Goal: Information Seeking & Learning: Check status

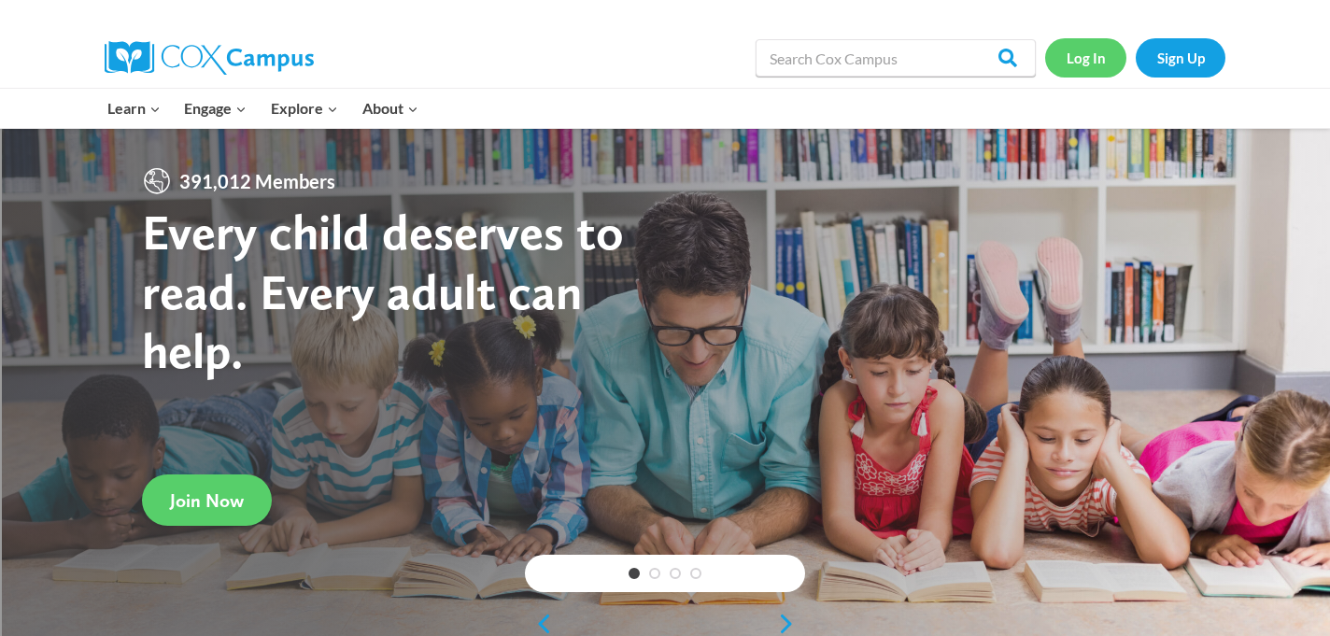
click at [1081, 64] on link "Log In" at bounding box center [1085, 57] width 81 height 38
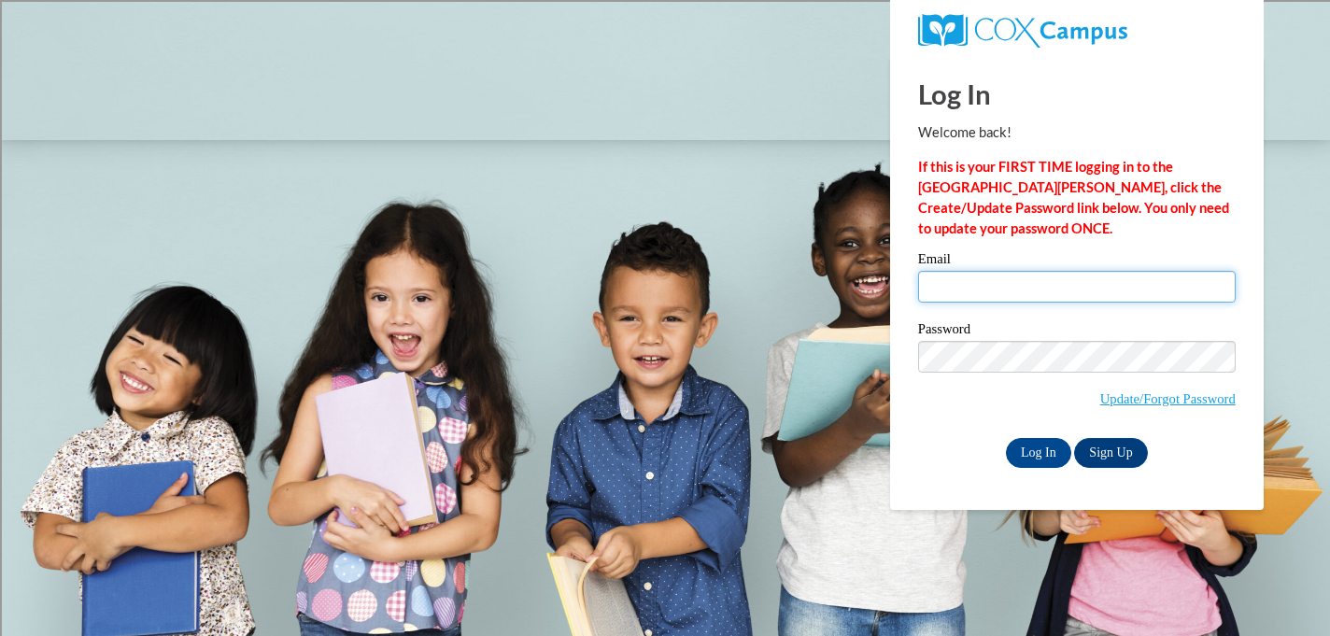
click at [998, 288] on input "Email" at bounding box center [1077, 287] width 318 height 32
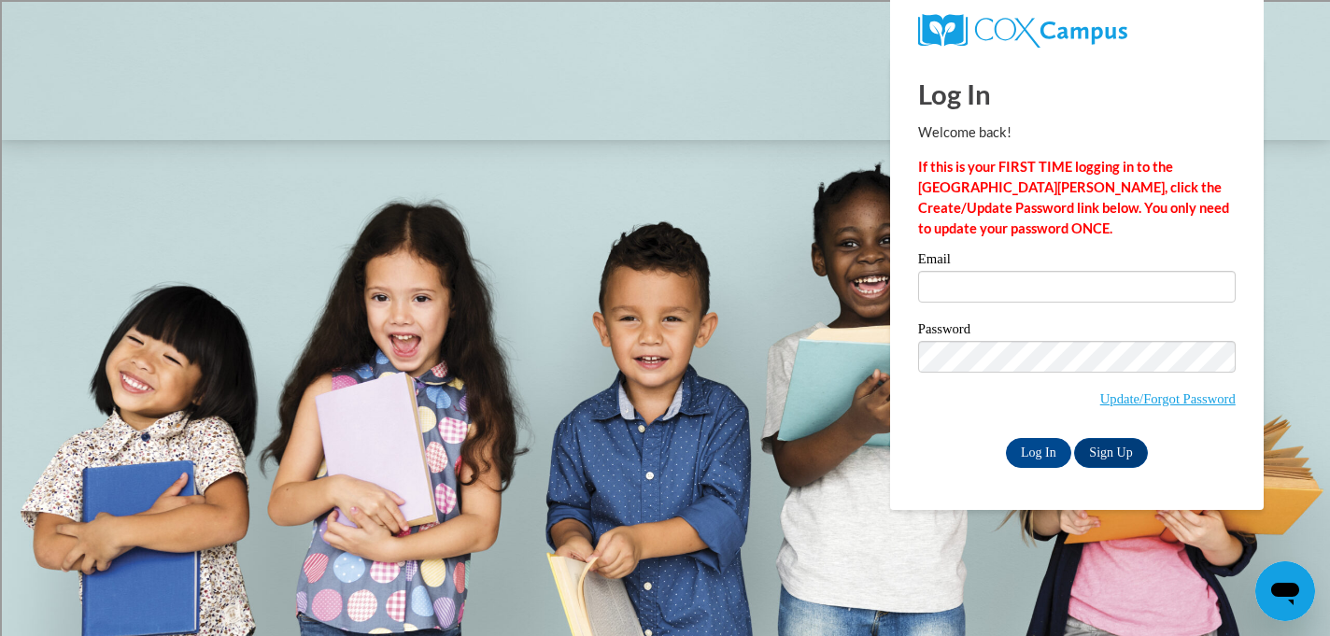
type input "csebastian@shorewood.k12.wi.us"
click at [1035, 448] on input "Log In" at bounding box center [1038, 453] width 65 height 30
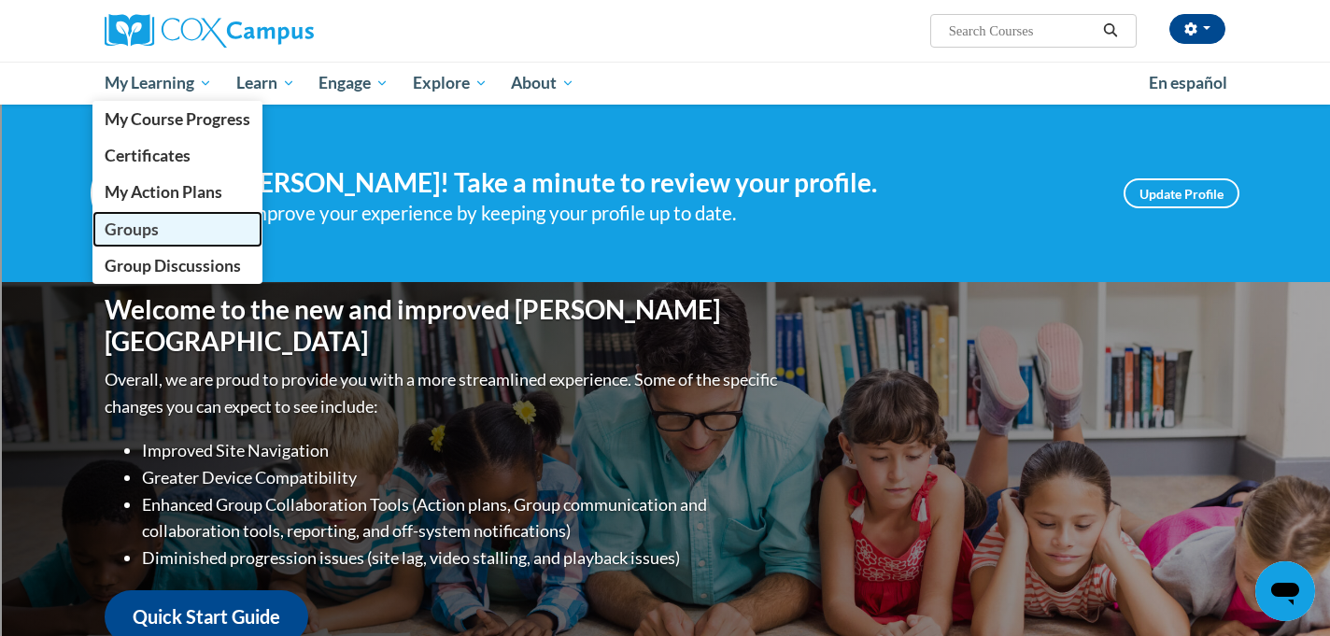
click at [169, 228] on link "Groups" at bounding box center [177, 229] width 170 height 36
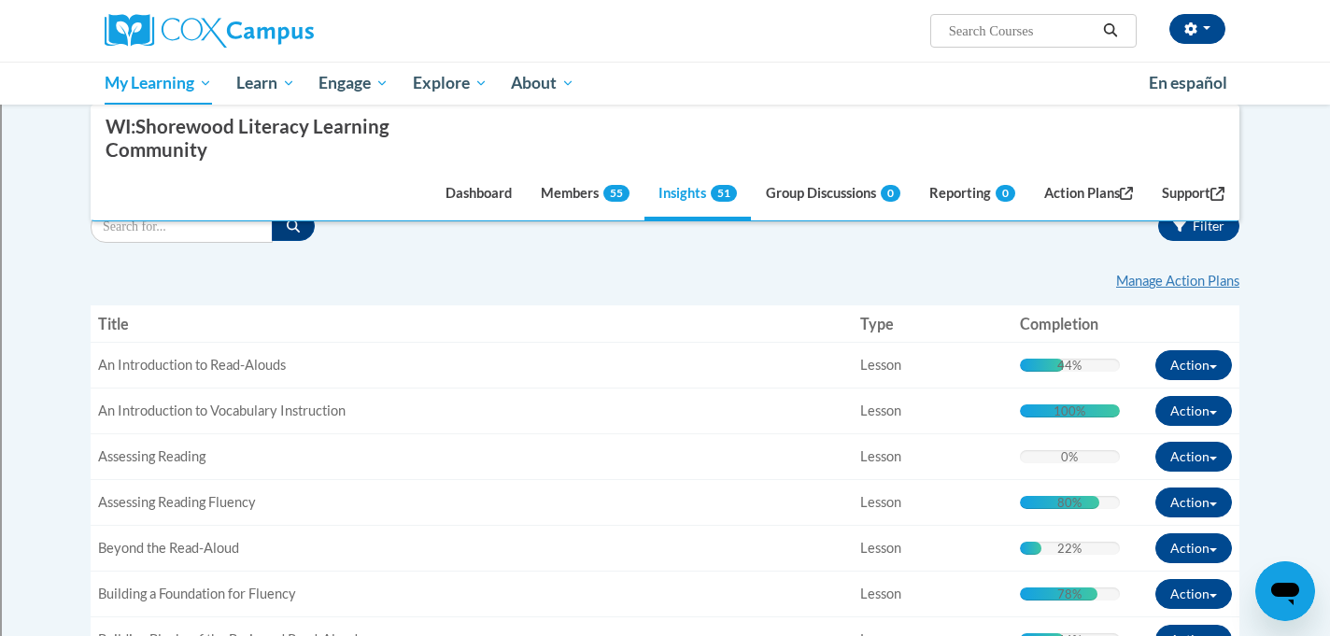
scroll to position [298, 0]
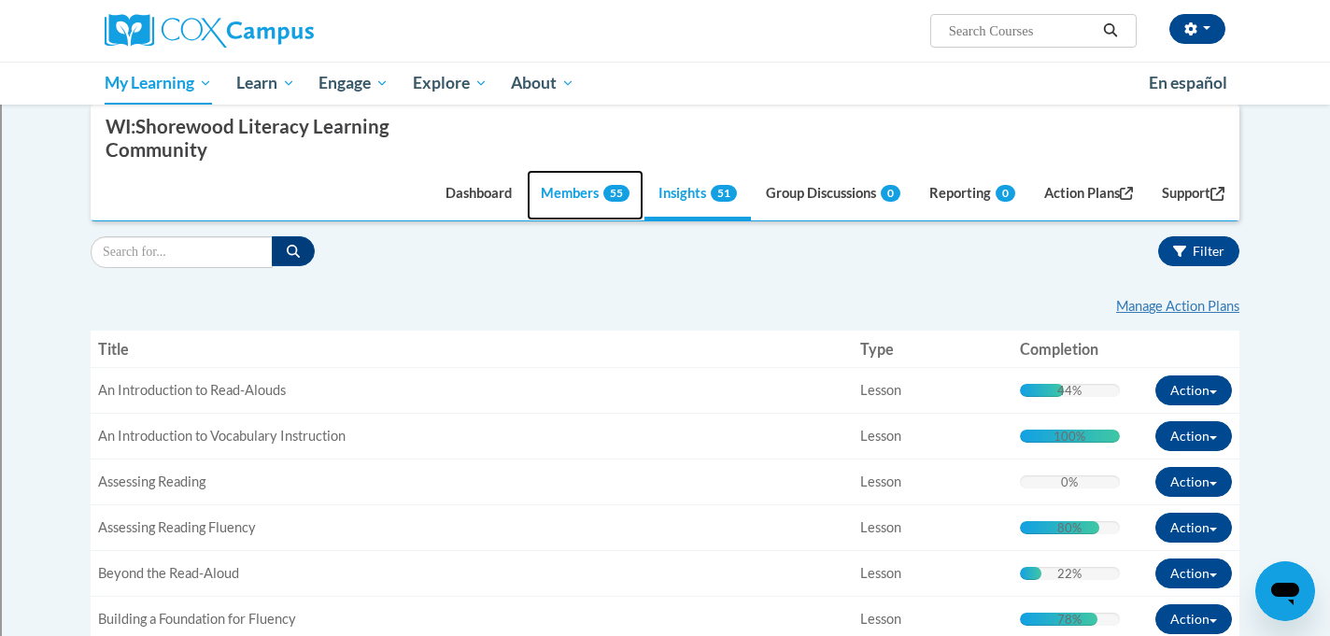
click at [550, 204] on link "Members 55" at bounding box center [585, 195] width 117 height 50
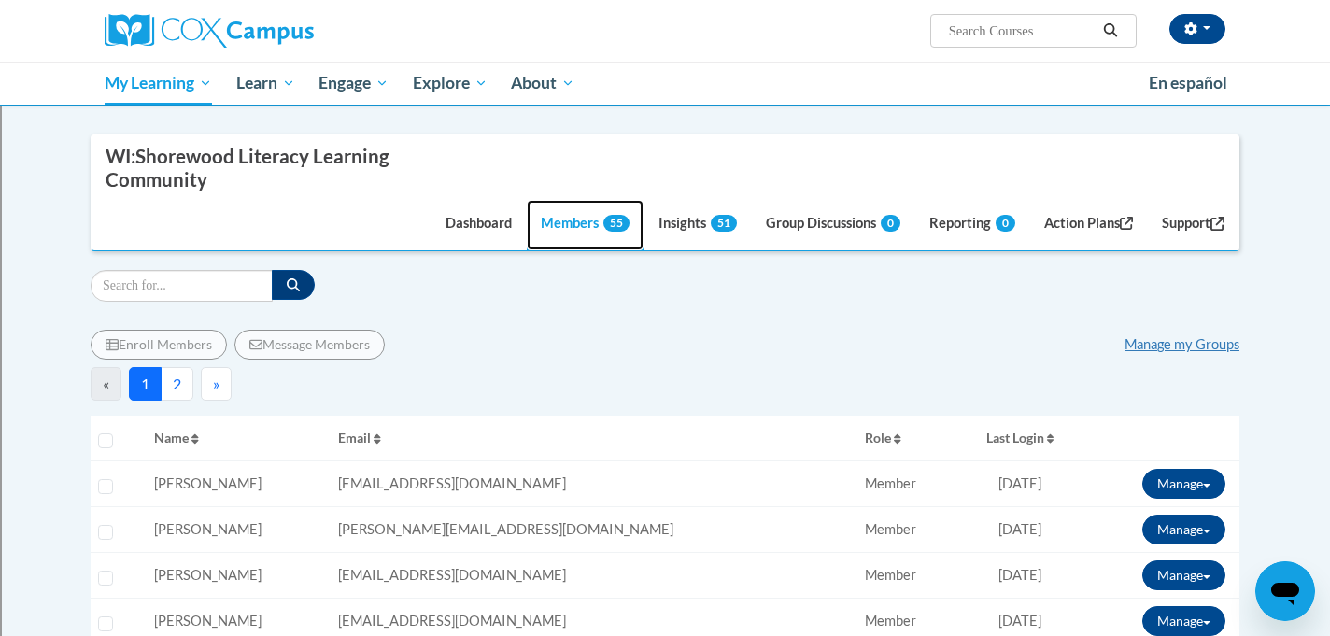
scroll to position [258, 0]
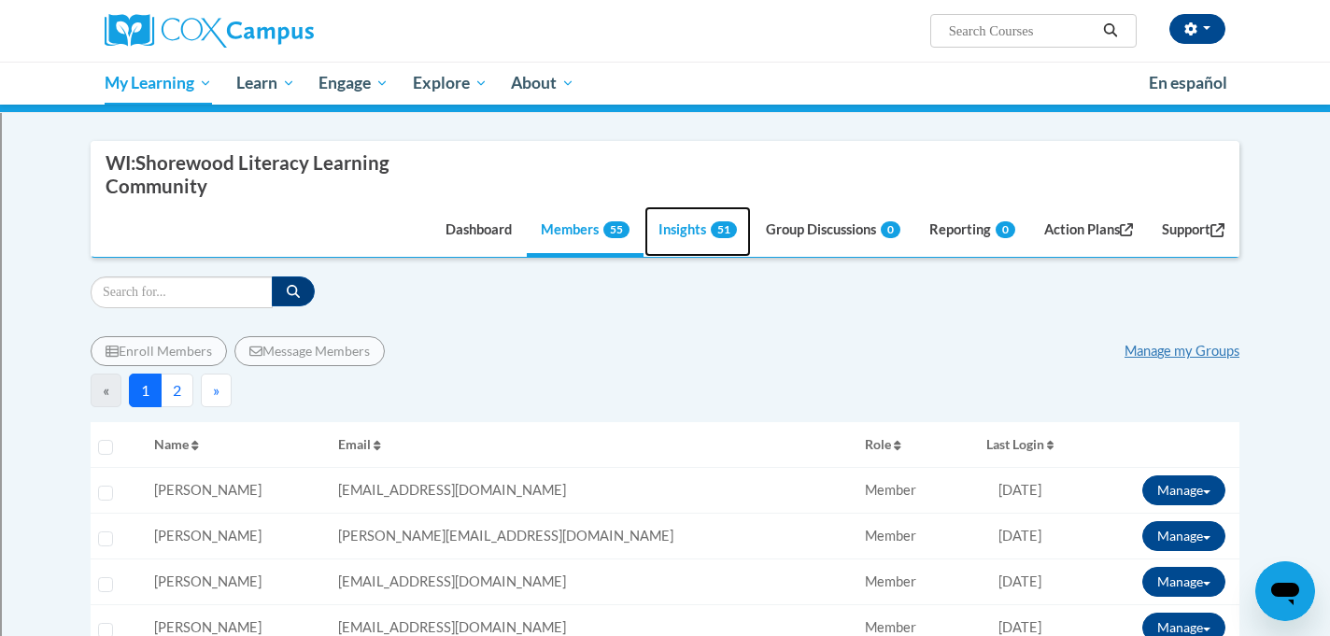
click at [659, 236] on link "Insights 51" at bounding box center [698, 231] width 106 height 50
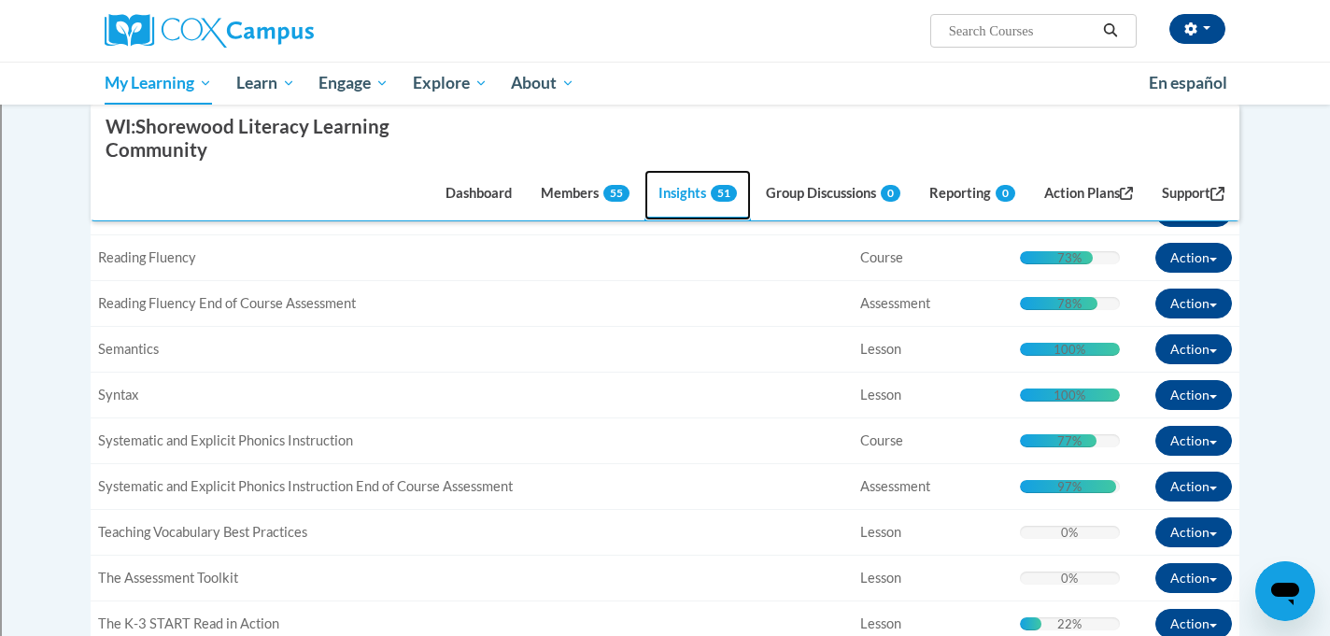
scroll to position [2171, 0]
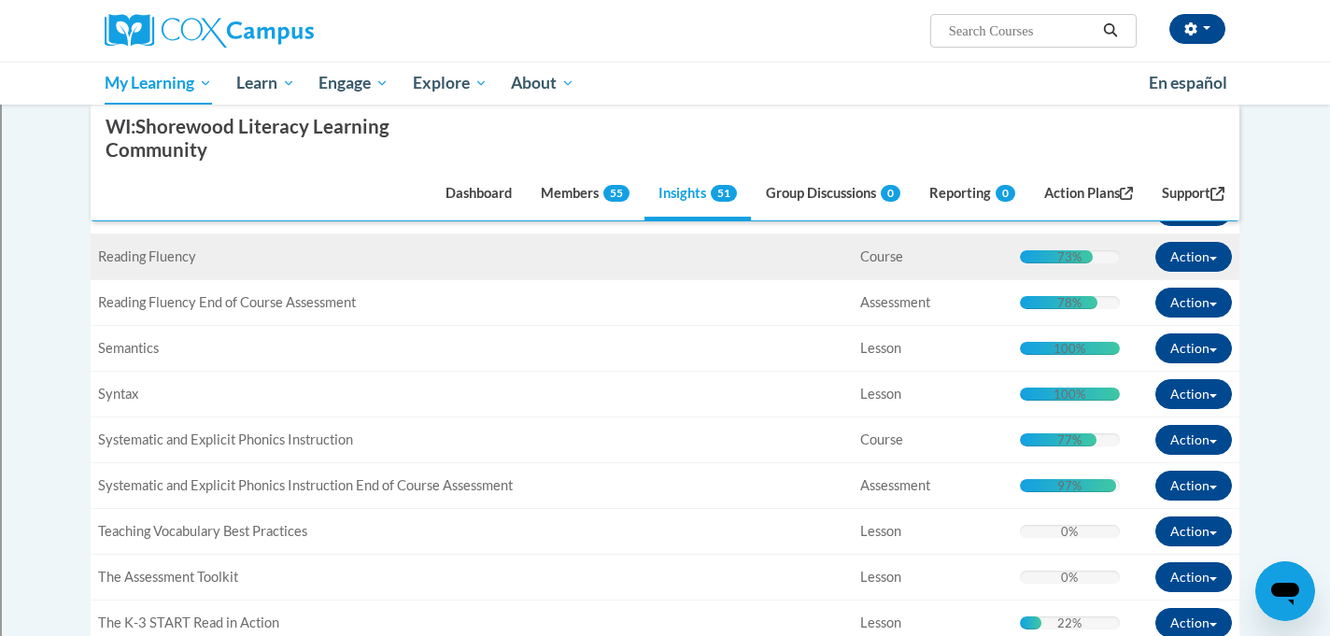
click at [154, 252] on span "Reading Fluency" at bounding box center [147, 256] width 98 height 16
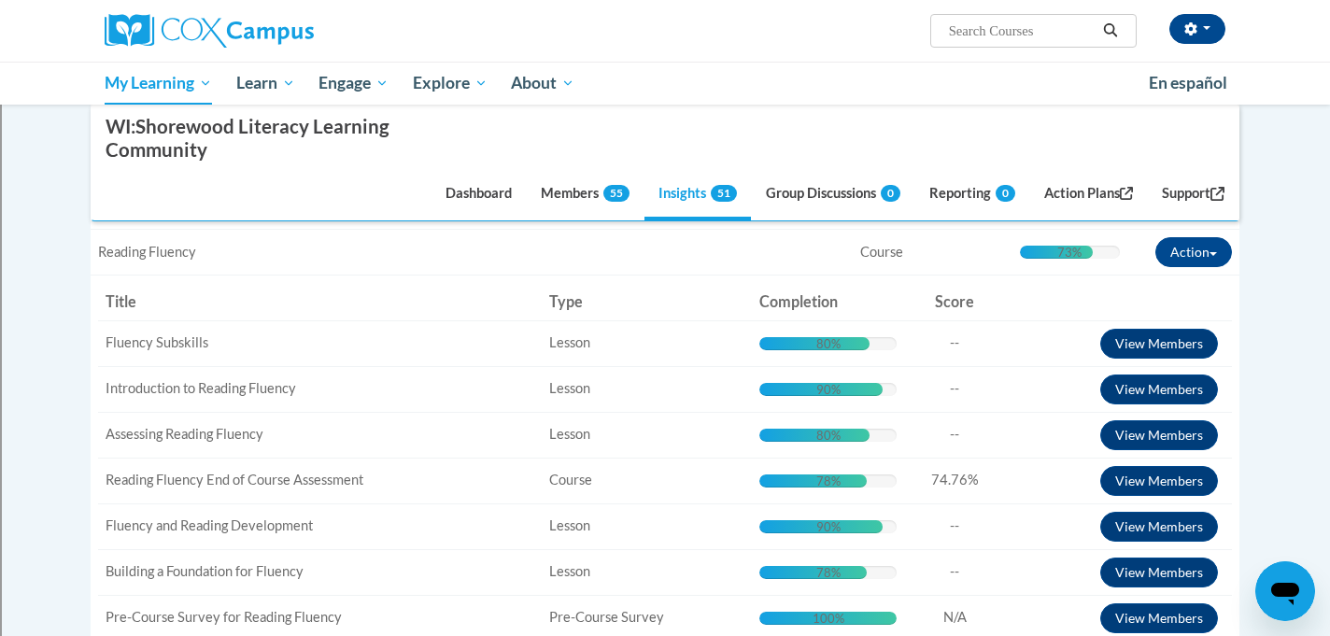
scroll to position [2183, 0]
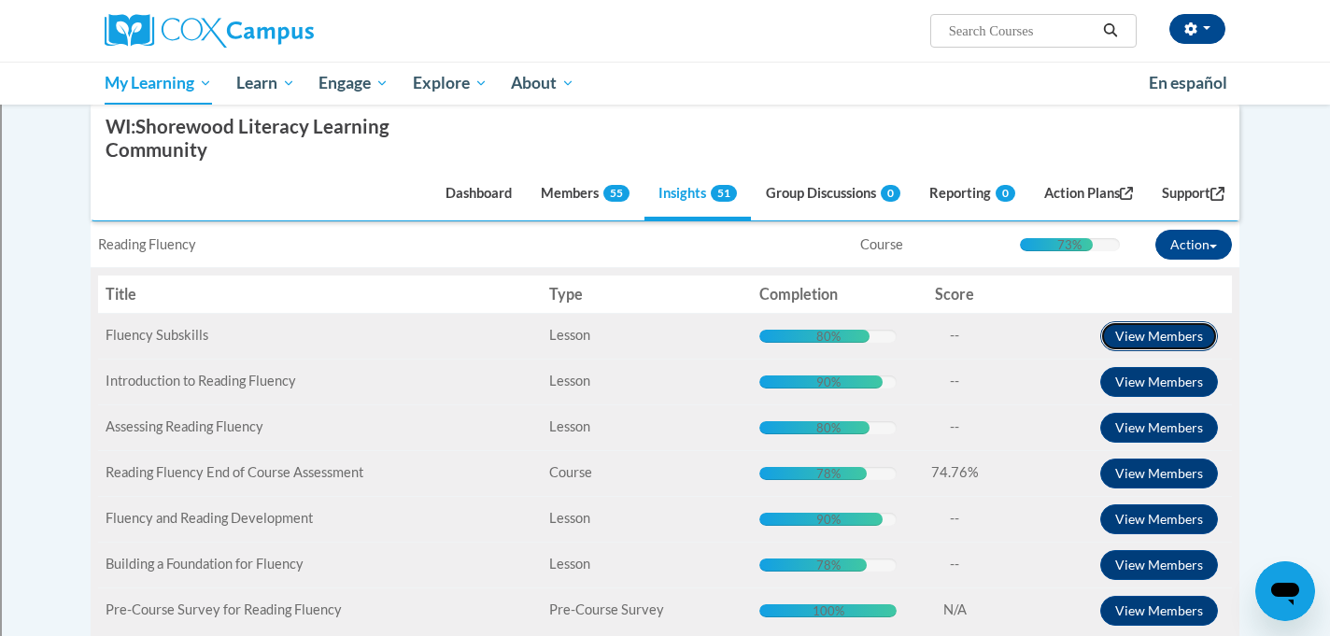
click at [1178, 329] on button "View Members" at bounding box center [1159, 336] width 118 height 30
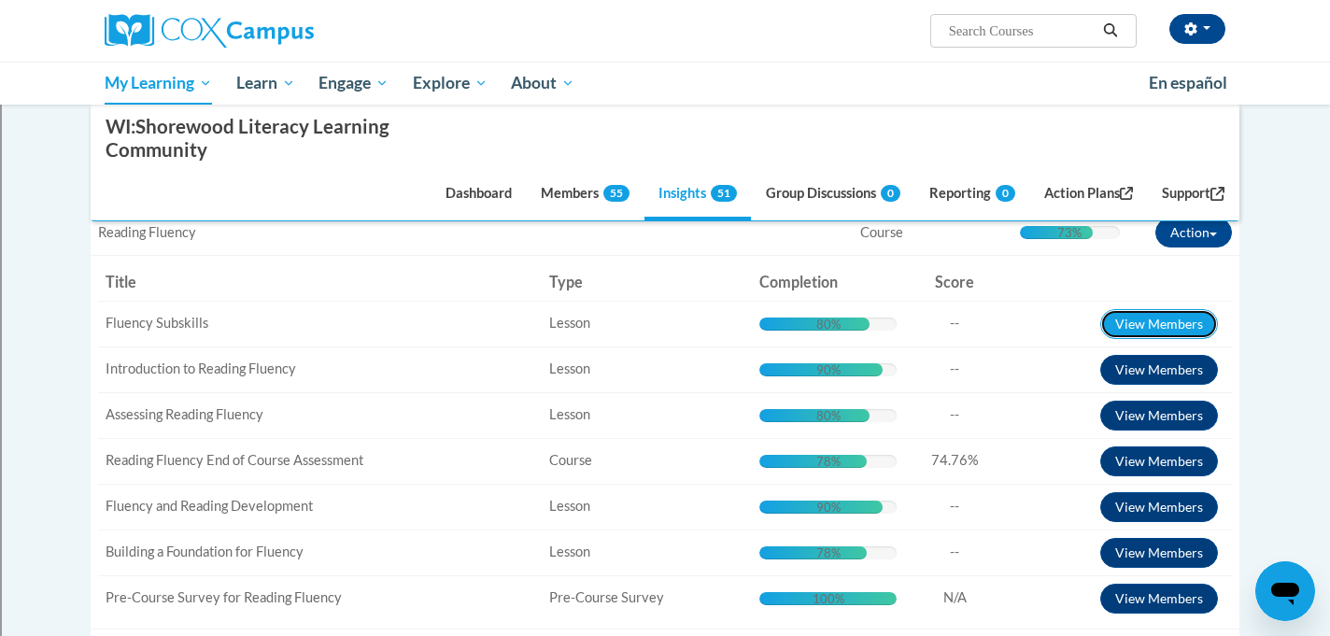
scroll to position [2269, 0]
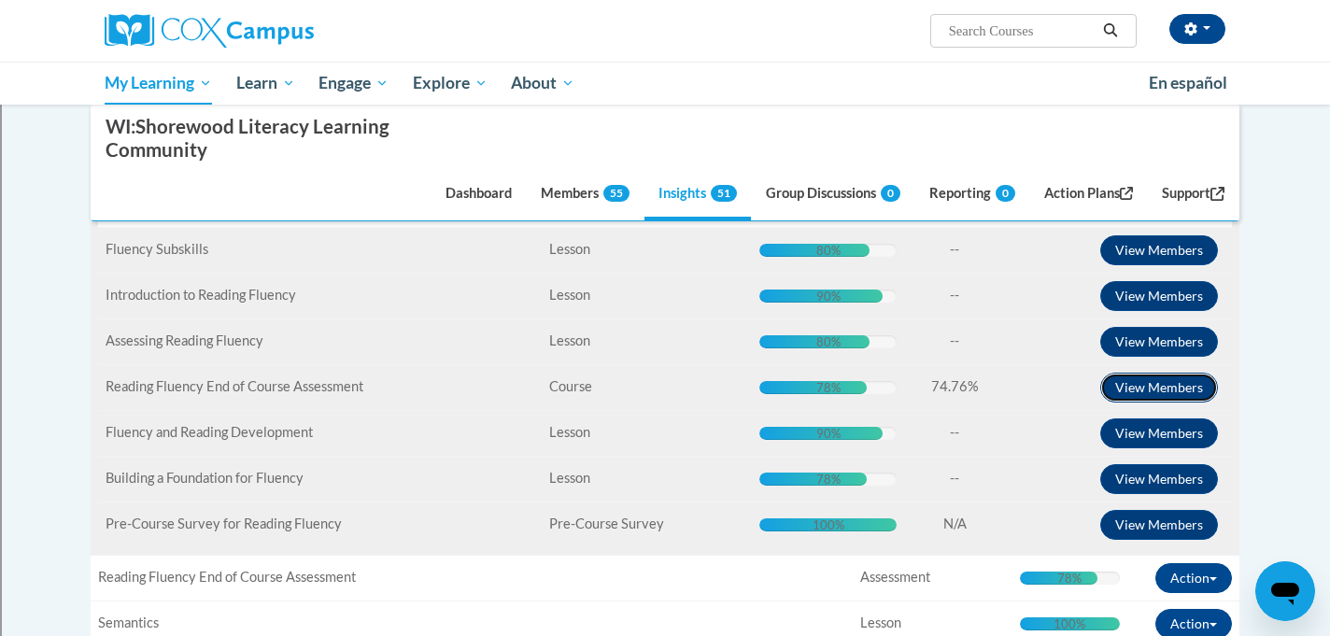
click at [1150, 390] on button "View Members" at bounding box center [1159, 388] width 118 height 30
click at [1139, 386] on button "View Members" at bounding box center [1159, 388] width 118 height 30
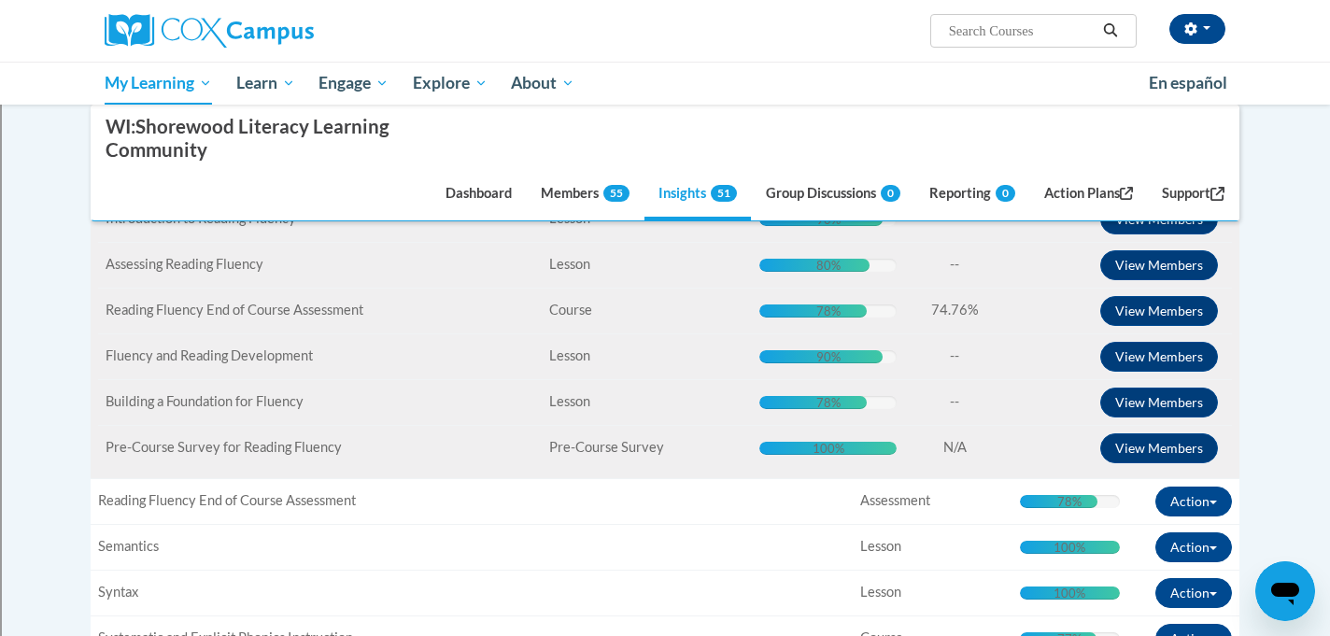
click at [834, 313] on div "78%" at bounding box center [828, 311] width 24 height 13
click at [330, 315] on span "Reading Fluency End of Course Assessment" at bounding box center [235, 310] width 258 height 16
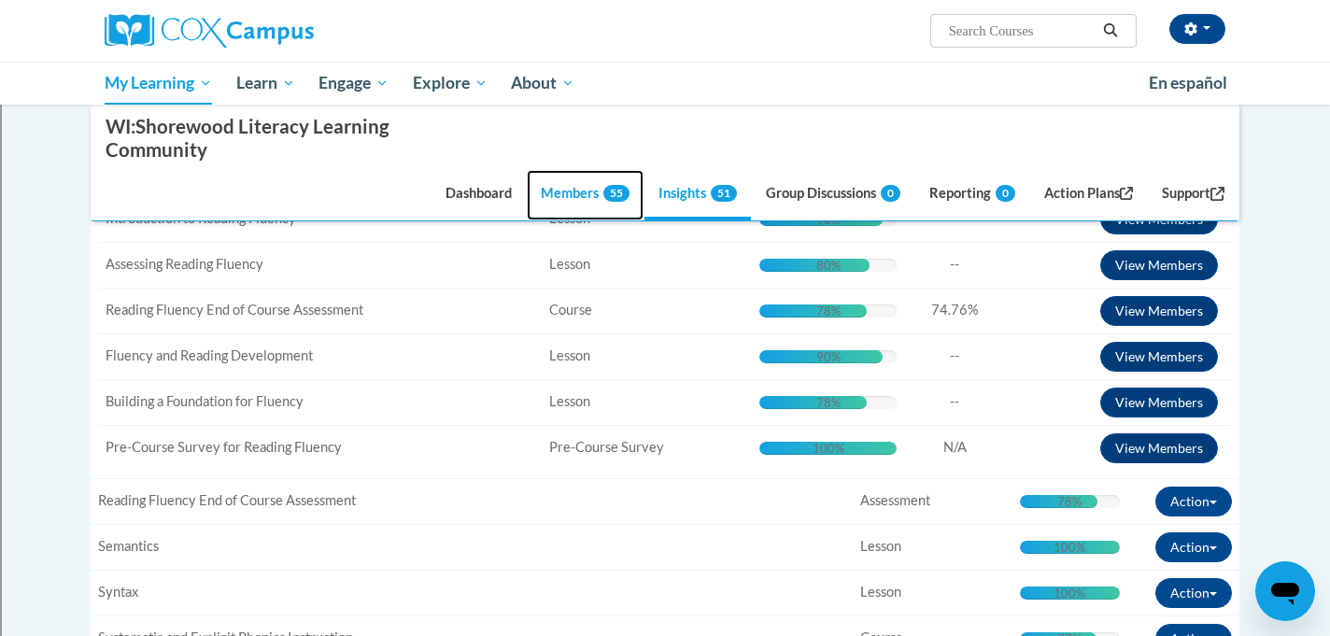
click at [555, 205] on link "Members 55" at bounding box center [585, 195] width 117 height 50
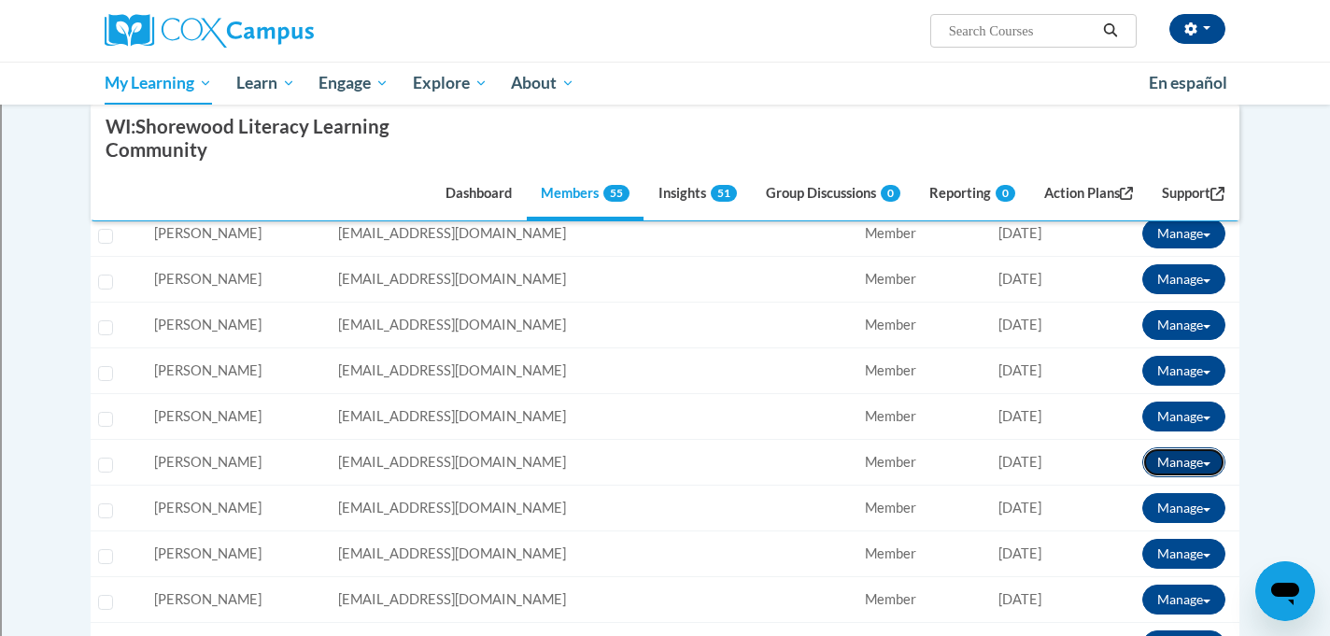
click at [1179, 461] on button "Manage" at bounding box center [1183, 462] width 83 height 30
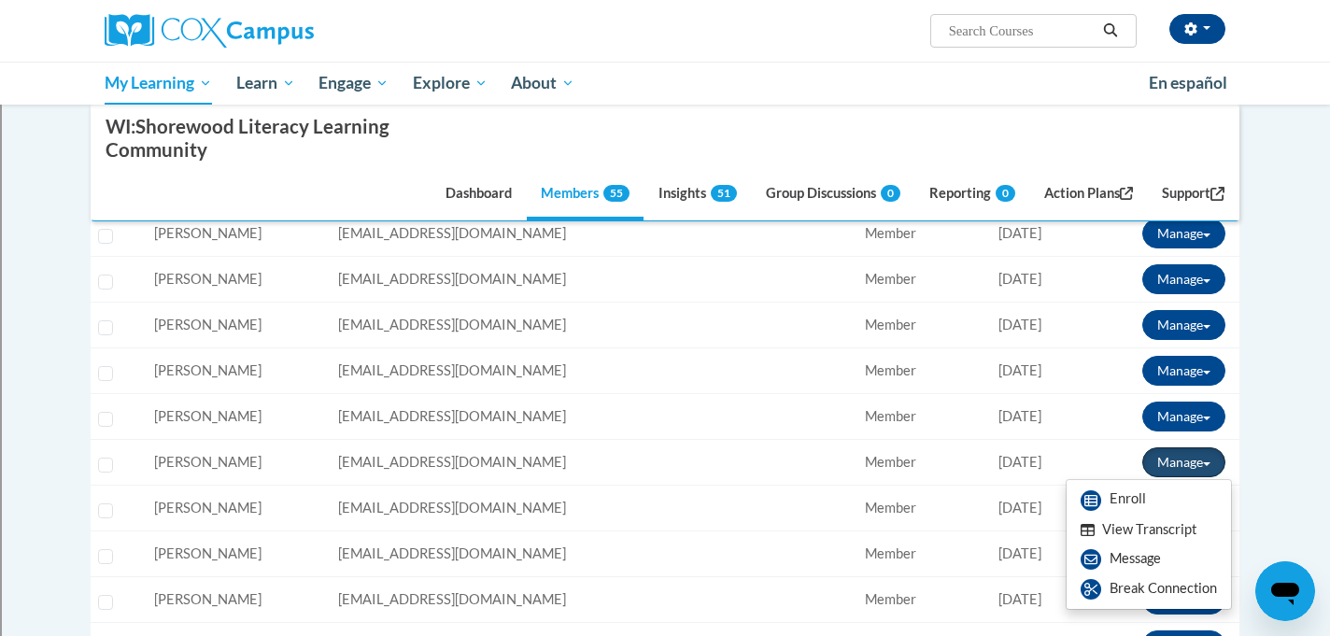
click at [1176, 462] on button "Manage" at bounding box center [1183, 462] width 83 height 30
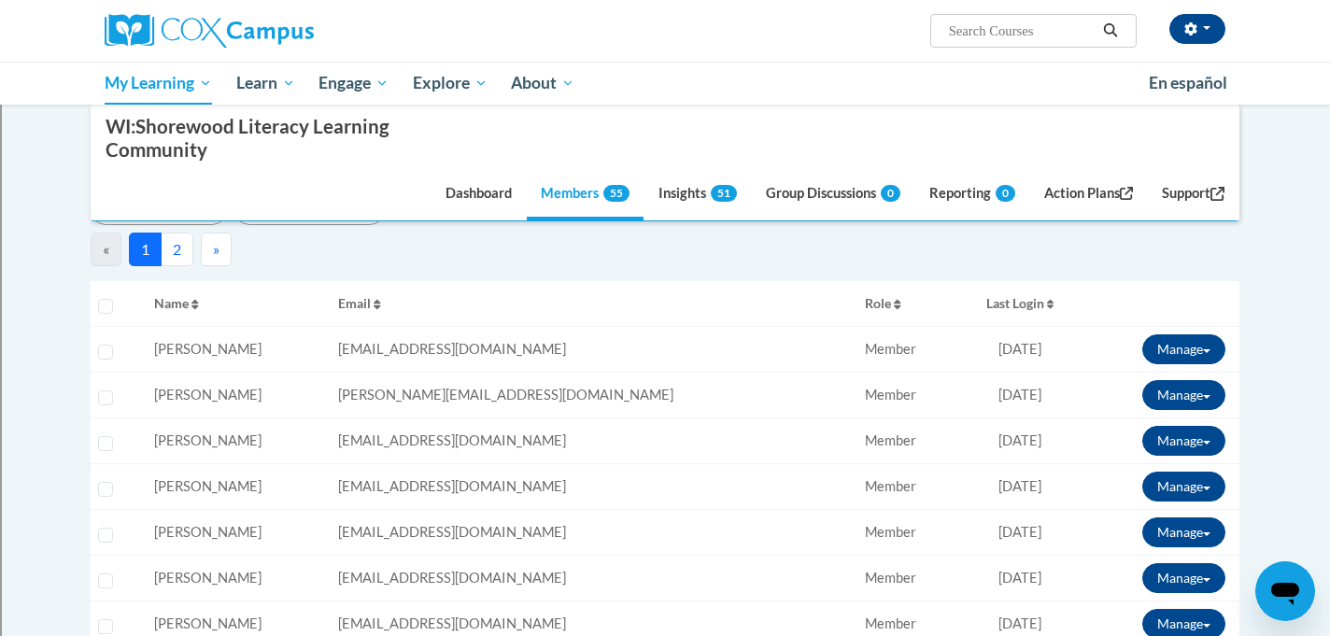
scroll to position [404, 0]
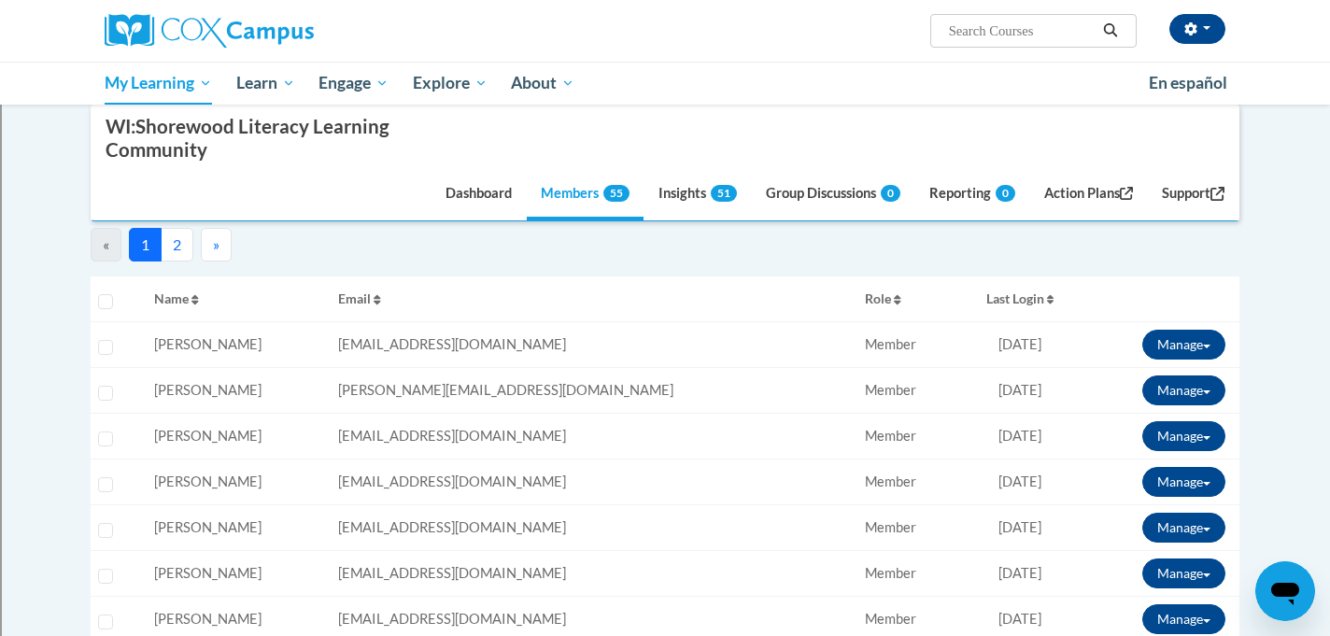
click at [103, 428] on div "Select learner" at bounding box center [109, 434] width 22 height 14
click at [105, 441] on input "Select learner" at bounding box center [105, 439] width 15 height 15
click at [1177, 439] on button "Manage" at bounding box center [1183, 436] width 83 height 30
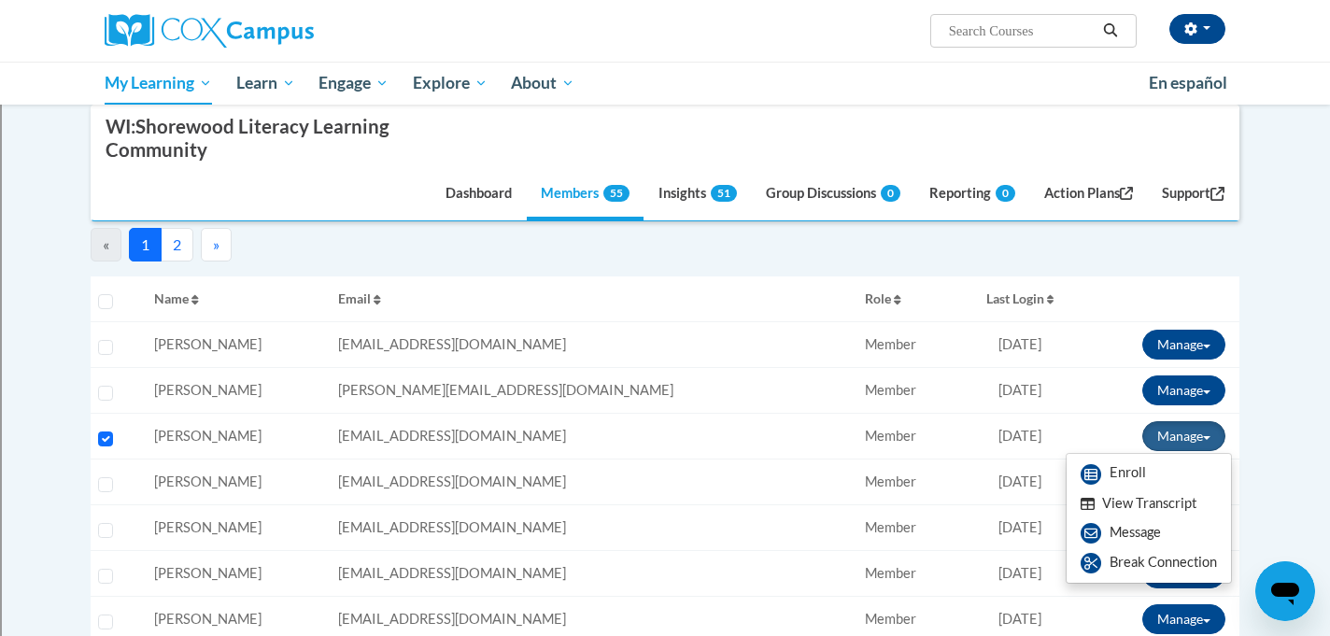
click at [1134, 503] on button "View Transcript" at bounding box center [1139, 504] width 144 height 29
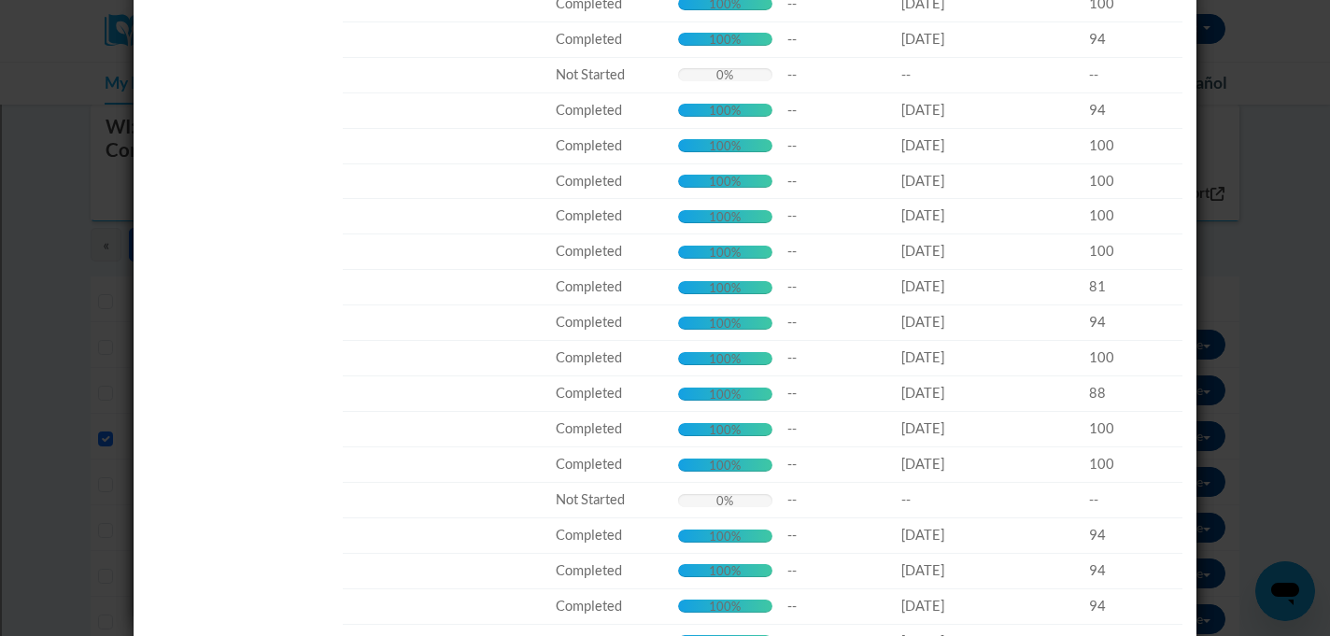
scroll to position [0, 0]
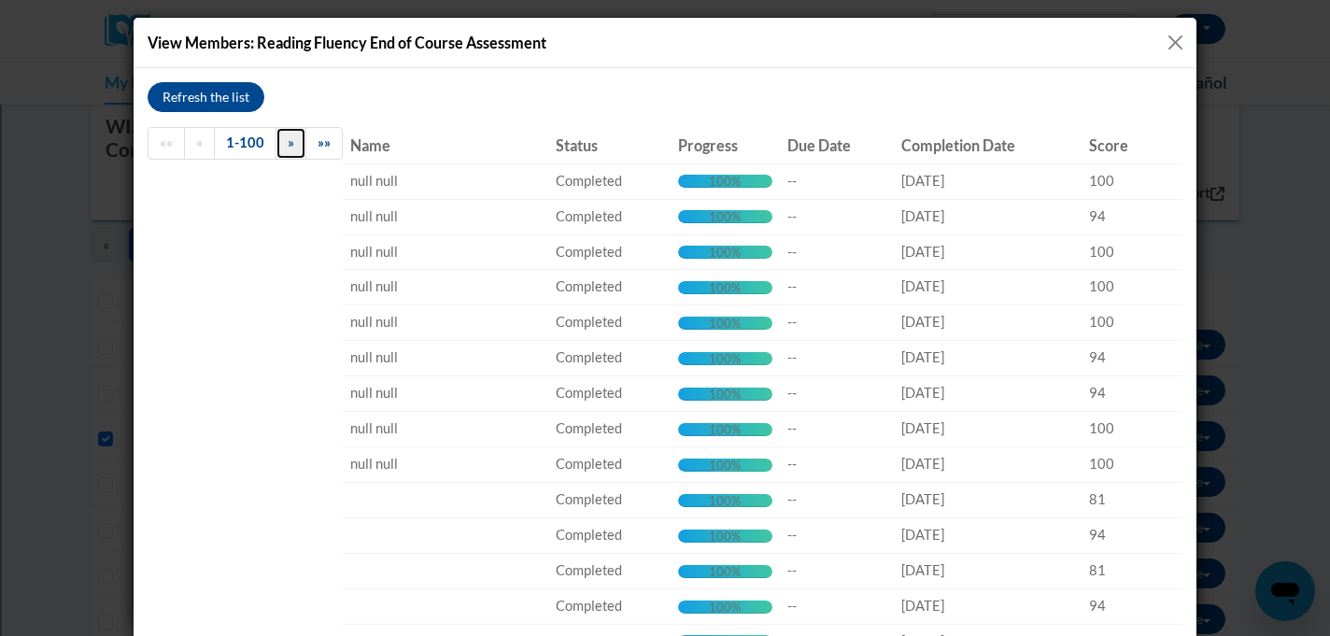
click at [284, 142] on link "»" at bounding box center [291, 143] width 31 height 33
click at [288, 143] on span "»" at bounding box center [291, 143] width 7 height 16
click at [1176, 47] on button "Close" at bounding box center [1175, 42] width 23 height 23
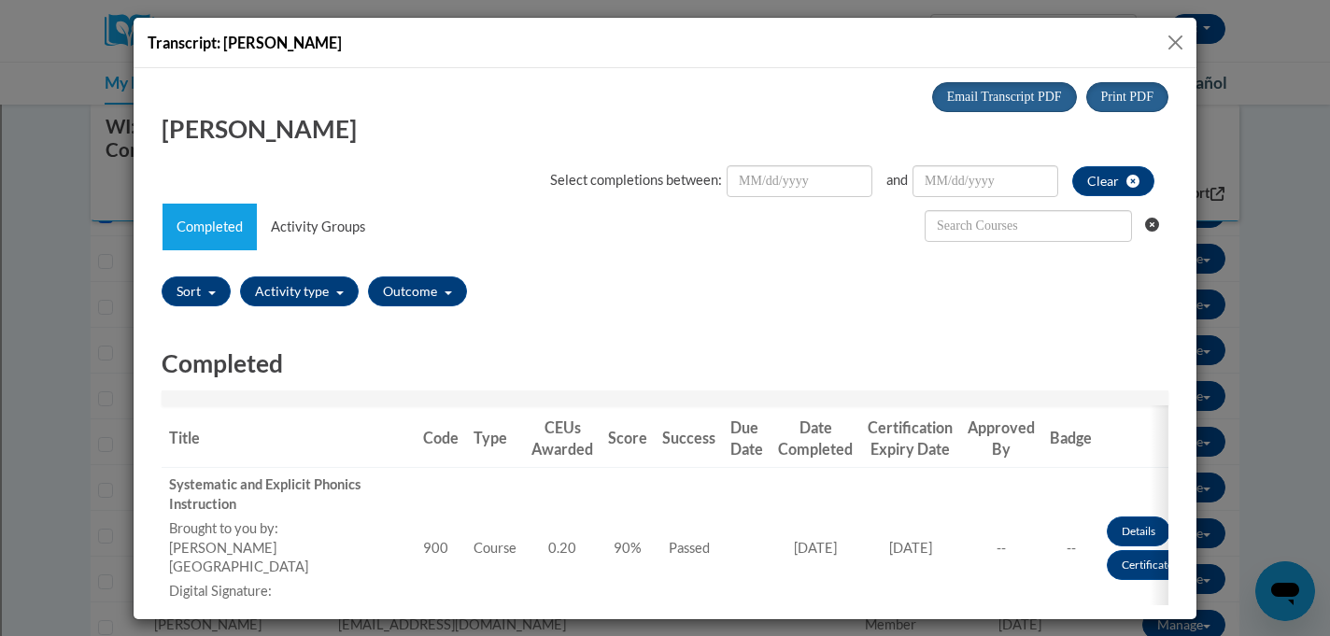
click at [1174, 36] on button "Close" at bounding box center [1175, 42] width 23 height 23
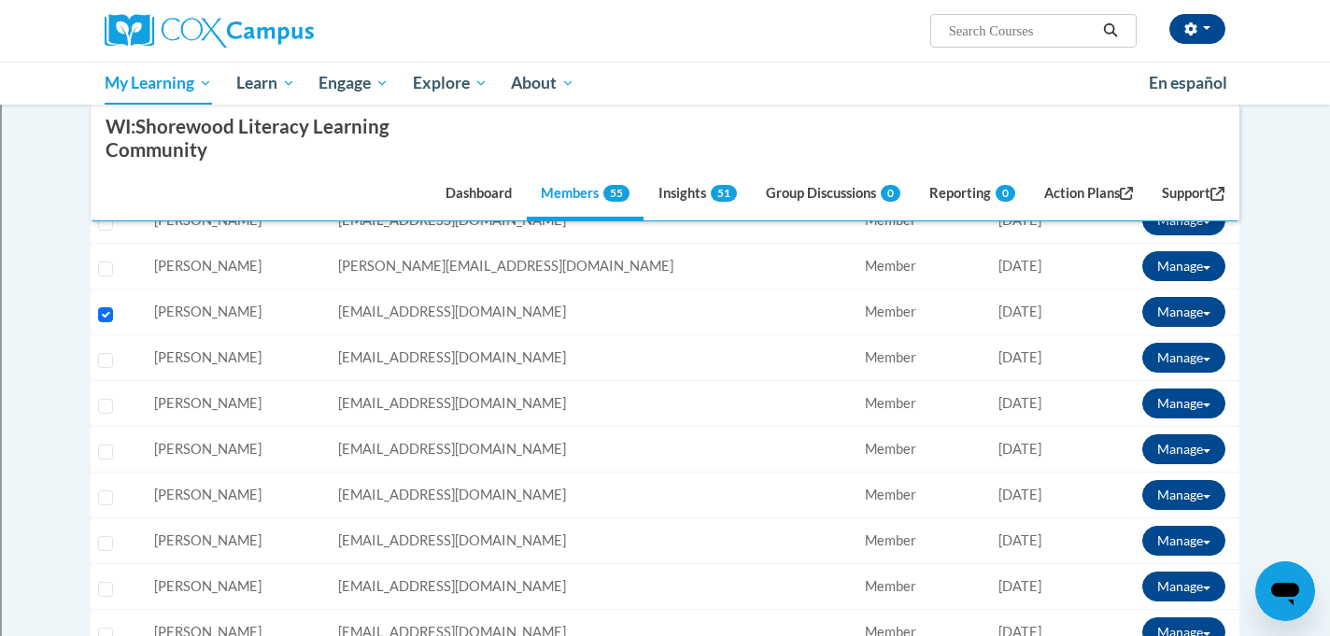
scroll to position [525, 0]
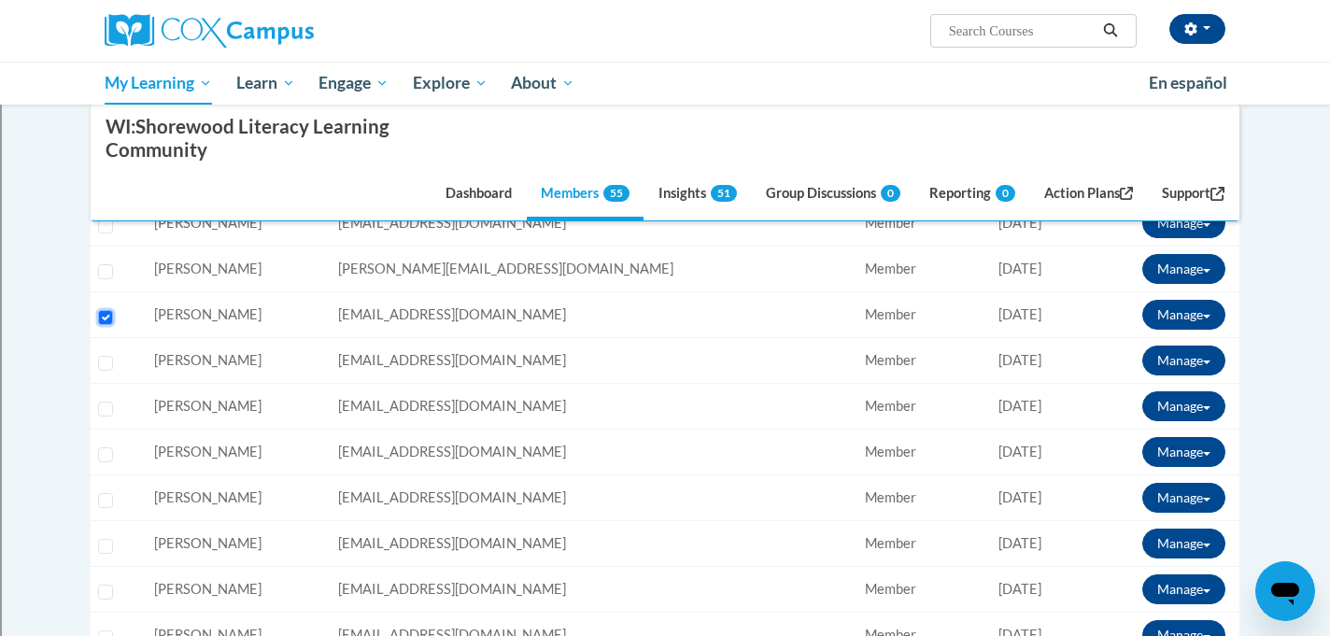
click at [103, 317] on input "Select learner" at bounding box center [105, 317] width 15 height 15
checkbox input "false"
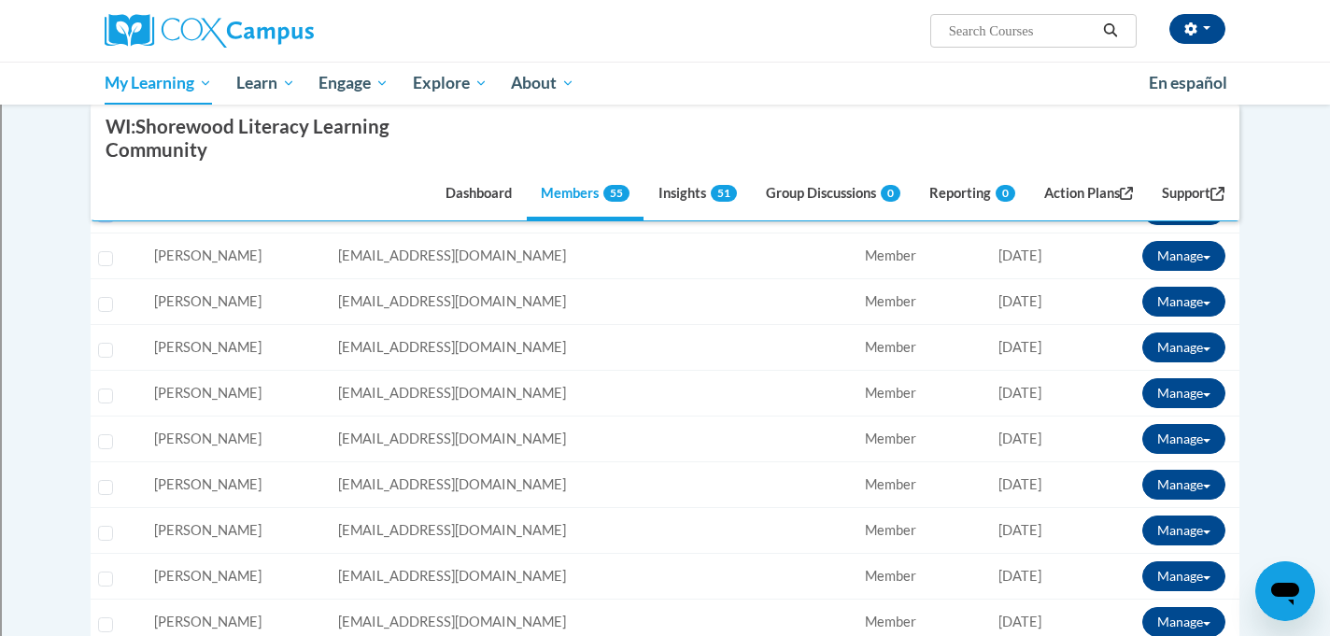
scroll to position [644, 0]
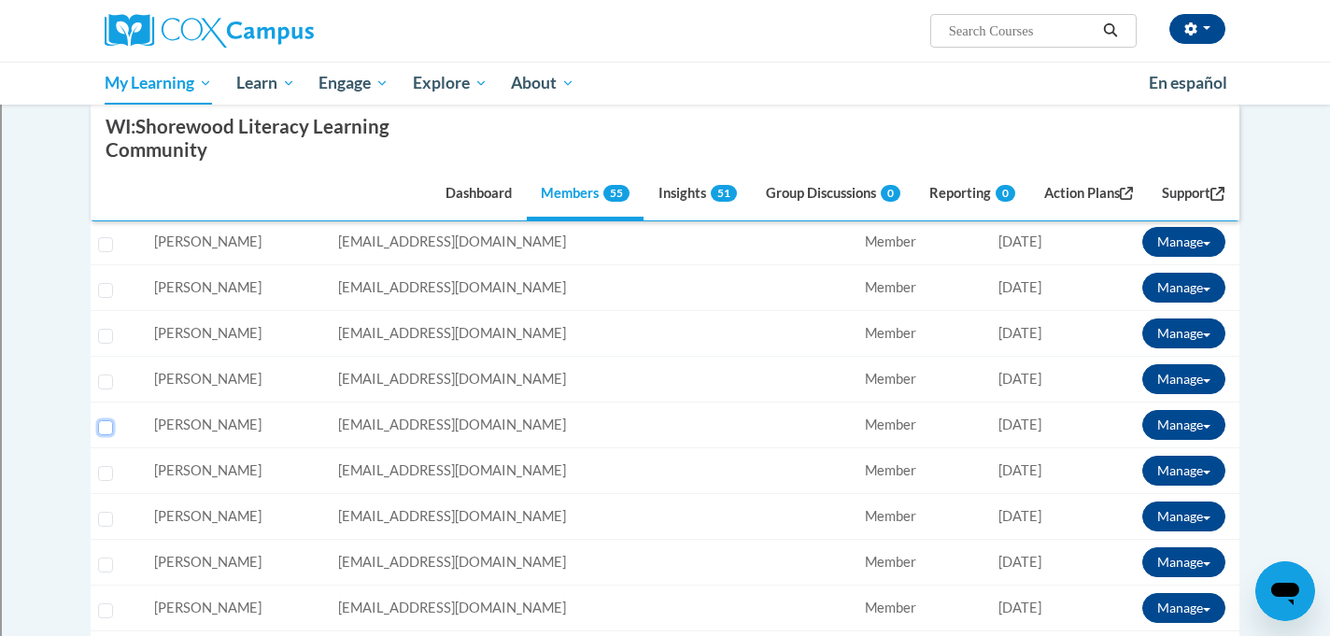
click at [106, 430] on input "Select learner" at bounding box center [105, 427] width 15 height 15
click at [1188, 433] on button "Manage" at bounding box center [1183, 425] width 83 height 30
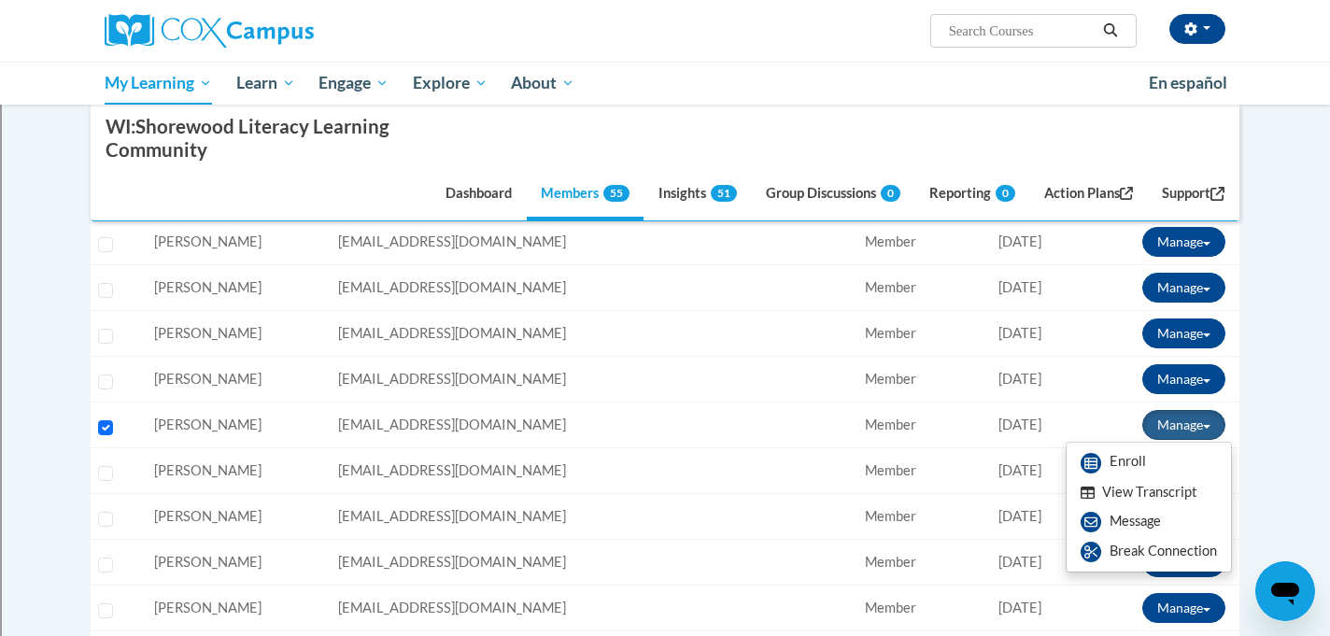
click at [1120, 494] on button "View Transcript" at bounding box center [1139, 492] width 144 height 29
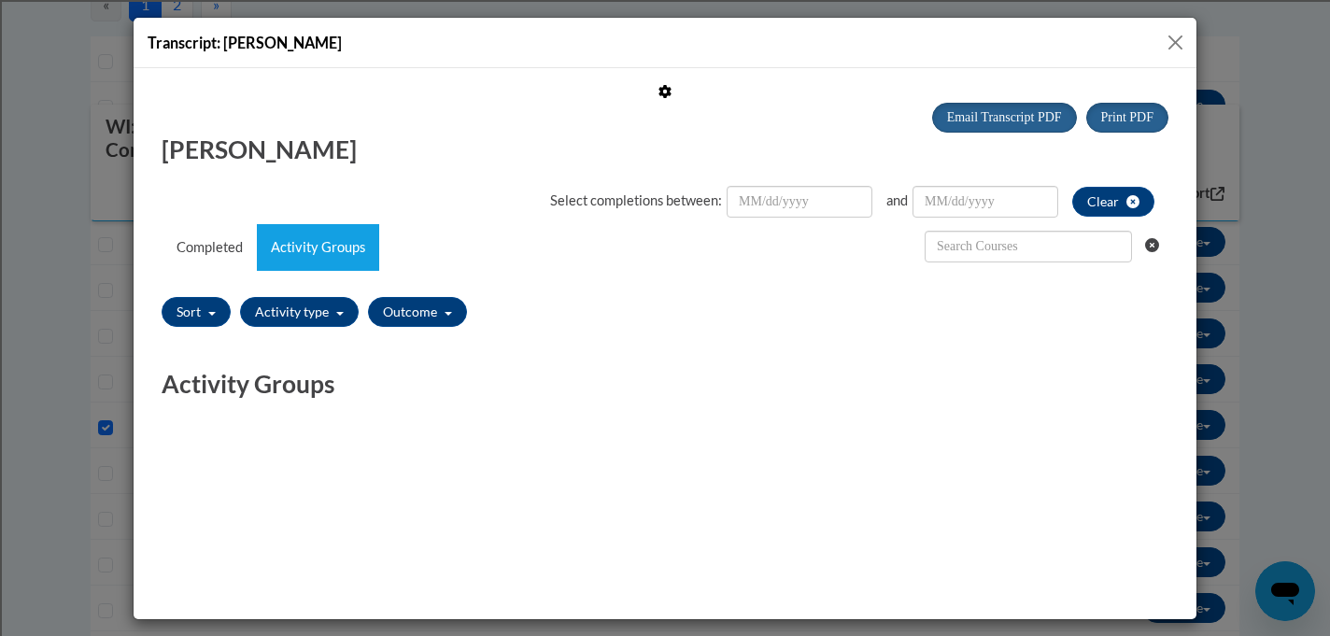
scroll to position [0, 0]
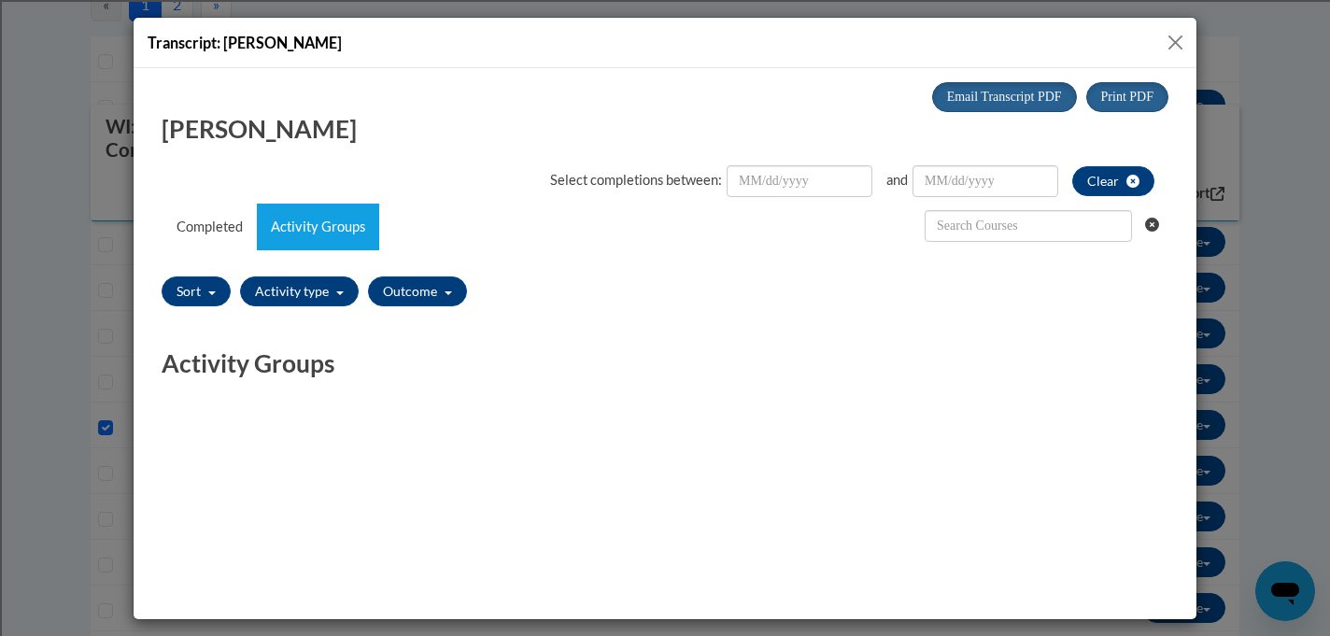
click at [1172, 43] on button "Close" at bounding box center [1175, 42] width 23 height 23
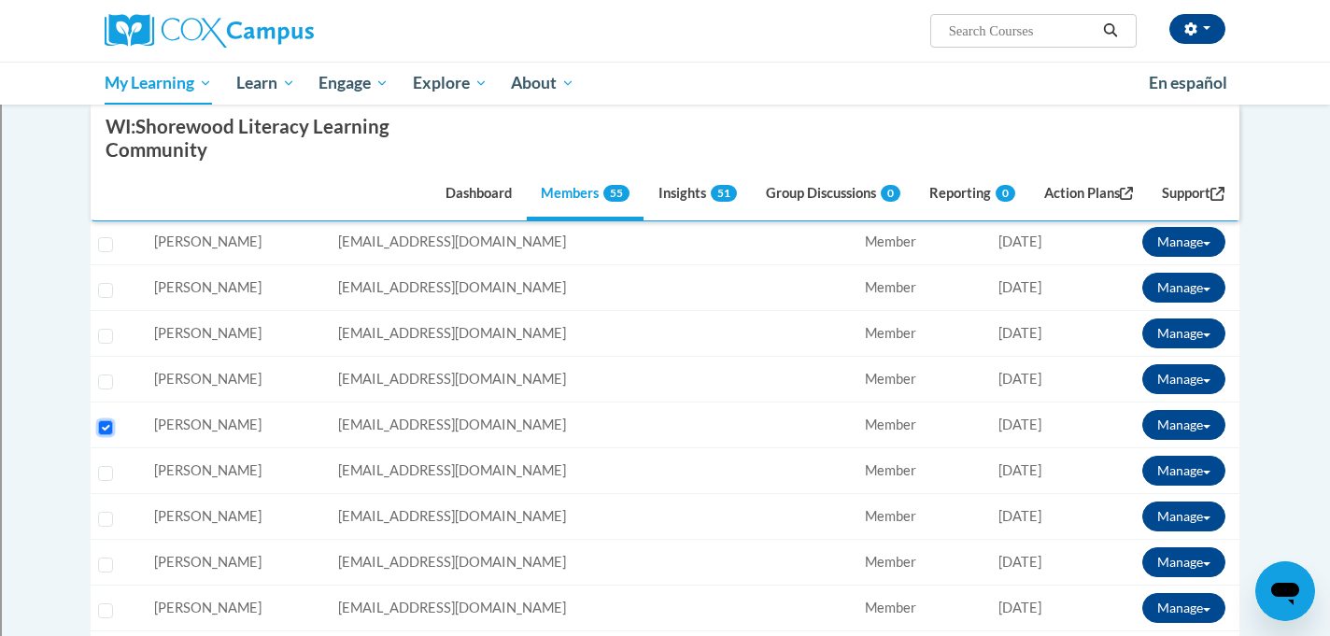
drag, startPoint x: 103, startPoint y: 426, endPoint x: 104, endPoint y: 457, distance: 30.8
click at [104, 426] on input "Select learner" at bounding box center [105, 427] width 15 height 15
checkbox input "false"
click at [104, 477] on input "Select learner" at bounding box center [105, 473] width 15 height 15
click at [1166, 466] on button "Manage" at bounding box center [1183, 471] width 83 height 30
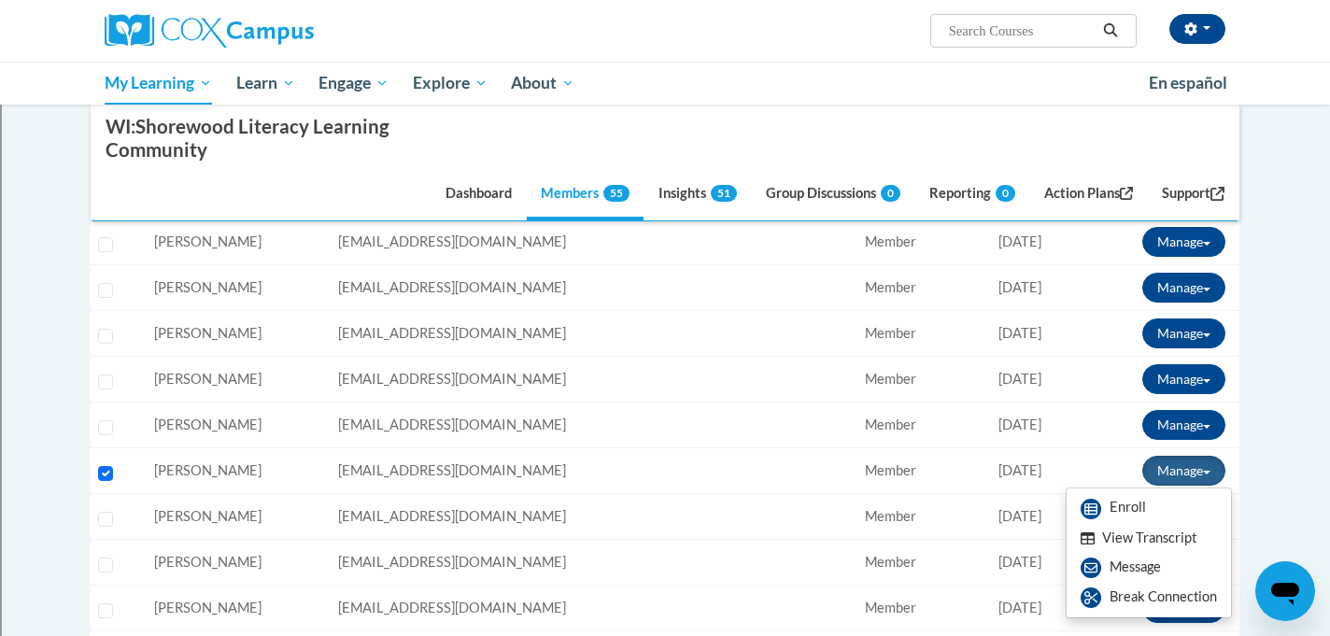
click at [1113, 534] on button "View Transcript" at bounding box center [1139, 538] width 144 height 29
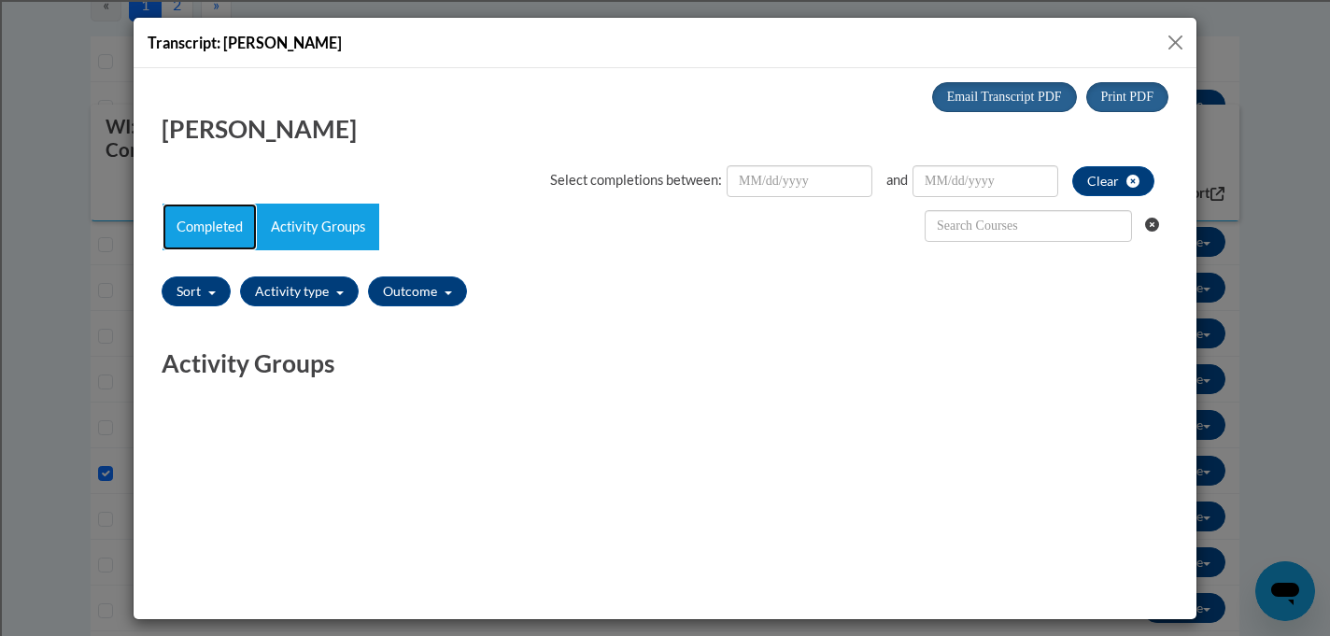
click at [218, 219] on link "Completed" at bounding box center [210, 226] width 94 height 47
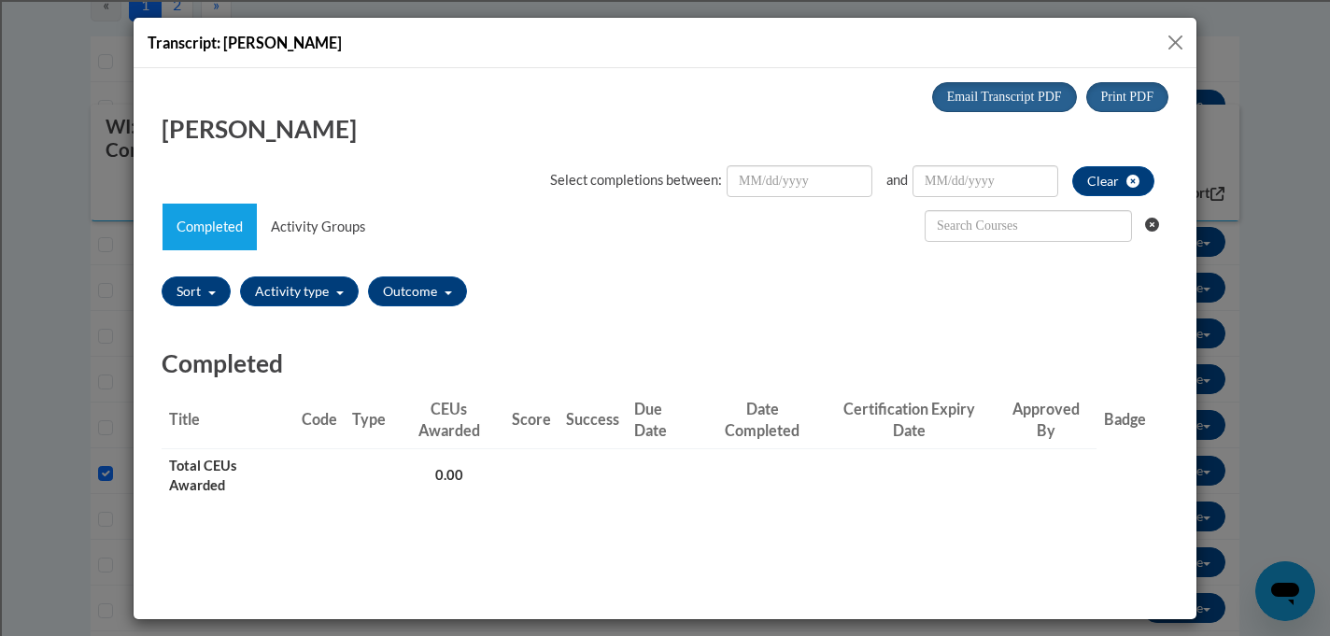
click at [1171, 39] on button "Close" at bounding box center [1175, 42] width 23 height 23
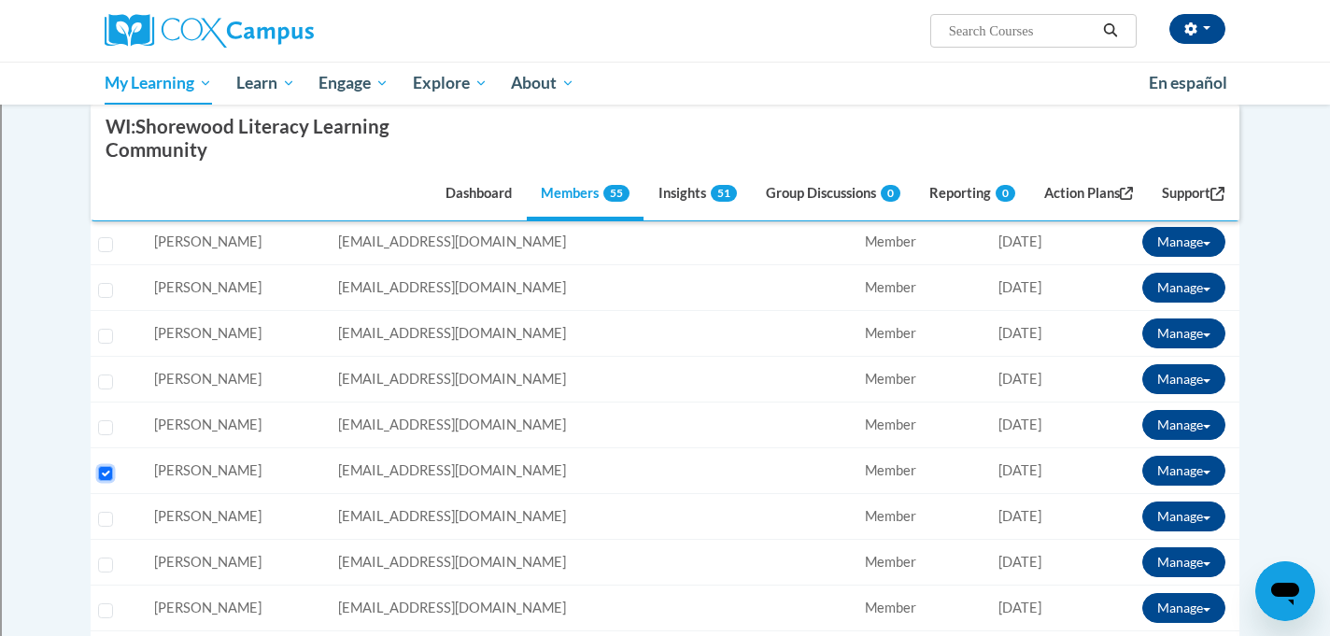
click at [104, 475] on input "Select learner" at bounding box center [105, 473] width 15 height 15
checkbox input "false"
click at [106, 565] on input "Select learner" at bounding box center [105, 565] width 15 height 15
click at [1163, 565] on button "Manage" at bounding box center [1183, 562] width 83 height 30
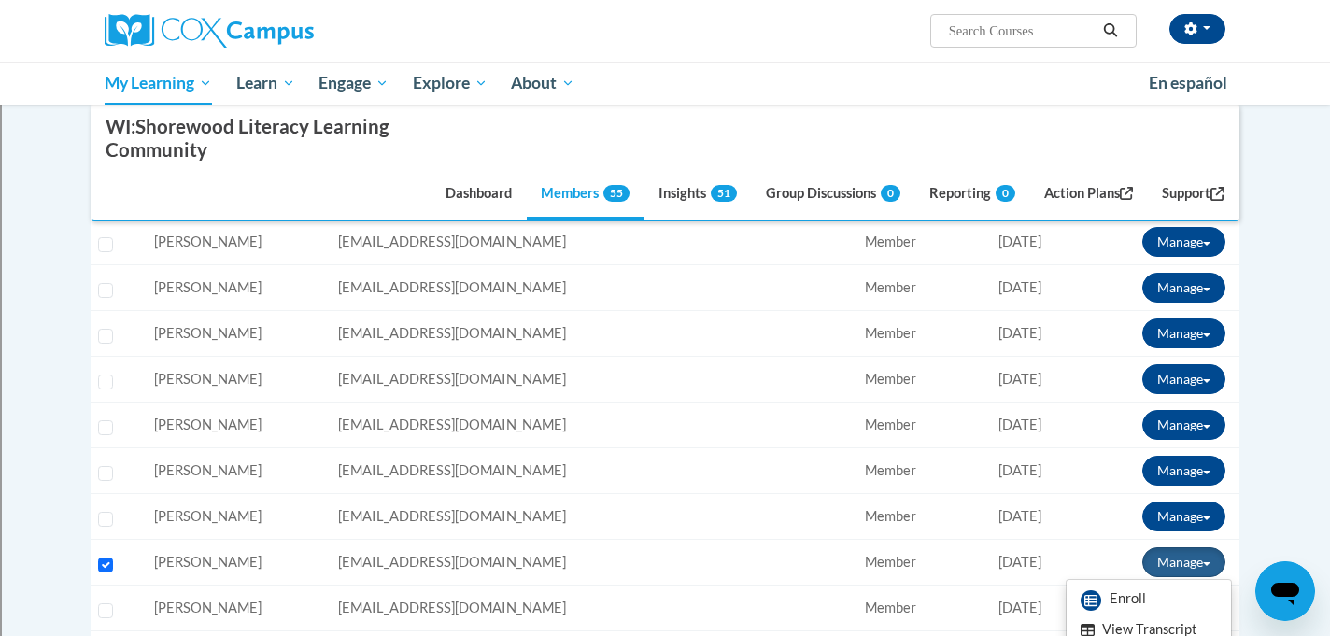
click at [1131, 624] on button "View Transcript" at bounding box center [1139, 630] width 144 height 29
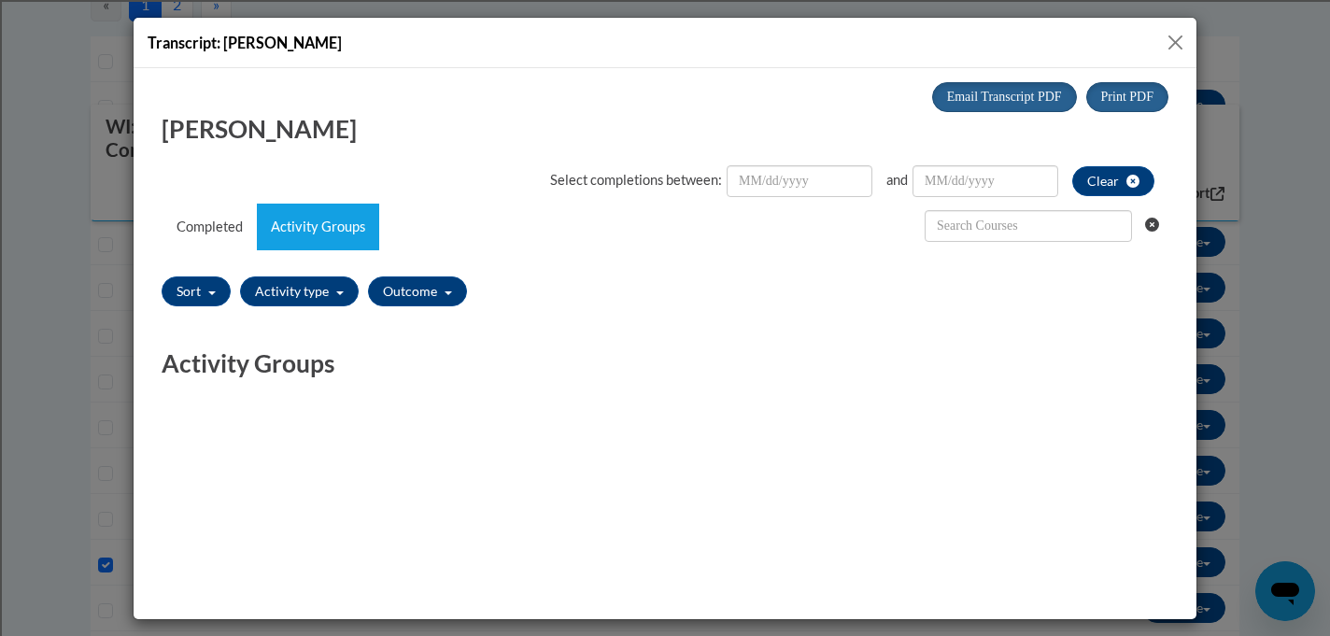
click at [1177, 40] on button "Close" at bounding box center [1175, 42] width 23 height 23
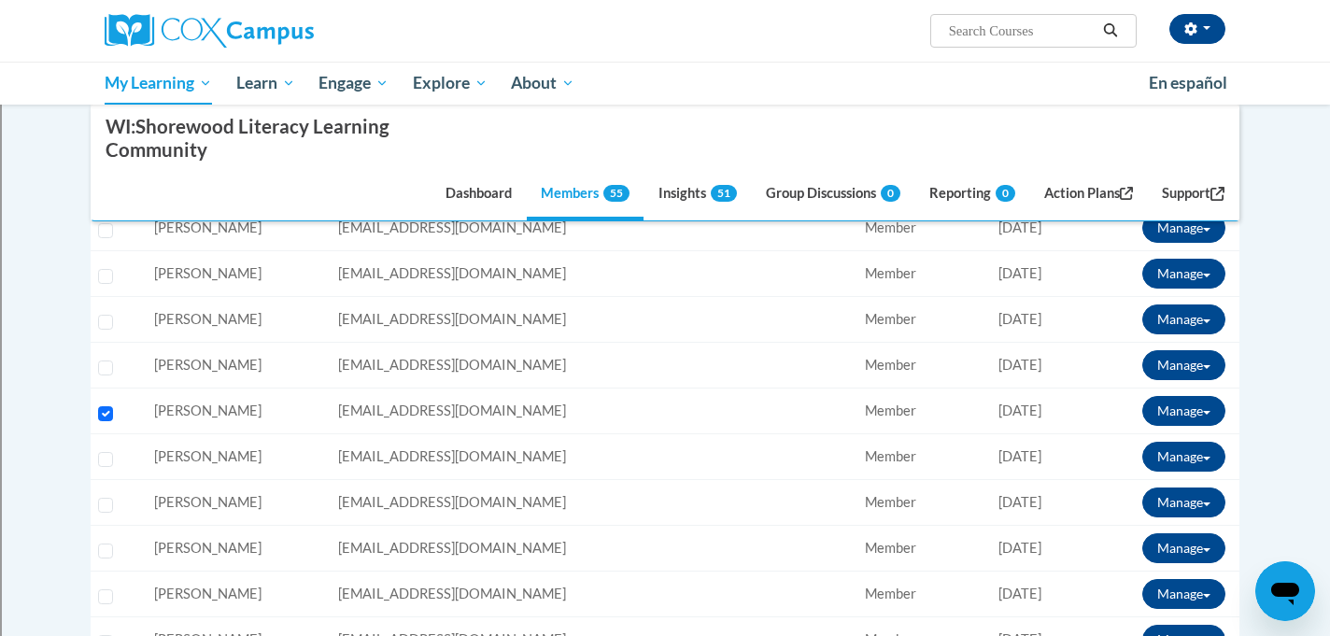
scroll to position [869, 0]
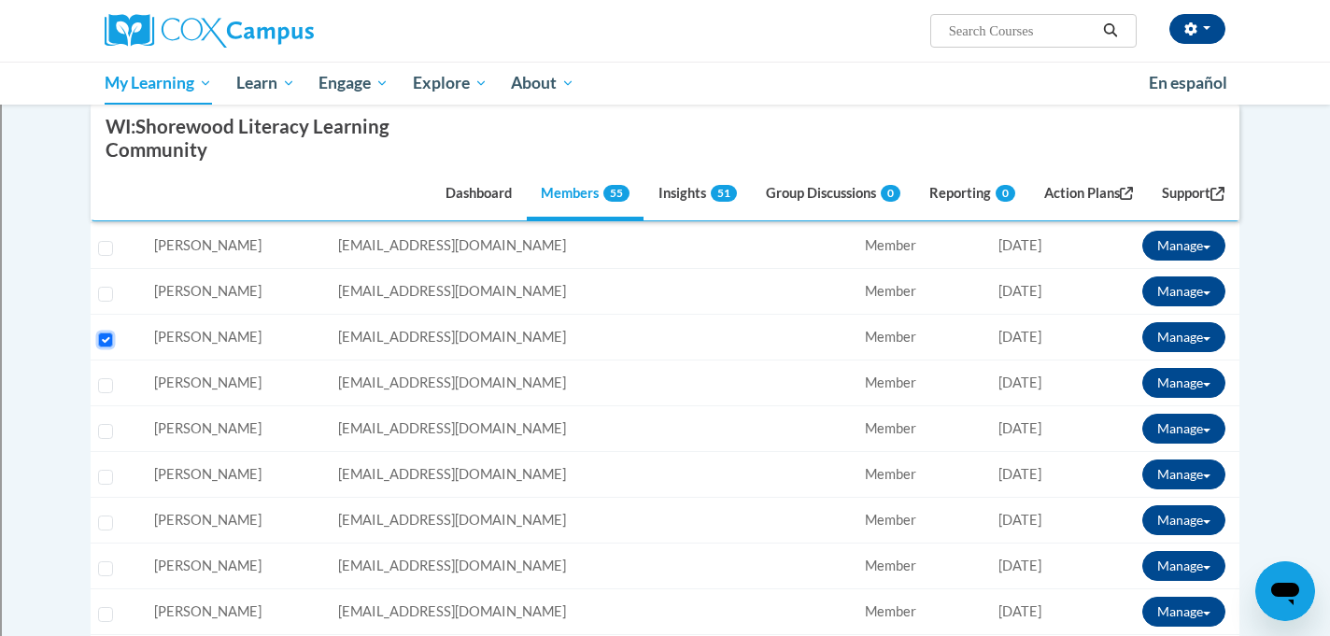
click at [104, 334] on input "Select learner" at bounding box center [105, 340] width 15 height 15
checkbox input "false"
click at [105, 437] on input "Select learner" at bounding box center [105, 431] width 15 height 15
click at [1184, 429] on button "Manage" at bounding box center [1183, 429] width 83 height 30
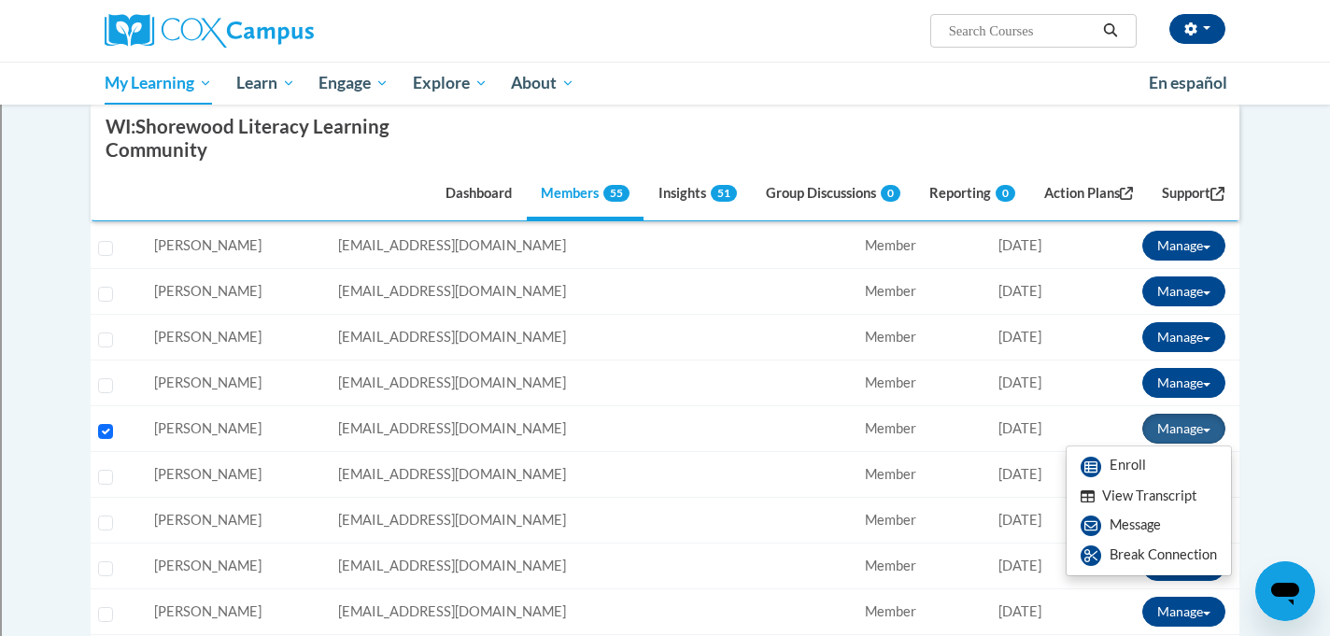
click at [1100, 500] on button "View Transcript" at bounding box center [1139, 496] width 144 height 29
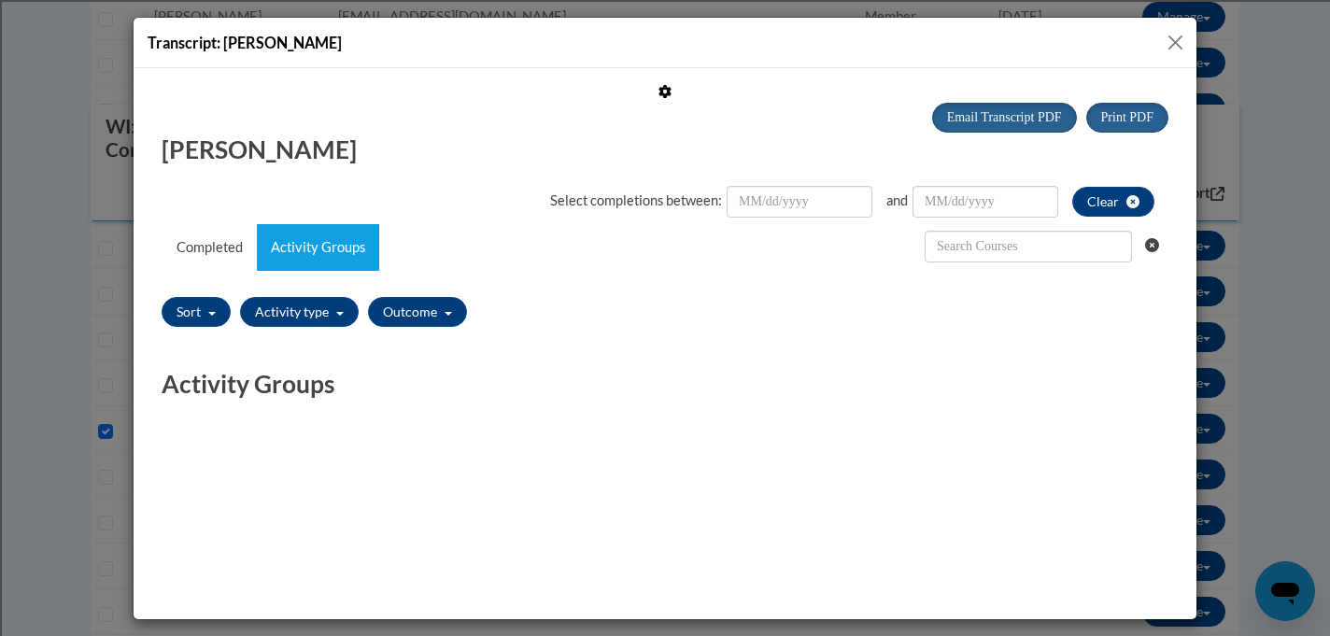
scroll to position [0, 0]
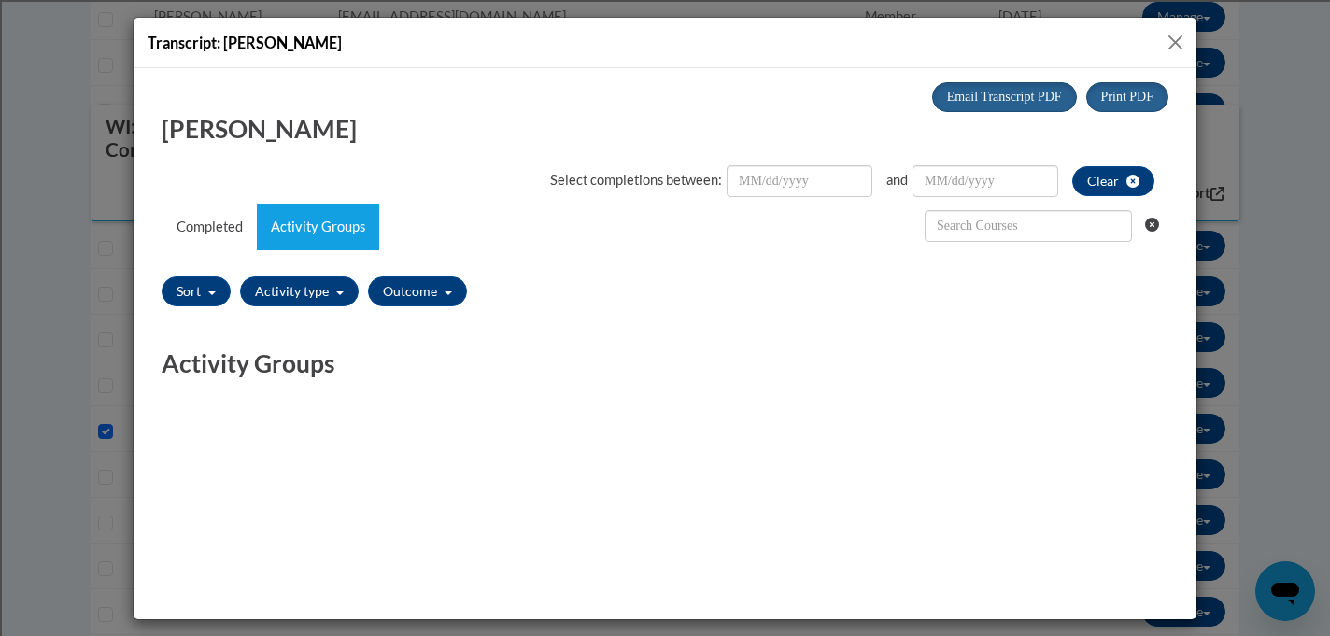
click at [1173, 40] on button "Close" at bounding box center [1175, 42] width 23 height 23
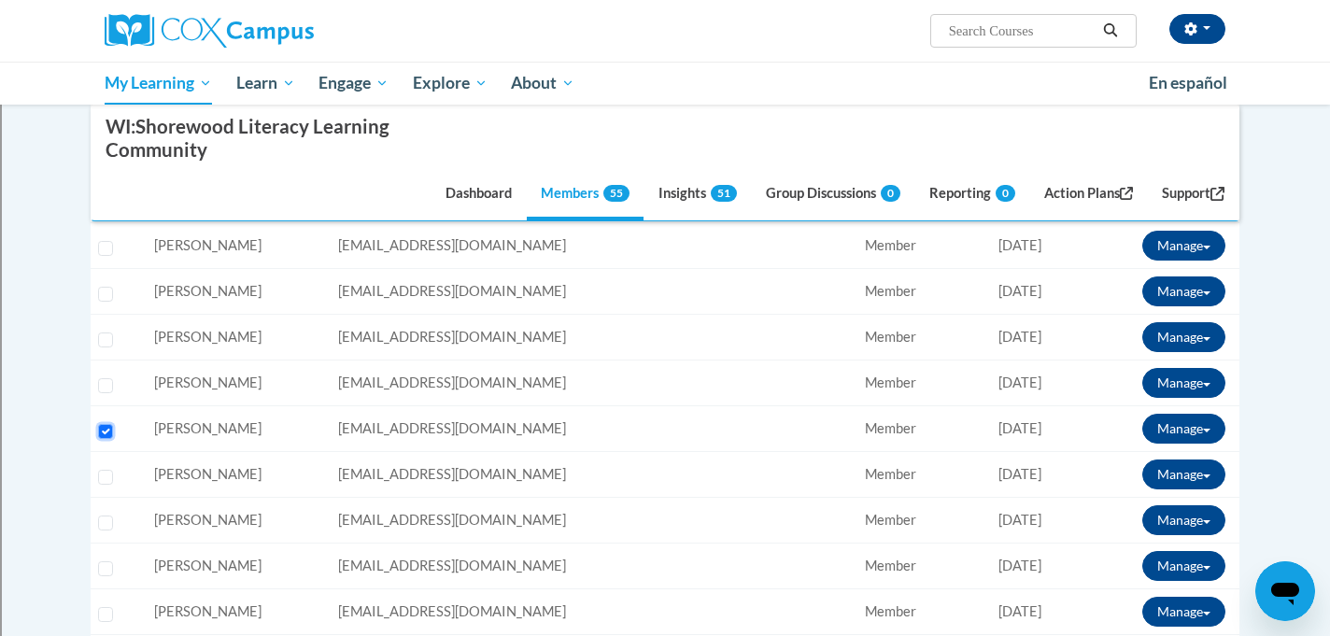
click at [103, 432] on input "Select learner" at bounding box center [105, 431] width 15 height 15
checkbox input "false"
click at [104, 477] on input "Select learner" at bounding box center [105, 477] width 15 height 15
click at [1172, 473] on button "Manage" at bounding box center [1183, 475] width 83 height 30
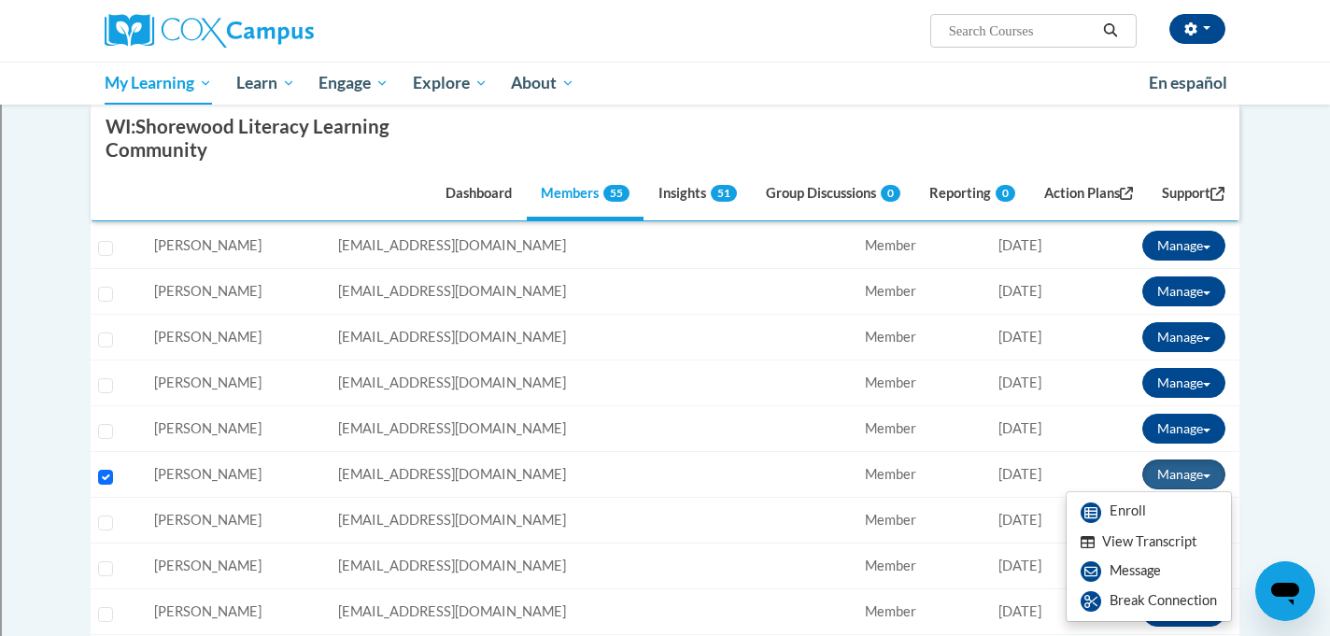
click at [1133, 544] on button "View Transcript" at bounding box center [1139, 542] width 144 height 29
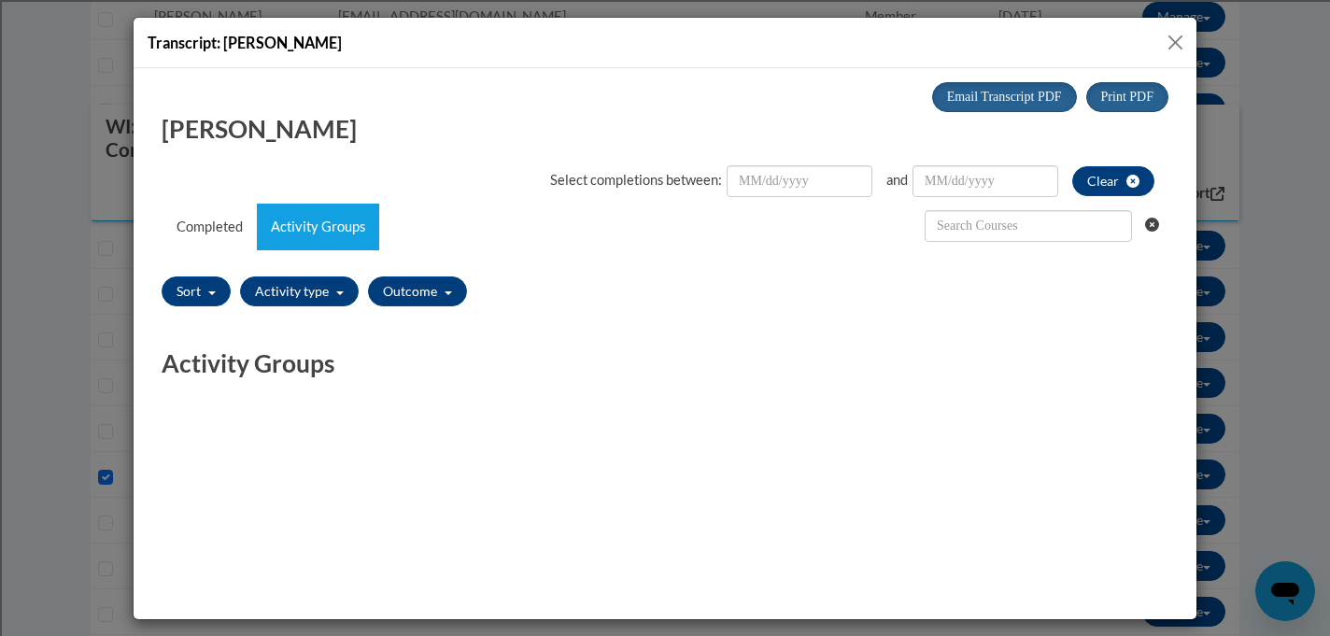
click at [1166, 40] on button "Close" at bounding box center [1175, 42] width 23 height 23
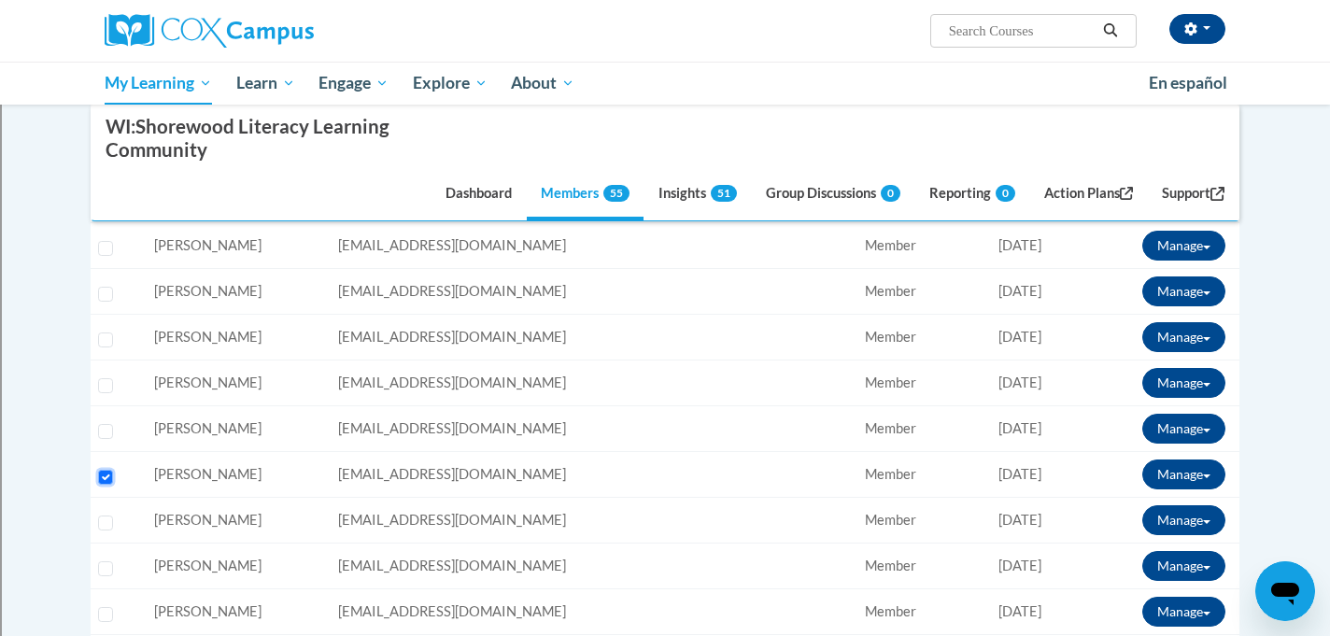
click at [101, 478] on input "Select learner" at bounding box center [105, 477] width 15 height 15
checkbox input "false"
click at [106, 521] on input "Select learner" at bounding box center [105, 523] width 15 height 15
click at [1169, 527] on button "Manage" at bounding box center [1183, 520] width 83 height 30
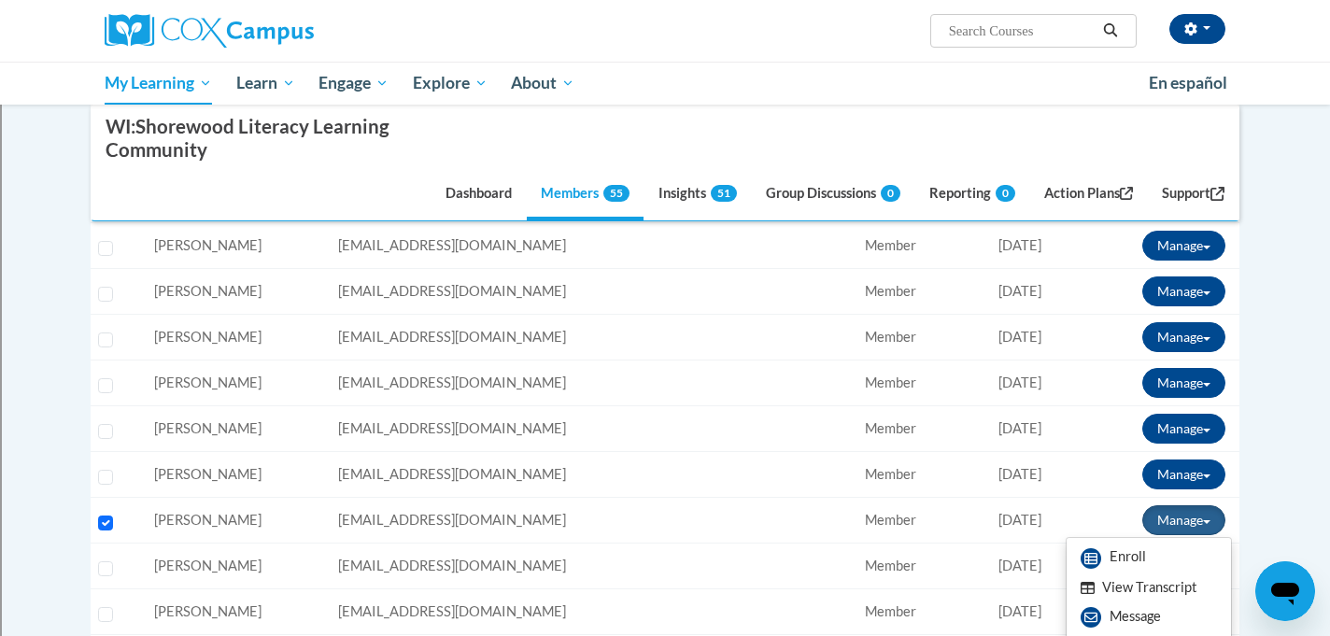
click at [1140, 590] on button "View Transcript" at bounding box center [1139, 588] width 144 height 29
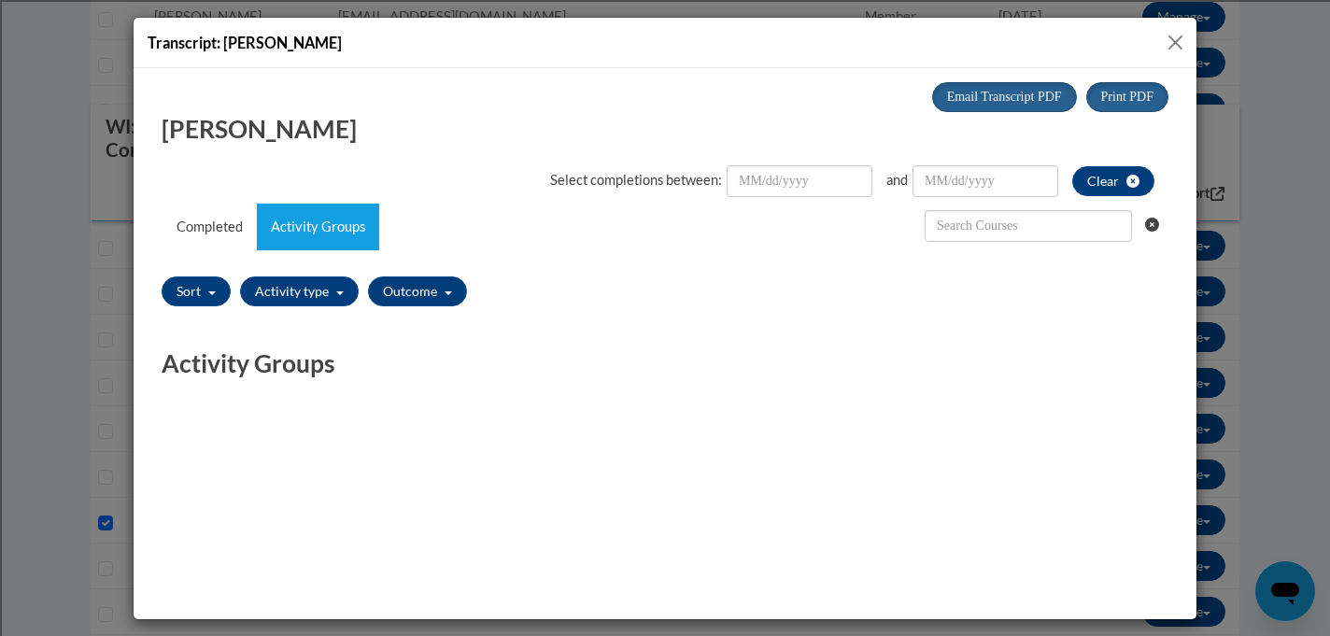
click at [1173, 31] on button "Close" at bounding box center [1175, 42] width 23 height 23
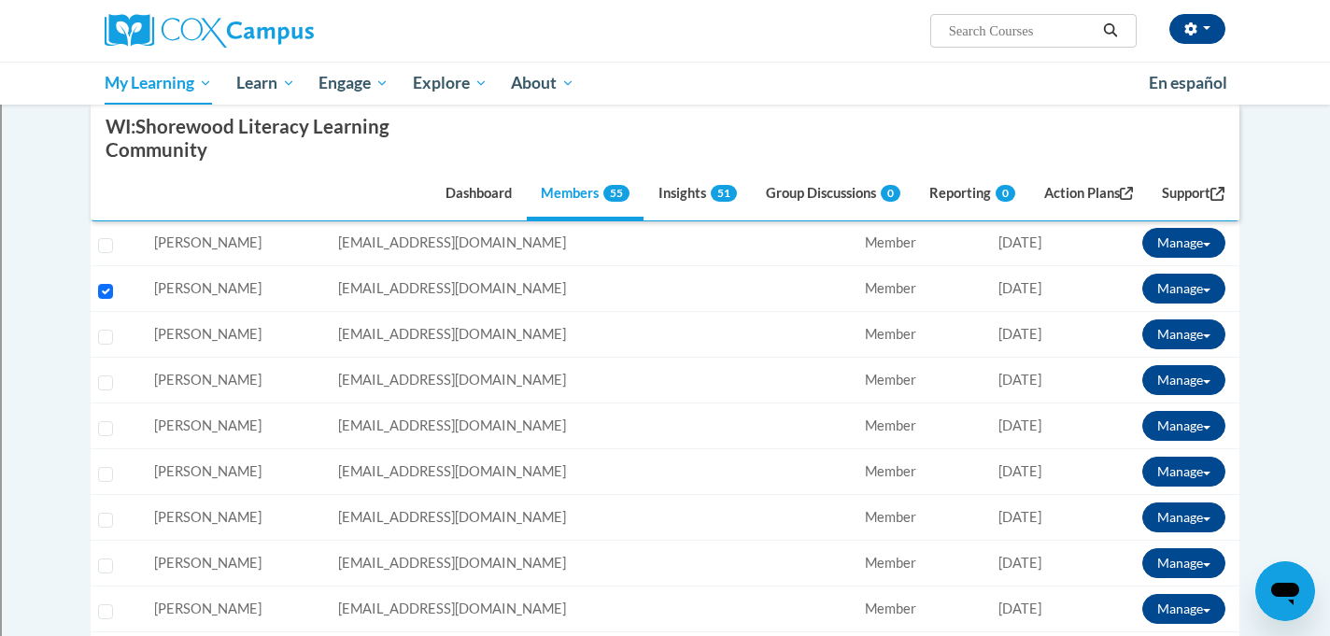
scroll to position [1102, 0]
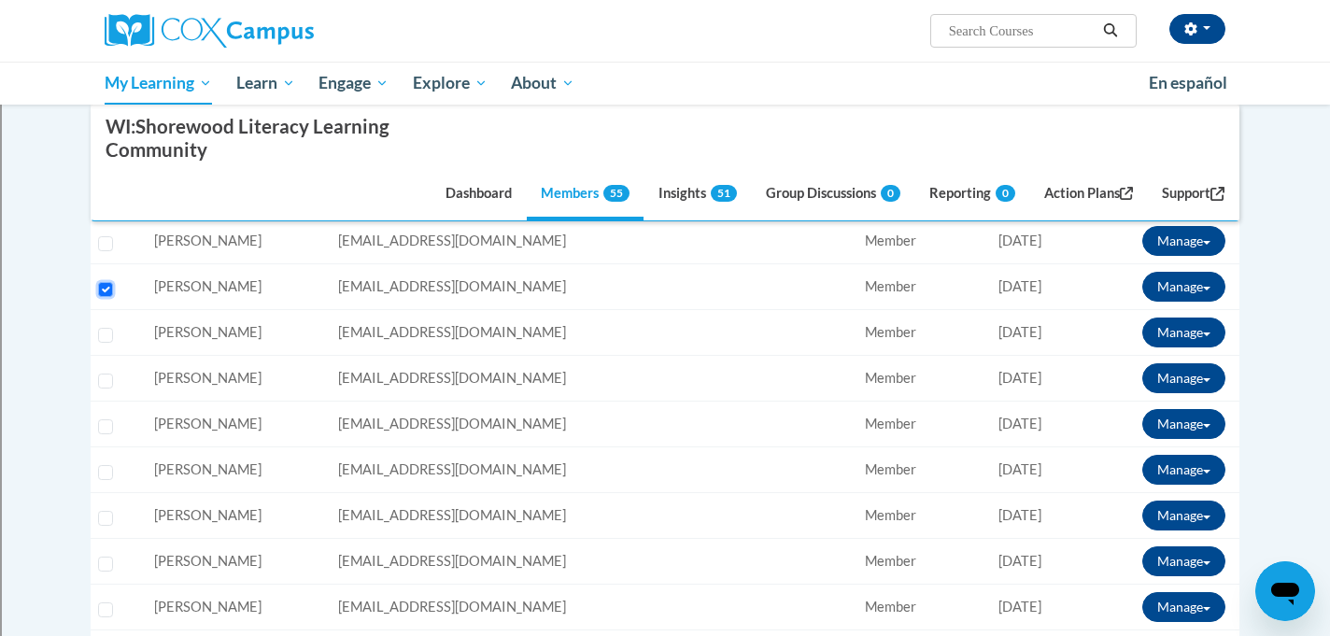
click at [103, 285] on input "Select learner" at bounding box center [105, 289] width 15 height 15
checkbox input "false"
click at [106, 334] on input "Select learner" at bounding box center [105, 335] width 15 height 15
checkbox input "true"
click at [106, 371] on div "Select learner" at bounding box center [109, 376] width 22 height 14
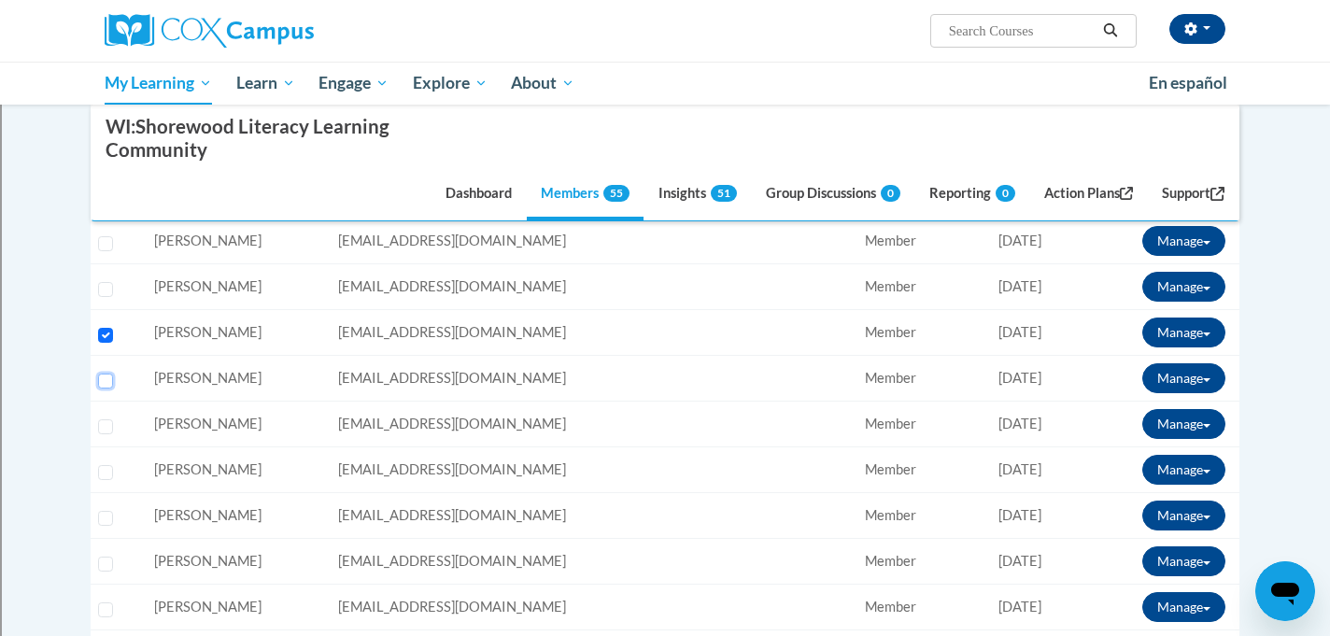
click at [106, 379] on input "Select learner" at bounding box center [105, 381] width 15 height 15
checkbox input "true"
click at [1171, 335] on button "Manage" at bounding box center [1183, 333] width 83 height 30
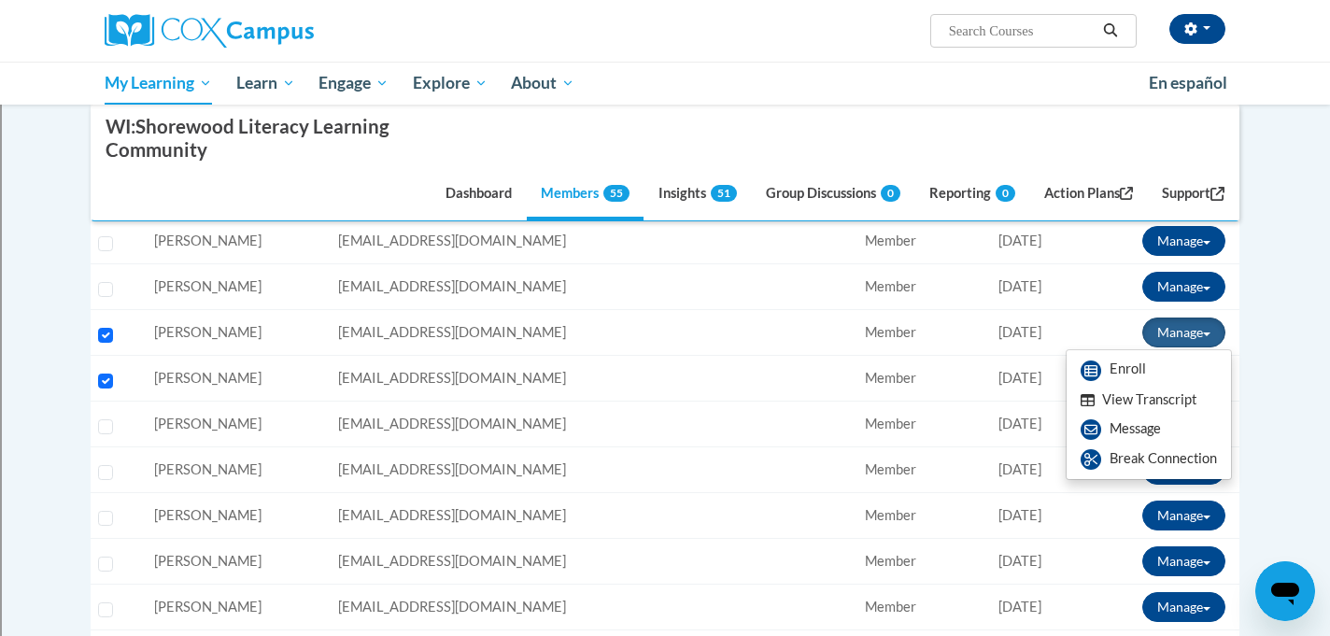
click at [1133, 404] on button "View Transcript" at bounding box center [1139, 400] width 144 height 29
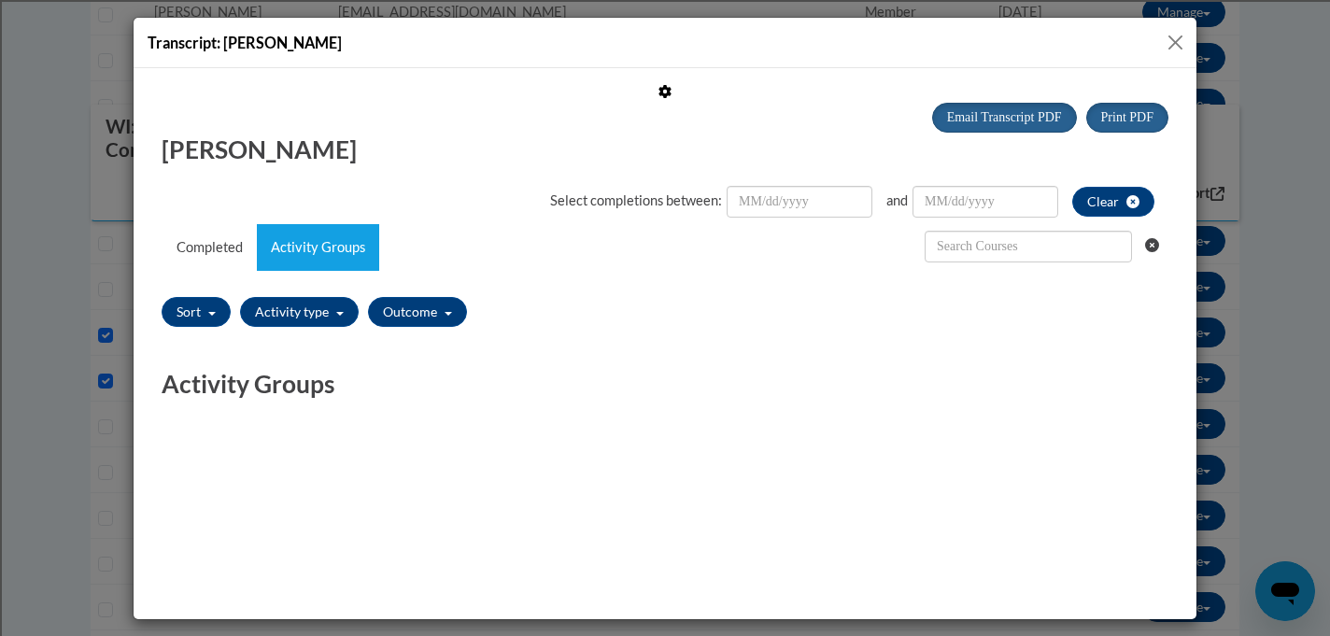
scroll to position [0, 0]
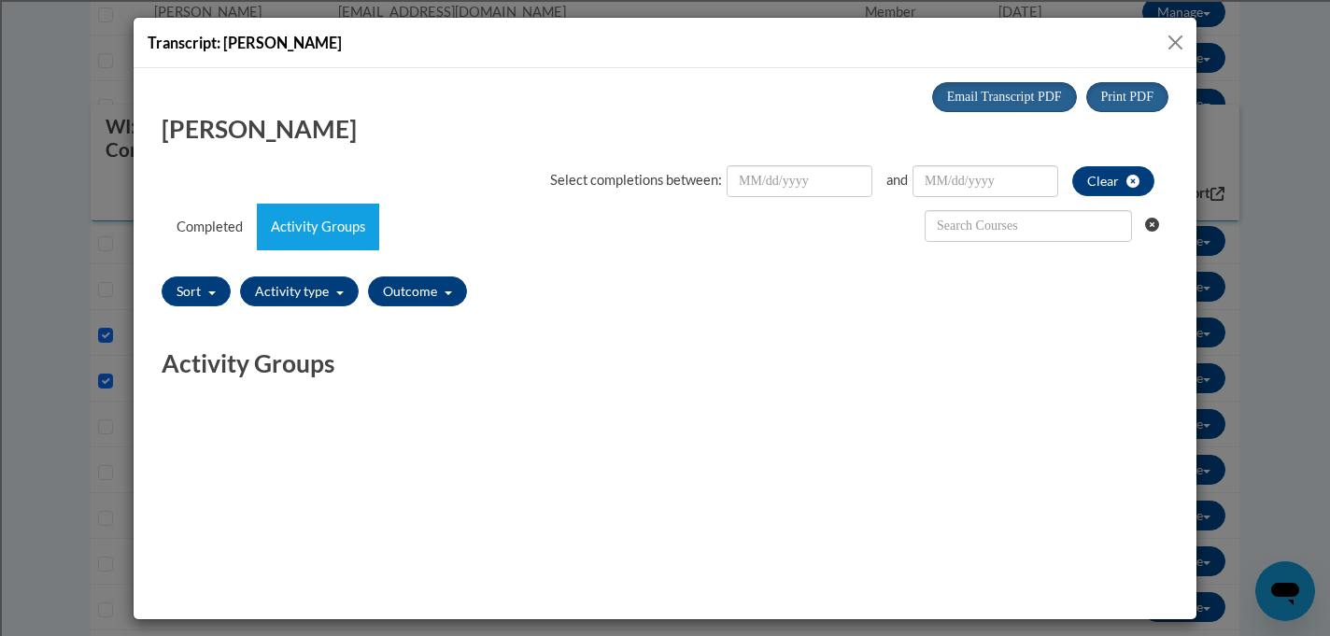
click at [1178, 35] on button "Close" at bounding box center [1175, 42] width 23 height 23
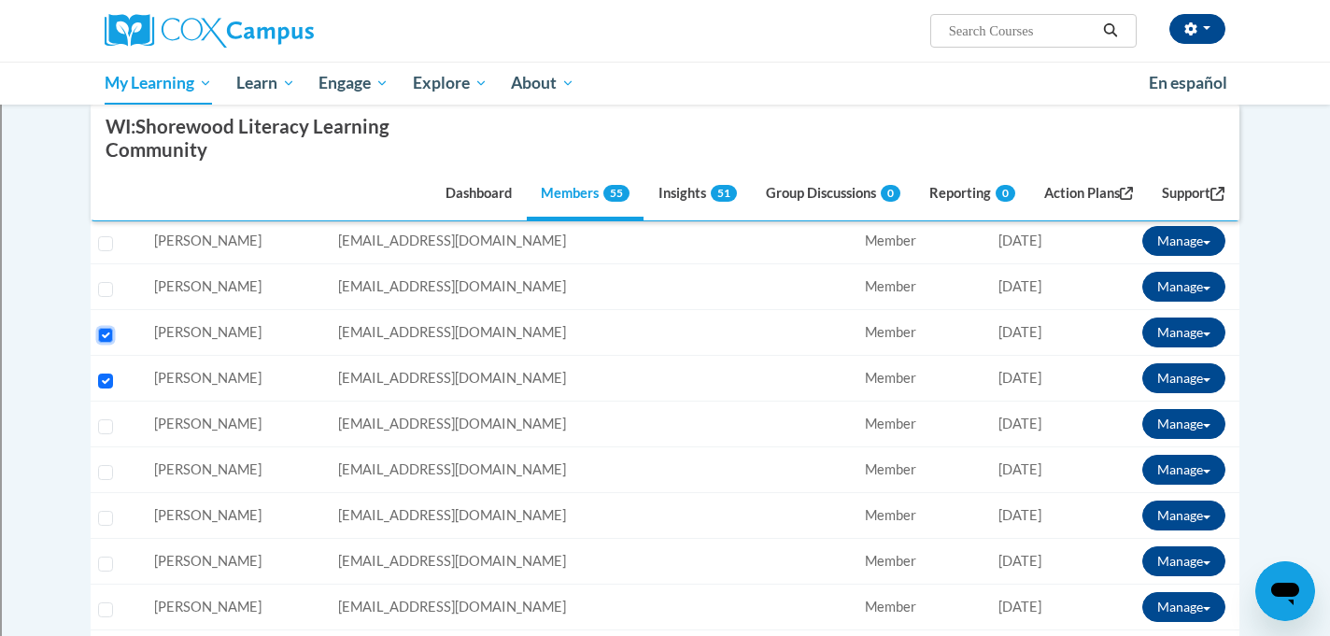
click at [109, 332] on input "Select learner" at bounding box center [105, 335] width 15 height 15
checkbox input "false"
click at [1186, 376] on button "Manage" at bounding box center [1183, 378] width 83 height 30
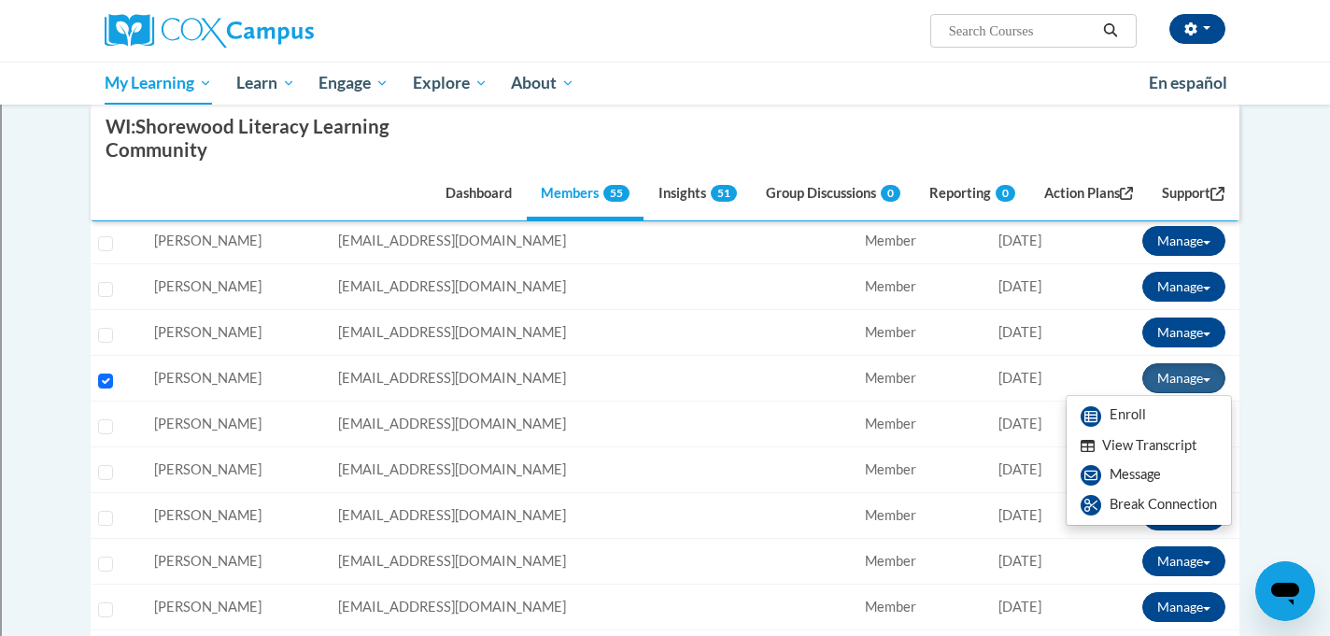
click at [1149, 448] on button "View Transcript" at bounding box center [1139, 446] width 144 height 29
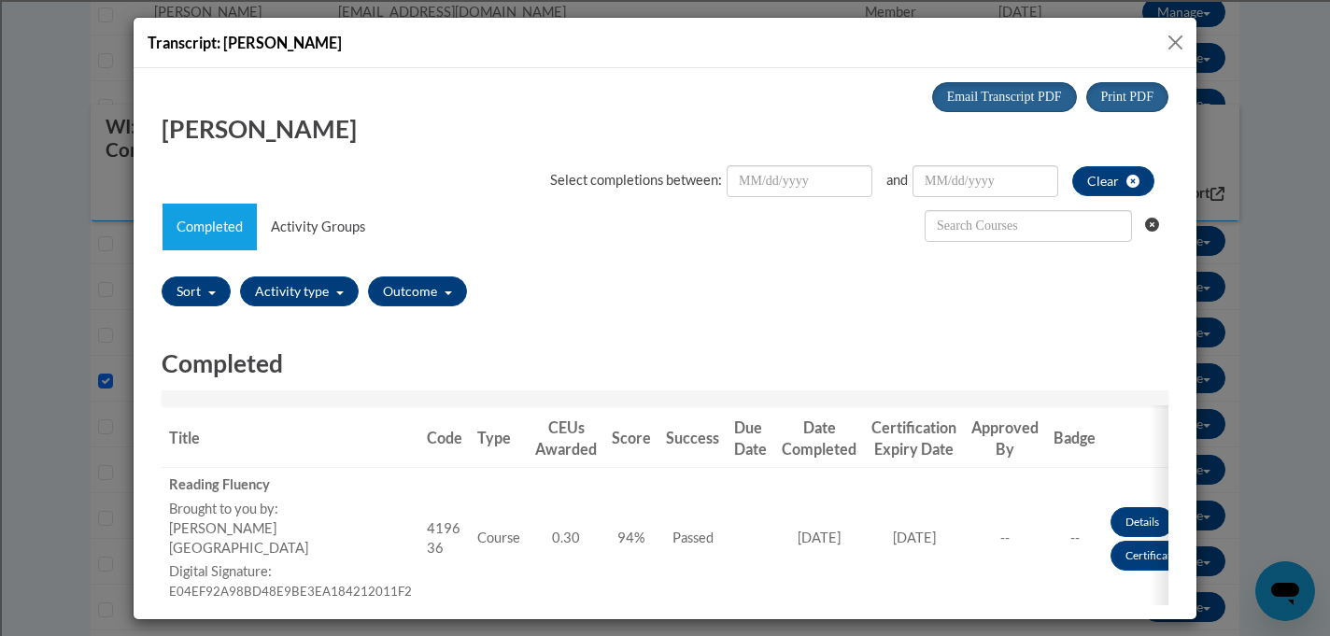
click at [1175, 41] on button "Close" at bounding box center [1175, 42] width 23 height 23
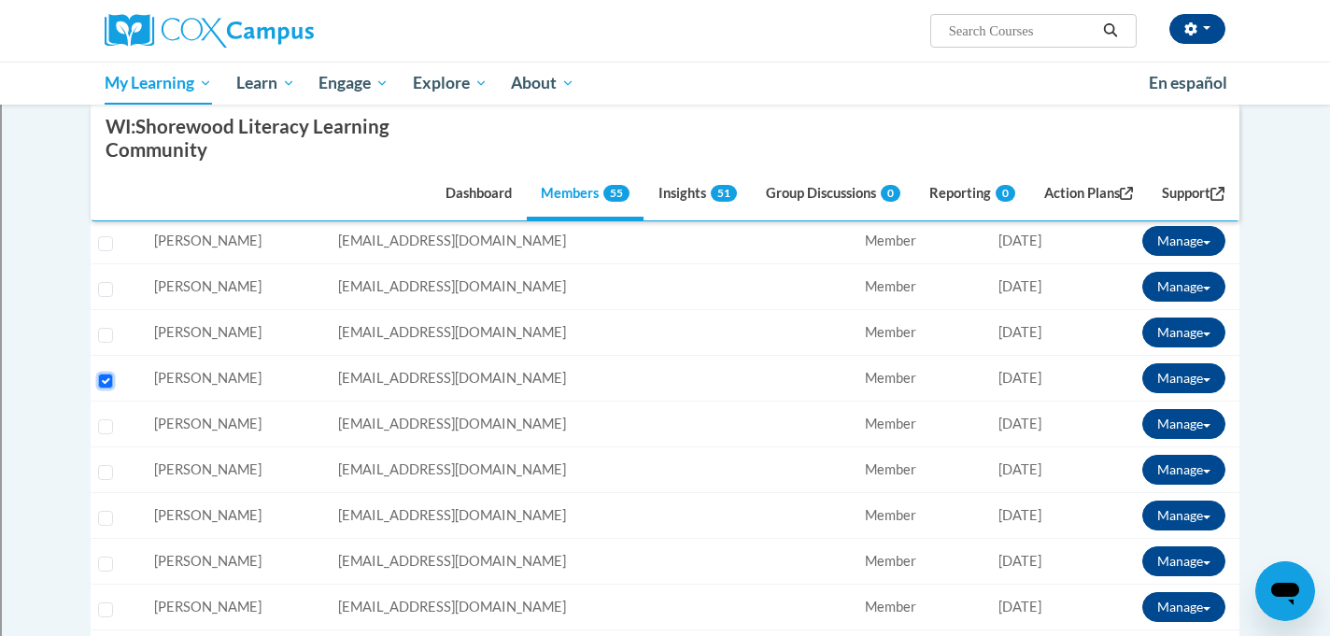
click at [103, 383] on input "Select learner" at bounding box center [105, 381] width 15 height 15
checkbox input "false"
click at [101, 435] on td "Select learner" at bounding box center [119, 425] width 56 height 46
click at [101, 433] on input "Select learner" at bounding box center [105, 426] width 15 height 15
click at [1185, 429] on button "Manage" at bounding box center [1183, 424] width 83 height 30
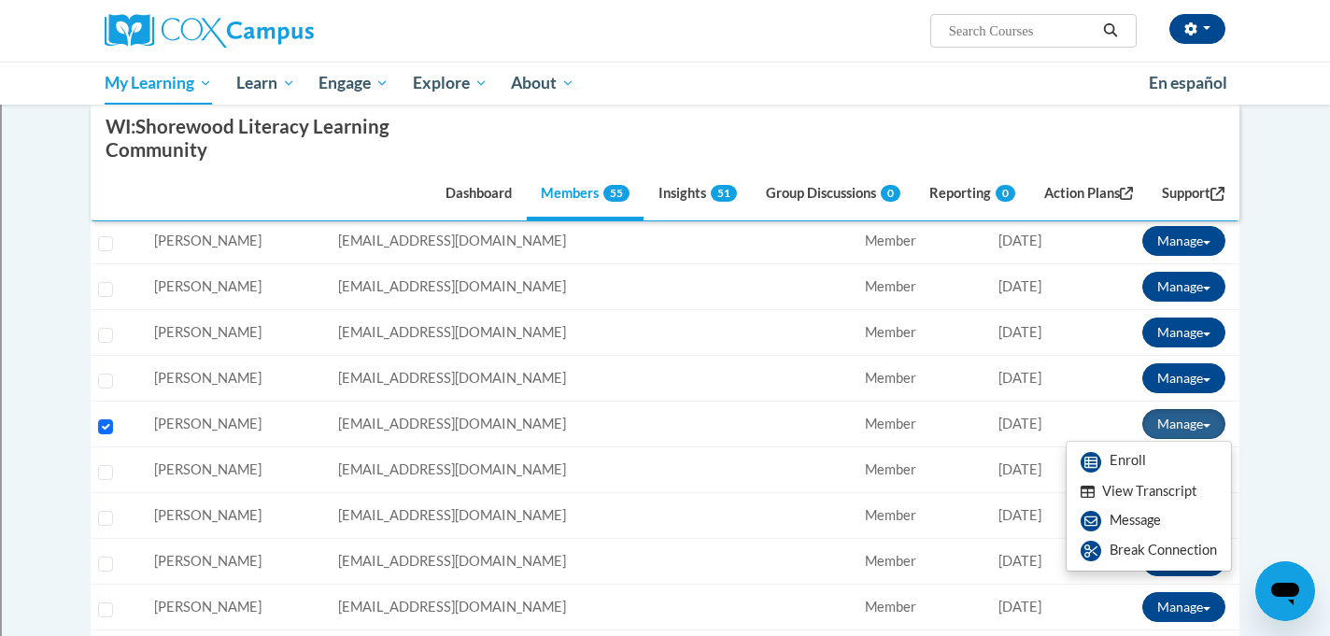
click at [1171, 485] on button "View Transcript" at bounding box center [1139, 491] width 144 height 29
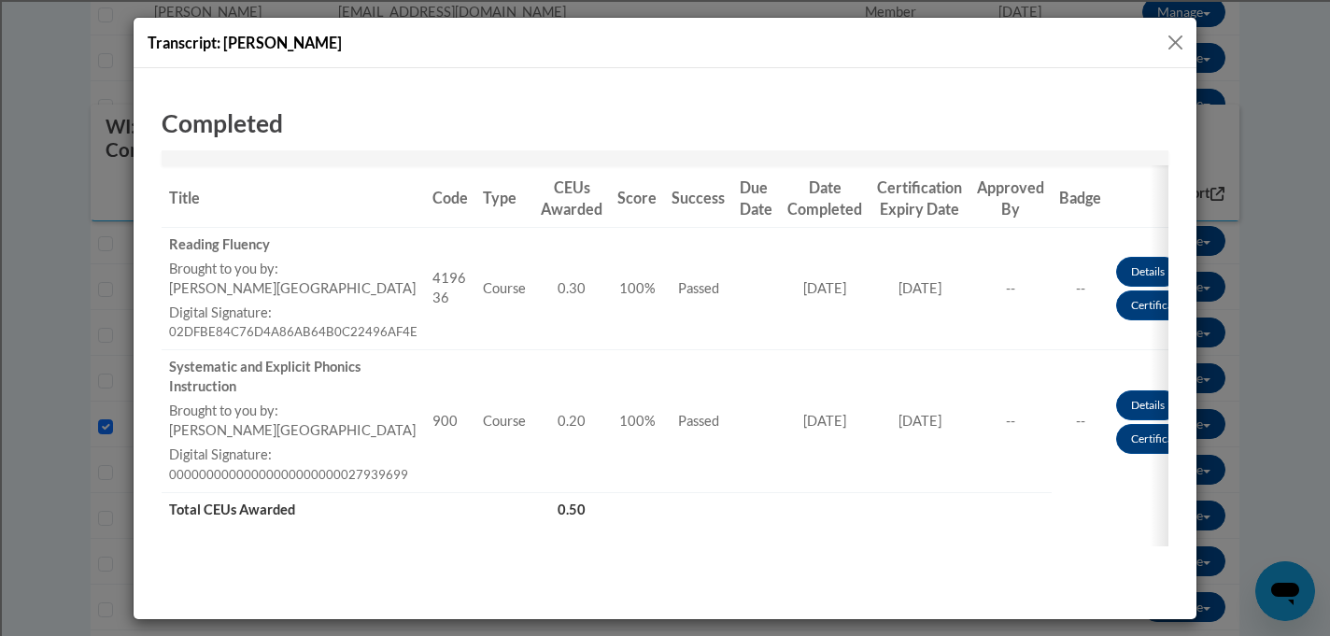
scroll to position [243, 0]
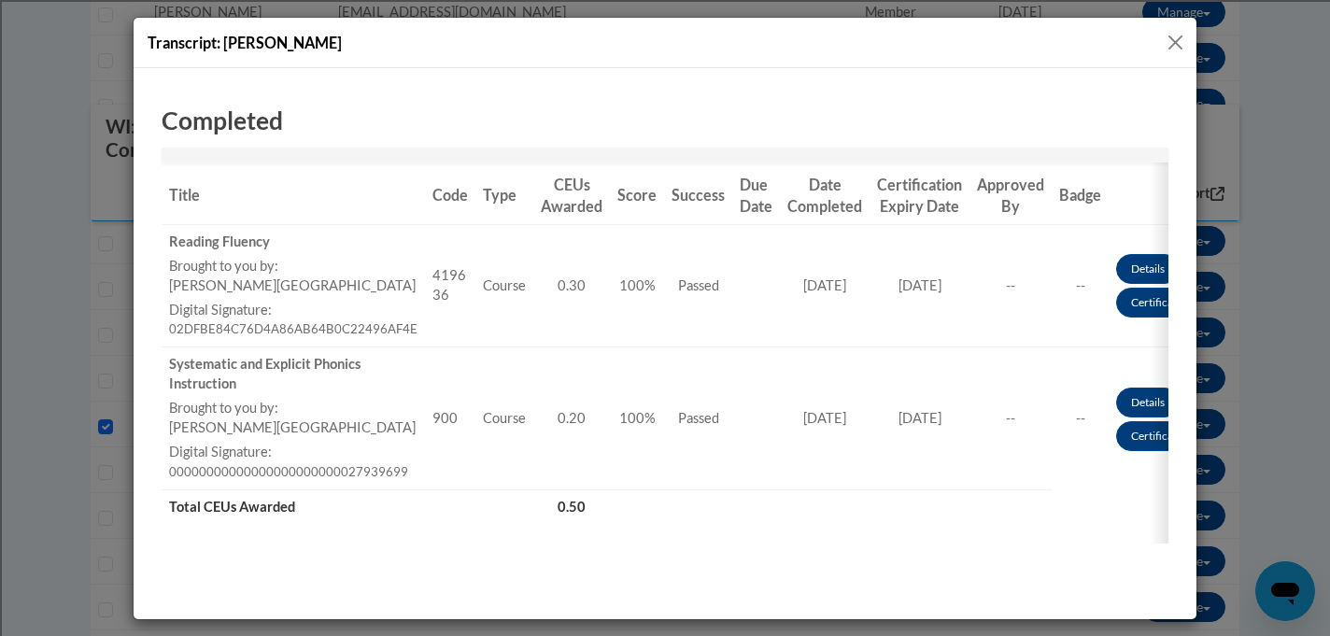
click at [1172, 43] on button "Close" at bounding box center [1175, 42] width 23 height 23
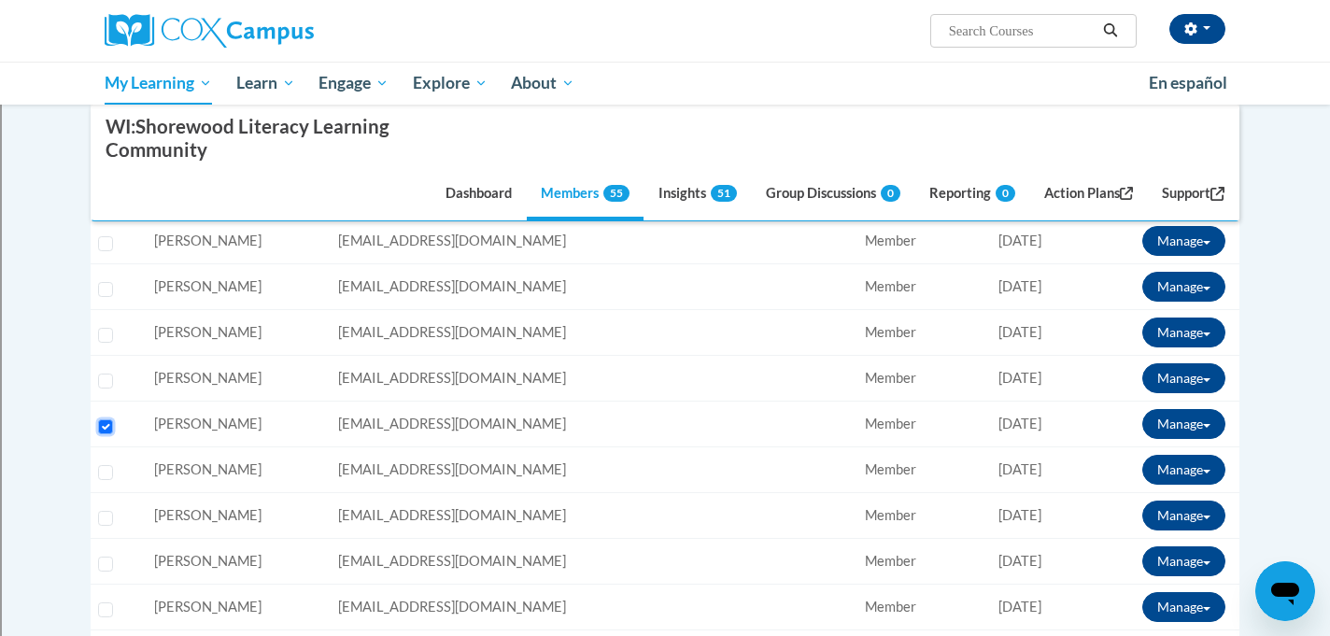
click at [108, 431] on input "Select learner" at bounding box center [105, 426] width 15 height 15
checkbox input "false"
click at [108, 470] on input "Select learner" at bounding box center [105, 472] width 15 height 15
click at [1189, 471] on button "Manage" at bounding box center [1183, 470] width 83 height 30
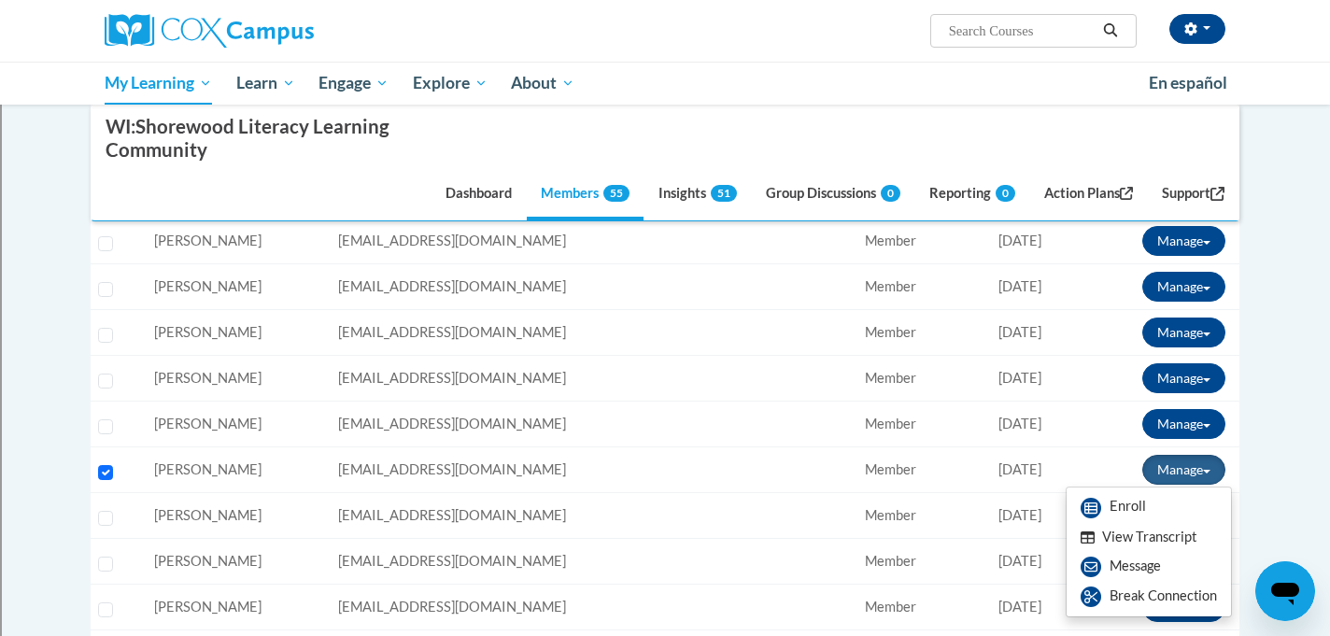
click at [1108, 538] on button "View Transcript" at bounding box center [1139, 537] width 144 height 29
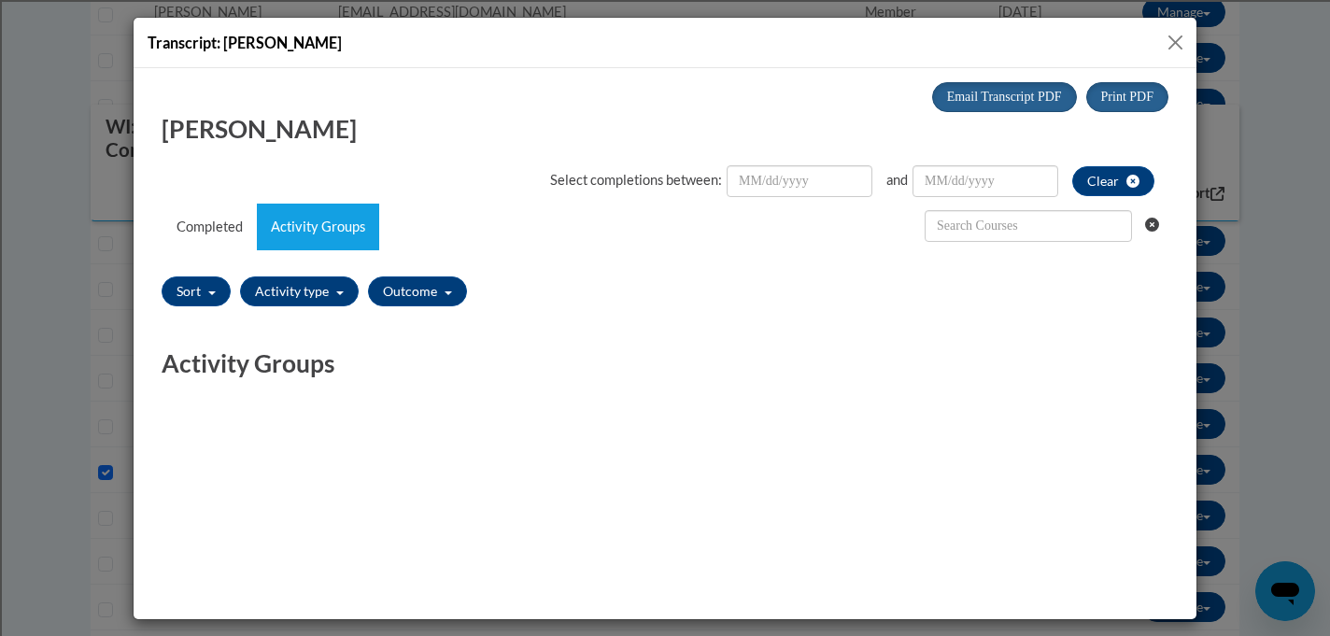
click at [1172, 40] on button "Close" at bounding box center [1175, 42] width 23 height 23
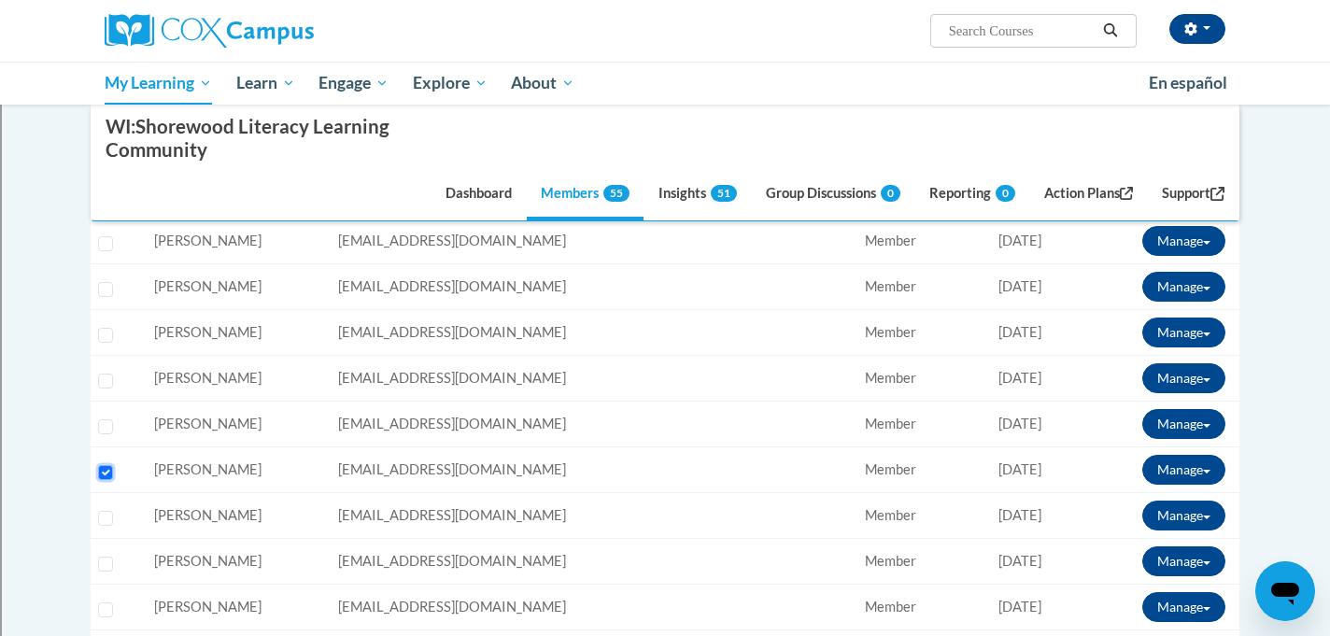
click at [104, 473] on input "Select learner" at bounding box center [105, 472] width 15 height 15
checkbox input "false"
click at [104, 519] on input "Select learner" at bounding box center [105, 518] width 15 height 15
click at [1169, 516] on button "Manage" at bounding box center [1183, 516] width 83 height 30
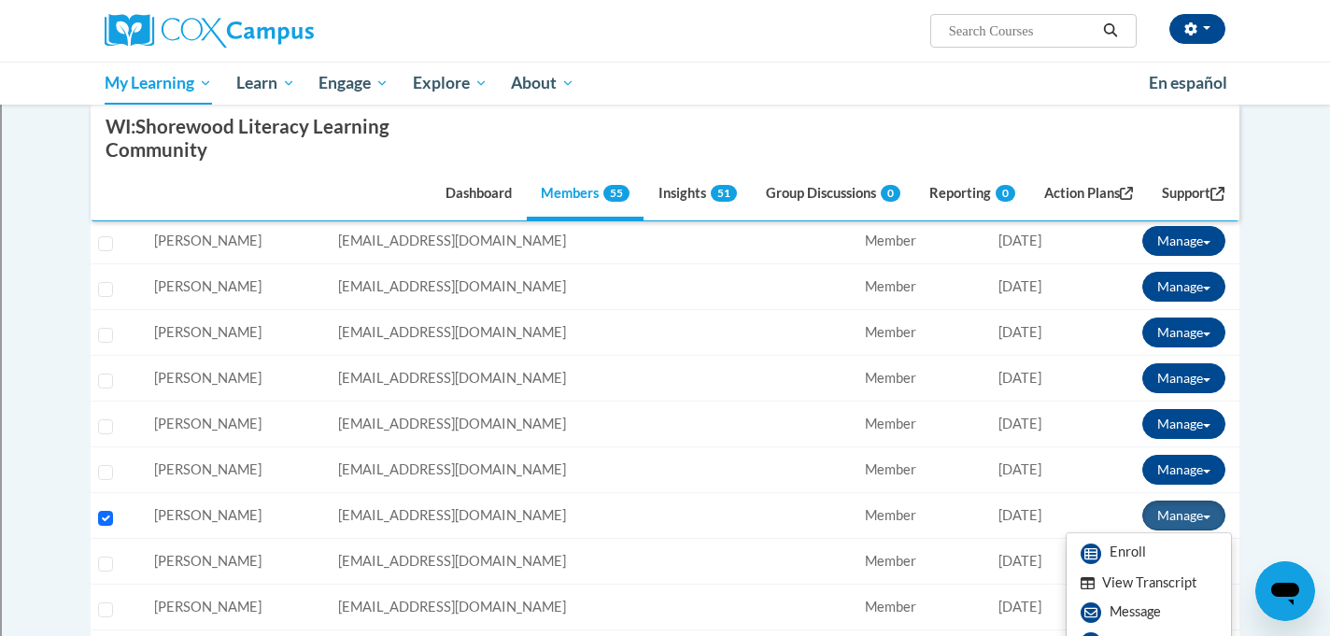
click at [1127, 576] on button "View Transcript" at bounding box center [1139, 583] width 144 height 29
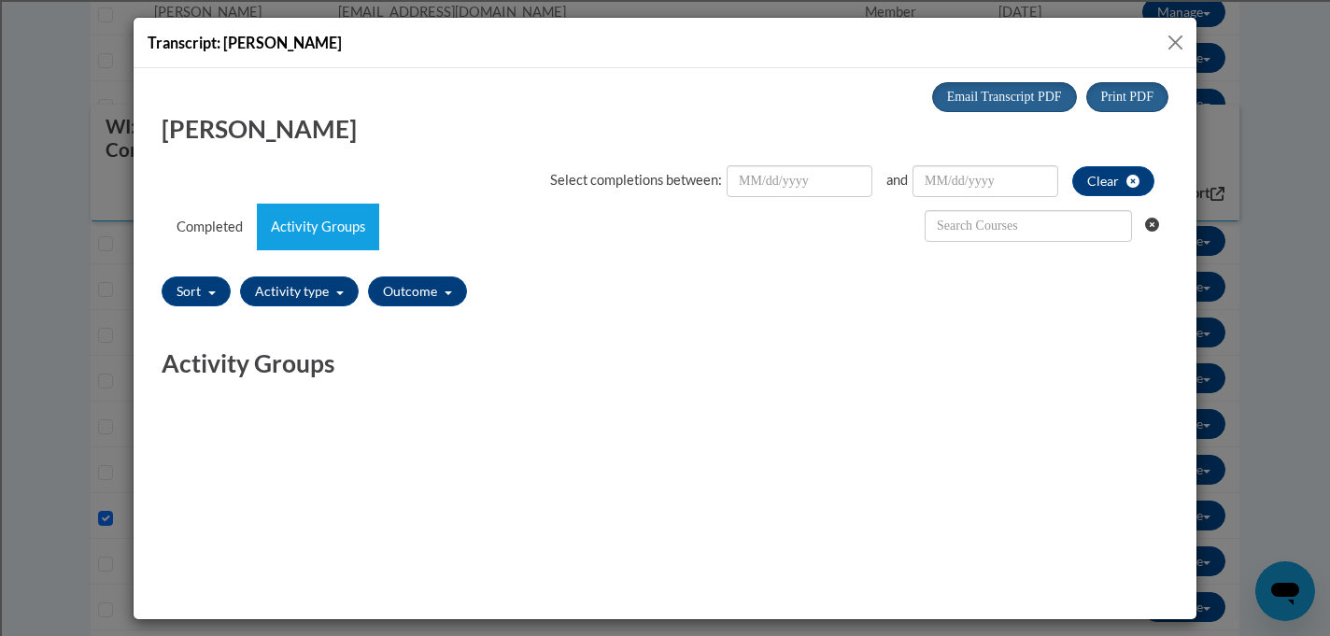
click at [1173, 40] on button "Close" at bounding box center [1175, 42] width 23 height 23
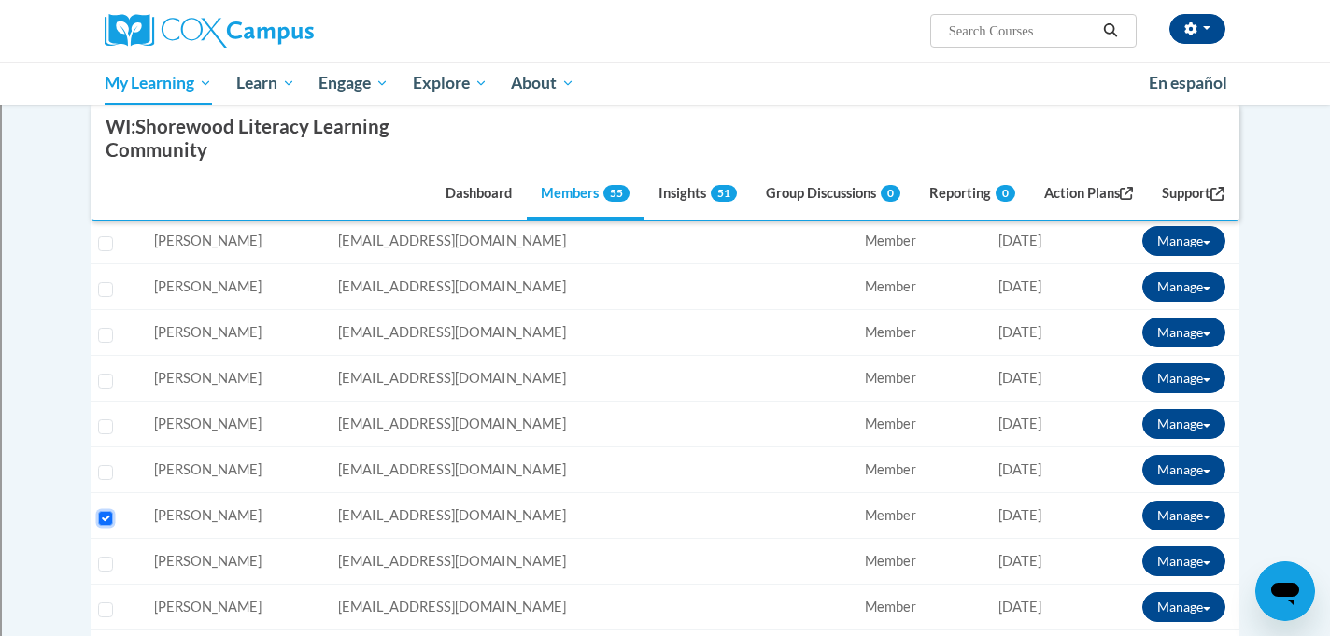
click at [98, 518] on input "Select learner" at bounding box center [105, 518] width 15 height 15
checkbox input "false"
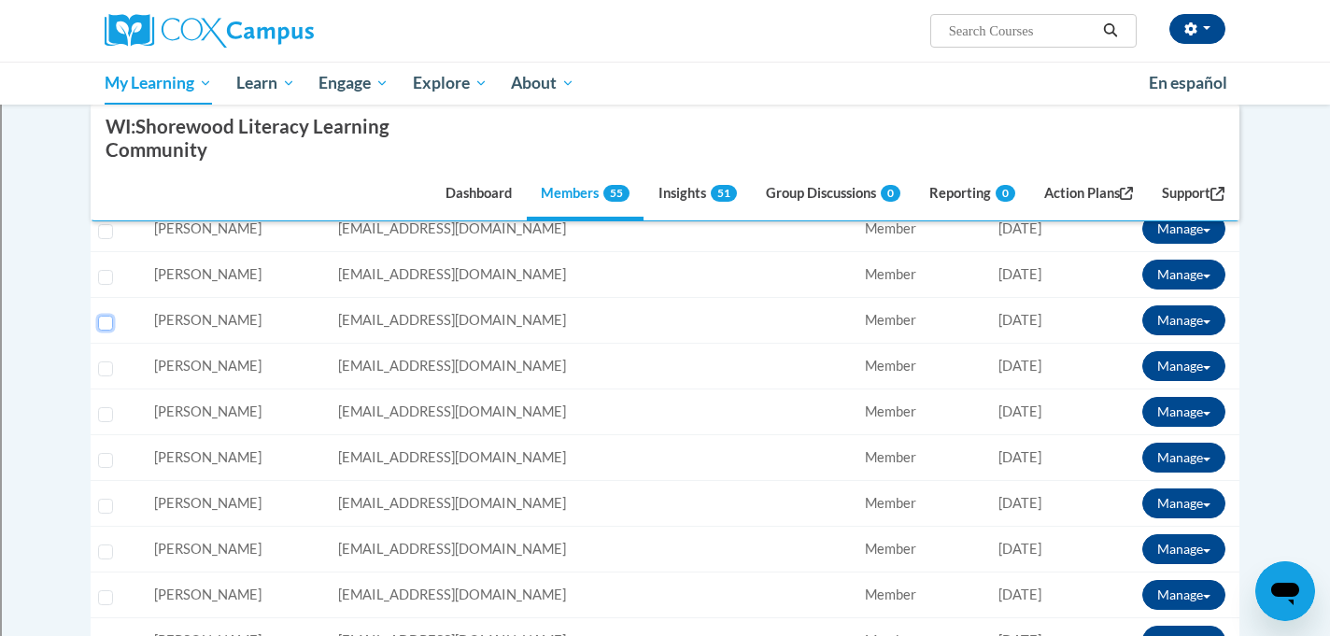
scroll to position [1309, 0]
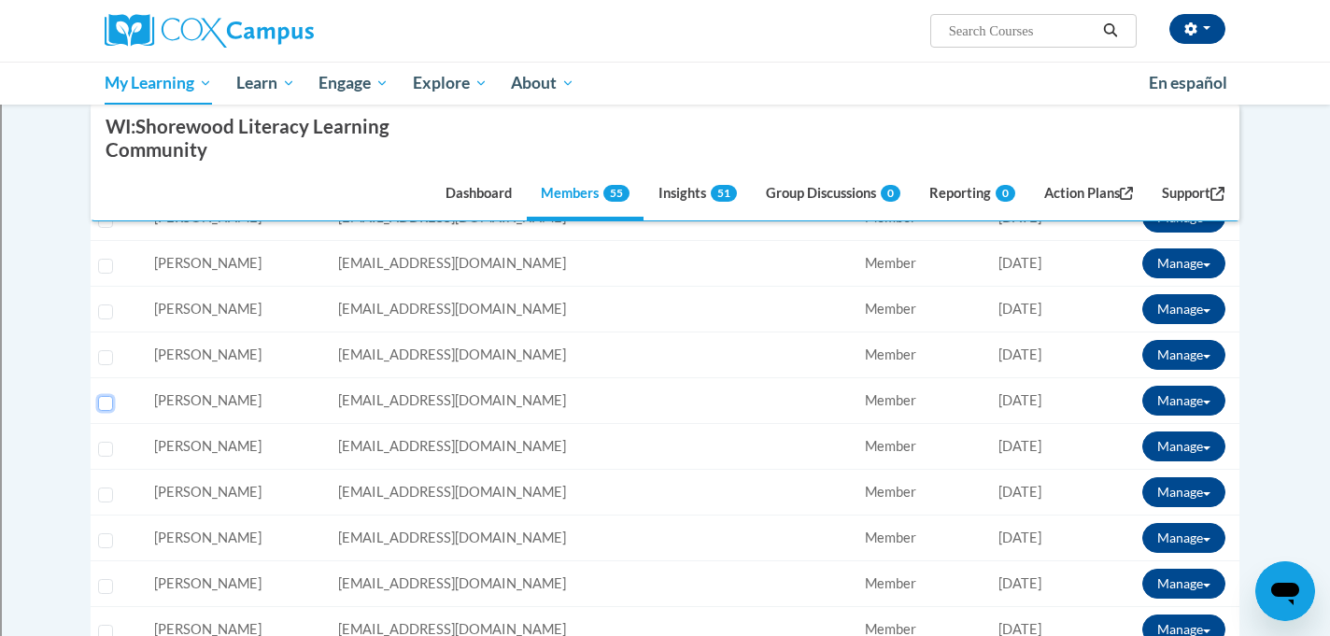
click at [105, 405] on input "Select learner" at bounding box center [105, 403] width 15 height 15
click at [1178, 394] on button "Manage" at bounding box center [1183, 401] width 83 height 30
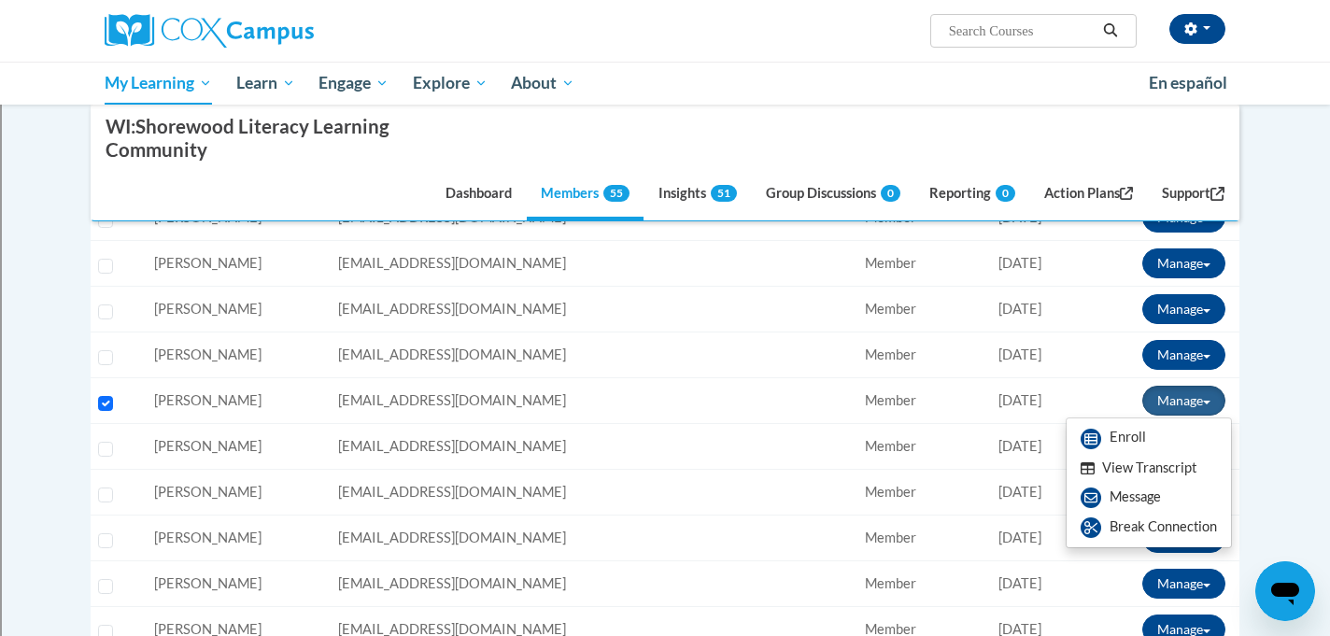
click at [1123, 463] on button "View Transcript" at bounding box center [1139, 468] width 144 height 29
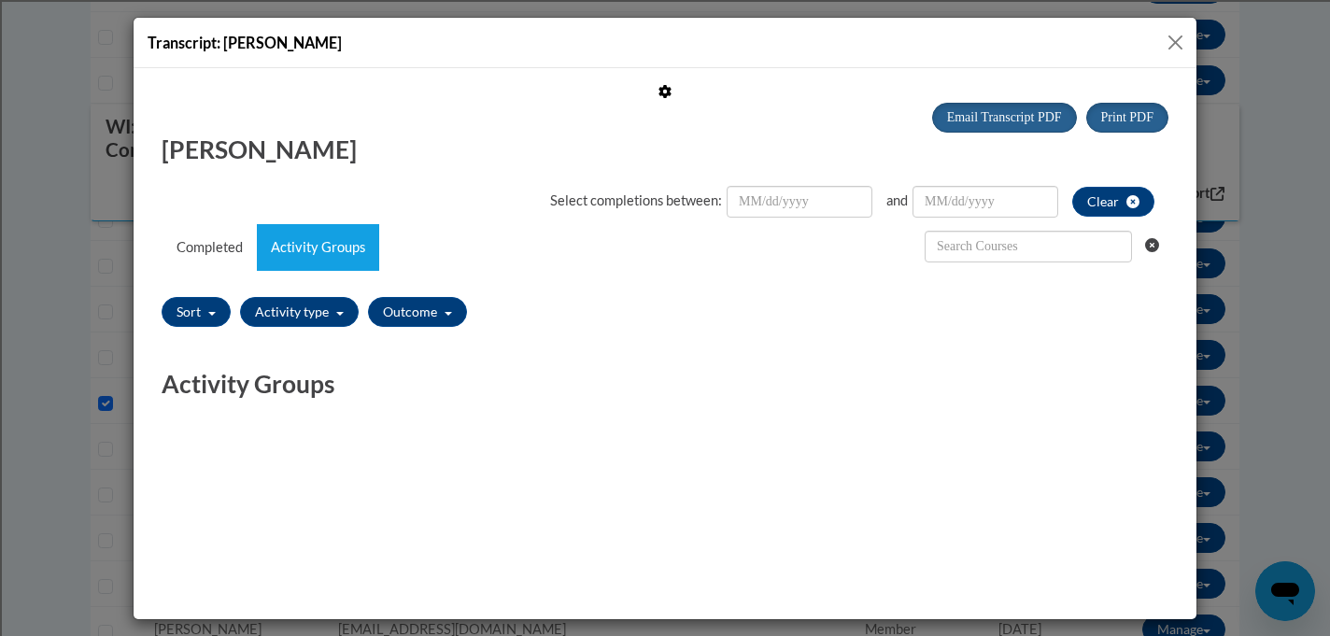
scroll to position [0, 0]
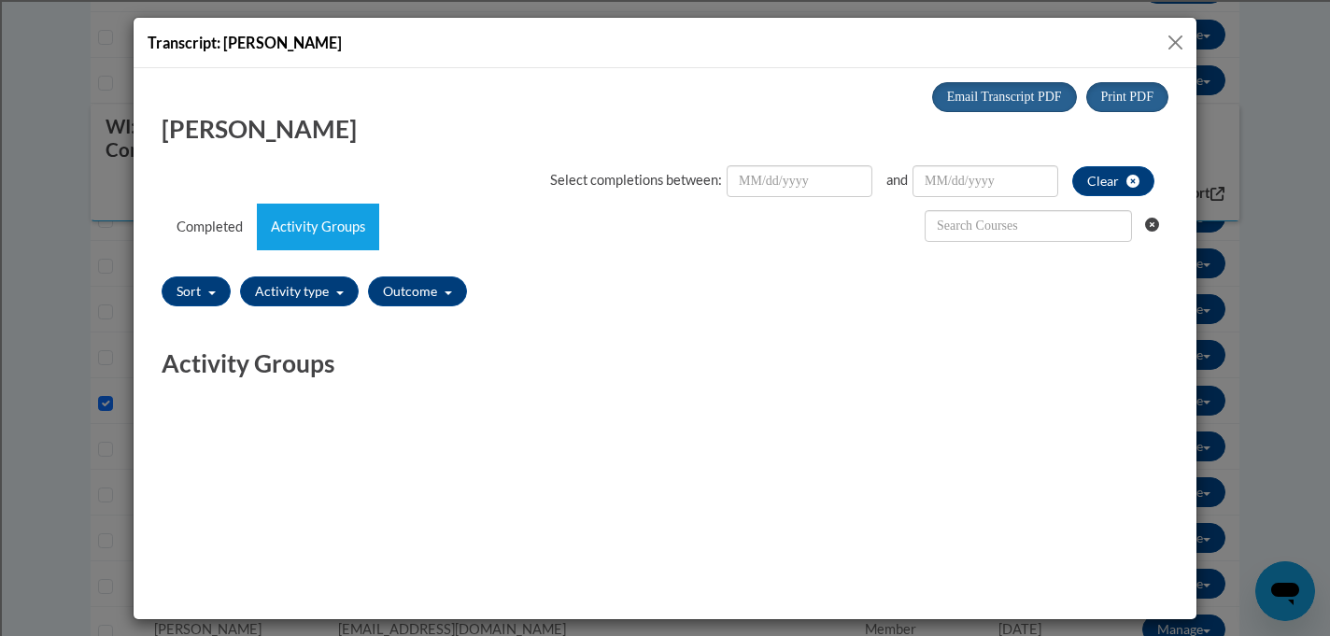
click at [1177, 47] on button "Close" at bounding box center [1175, 42] width 23 height 23
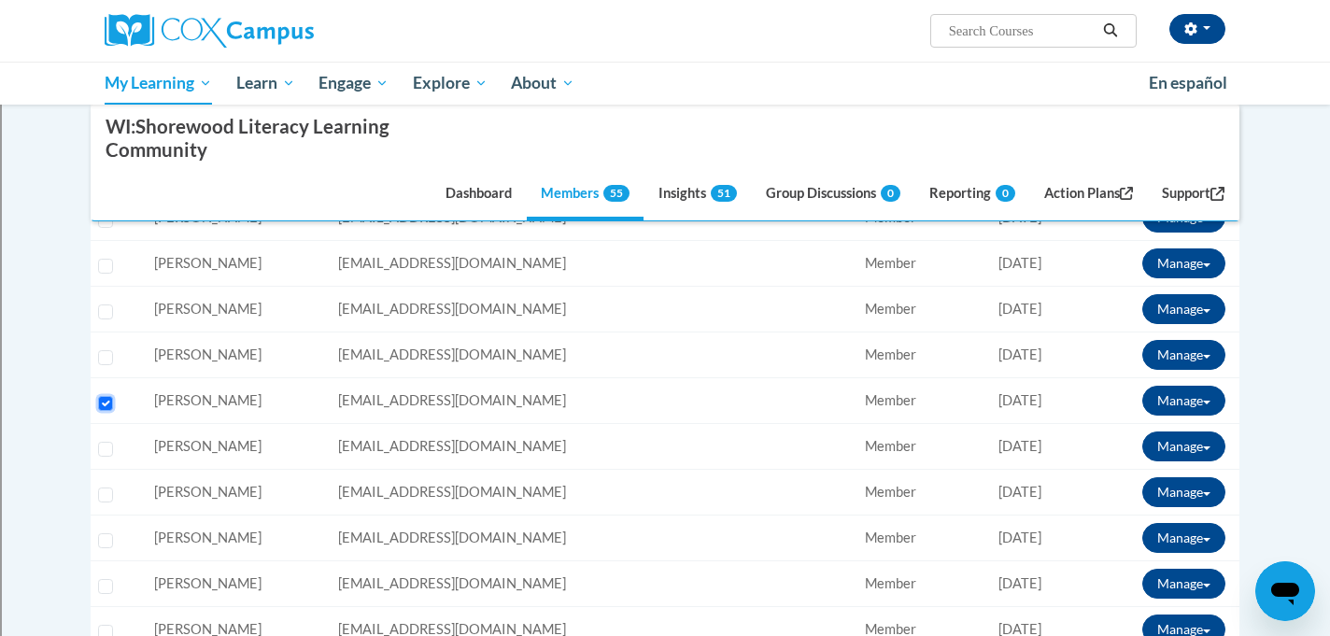
click at [102, 404] on input "Select learner" at bounding box center [105, 403] width 15 height 15
checkbox input "false"
click at [109, 448] on input "Select learner" at bounding box center [105, 449] width 15 height 15
click at [1156, 447] on button "Manage" at bounding box center [1183, 447] width 83 height 30
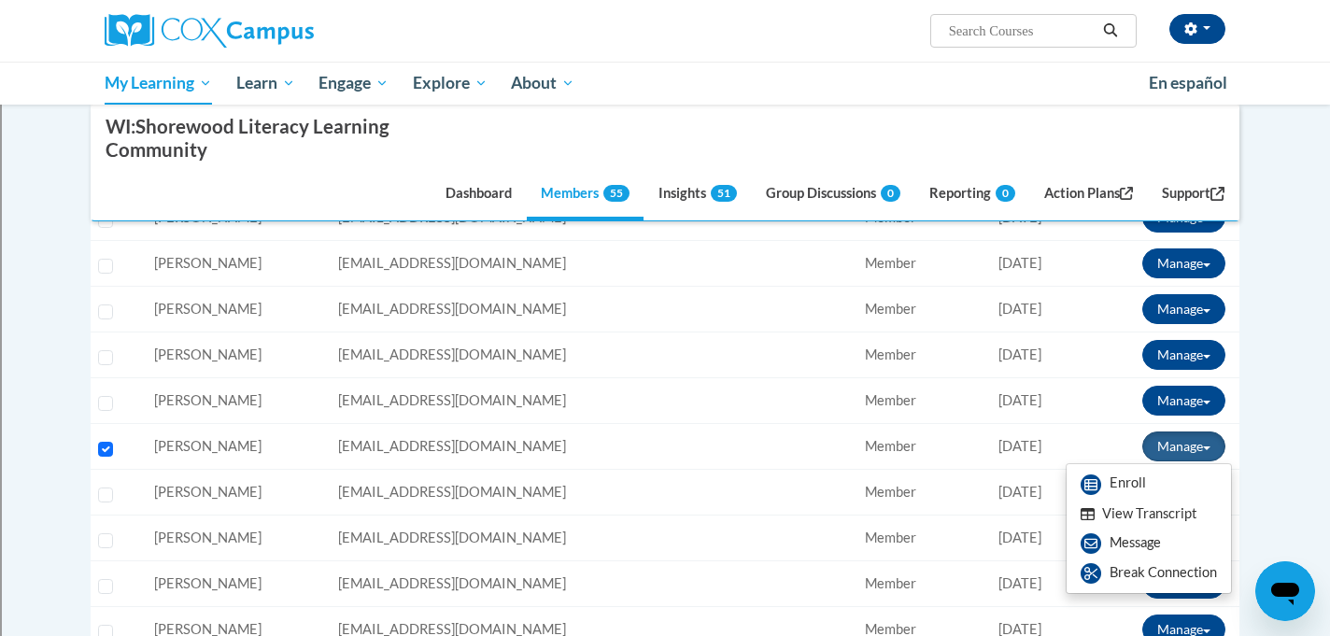
click at [1110, 512] on button "View Transcript" at bounding box center [1139, 514] width 144 height 29
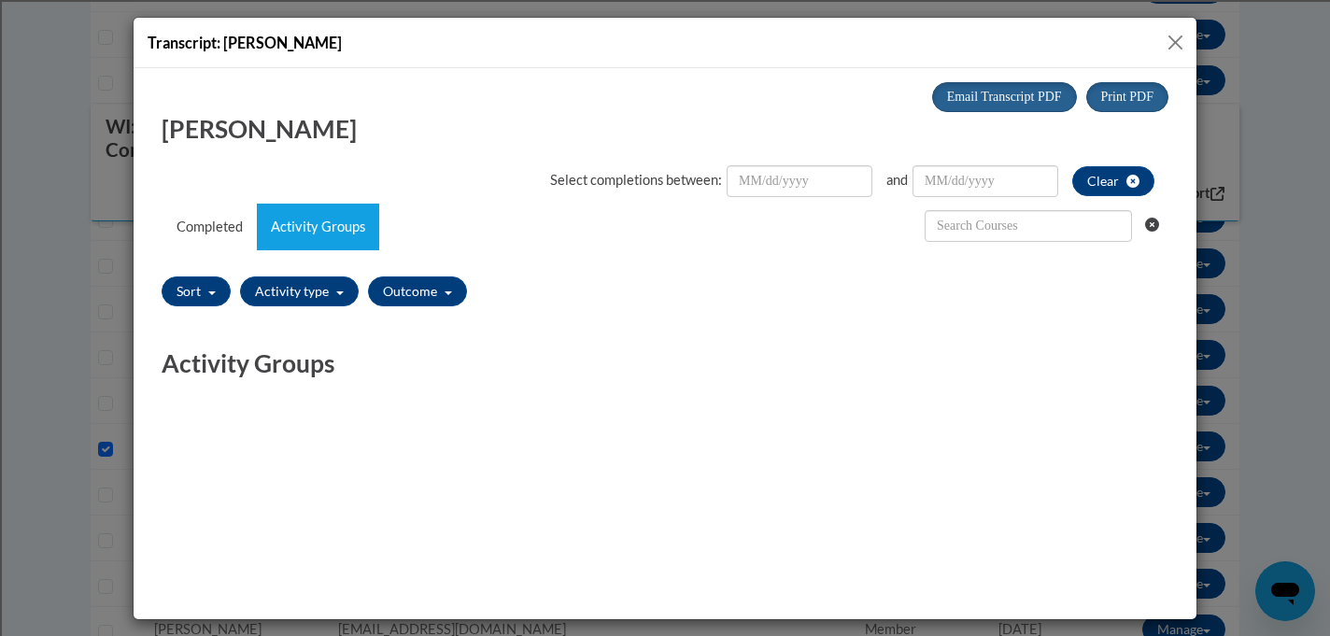
click at [1178, 37] on button "Close" at bounding box center [1175, 42] width 23 height 23
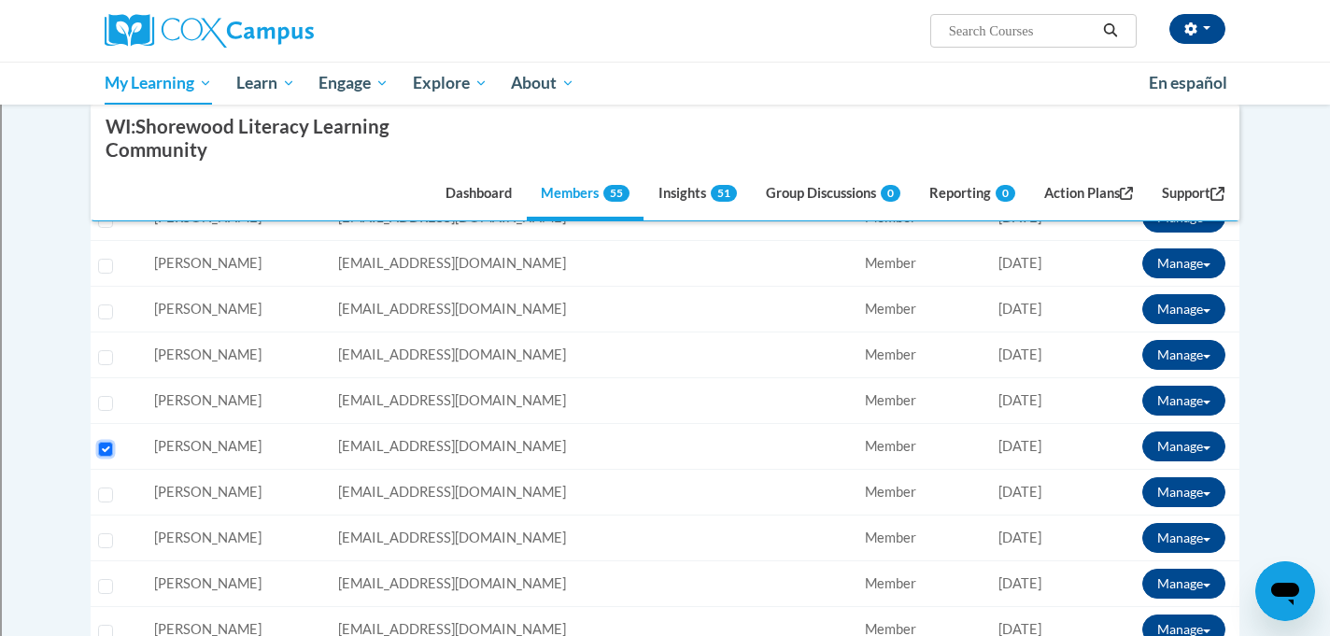
click at [102, 449] on input "Select learner" at bounding box center [105, 449] width 15 height 15
checkbox input "false"
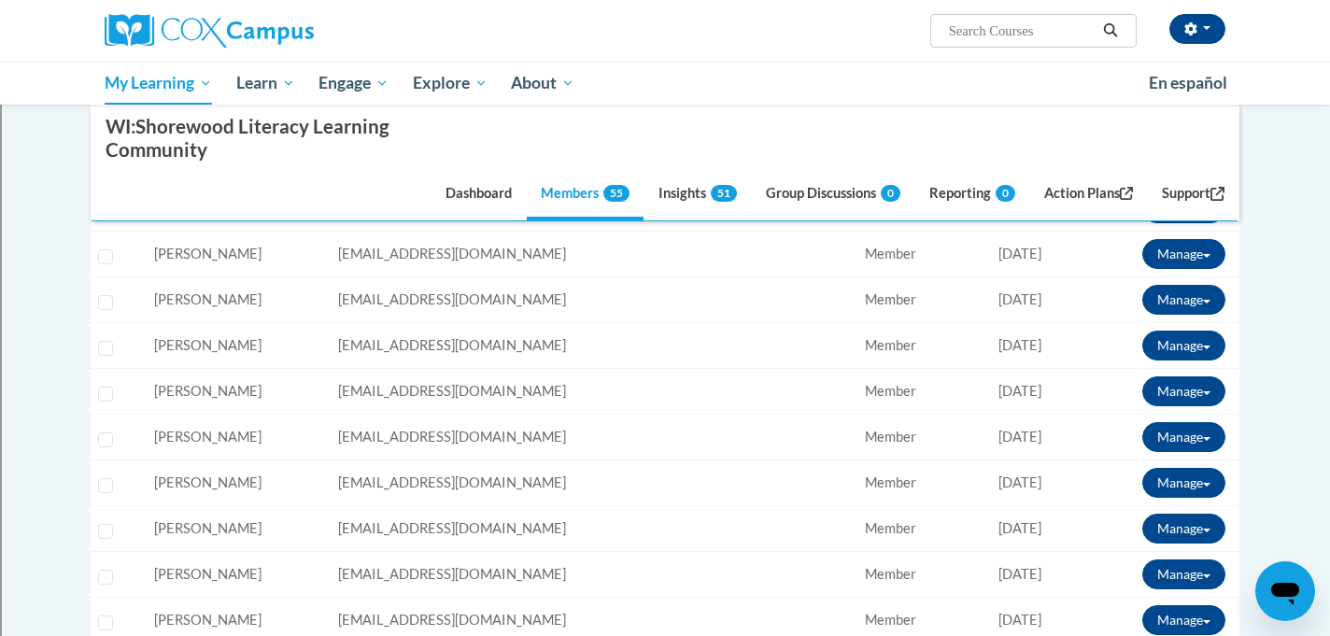
scroll to position [1558, 0]
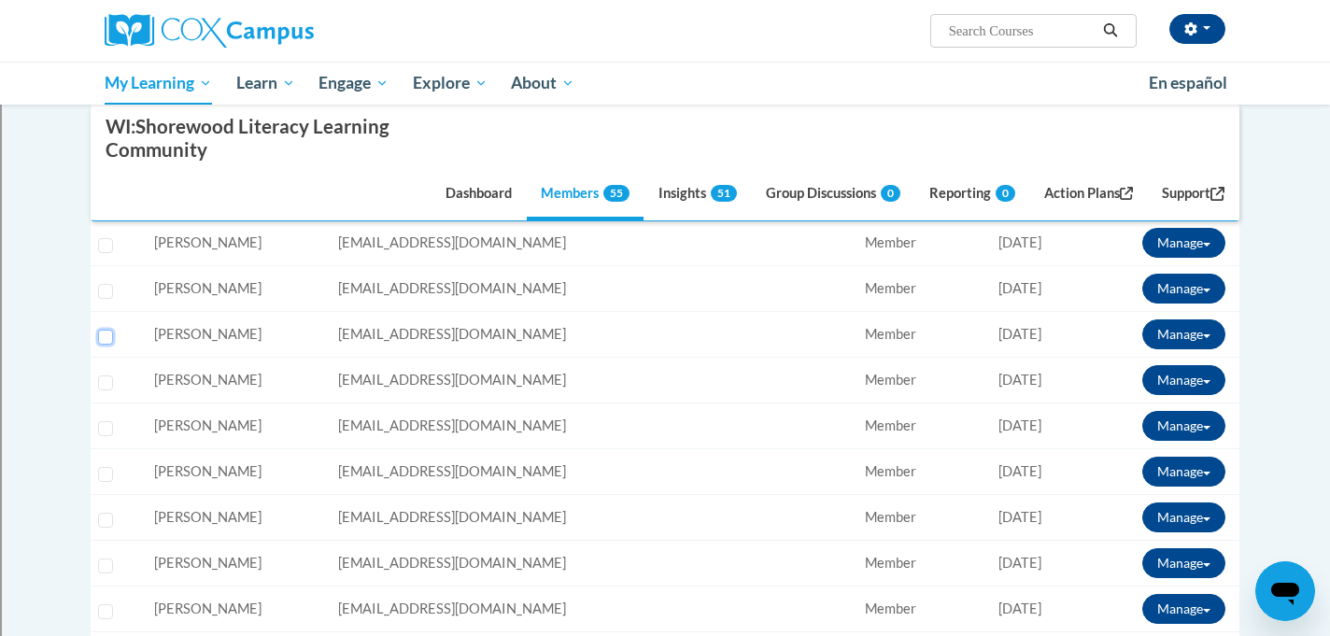
click at [106, 340] on input "Select learner" at bounding box center [105, 337] width 15 height 15
click at [1160, 334] on button "Manage" at bounding box center [1183, 334] width 83 height 30
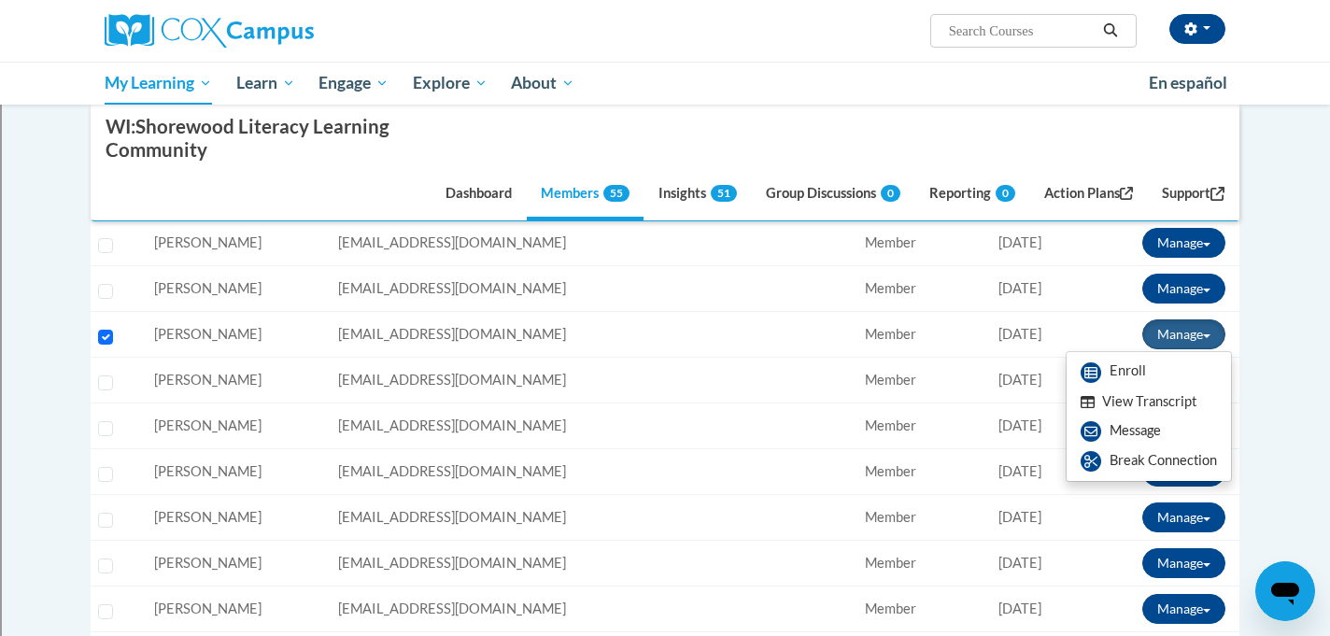
click at [1130, 399] on button "View Transcript" at bounding box center [1139, 402] width 144 height 29
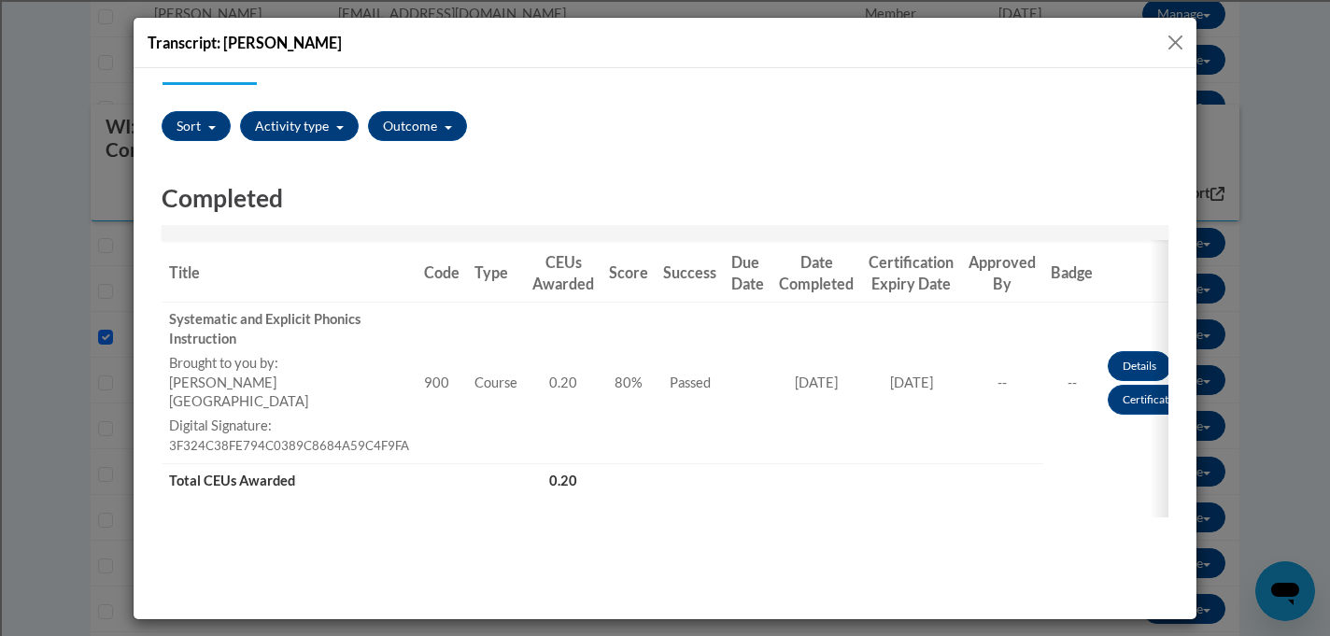
scroll to position [167, 0]
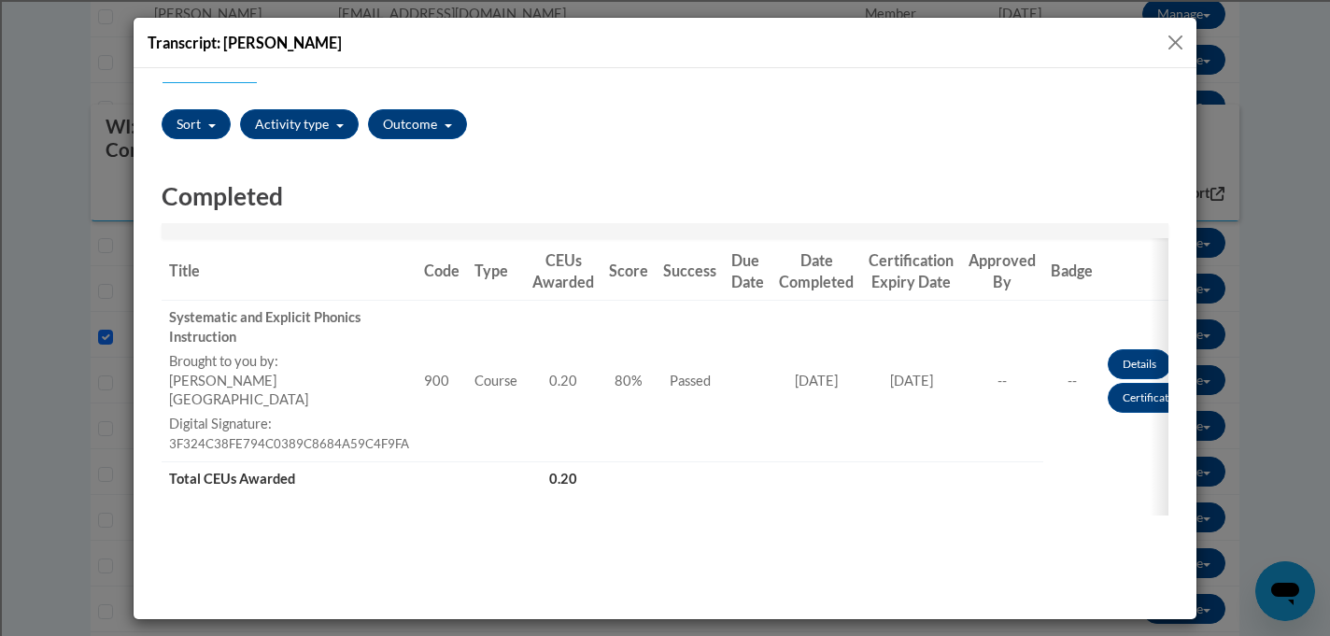
click at [1182, 44] on button "Close" at bounding box center [1175, 42] width 23 height 23
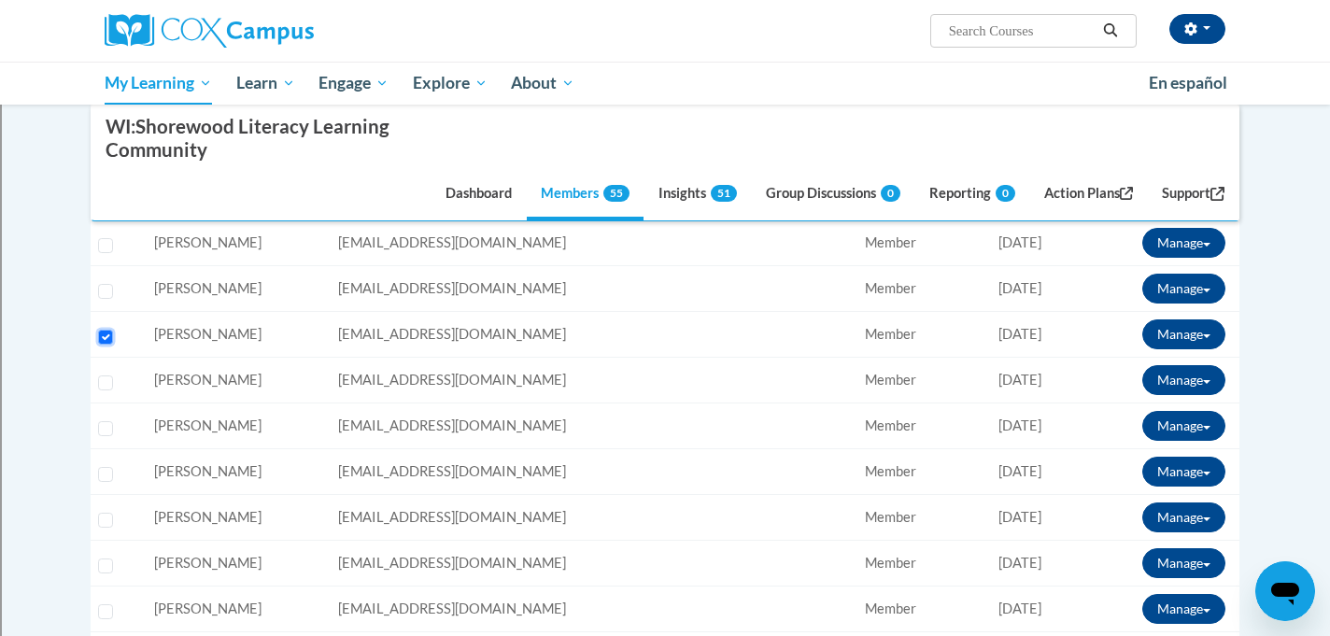
click at [105, 340] on input "Select learner" at bounding box center [105, 337] width 15 height 15
checkbox input "false"
click at [105, 477] on input "Select learner" at bounding box center [105, 474] width 15 height 15
click at [1177, 462] on button "Manage" at bounding box center [1183, 472] width 83 height 30
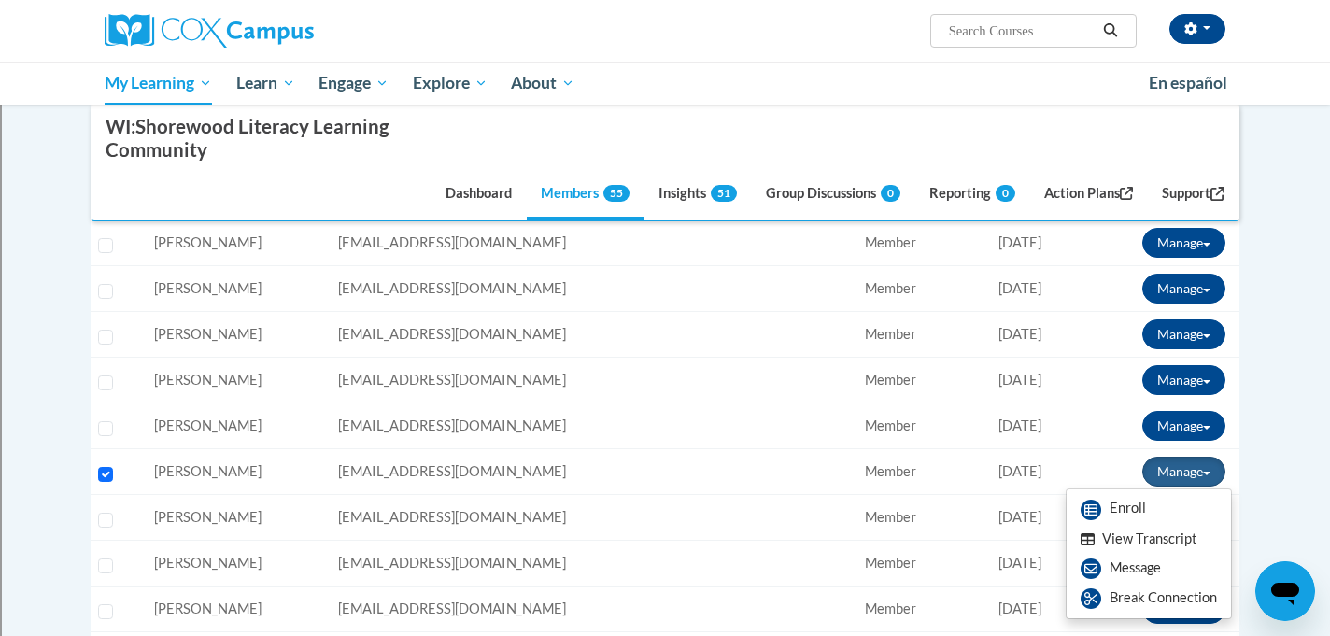
click at [1115, 537] on button "View Transcript" at bounding box center [1139, 539] width 144 height 29
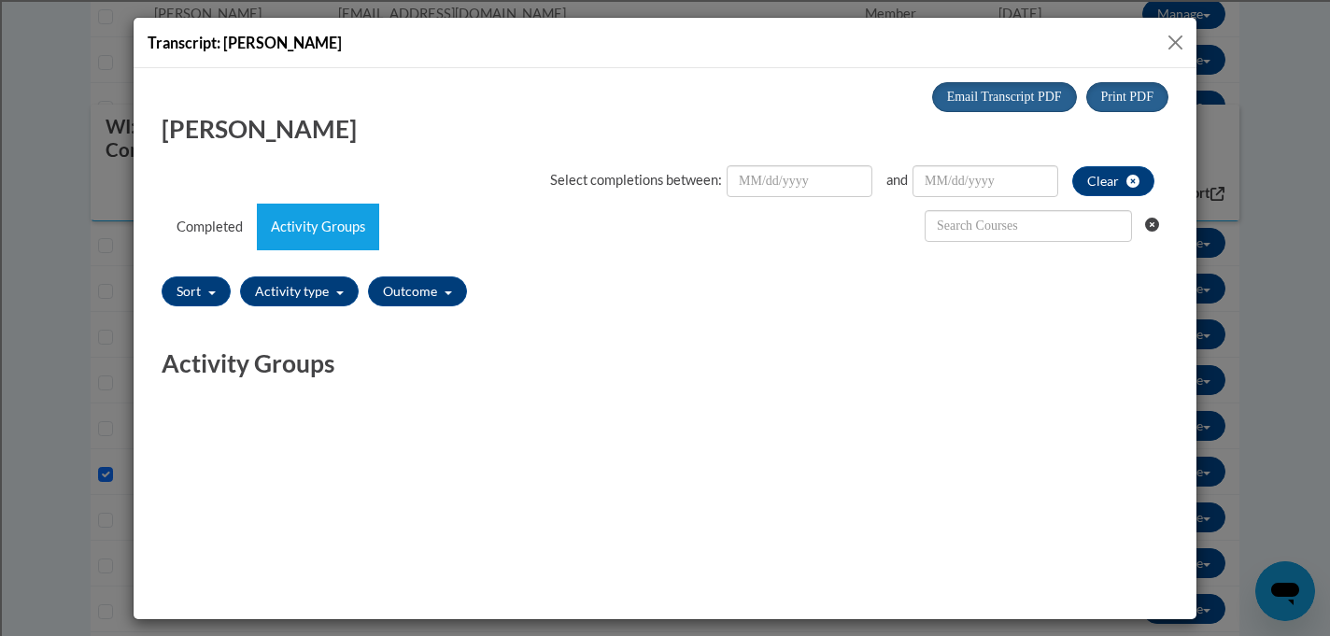
click at [1173, 35] on button "Close" at bounding box center [1175, 42] width 23 height 23
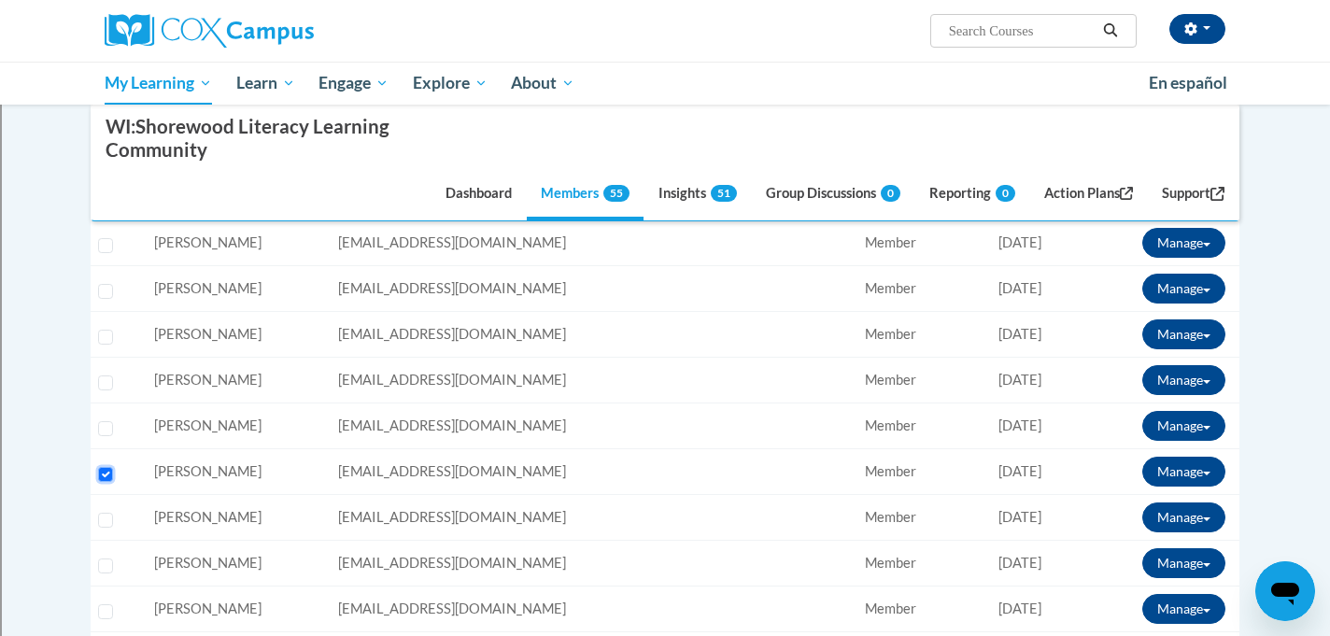
click at [98, 472] on input "Select learner" at bounding box center [105, 474] width 15 height 15
checkbox input "false"
click at [106, 518] on input "Select learner" at bounding box center [105, 520] width 15 height 15
click at [1179, 514] on button "Manage" at bounding box center [1183, 518] width 83 height 30
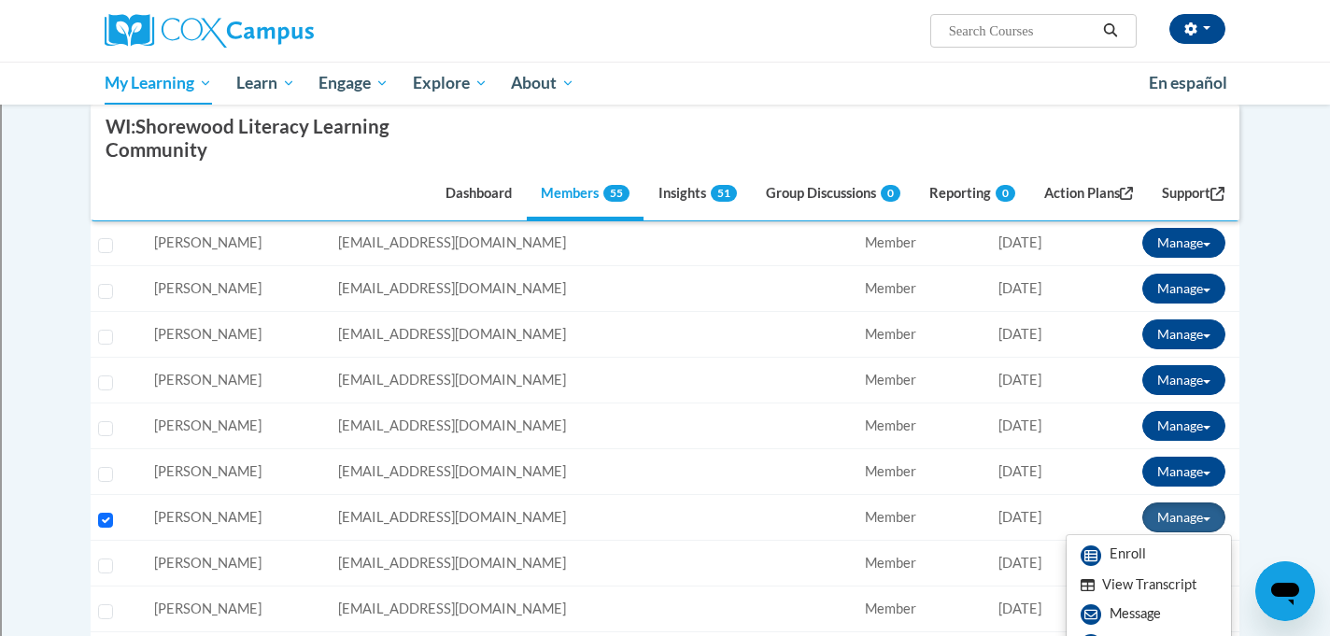
click at [1136, 580] on button "View Transcript" at bounding box center [1139, 585] width 144 height 29
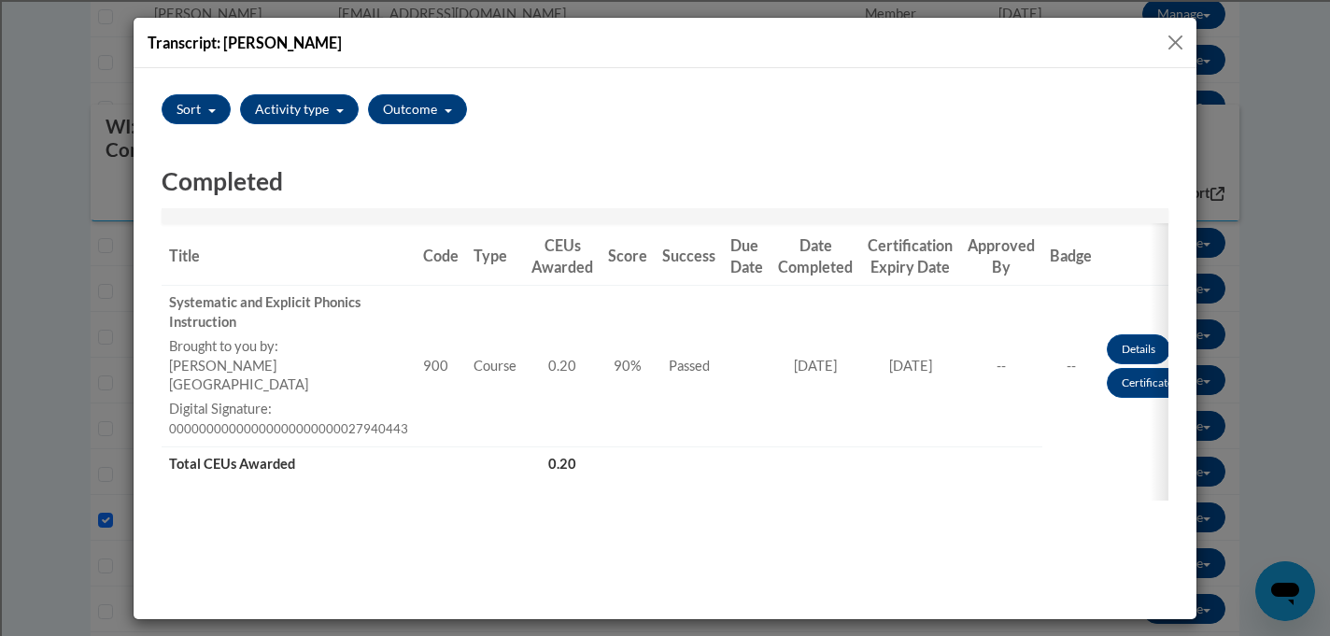
click at [1171, 39] on button "Close" at bounding box center [1175, 42] width 23 height 23
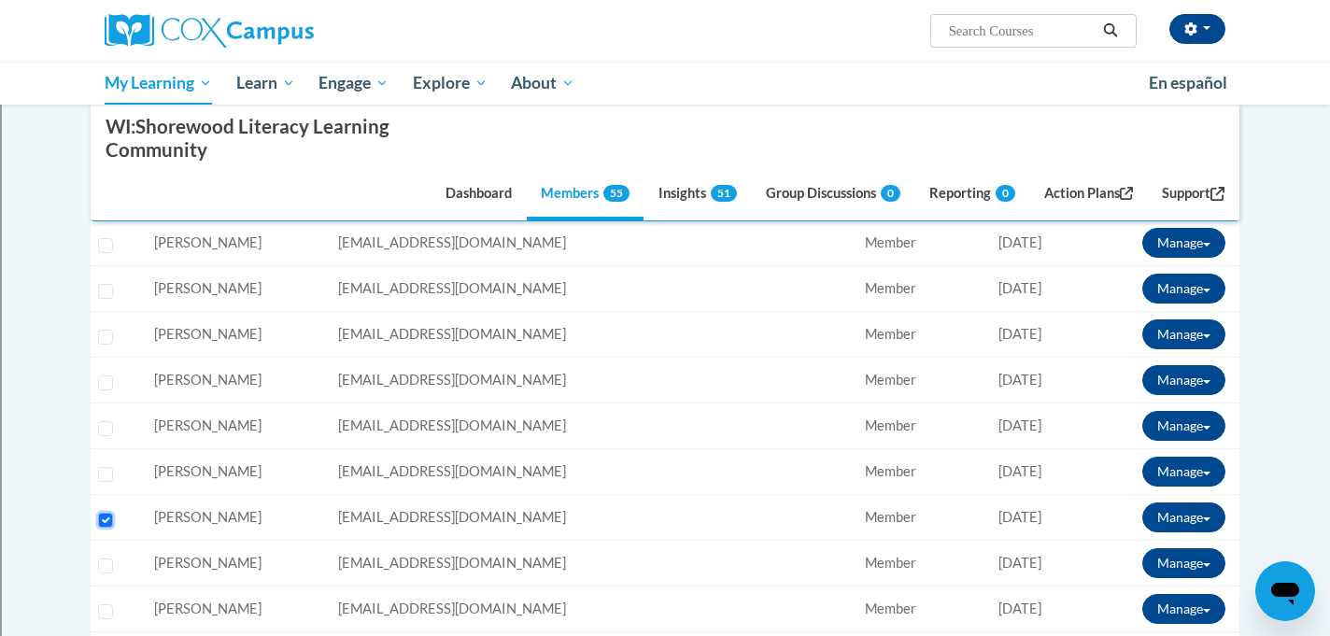
click at [101, 518] on input "Select learner" at bounding box center [105, 520] width 15 height 15
checkbox input "false"
click at [103, 561] on input "Select learner" at bounding box center [105, 566] width 15 height 15
click at [1165, 546] on td "Manage Enroll View Transcript Message Email Break Connection" at bounding box center [1161, 564] width 158 height 46
click at [1169, 565] on button "Manage" at bounding box center [1183, 563] width 83 height 30
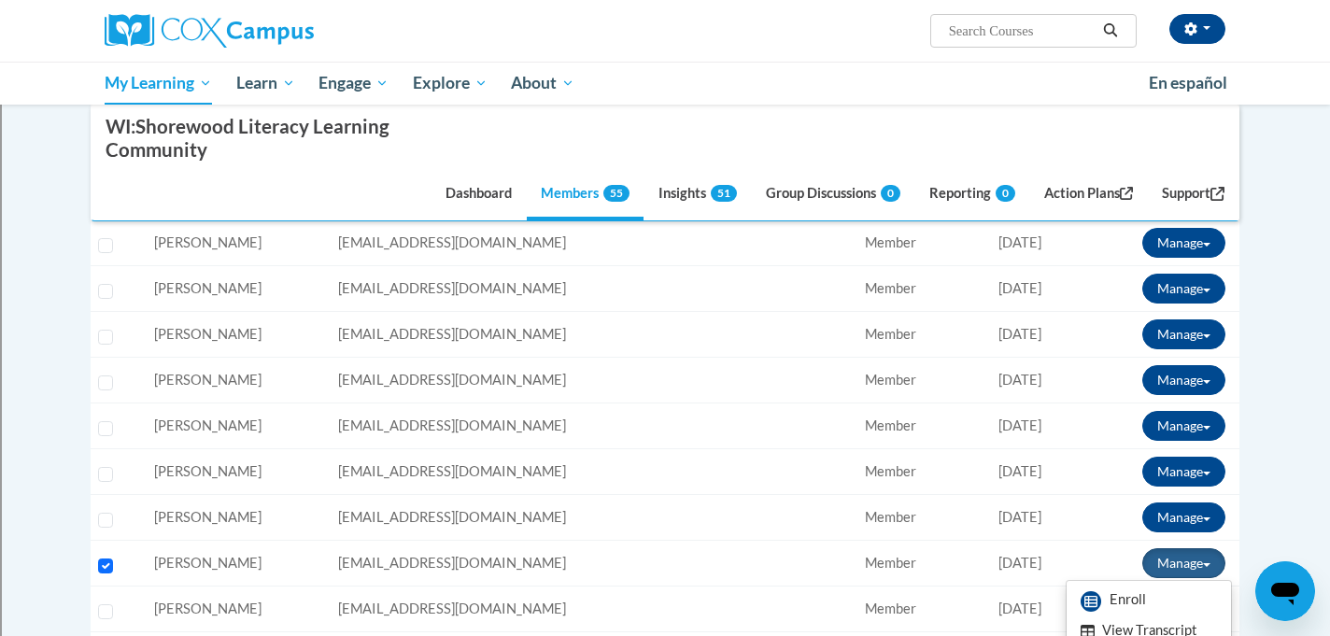
click at [1140, 624] on button "View Transcript" at bounding box center [1139, 631] width 144 height 29
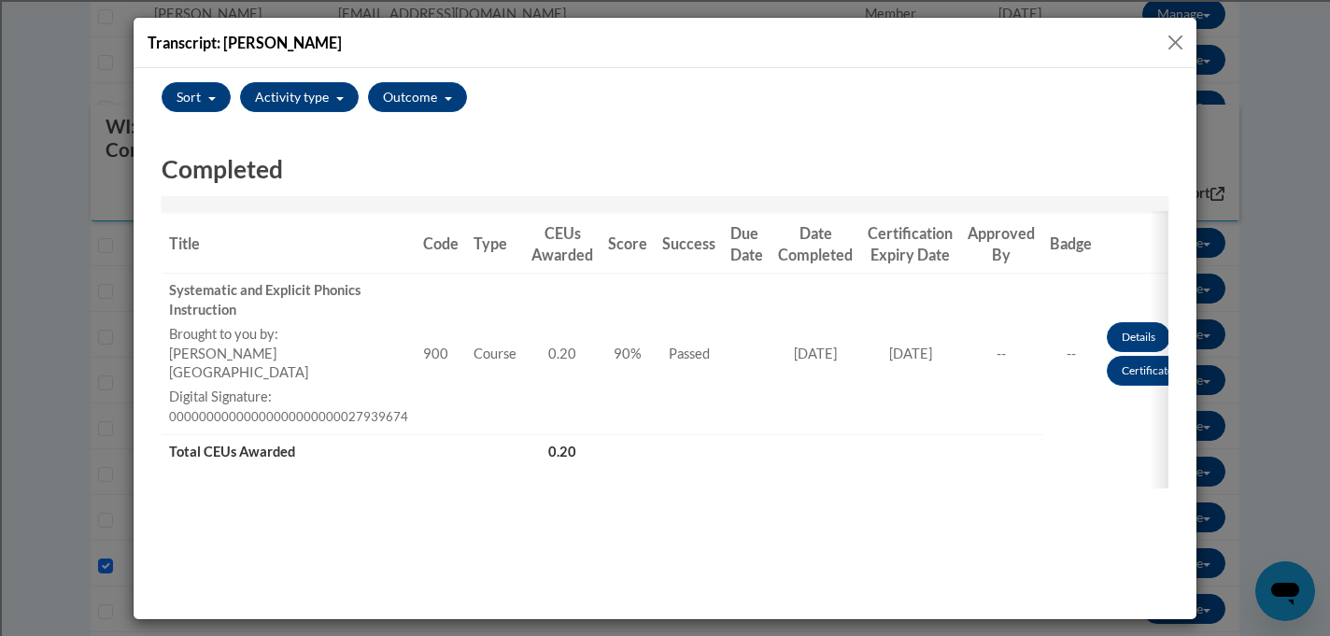
click at [1174, 44] on button "Close" at bounding box center [1175, 42] width 23 height 23
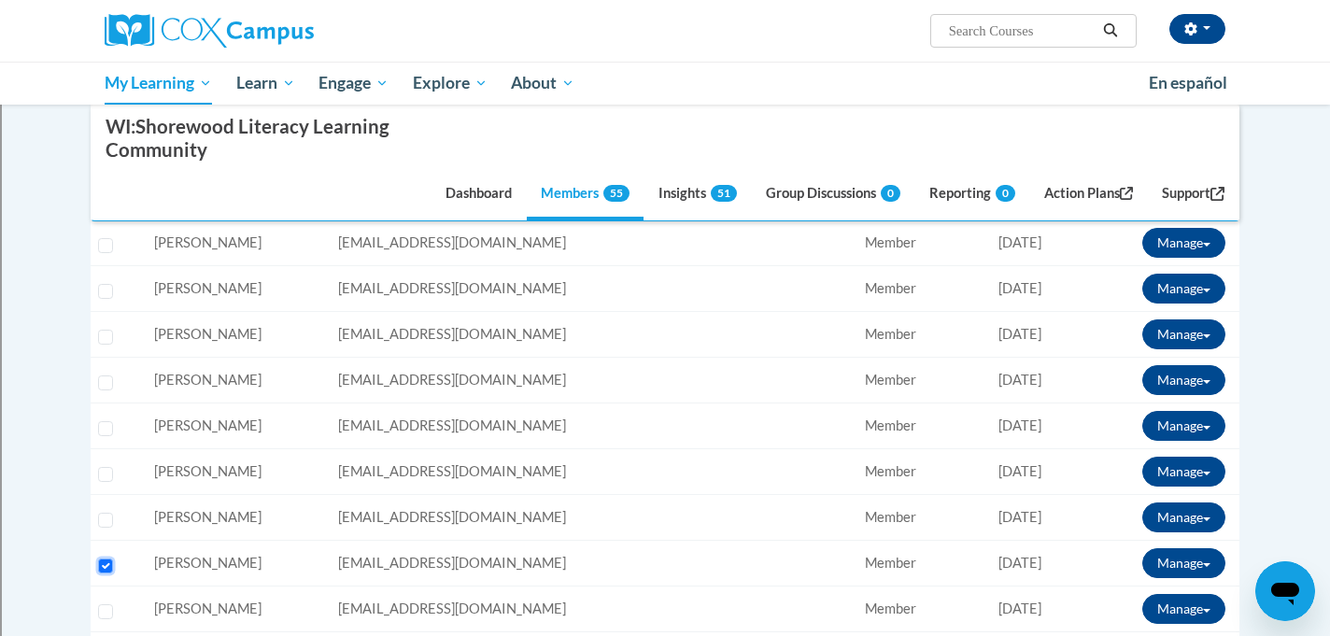
click at [102, 563] on input "Select learner" at bounding box center [105, 566] width 15 height 15
checkbox input "false"
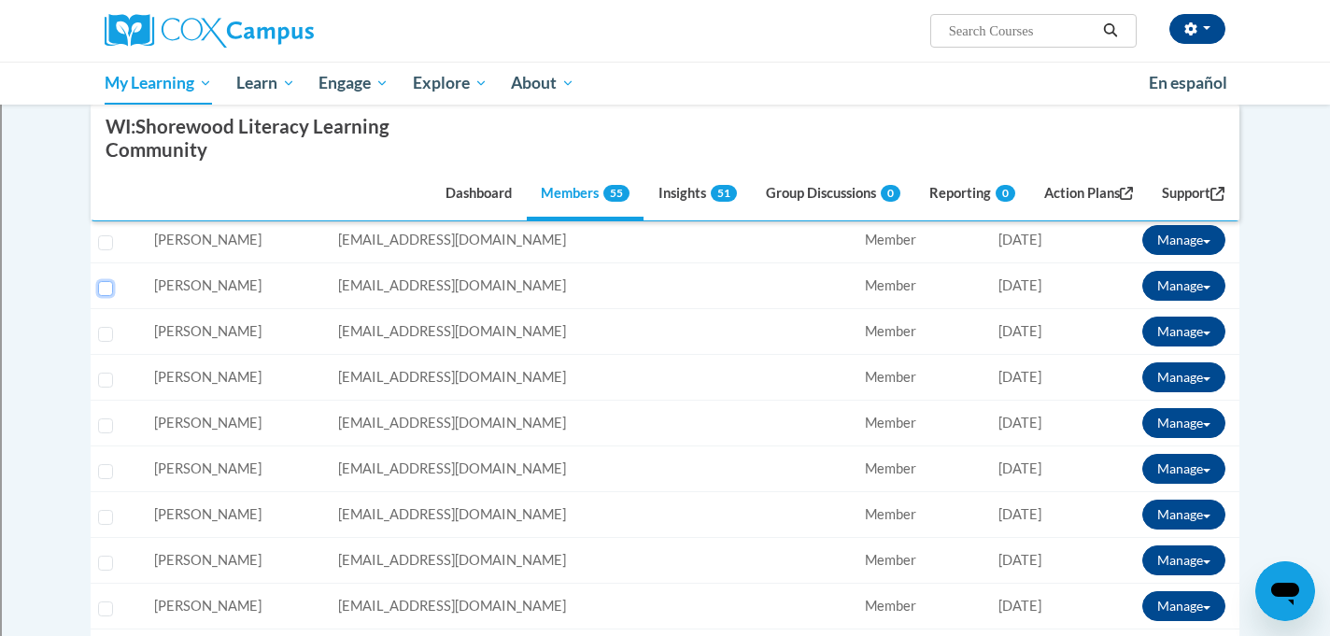
click at [101, 285] on input "Select learner" at bounding box center [105, 288] width 15 height 15
click at [1158, 278] on button "Manage" at bounding box center [1183, 286] width 83 height 30
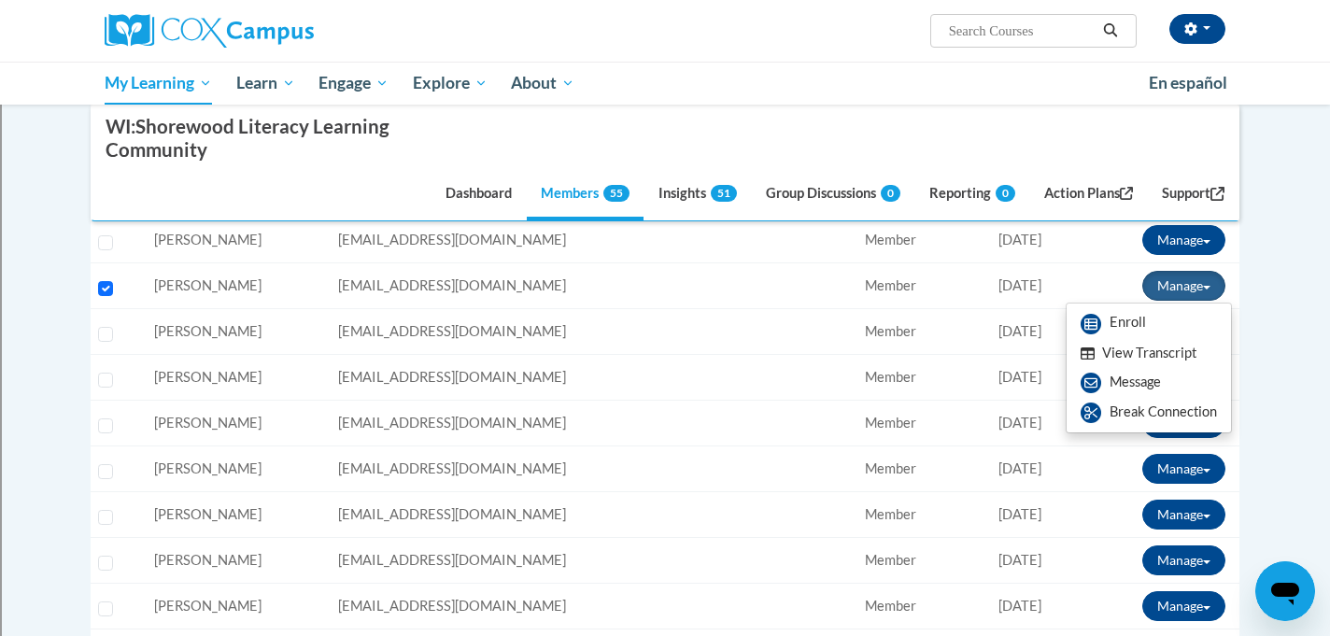
click at [1144, 348] on button "View Transcript" at bounding box center [1139, 353] width 144 height 29
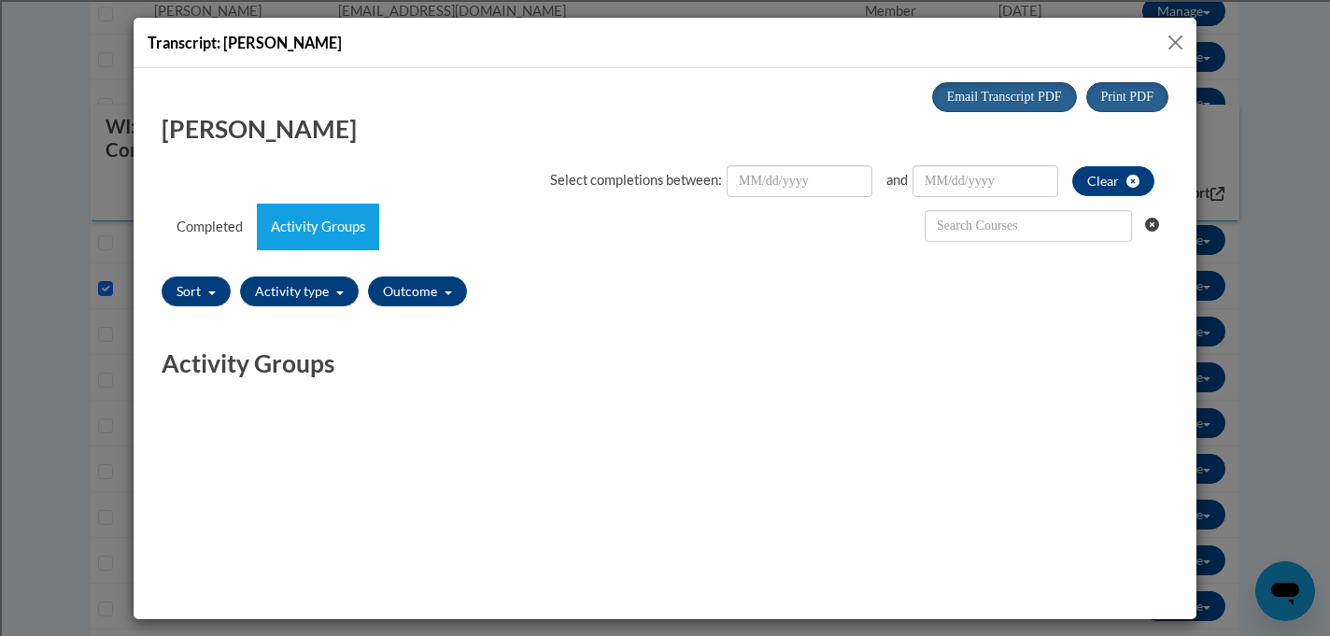
click at [1173, 35] on button "Close" at bounding box center [1175, 42] width 23 height 23
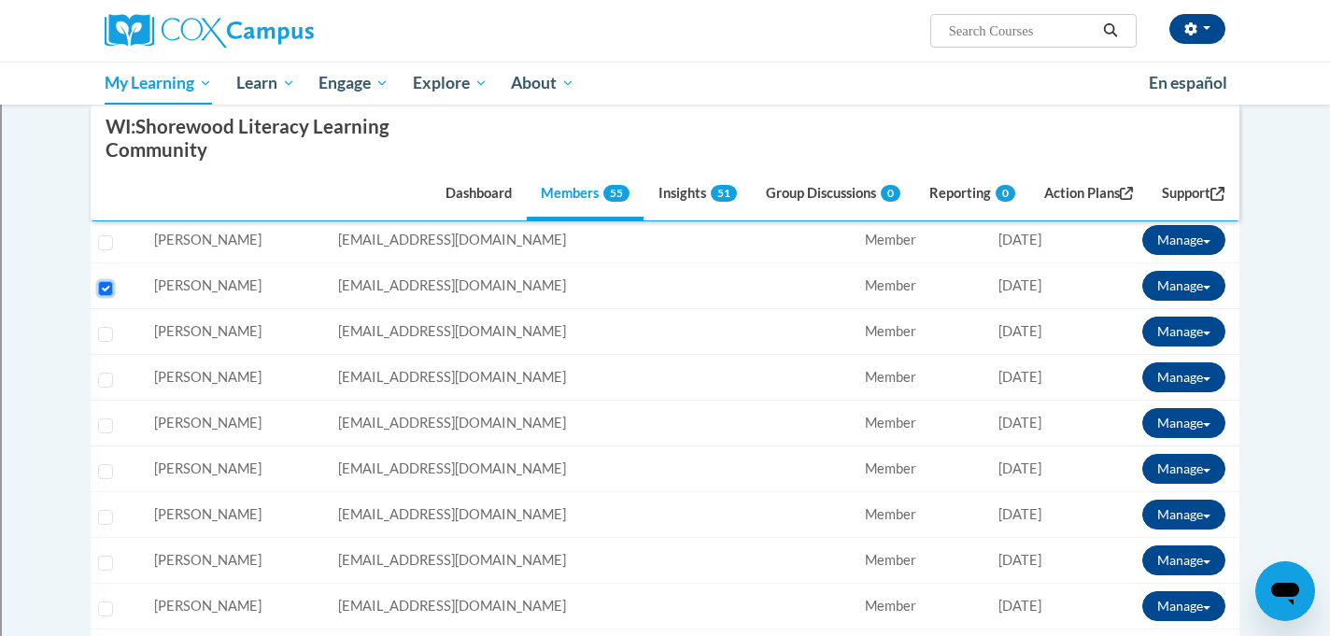
click at [106, 289] on input "Select learner" at bounding box center [105, 288] width 15 height 15
checkbox input "false"
click at [106, 333] on input "Select learner" at bounding box center [105, 334] width 15 height 15
click at [1171, 333] on button "Manage" at bounding box center [1183, 332] width 83 height 30
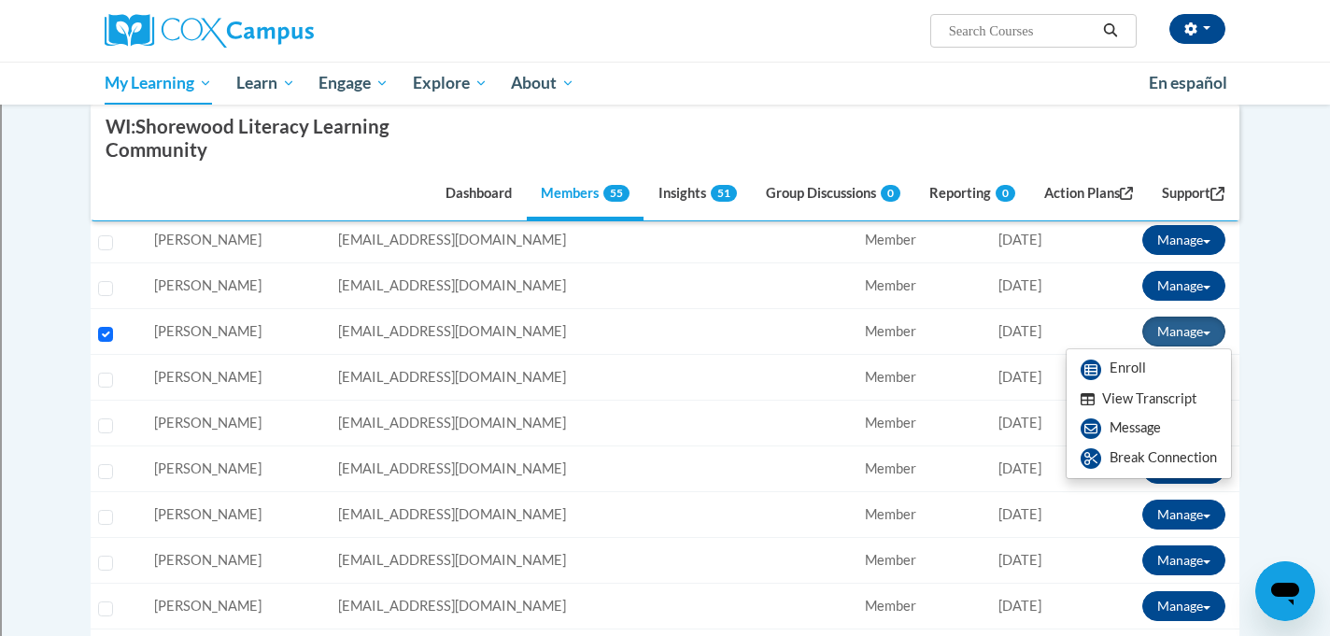
click at [1135, 402] on button "View Transcript" at bounding box center [1139, 399] width 144 height 29
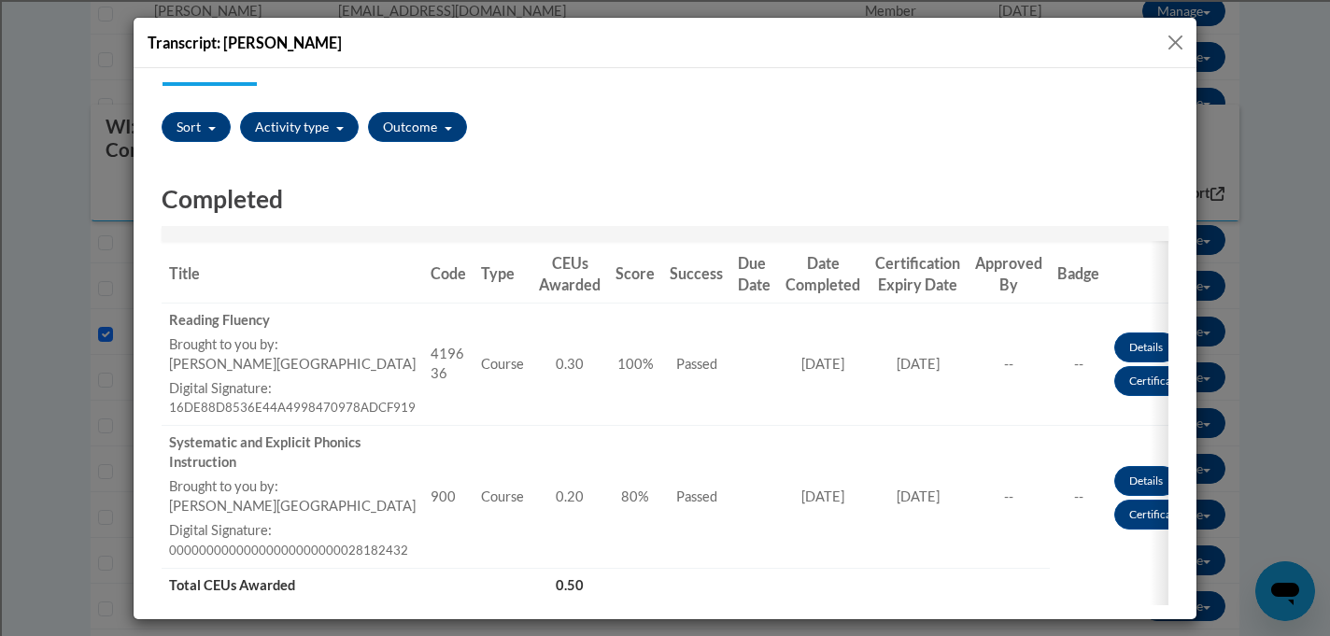
scroll to position [103, 0]
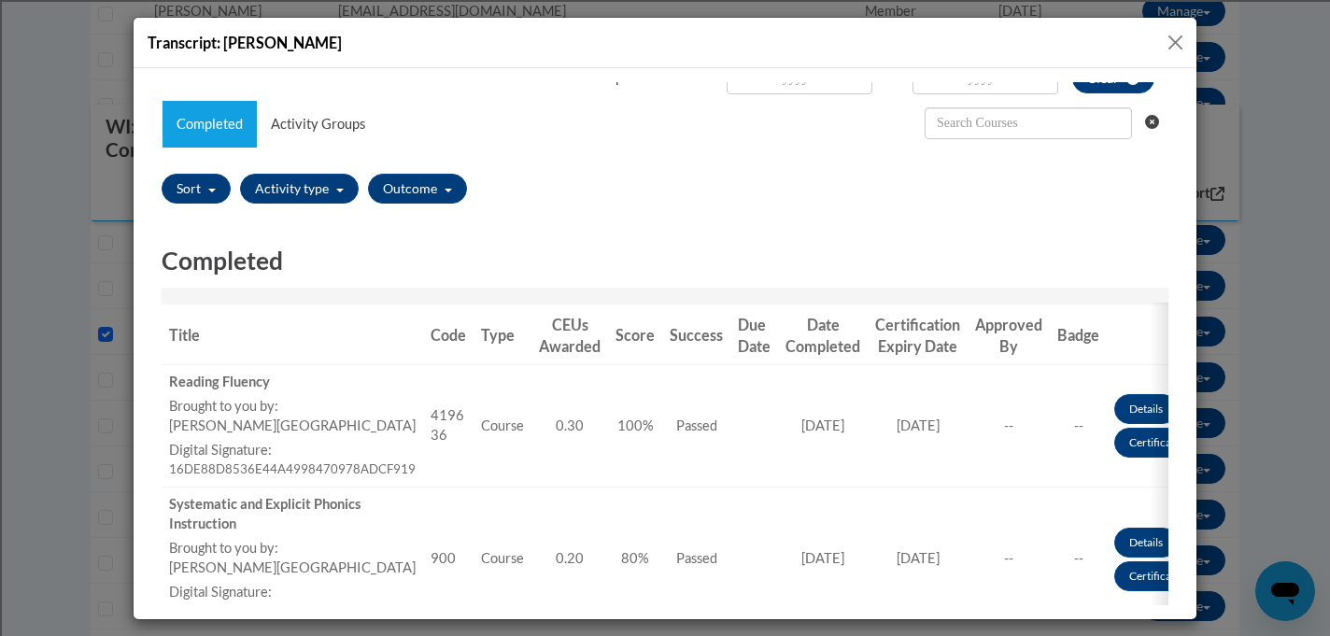
click at [1174, 41] on button "Close" at bounding box center [1175, 42] width 23 height 23
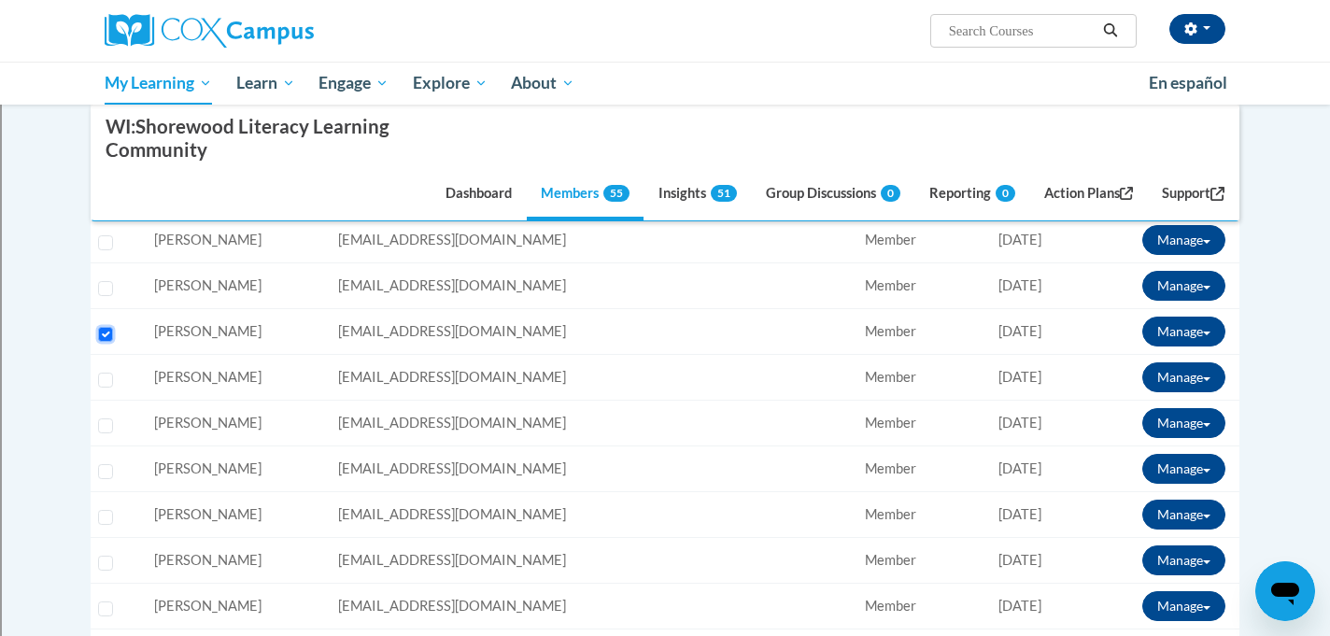
click at [112, 334] on input "Select learner" at bounding box center [105, 334] width 15 height 15
checkbox input "false"
click at [107, 376] on input "Select learner" at bounding box center [105, 380] width 15 height 15
click at [1178, 370] on button "Manage" at bounding box center [1183, 377] width 83 height 30
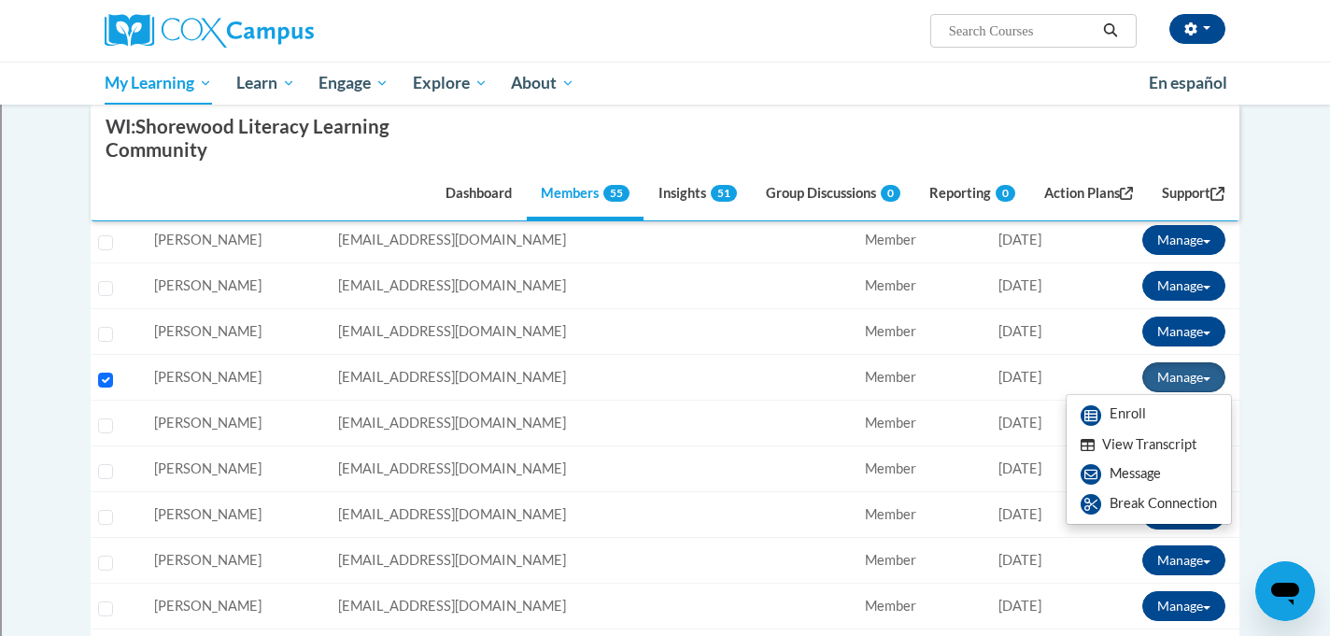
click at [1141, 439] on button "View Transcript" at bounding box center [1139, 445] width 144 height 29
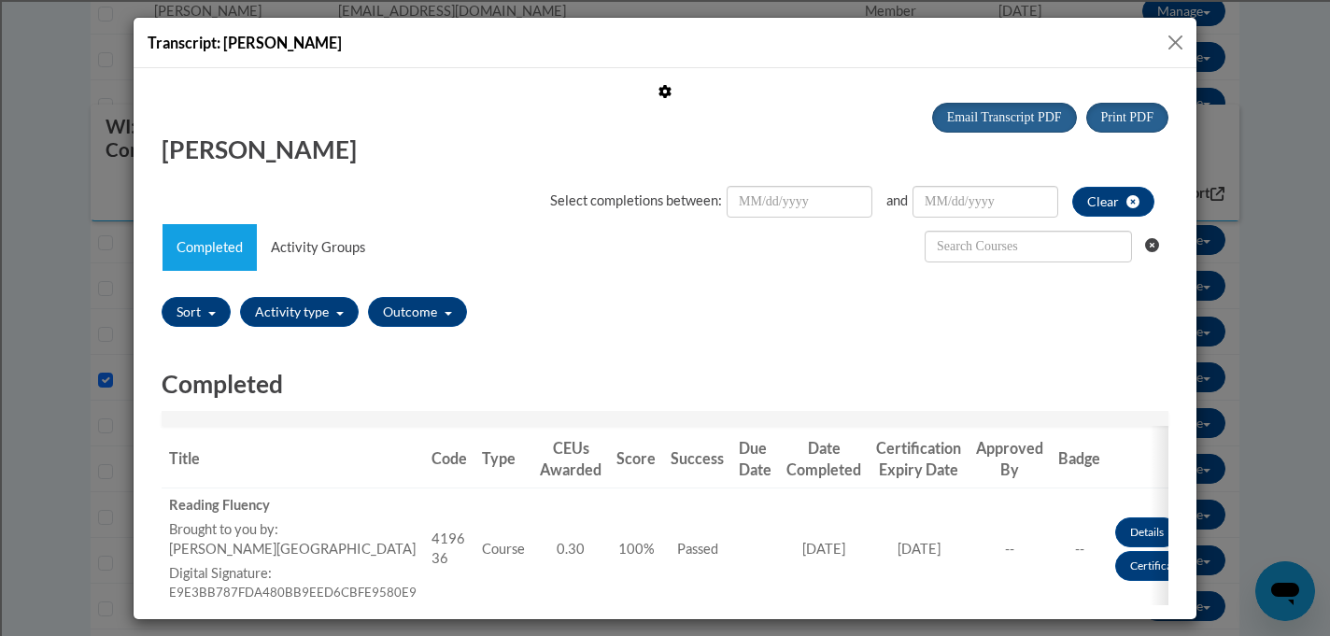
scroll to position [0, 0]
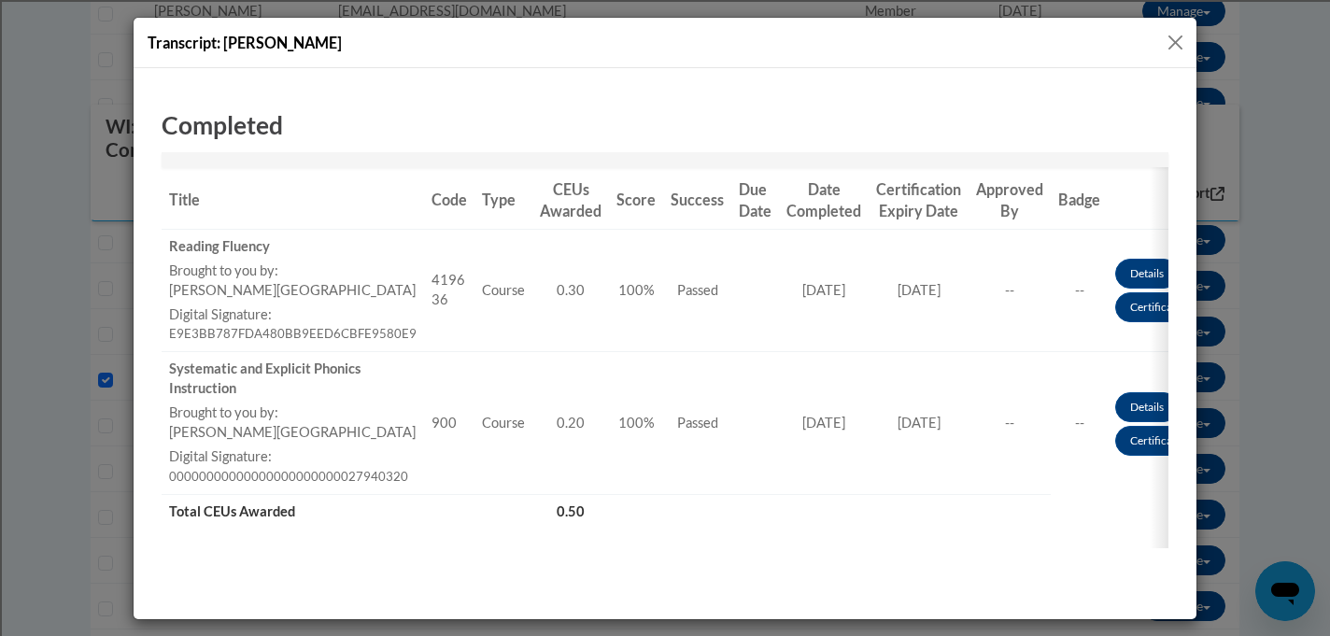
click at [1166, 28] on div "Transcript: [PERSON_NAME]" at bounding box center [665, 43] width 1063 height 50
click at [1169, 37] on button "Close" at bounding box center [1175, 42] width 23 height 23
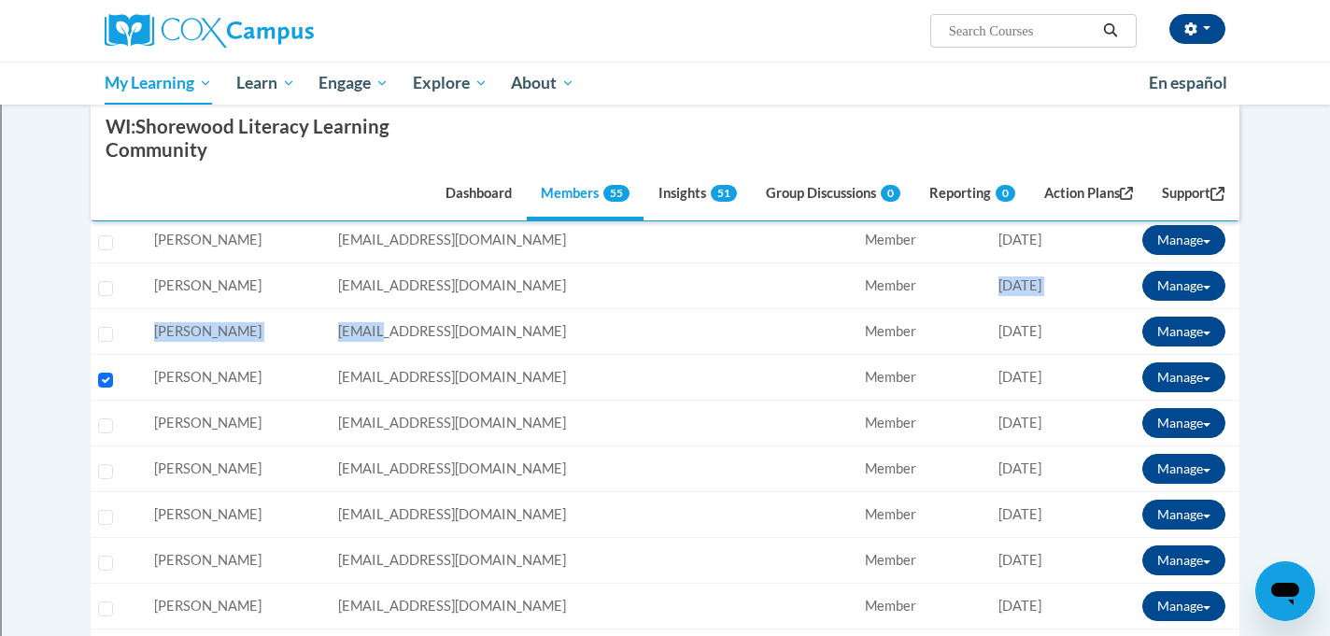
drag, startPoint x: 586, startPoint y: 335, endPoint x: 439, endPoint y: 299, distance: 151.1
drag, startPoint x: 106, startPoint y: 378, endPoint x: 106, endPoint y: 399, distance: 20.6
click at [106, 378] on input "Select learner" at bounding box center [105, 380] width 15 height 15
checkbox input "false"
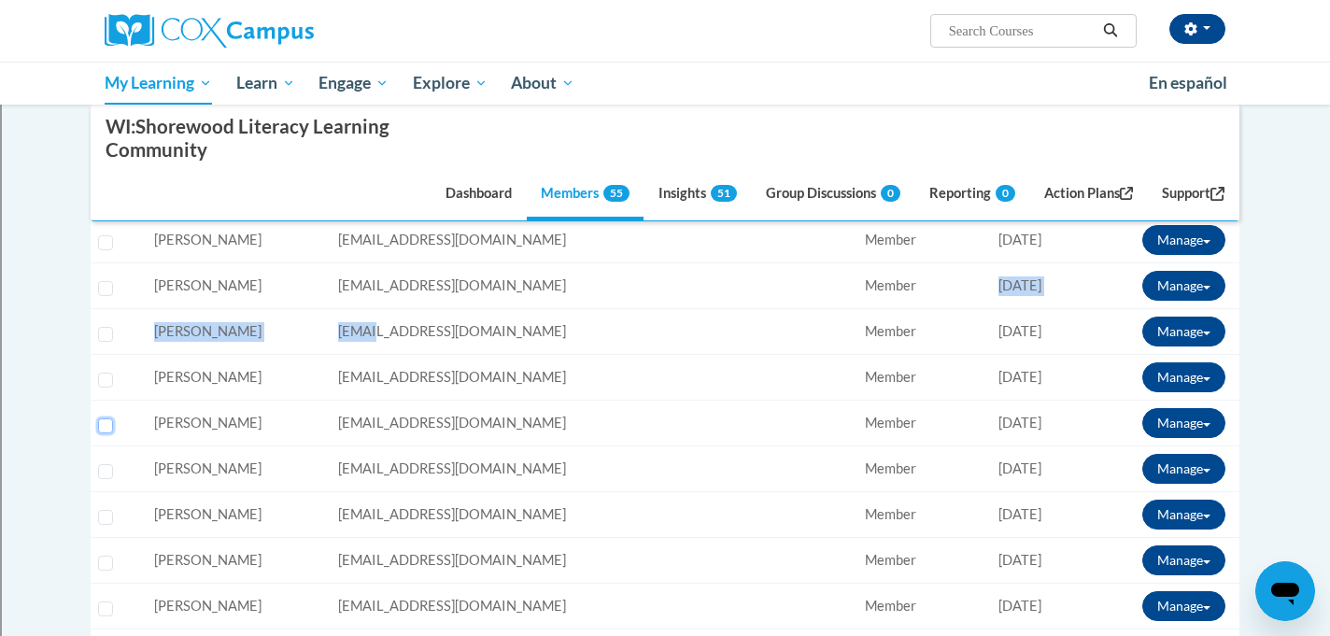
click at [106, 424] on input "Select learner" at bounding box center [105, 426] width 15 height 15
click at [1153, 426] on button "Manage" at bounding box center [1183, 423] width 83 height 30
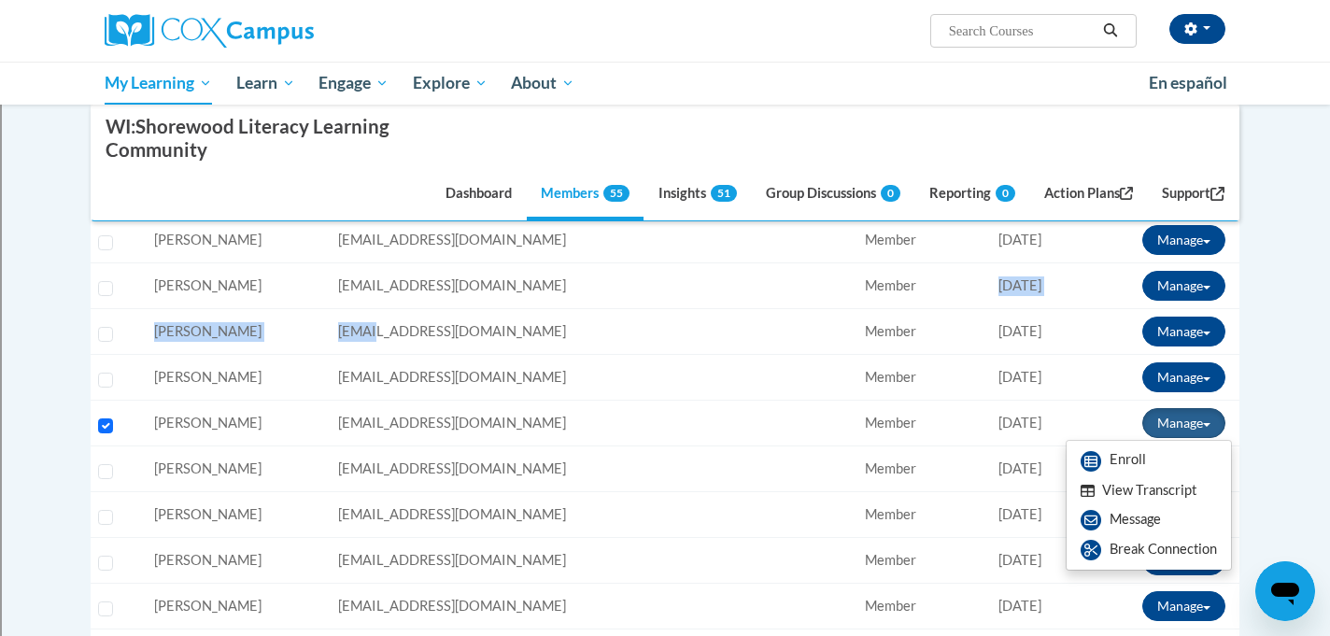
click at [1116, 479] on button "View Transcript" at bounding box center [1139, 490] width 144 height 29
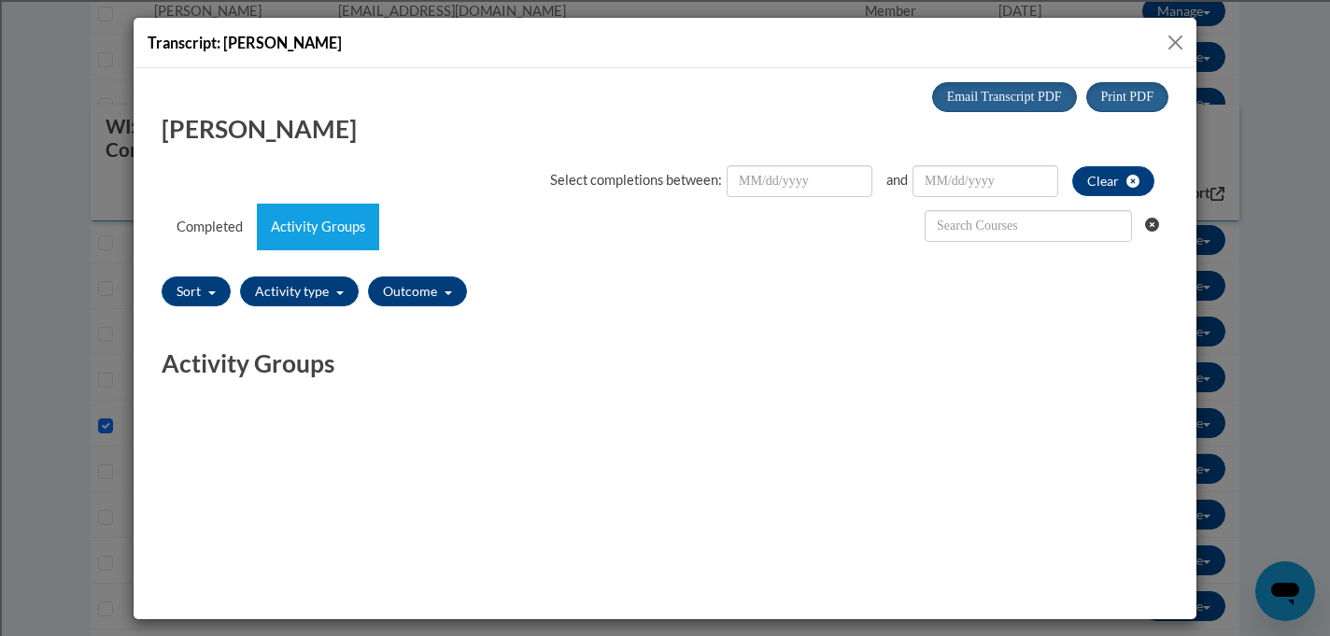
click at [1176, 41] on button "Close" at bounding box center [1175, 42] width 23 height 23
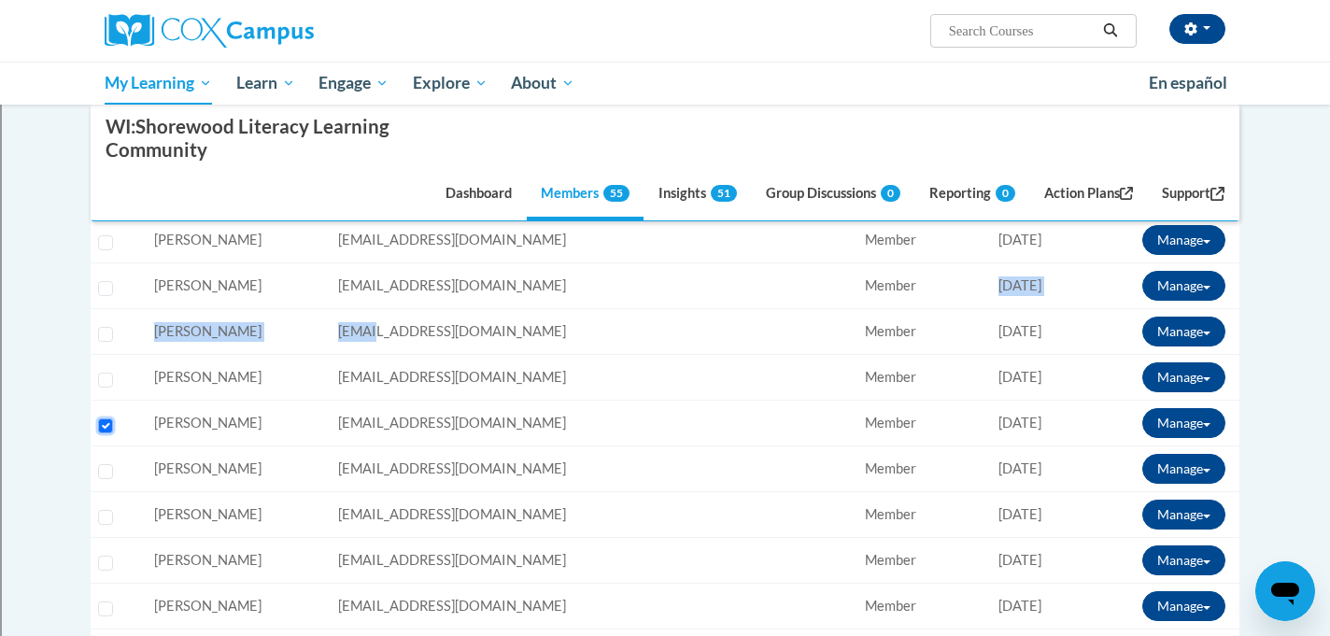
click at [105, 426] on input "Select learner" at bounding box center [105, 426] width 15 height 15
checkbox input "false"
click at [103, 519] on input "Select learner" at bounding box center [105, 517] width 15 height 15
click at [1171, 518] on button "Manage" at bounding box center [1183, 515] width 83 height 30
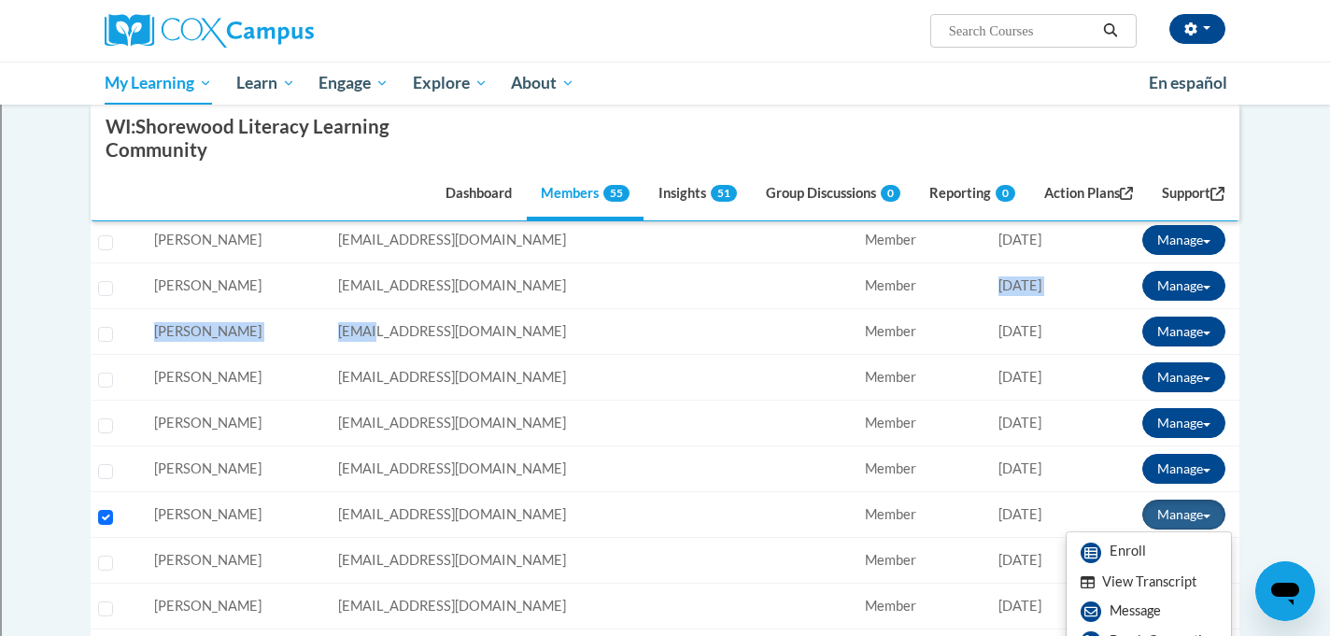
click at [1132, 578] on button "View Transcript" at bounding box center [1139, 582] width 144 height 29
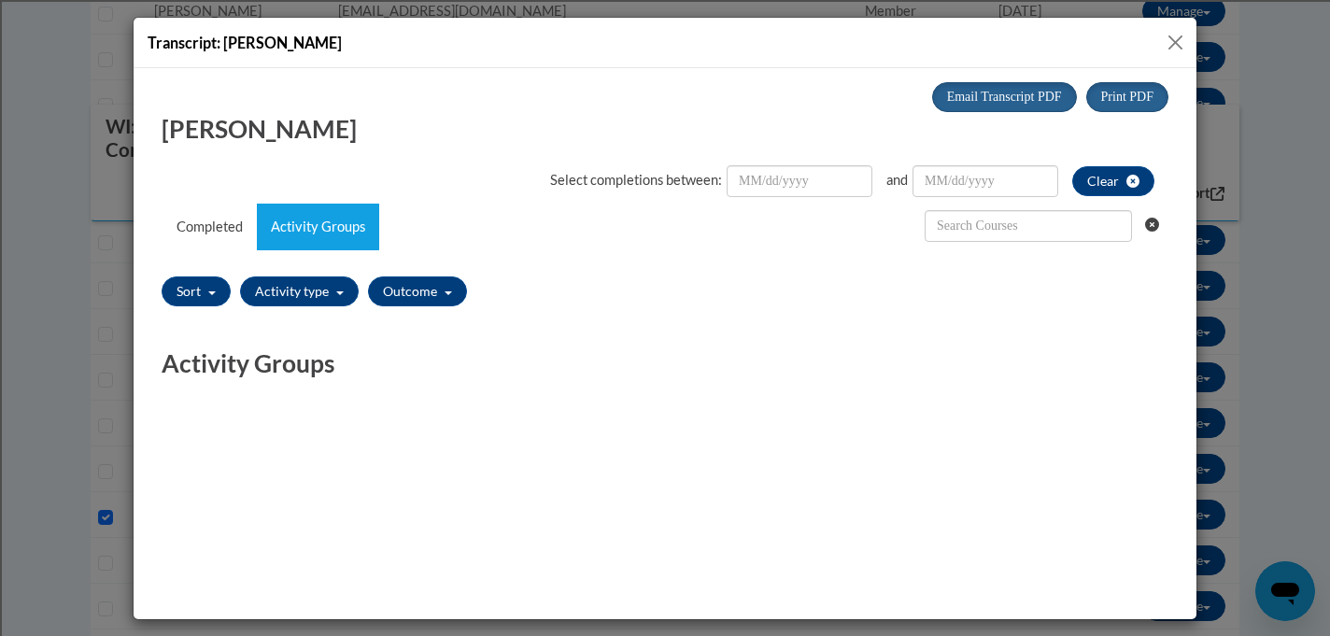
click at [1179, 50] on button "Close" at bounding box center [1175, 42] width 23 height 23
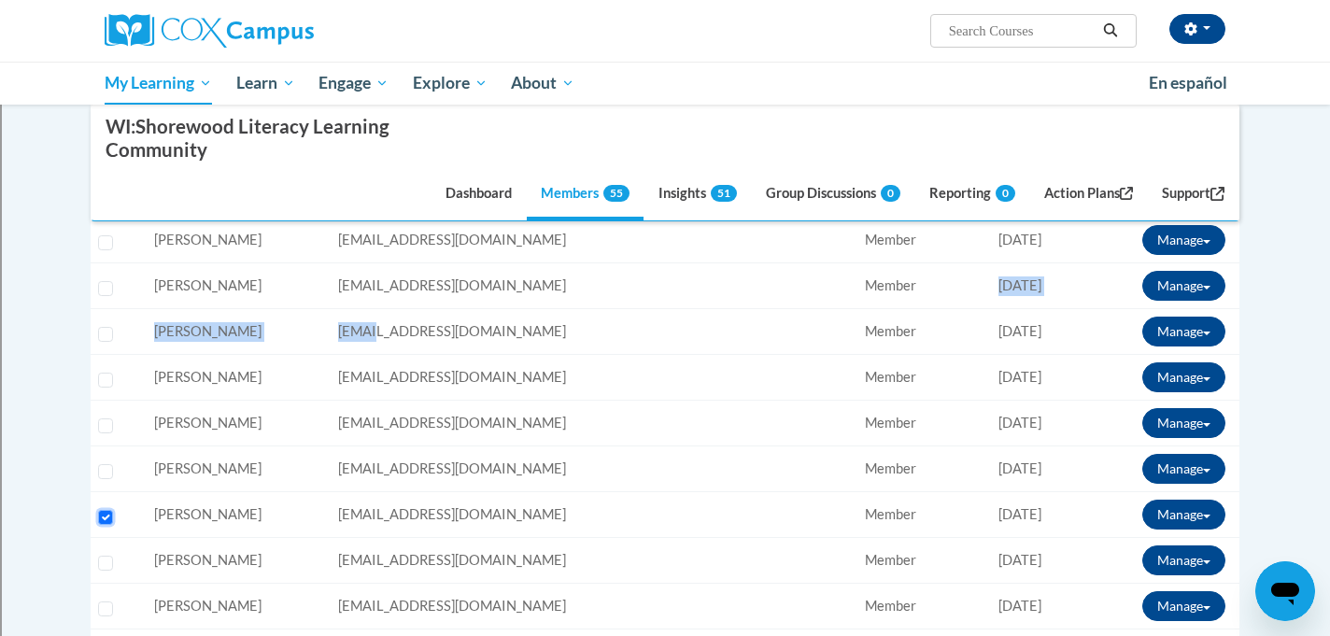
click at [105, 519] on input "Select learner" at bounding box center [105, 517] width 15 height 15
checkbox input "false"
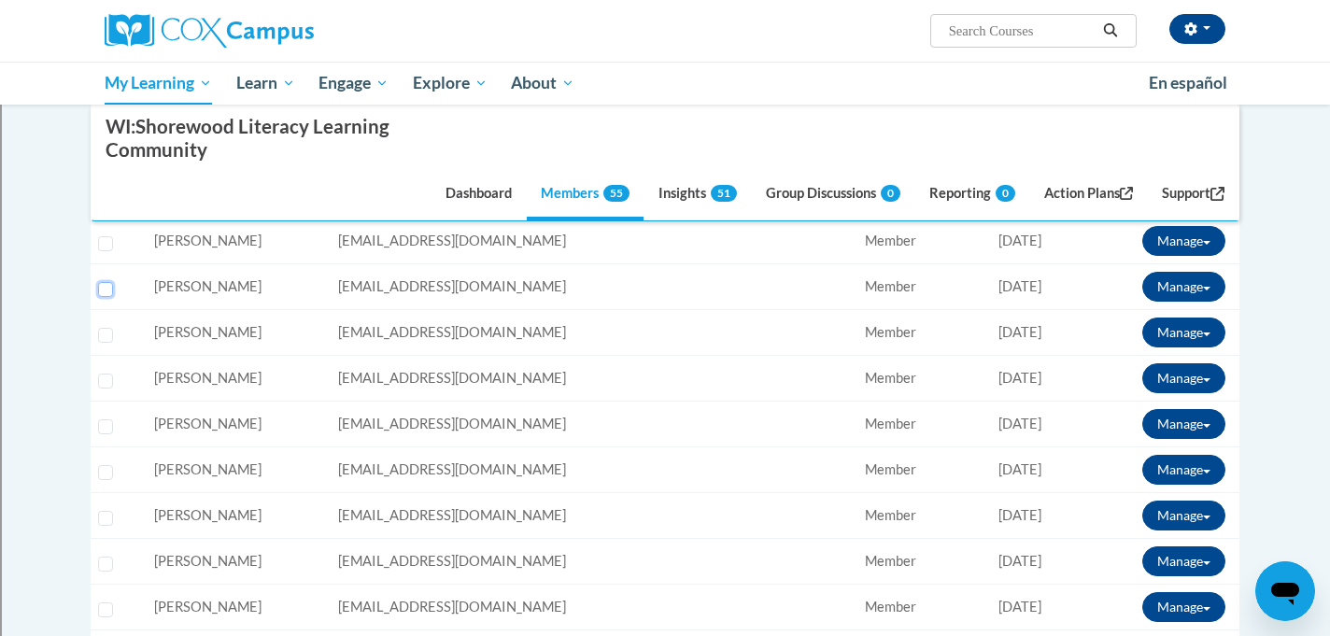
click at [103, 288] on input "Select learner" at bounding box center [105, 289] width 15 height 15
click at [1164, 284] on button "Manage" at bounding box center [1183, 287] width 83 height 30
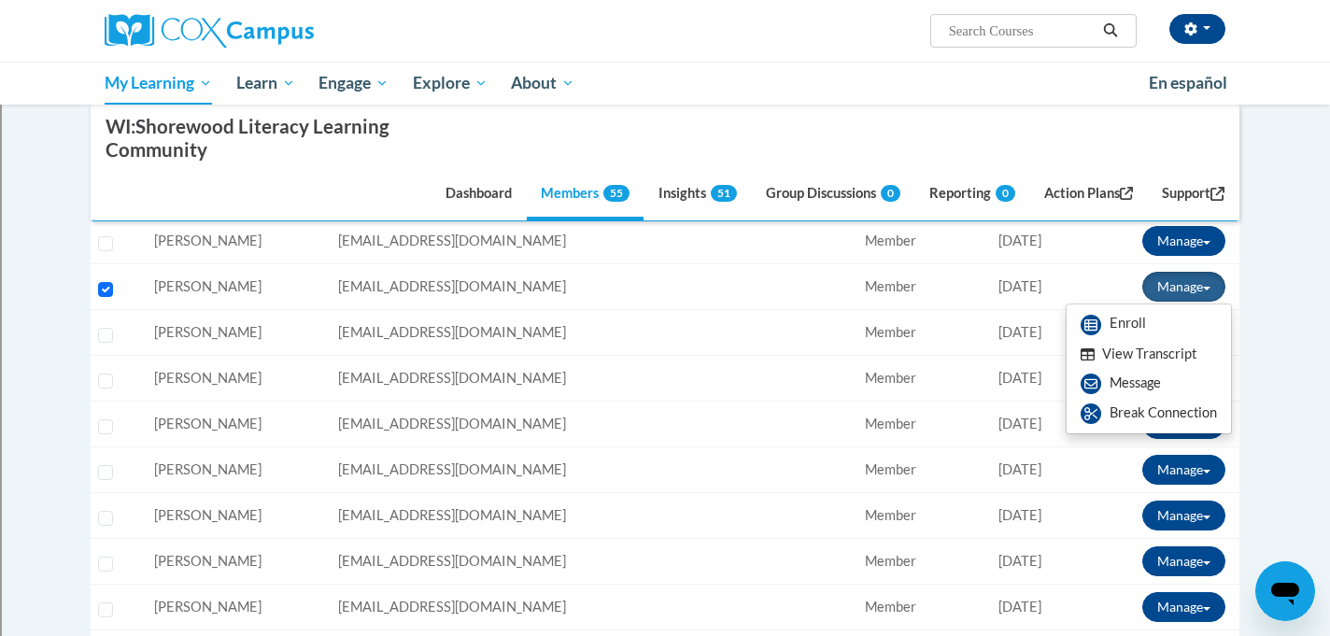
click at [1130, 351] on button "View Transcript" at bounding box center [1139, 354] width 144 height 29
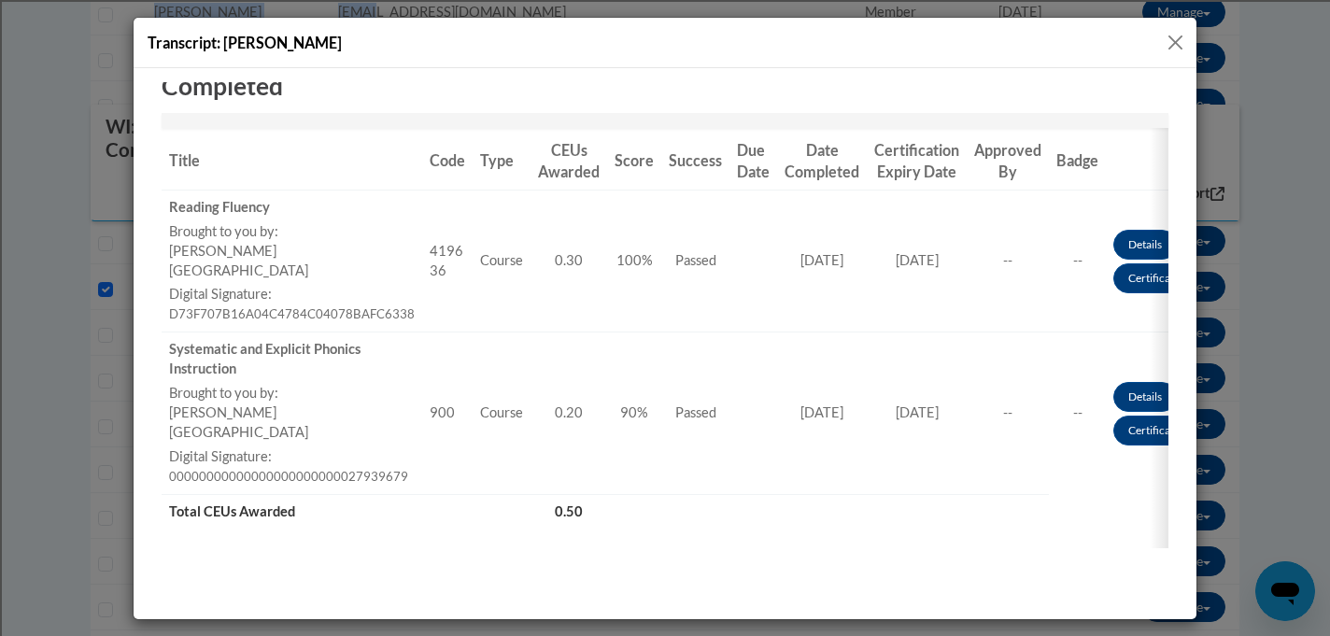
scroll to position [278, 0]
click at [1176, 41] on button "Close" at bounding box center [1175, 42] width 23 height 23
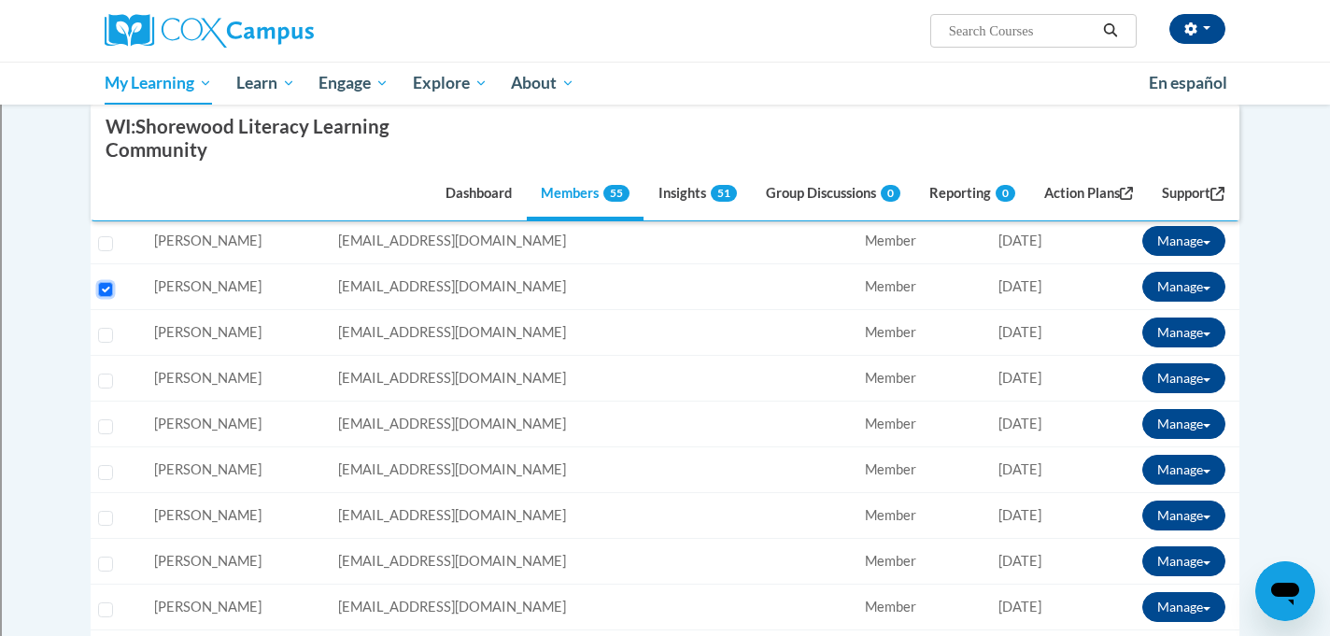
click at [106, 291] on input "Select learner" at bounding box center [105, 289] width 15 height 15
checkbox input "false"
click at [106, 336] on input "Select learner" at bounding box center [105, 335] width 15 height 15
click at [1185, 333] on button "Manage" at bounding box center [1183, 333] width 83 height 30
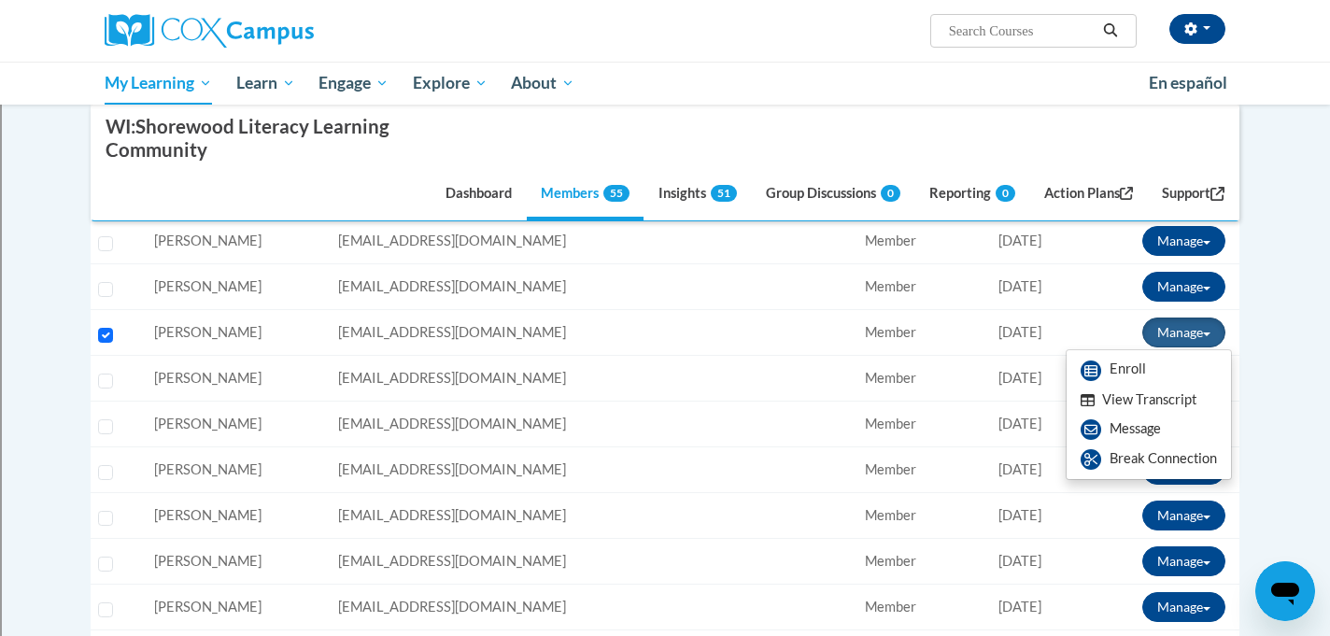
click at [1179, 393] on button "View Transcript" at bounding box center [1139, 400] width 144 height 29
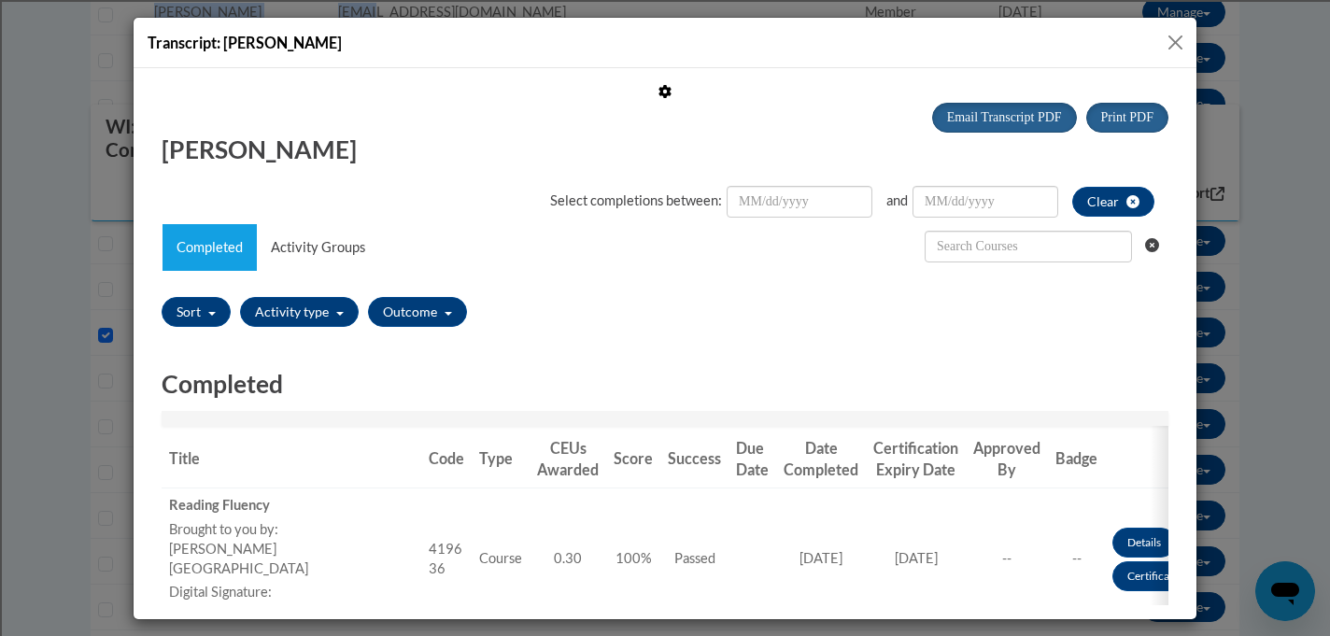
scroll to position [0, 0]
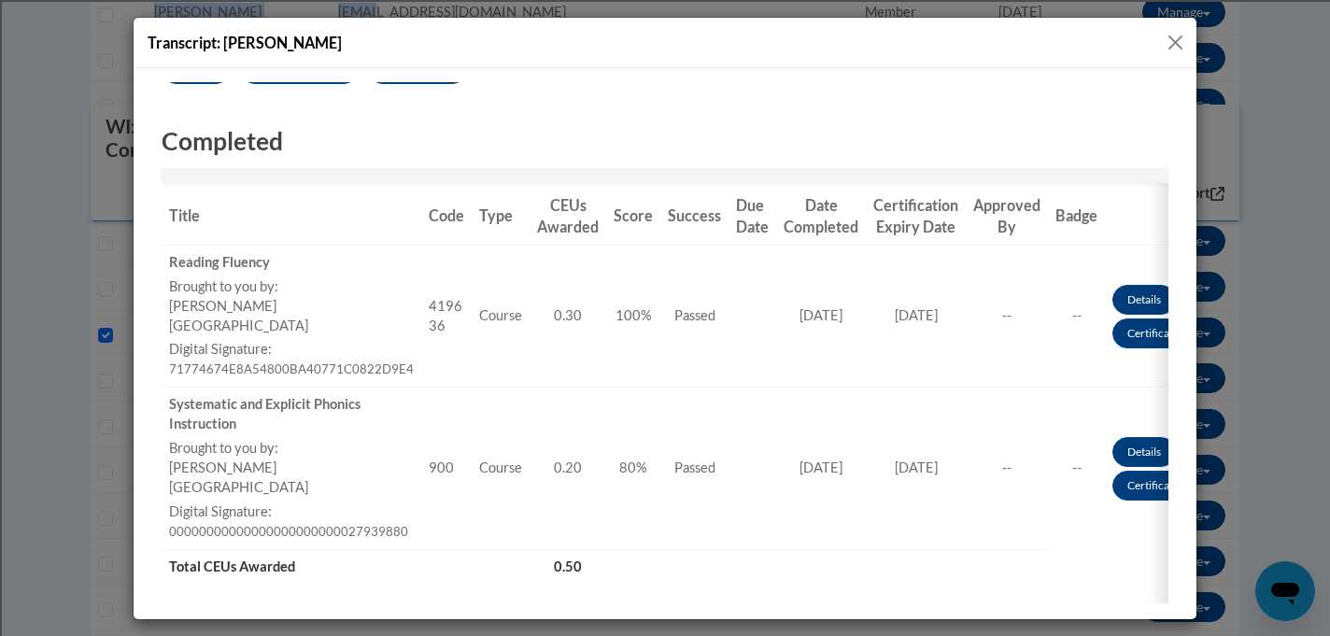
click at [1173, 38] on button "Close" at bounding box center [1175, 42] width 23 height 23
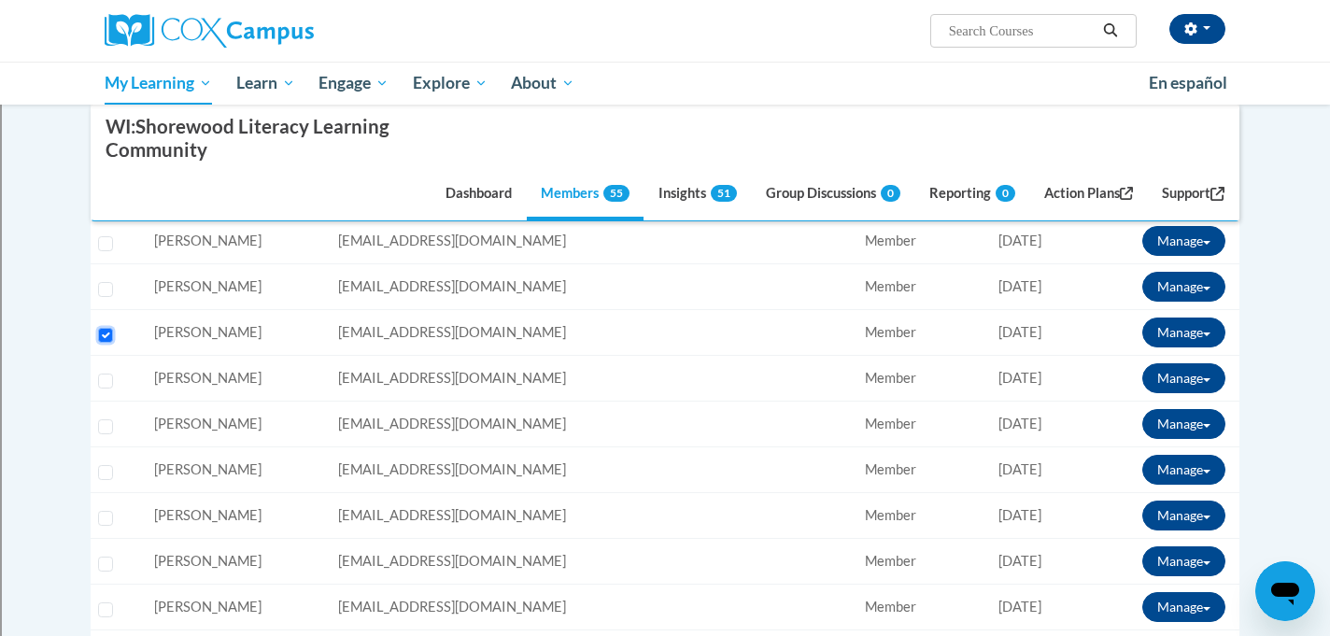
click at [103, 337] on input "Select learner" at bounding box center [105, 335] width 15 height 15
checkbox input "false"
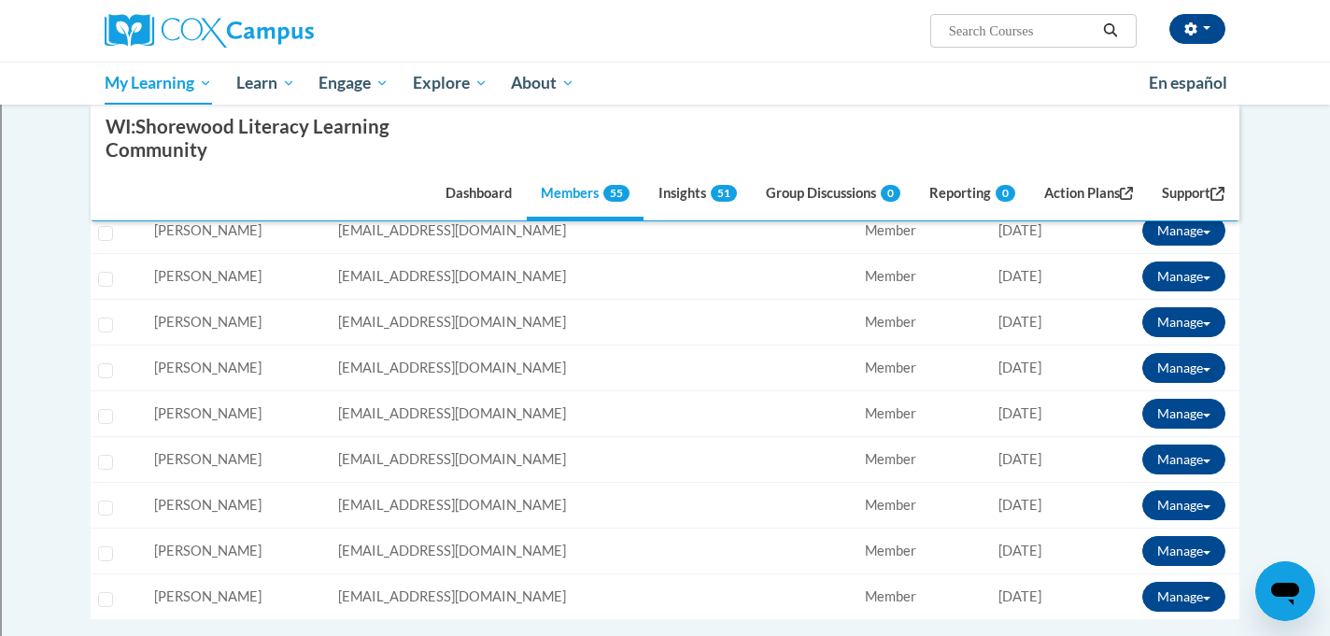
click at [92, 322] on td "Select learner" at bounding box center [119, 323] width 56 height 46
click at [115, 324] on div "Select learner" at bounding box center [109, 320] width 22 height 14
click at [108, 325] on input "Select learner" at bounding box center [105, 325] width 15 height 15
click at [1189, 317] on button "Manage" at bounding box center [1183, 322] width 83 height 30
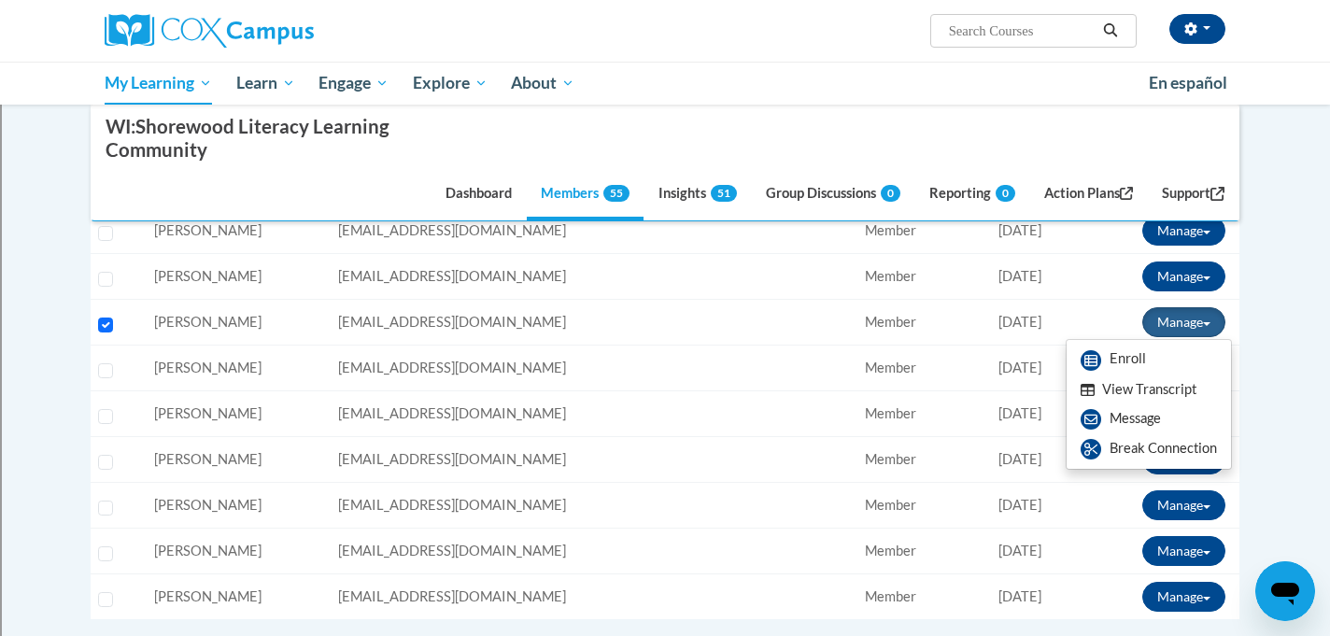
click at [1142, 391] on button "View Transcript" at bounding box center [1139, 390] width 144 height 29
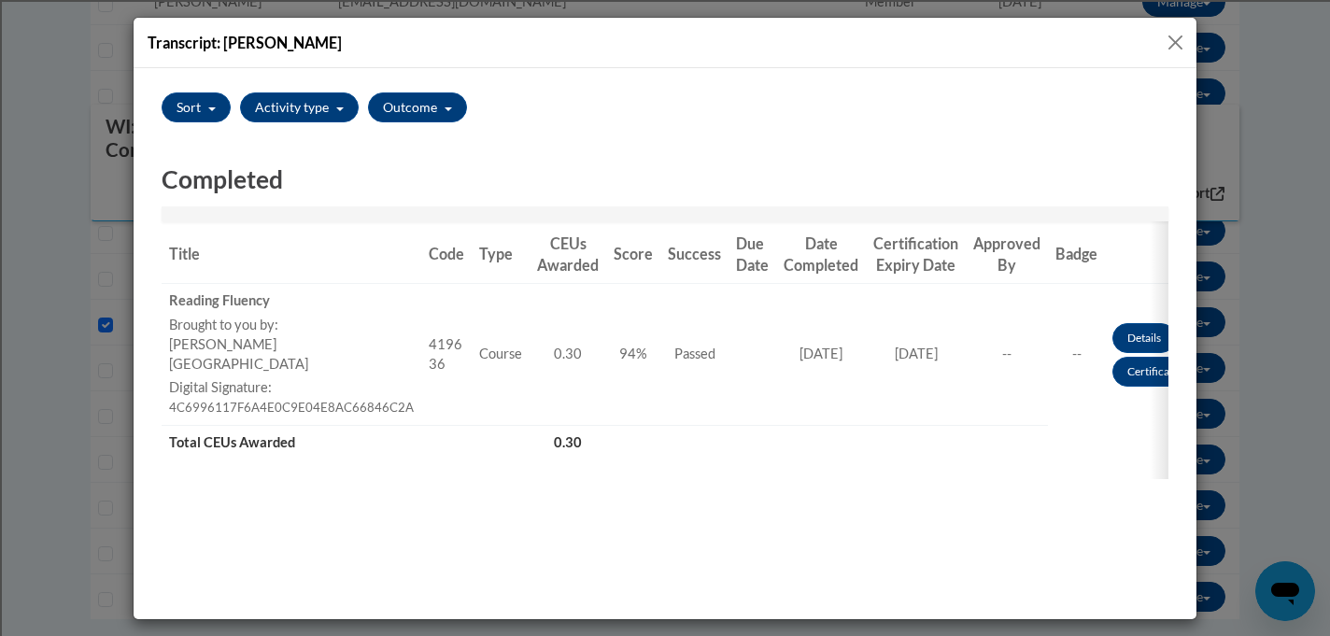
click at [1169, 41] on button "Close" at bounding box center [1175, 42] width 23 height 23
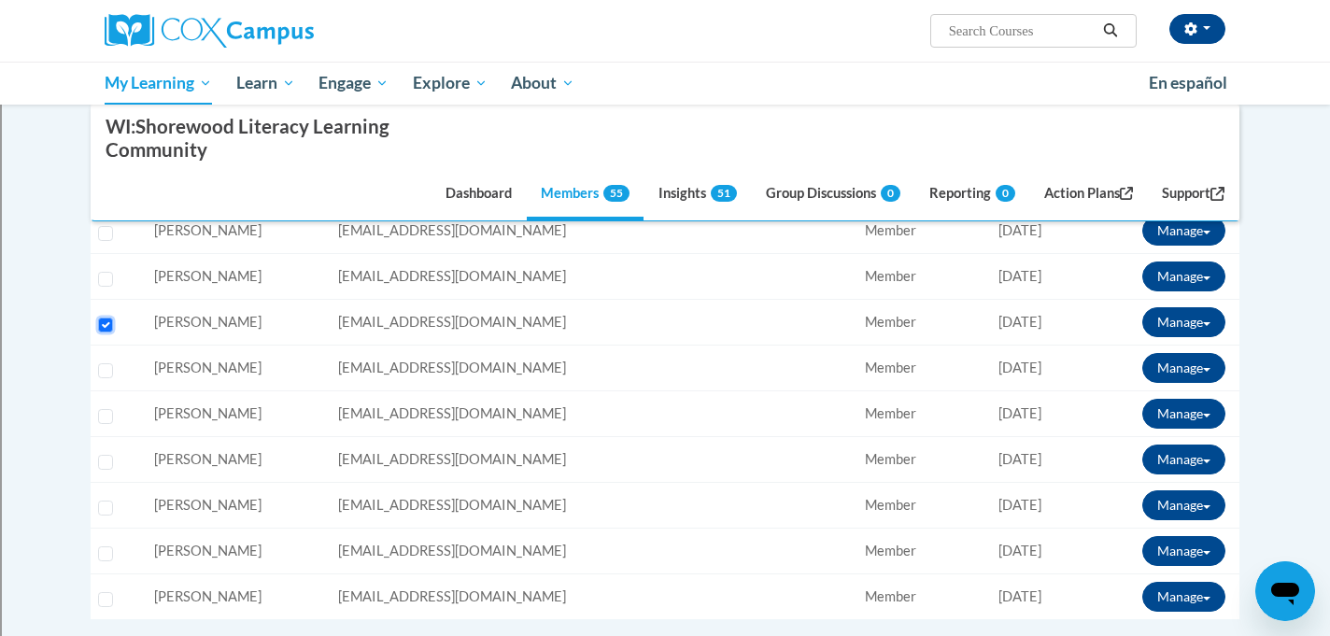
click at [107, 326] on input "Select learner" at bounding box center [105, 325] width 15 height 15
checkbox input "false"
click at [104, 371] on input "Select learner" at bounding box center [105, 370] width 15 height 15
click at [1192, 366] on button "Manage" at bounding box center [1183, 368] width 83 height 30
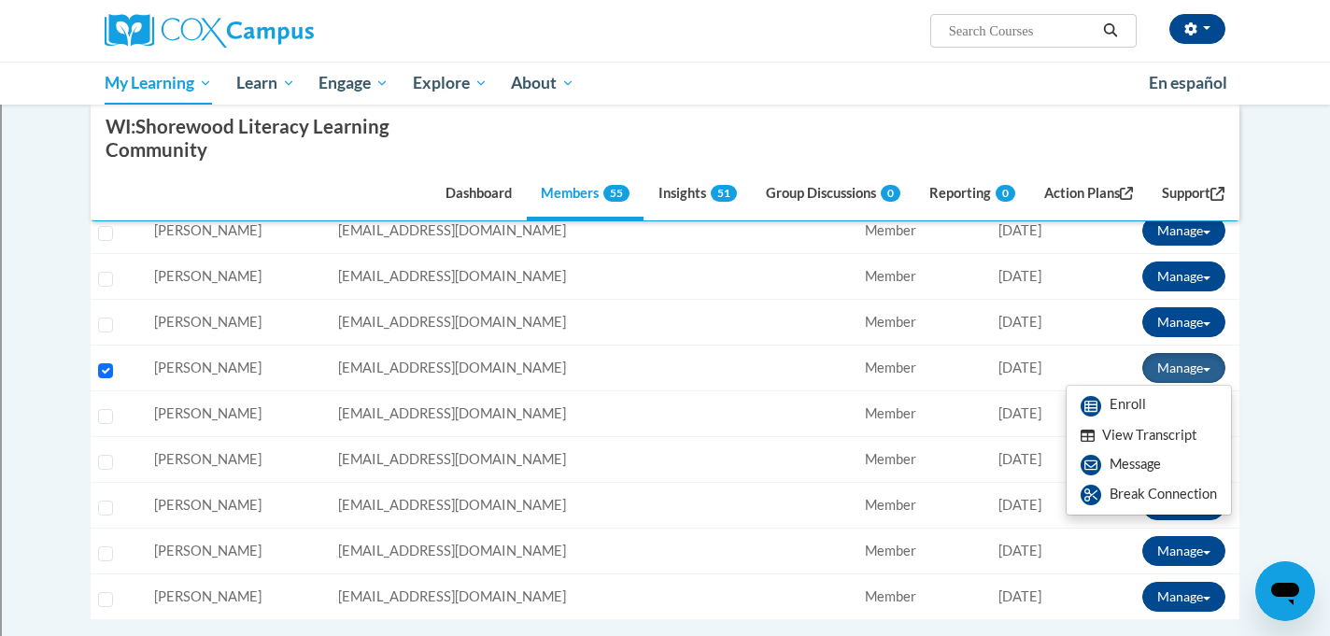
click at [1142, 433] on button "View Transcript" at bounding box center [1139, 435] width 144 height 29
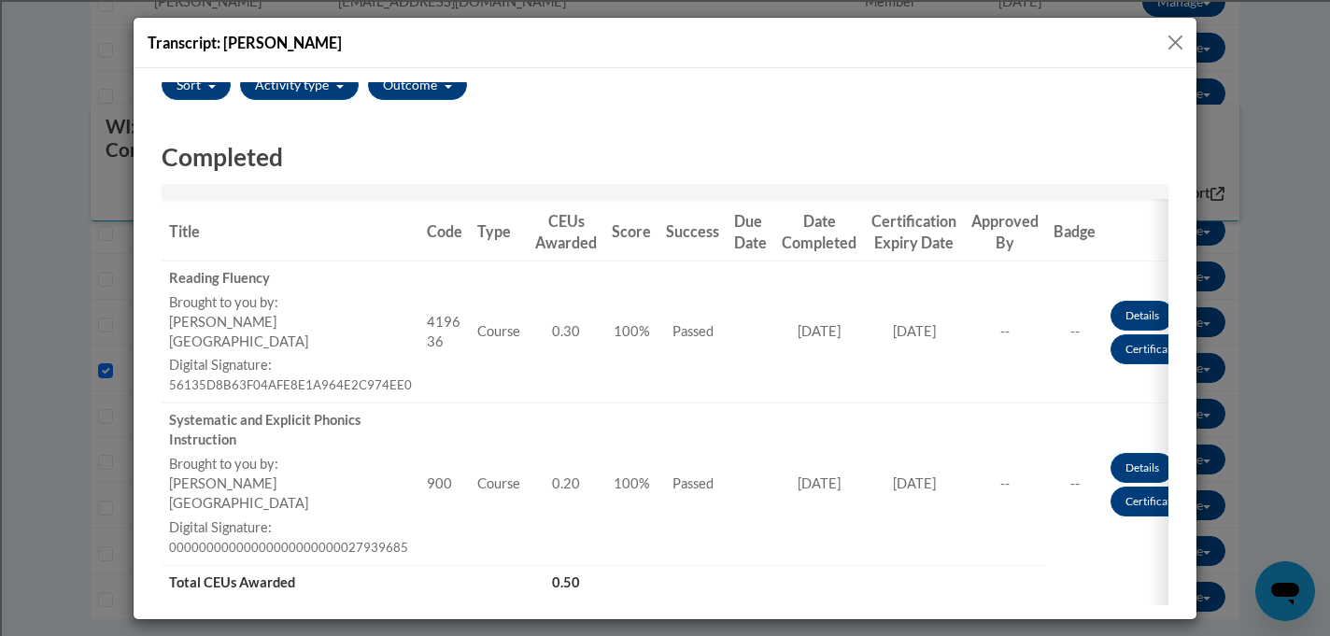
click at [1171, 46] on button "Close" at bounding box center [1175, 42] width 23 height 23
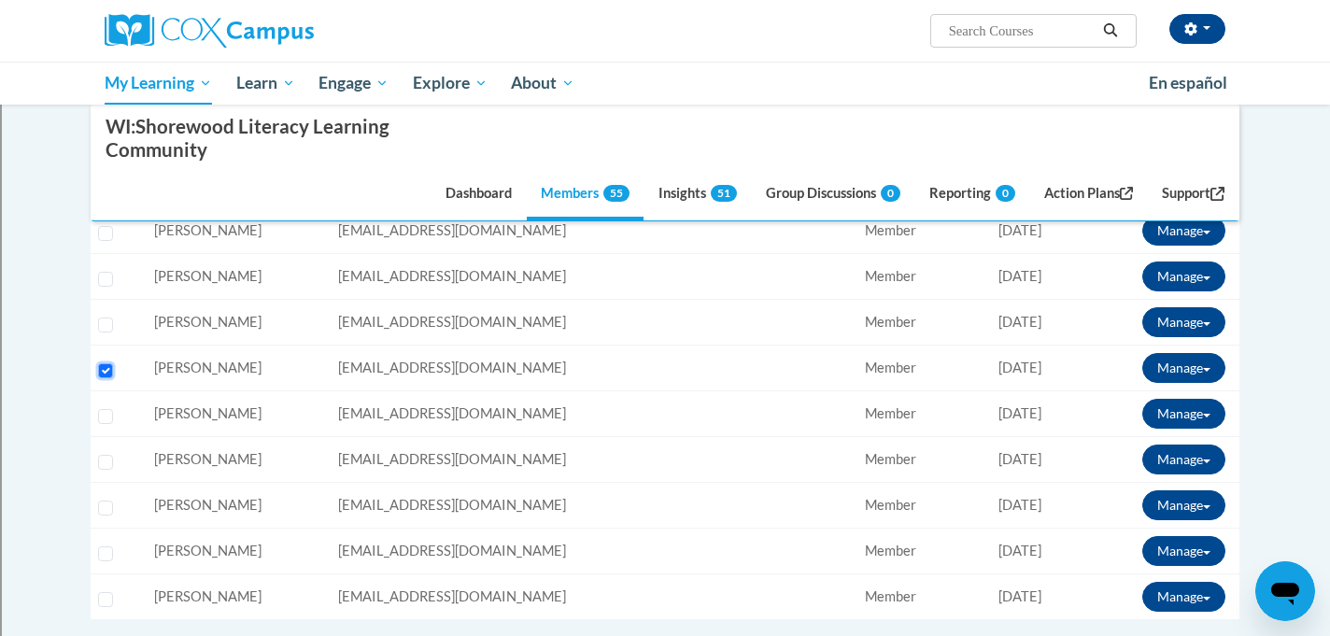
click at [104, 371] on input "Select learner" at bounding box center [105, 370] width 15 height 15
checkbox input "false"
click at [105, 414] on input "Select learner" at bounding box center [105, 416] width 15 height 15
click at [1187, 410] on button "Manage" at bounding box center [1183, 414] width 83 height 30
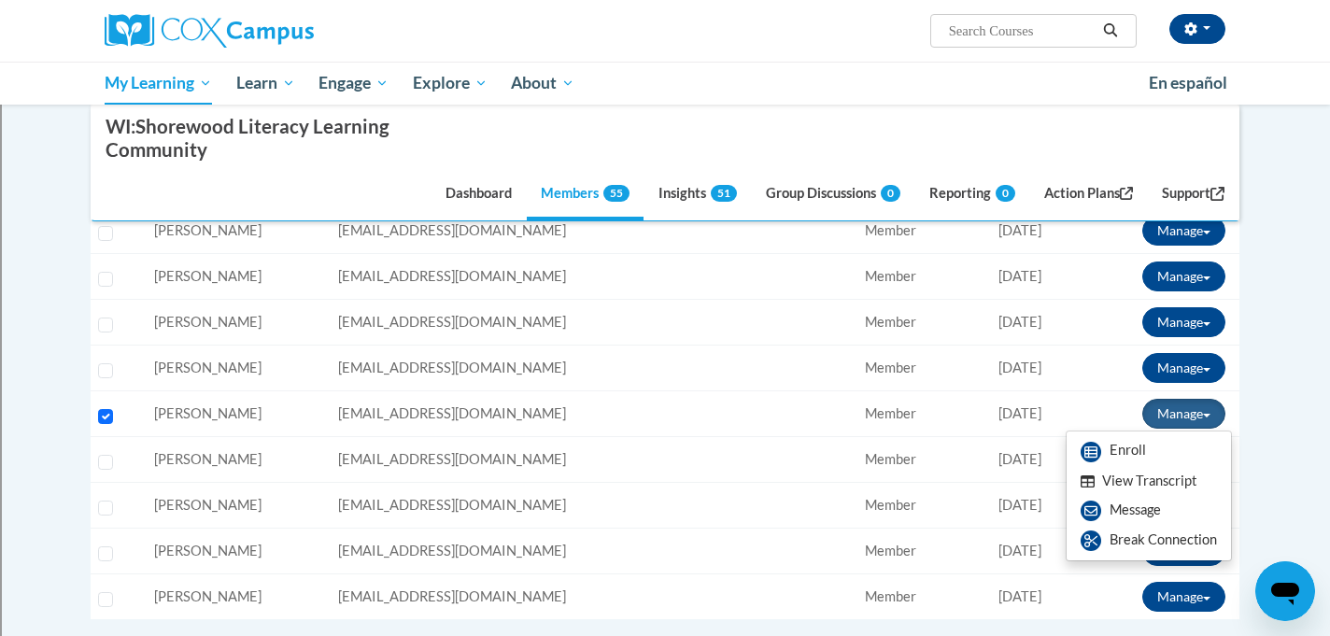
click at [1161, 481] on button "View Transcript" at bounding box center [1139, 481] width 144 height 29
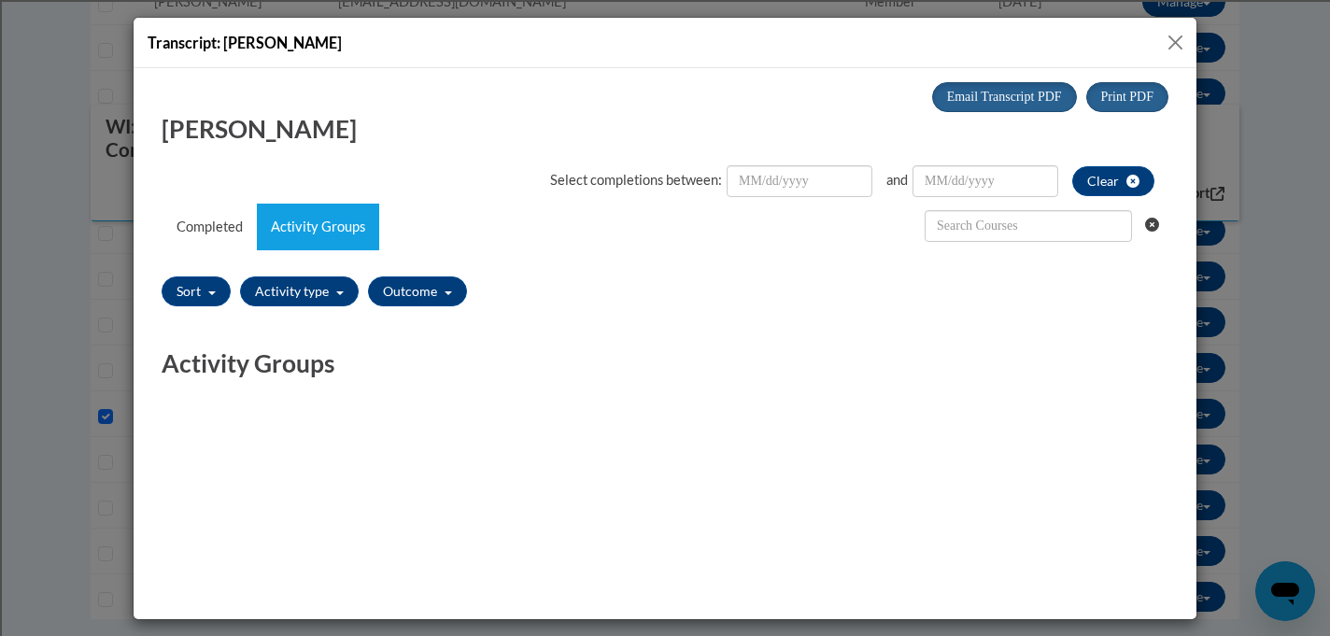
click at [1175, 42] on button "Close" at bounding box center [1175, 42] width 23 height 23
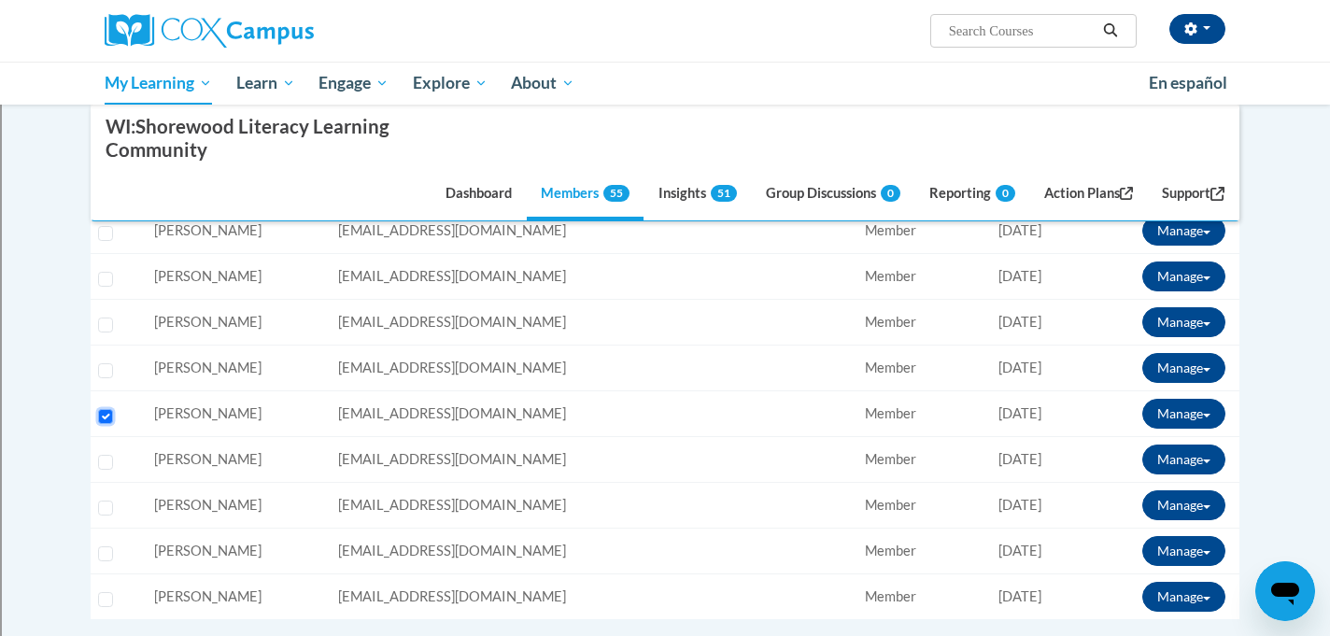
click at [105, 412] on input "Select learner" at bounding box center [105, 416] width 15 height 15
checkbox input "false"
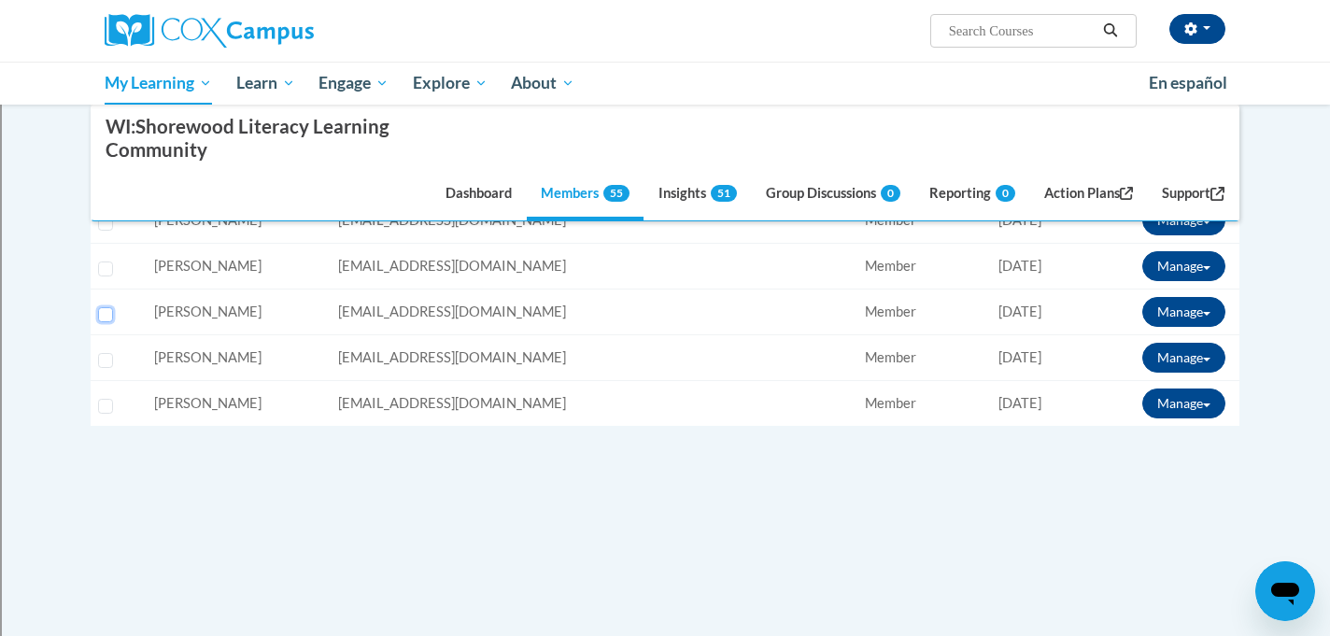
click at [103, 310] on input "Select learner" at bounding box center [105, 314] width 15 height 15
click at [1172, 310] on button "Manage" at bounding box center [1183, 312] width 83 height 30
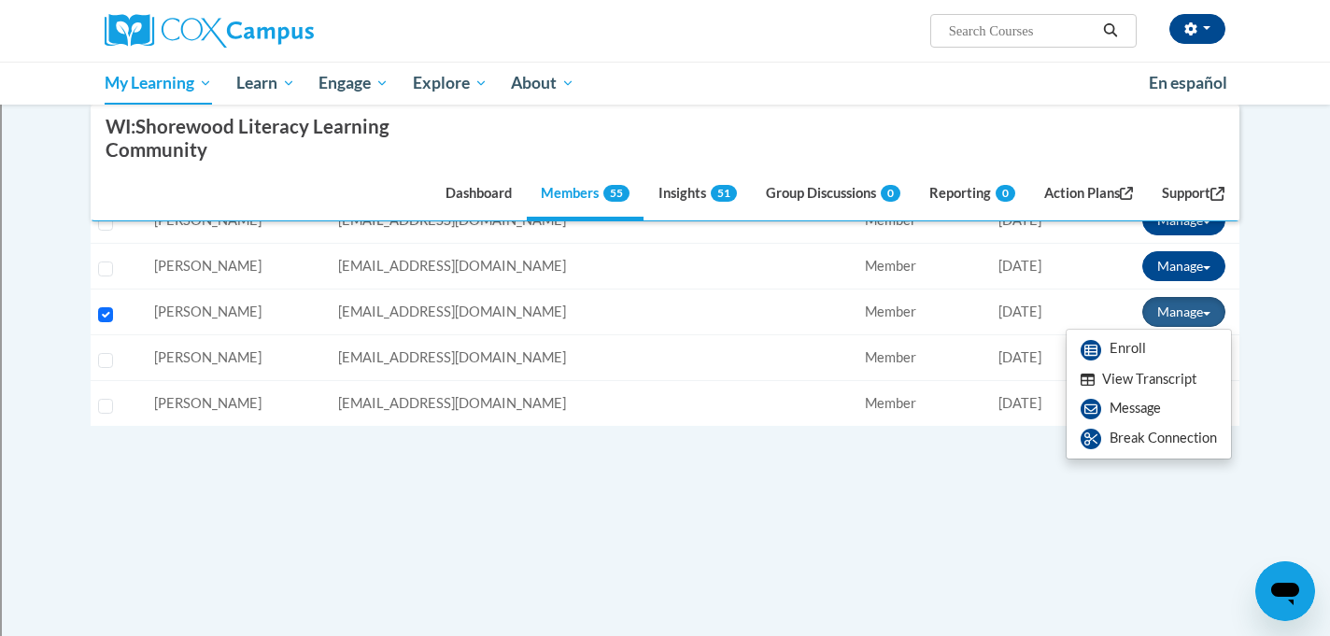
click at [1132, 379] on button "View Transcript" at bounding box center [1139, 379] width 144 height 29
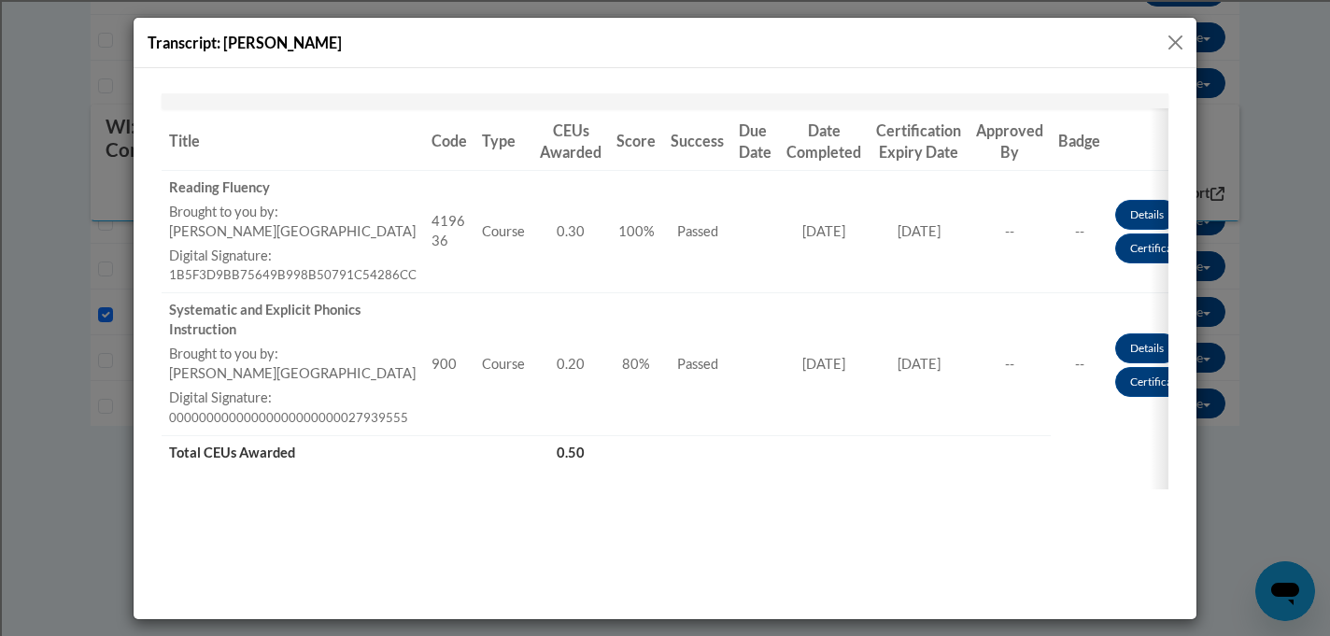
click at [1170, 41] on button "Close" at bounding box center [1175, 42] width 23 height 23
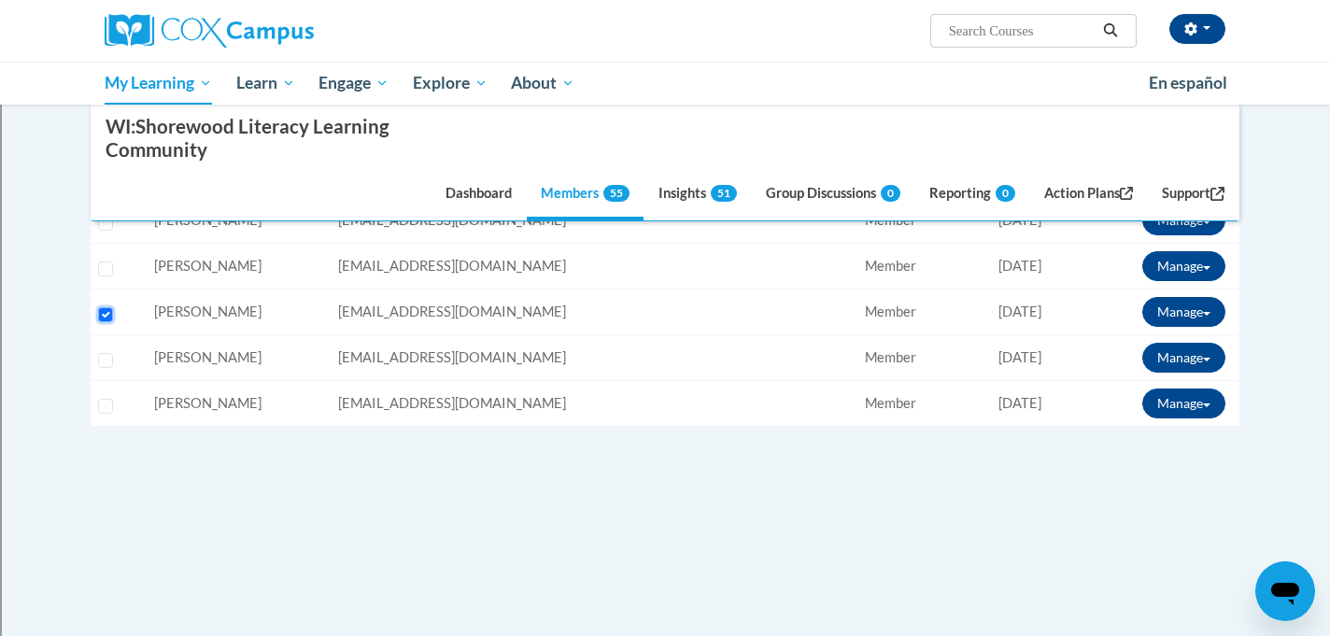
click at [106, 313] on input "Select learner" at bounding box center [105, 314] width 15 height 15
checkbox input "false"
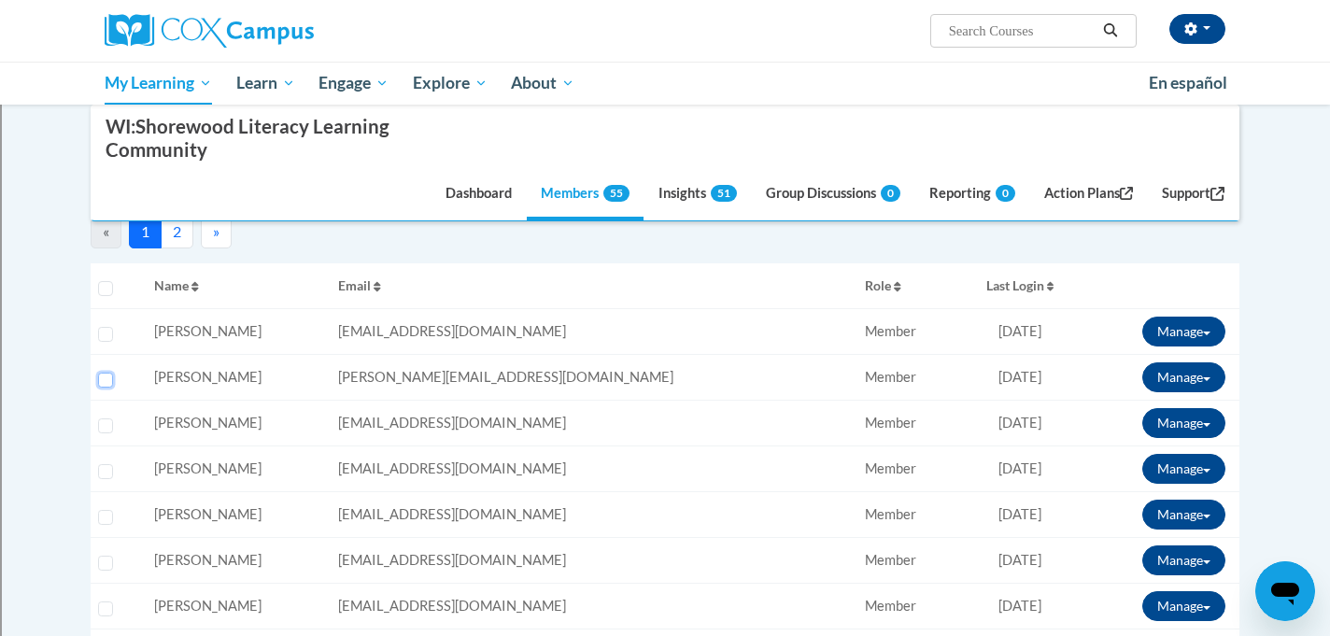
click at [104, 376] on input "Select learner" at bounding box center [105, 380] width 15 height 15
click at [1161, 377] on button "Manage" at bounding box center [1183, 377] width 83 height 30
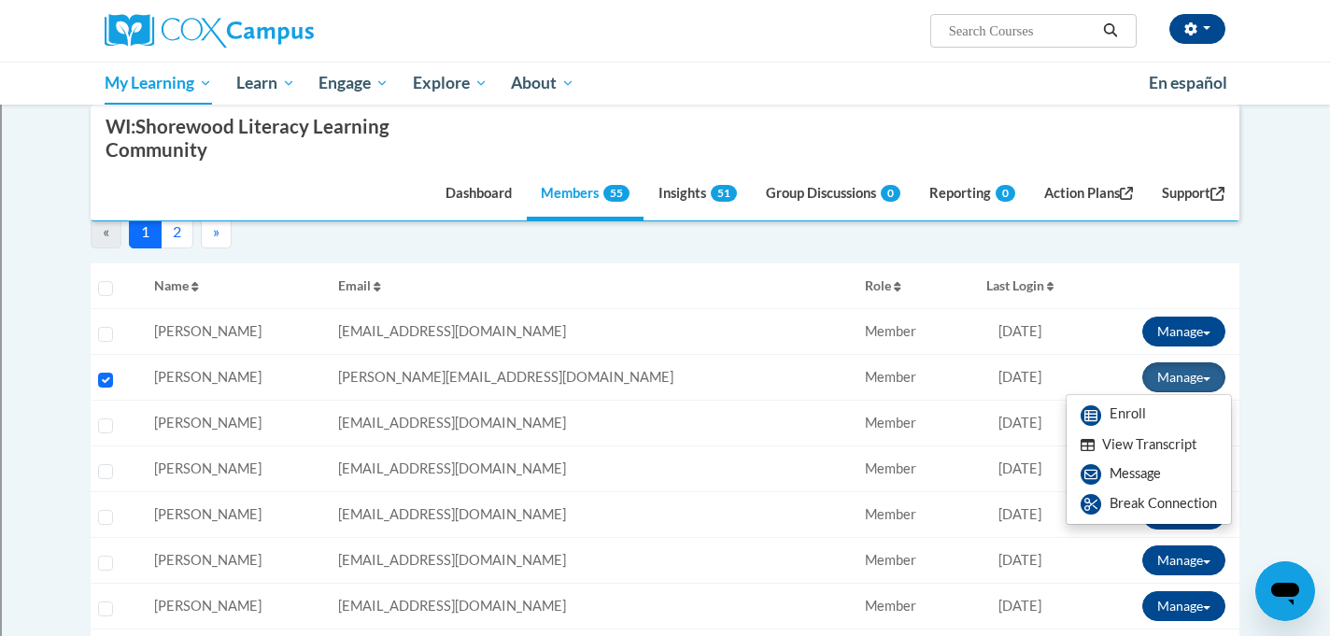
click at [1127, 445] on button "View Transcript" at bounding box center [1139, 445] width 144 height 29
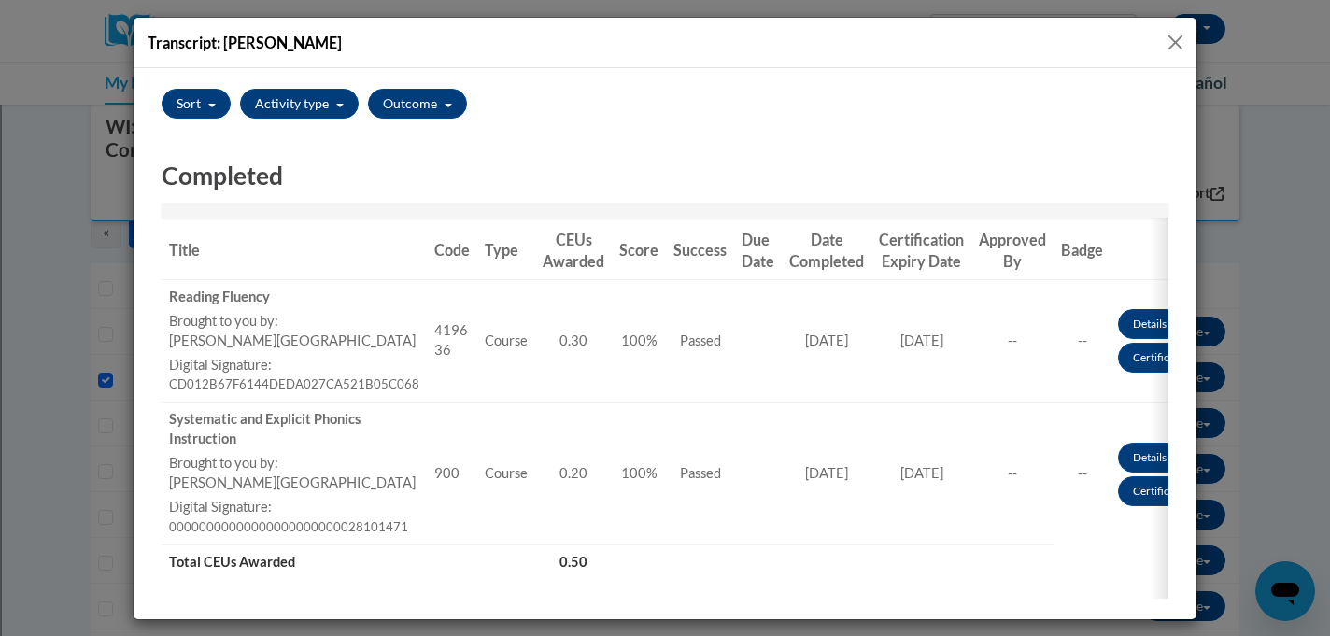
click at [1172, 49] on button "Close" at bounding box center [1175, 42] width 23 height 23
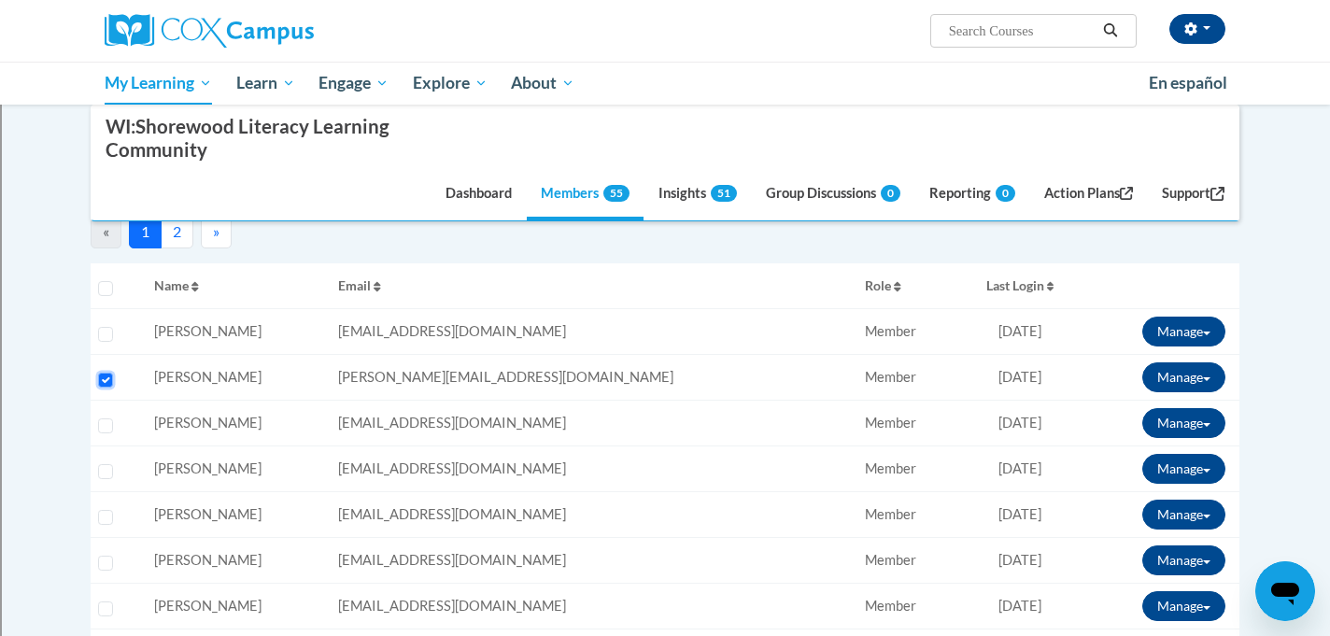
click at [105, 375] on input "Select learner" at bounding box center [105, 380] width 15 height 15
checkbox input "false"
click at [180, 231] on button "2" at bounding box center [177, 232] width 33 height 34
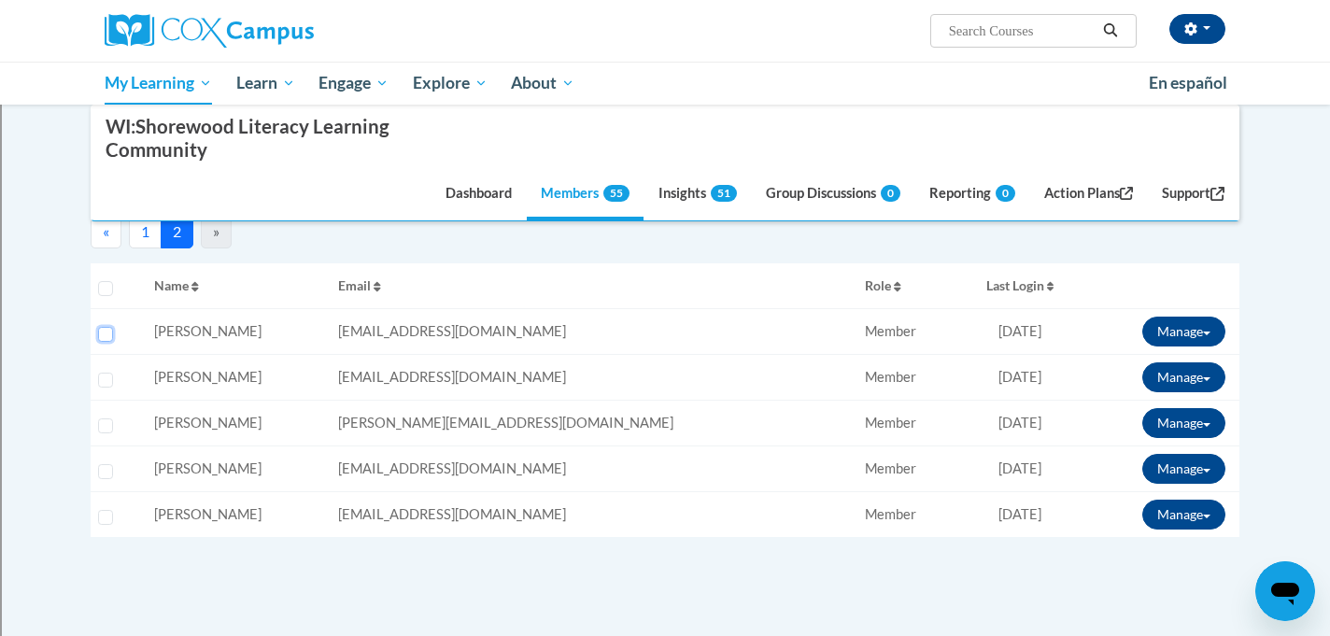
click at [106, 331] on input "Select learner" at bounding box center [105, 334] width 15 height 15
click at [1184, 330] on button "Manage" at bounding box center [1183, 332] width 83 height 30
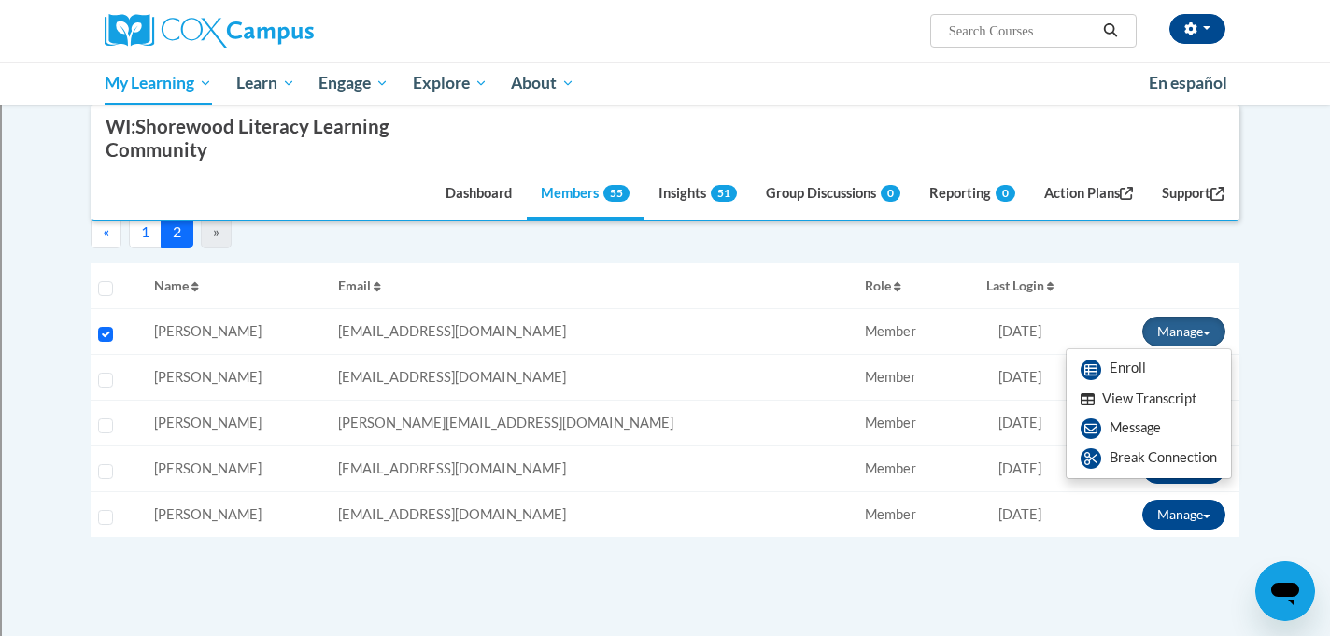
click at [1172, 399] on button "View Transcript" at bounding box center [1139, 399] width 144 height 29
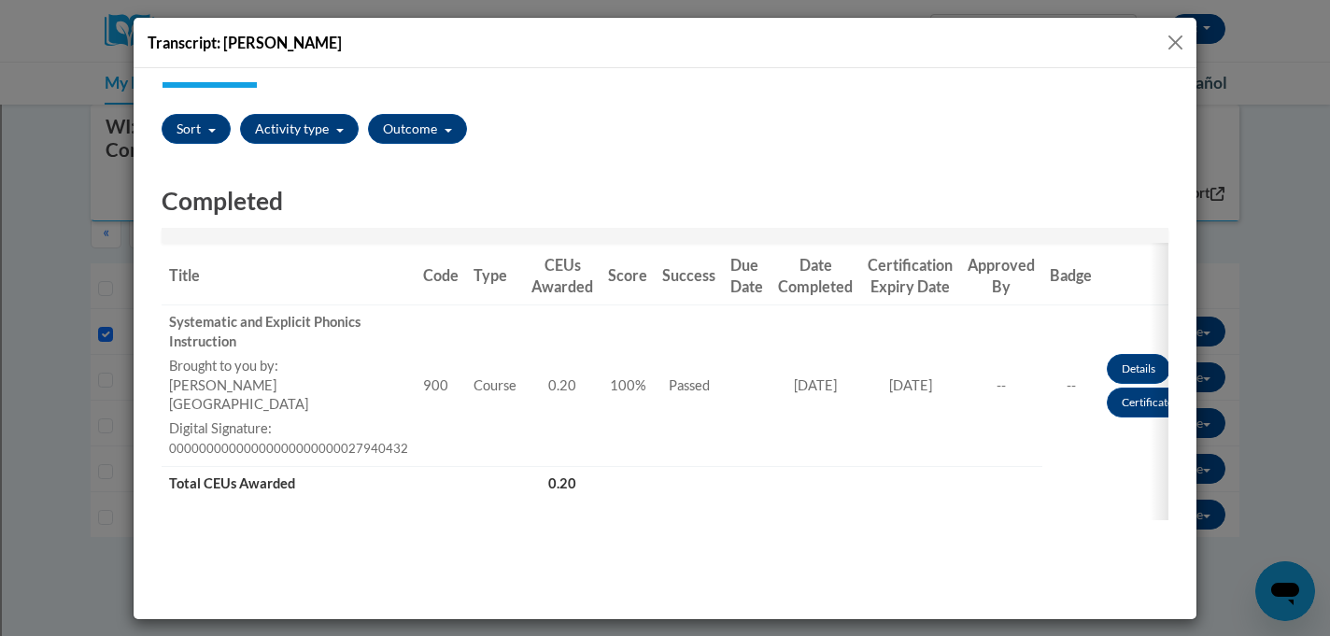
click at [1175, 35] on button "Close" at bounding box center [1175, 42] width 23 height 23
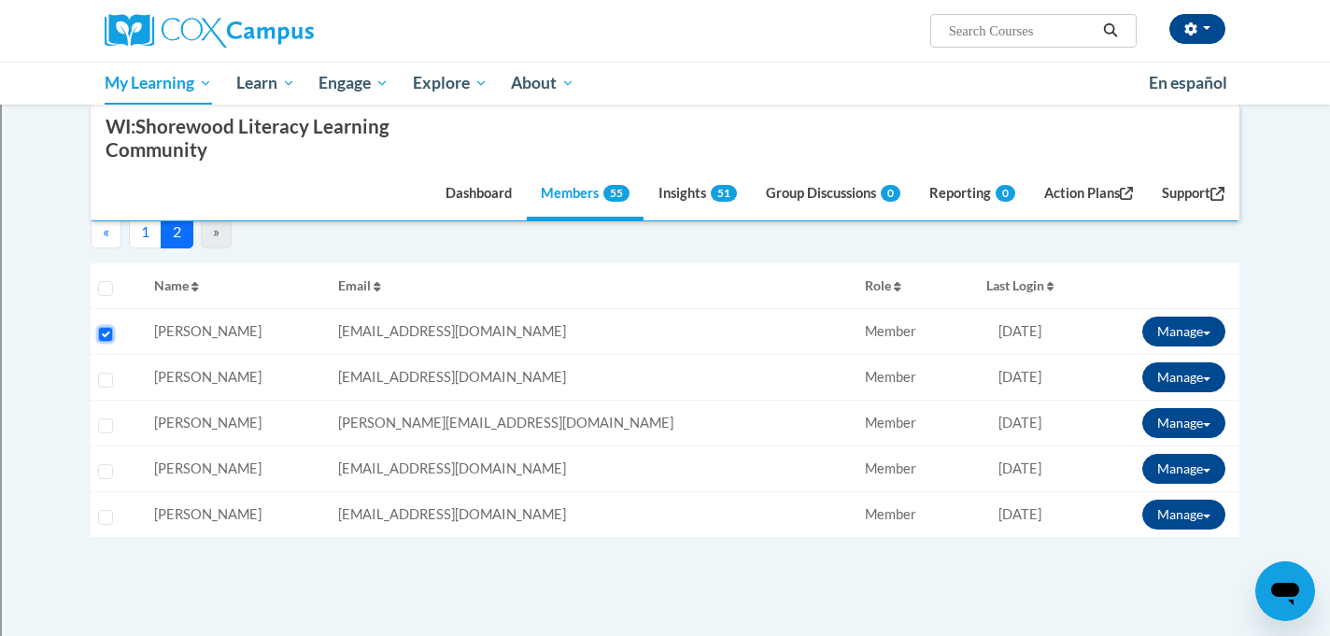
click at [104, 336] on input "Select learner" at bounding box center [105, 334] width 15 height 15
checkbox input "false"
click at [106, 381] on input "Select learner" at bounding box center [105, 380] width 15 height 15
click at [1170, 376] on button "Manage" at bounding box center [1183, 377] width 83 height 30
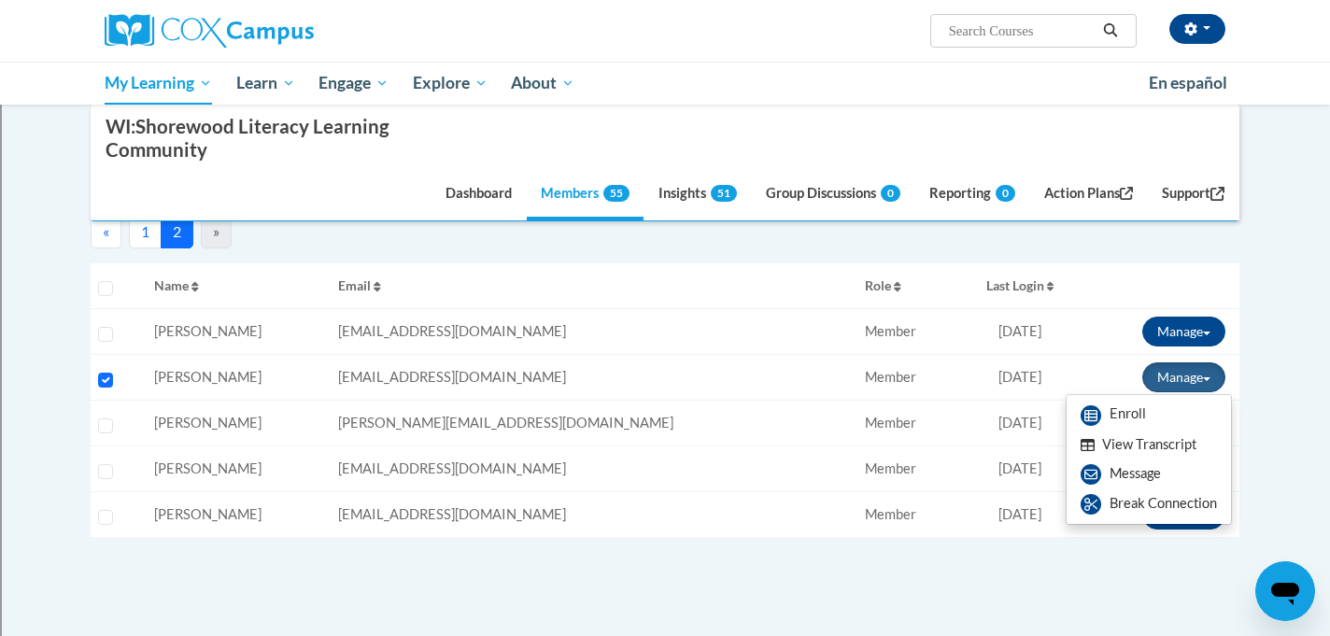
click at [1142, 450] on button "View Transcript" at bounding box center [1139, 445] width 144 height 29
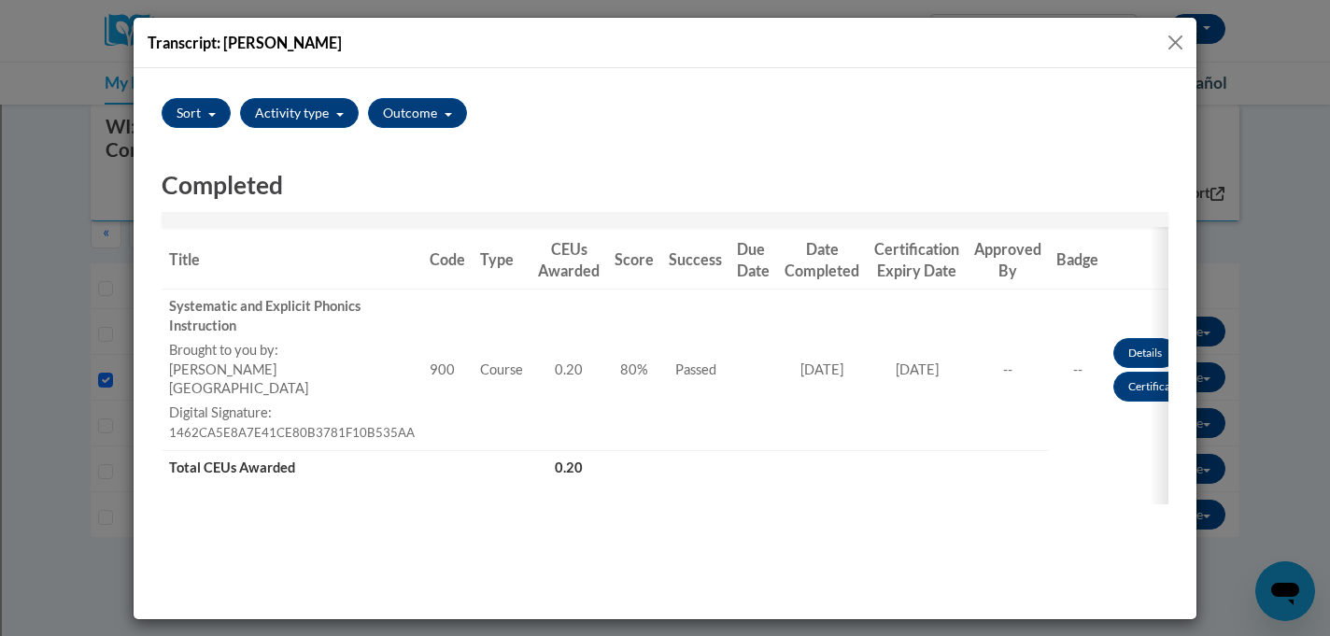
click at [1173, 40] on button "Close" at bounding box center [1175, 42] width 23 height 23
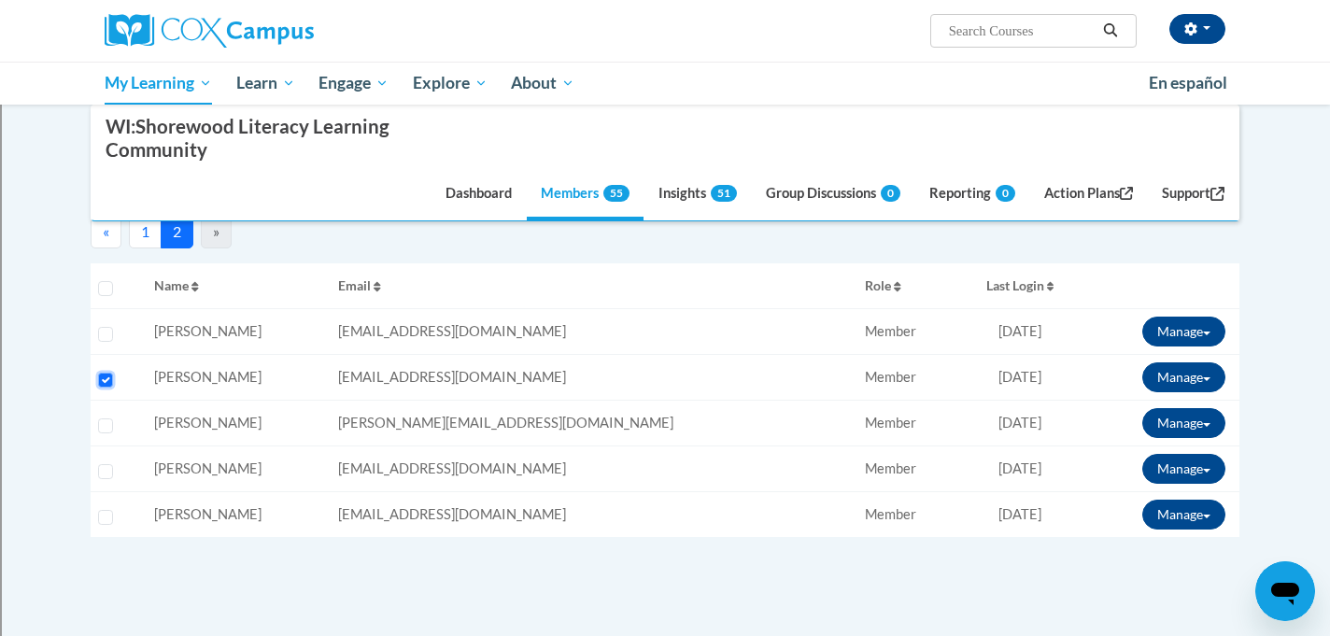
click at [103, 383] on input "Select learner" at bounding box center [105, 380] width 15 height 15
checkbox input "false"
click at [106, 470] on input "Select learner" at bounding box center [105, 471] width 15 height 15
checkbox input "true"
click at [1166, 473] on button "Manage" at bounding box center [1183, 469] width 83 height 30
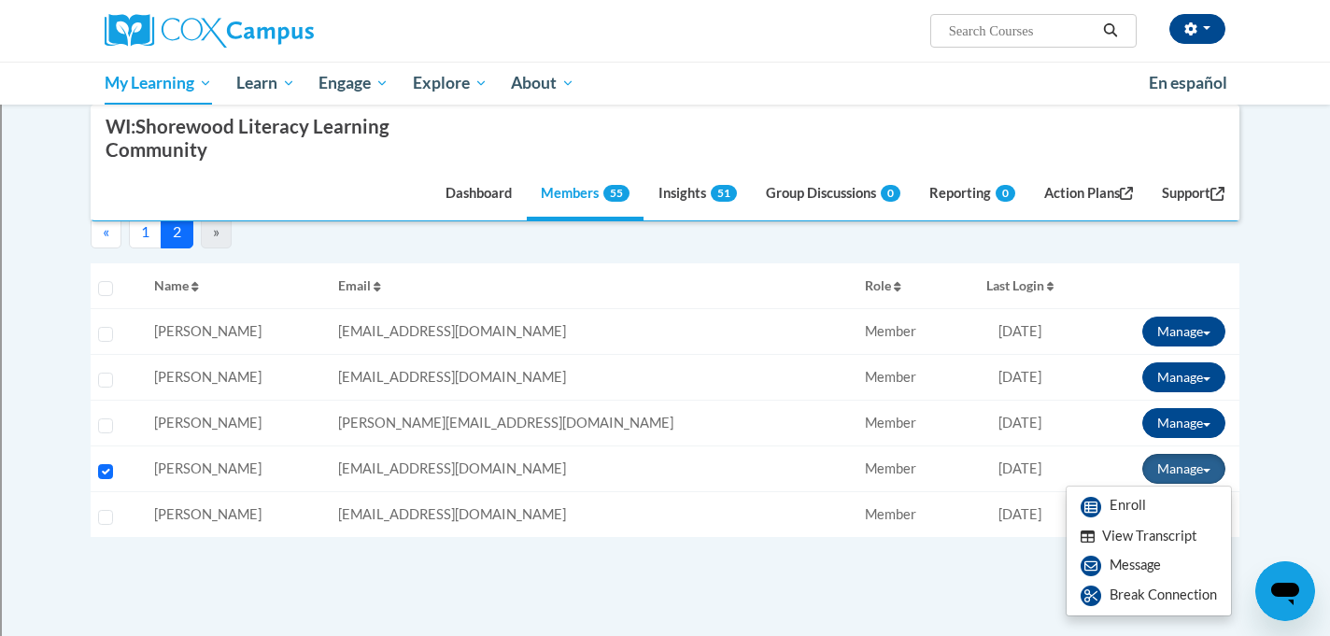
click at [1115, 540] on button "View Transcript" at bounding box center [1139, 536] width 144 height 29
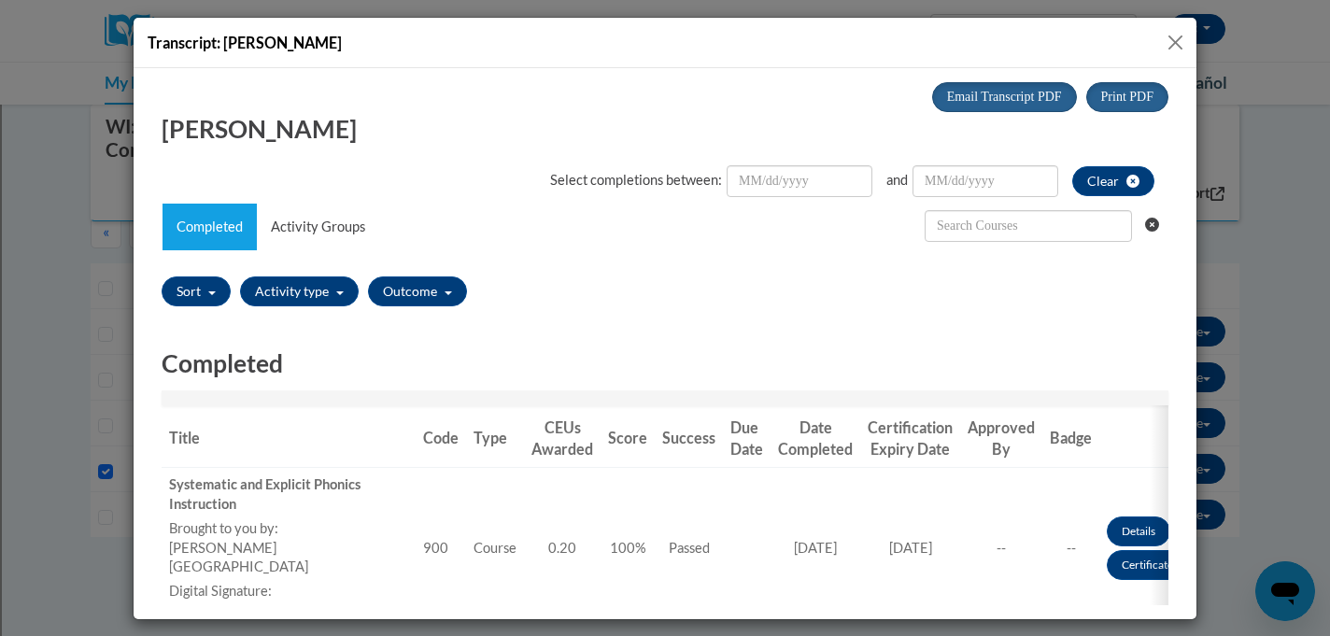
click at [1170, 44] on button "Close" at bounding box center [1175, 42] width 23 height 23
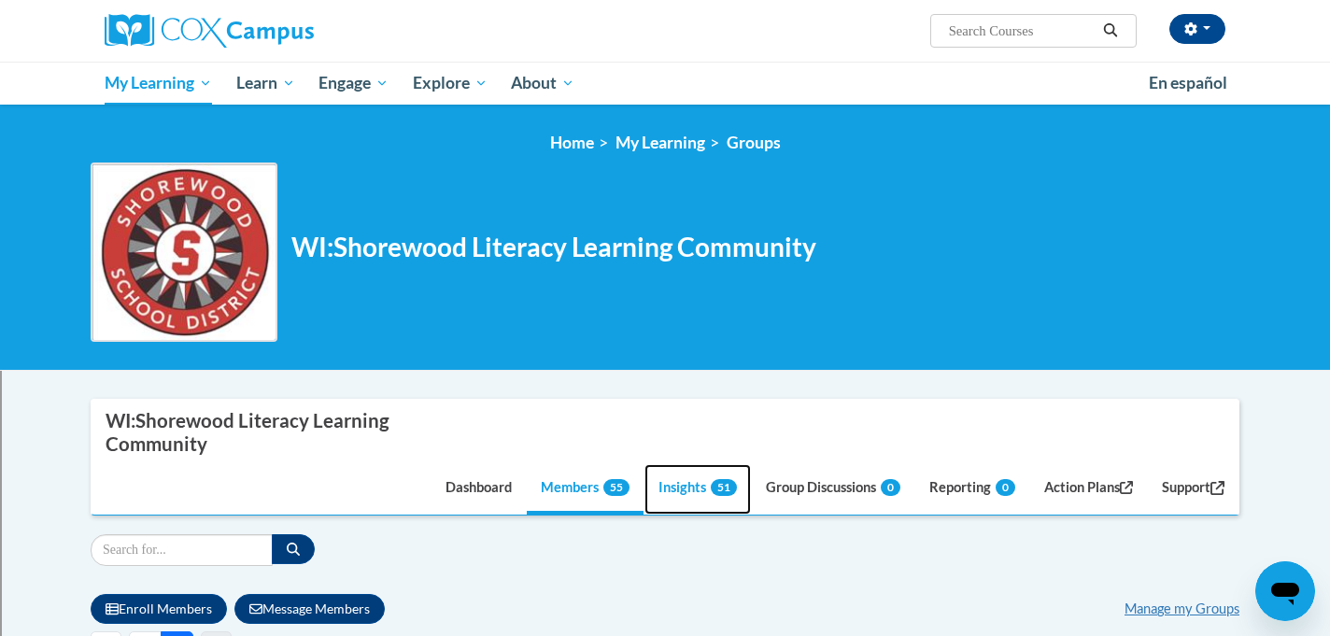
click at [674, 496] on link "Insights 51" at bounding box center [698, 489] width 106 height 50
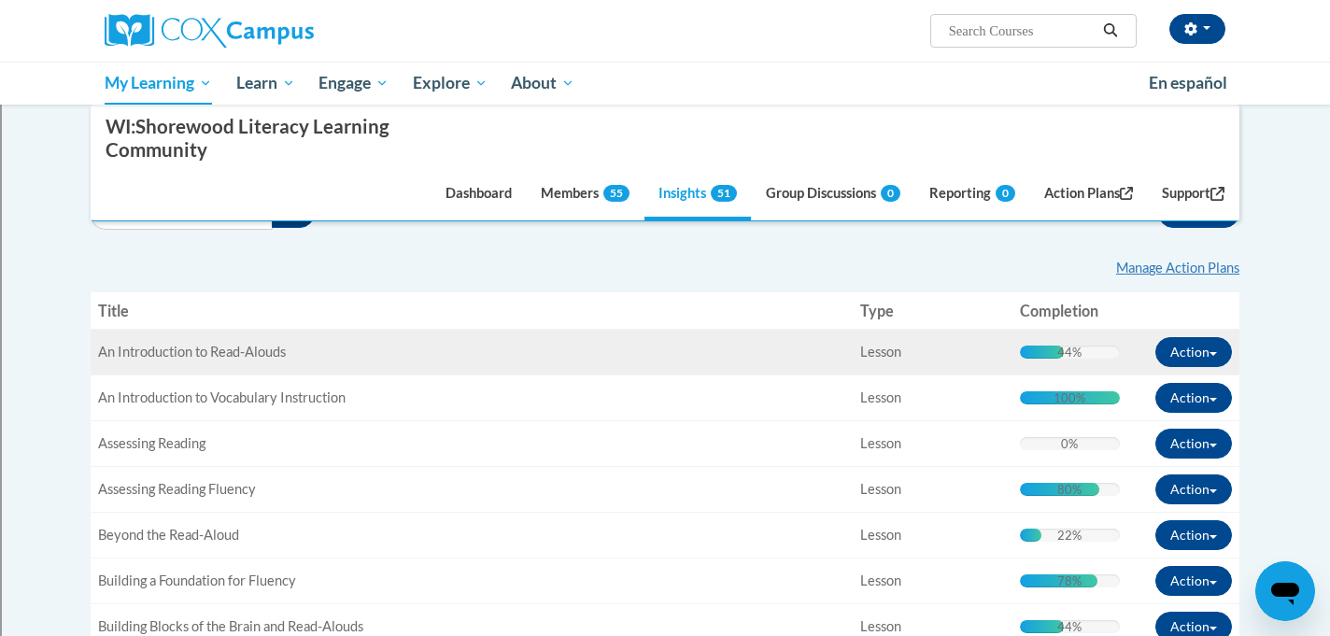
click at [180, 354] on span "An Introduction to Read-Alouds" at bounding box center [192, 352] width 188 height 16
click at [1191, 345] on button "Action" at bounding box center [1194, 352] width 77 height 30
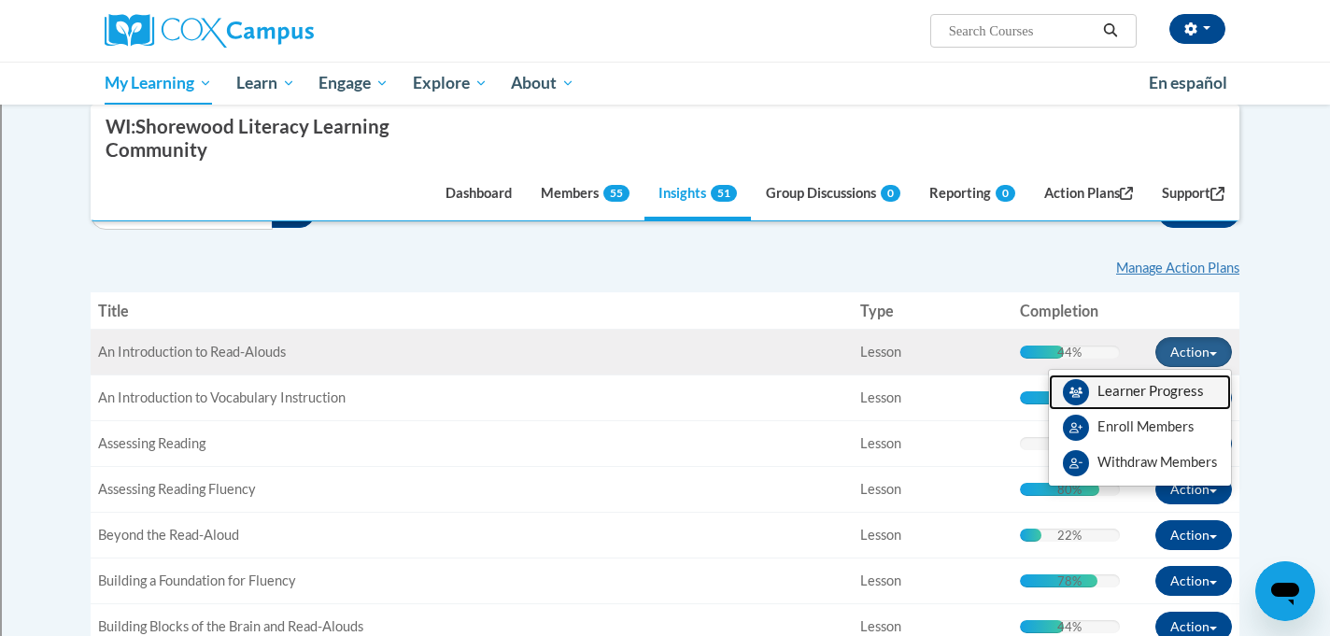
click at [1157, 396] on span "View Members" at bounding box center [1151, 396] width 106 height 0
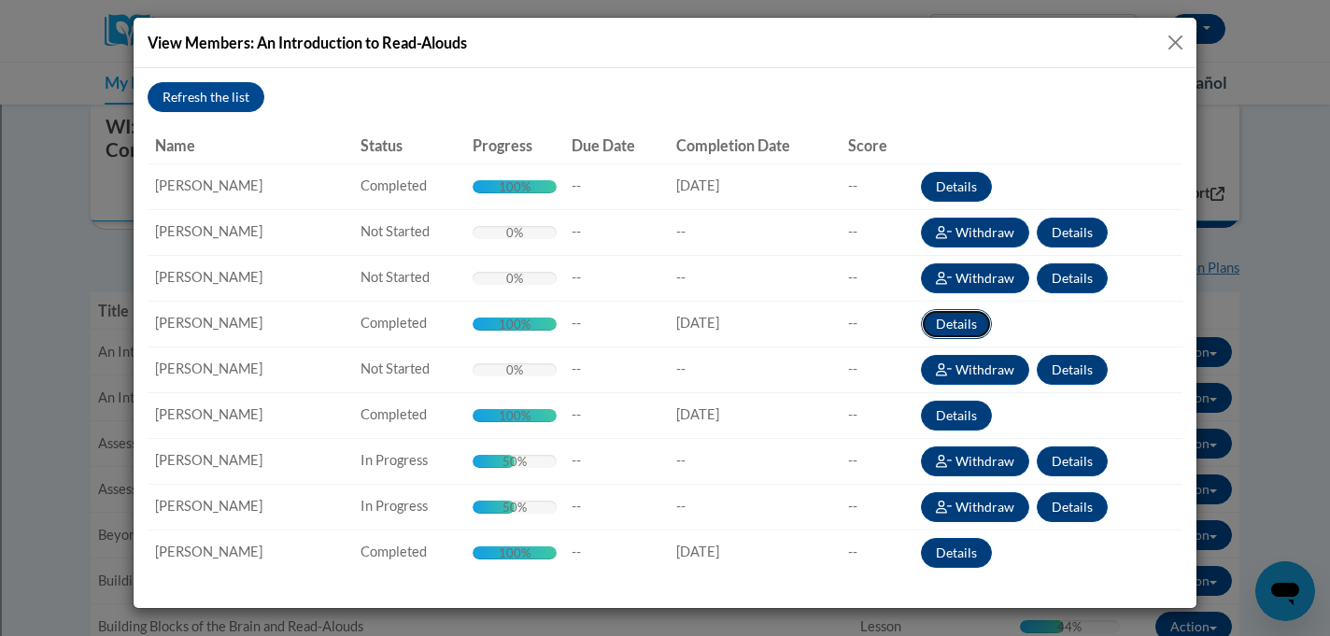
click at [953, 326] on button "Details" at bounding box center [956, 324] width 71 height 30
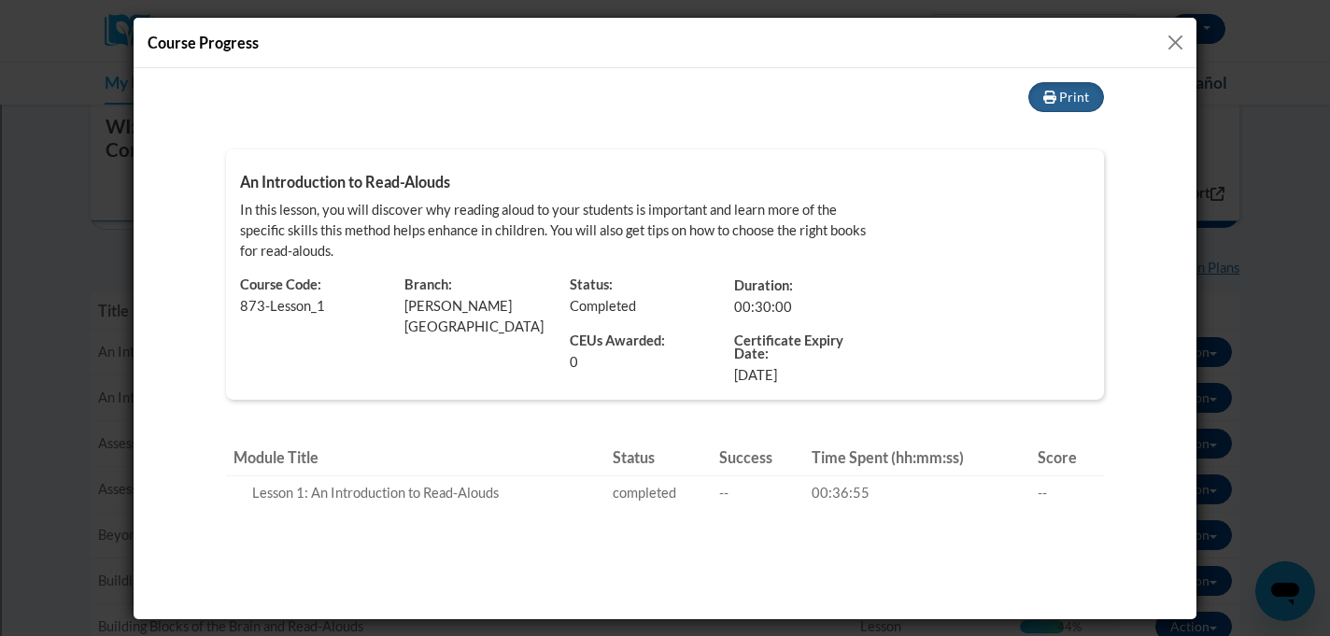
click at [1169, 39] on button "Close" at bounding box center [1175, 42] width 23 height 23
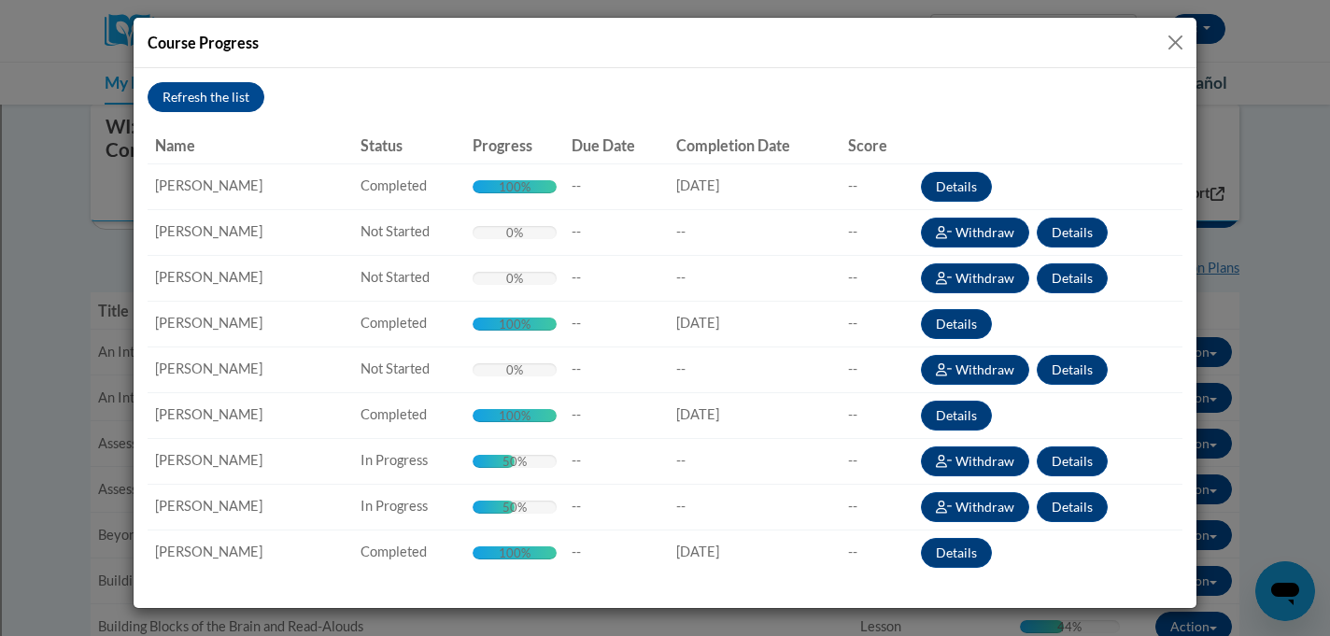
click at [1179, 43] on button "Close" at bounding box center [1175, 42] width 23 height 23
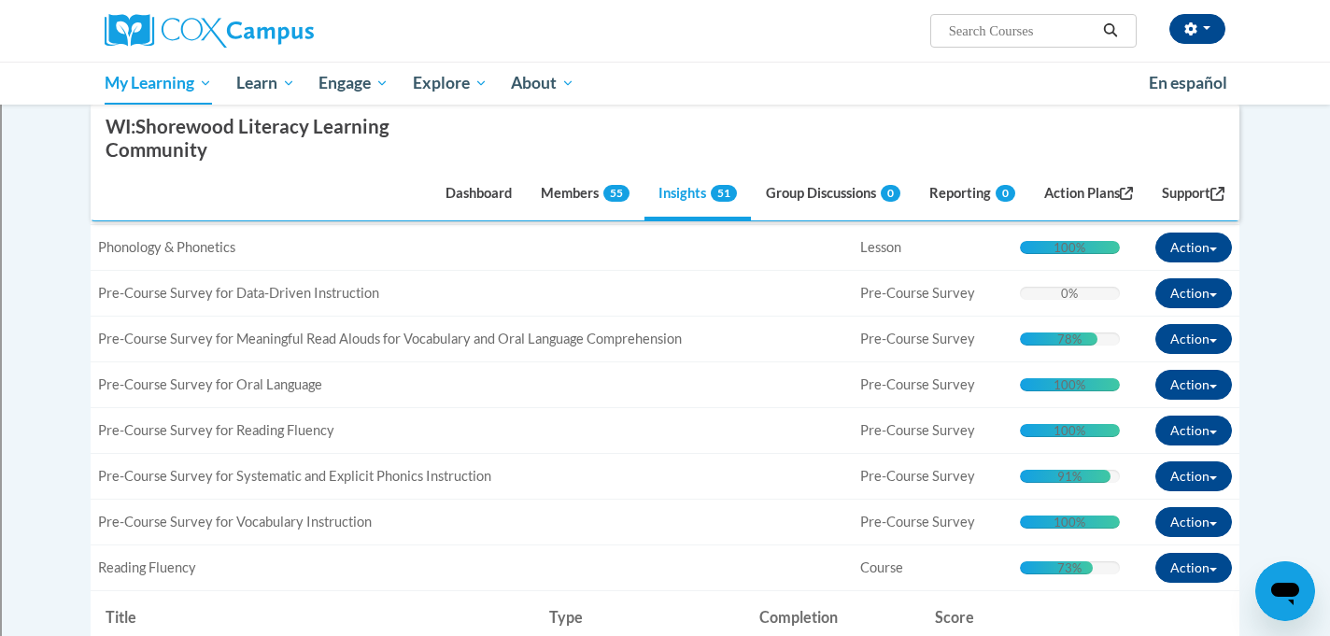
scroll to position [1895, 0]
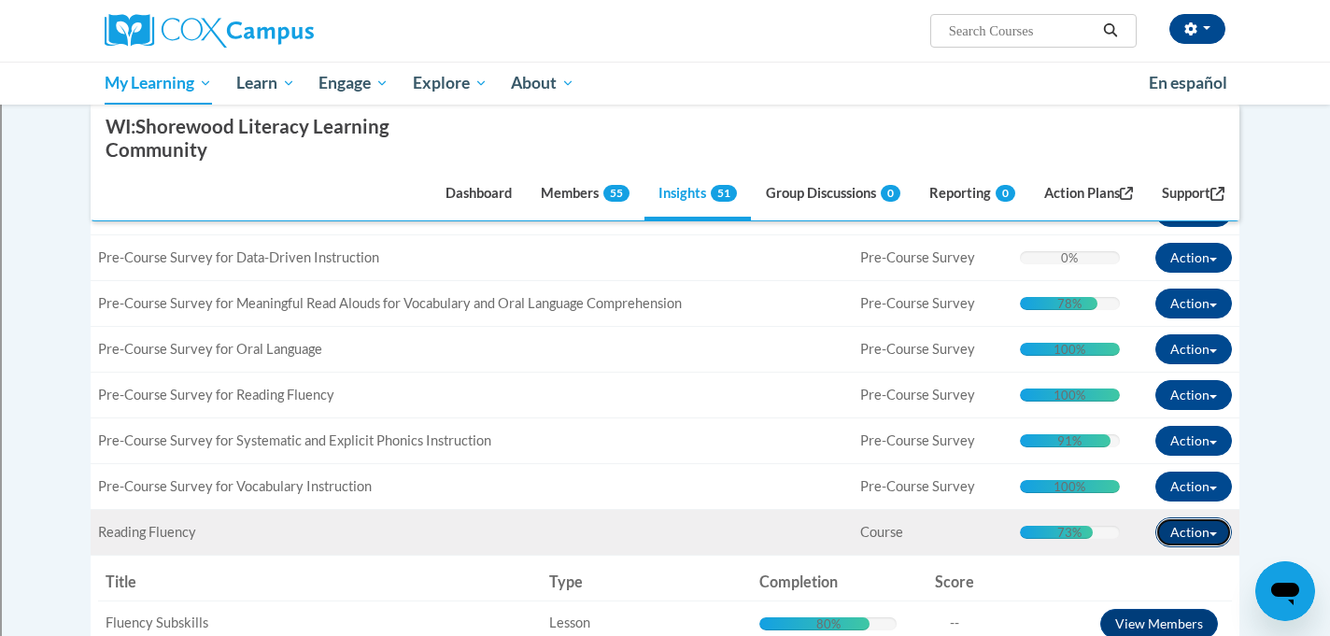
click at [1187, 530] on button "Action" at bounding box center [1194, 533] width 77 height 30
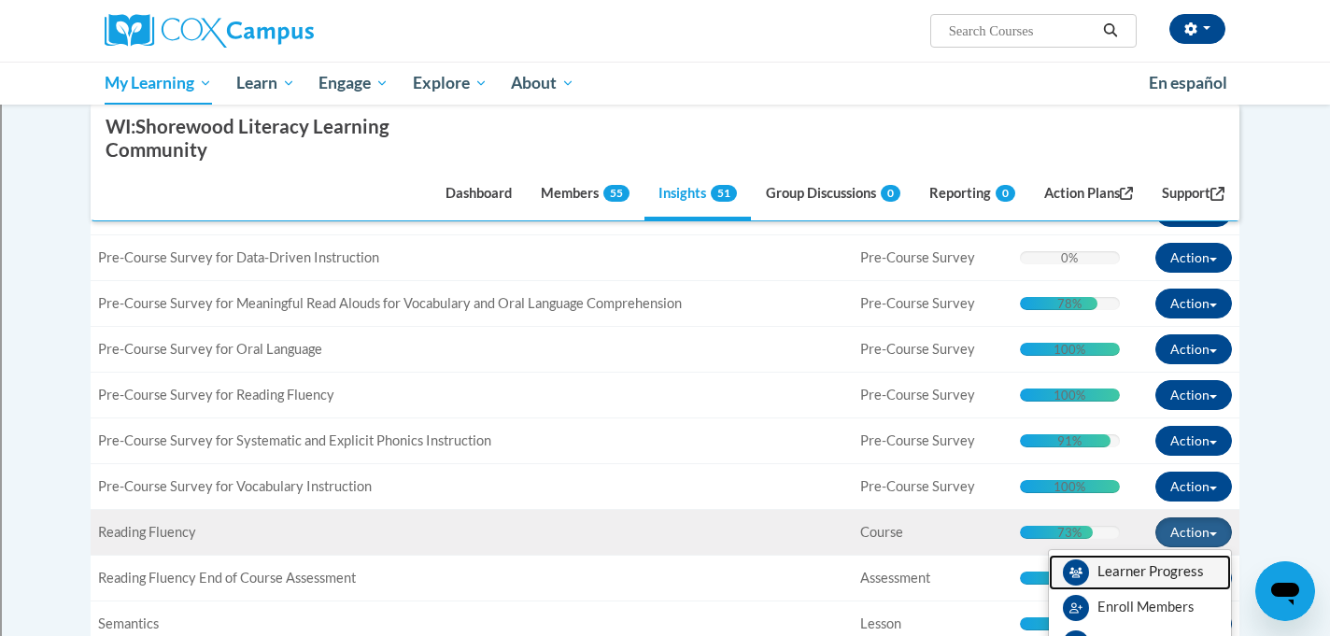
click at [1144, 576] on span "View Members" at bounding box center [1151, 576] width 106 height 0
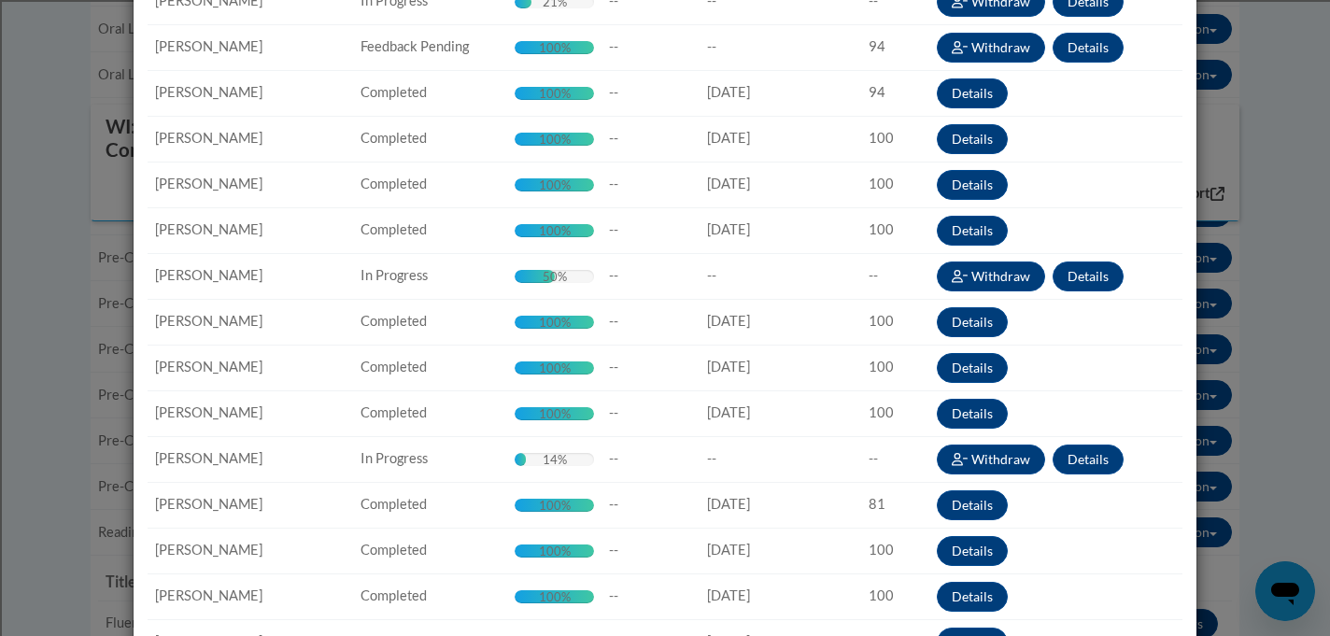
scroll to position [0, 0]
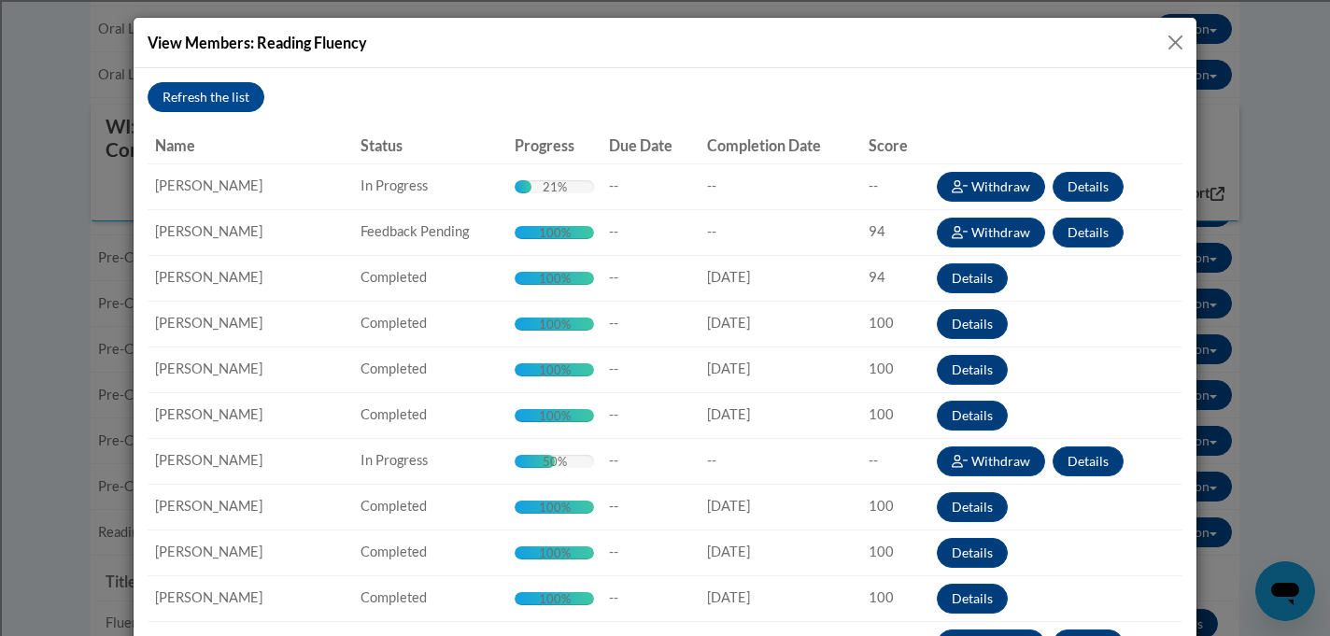
click at [1175, 38] on button "Close" at bounding box center [1175, 42] width 23 height 23
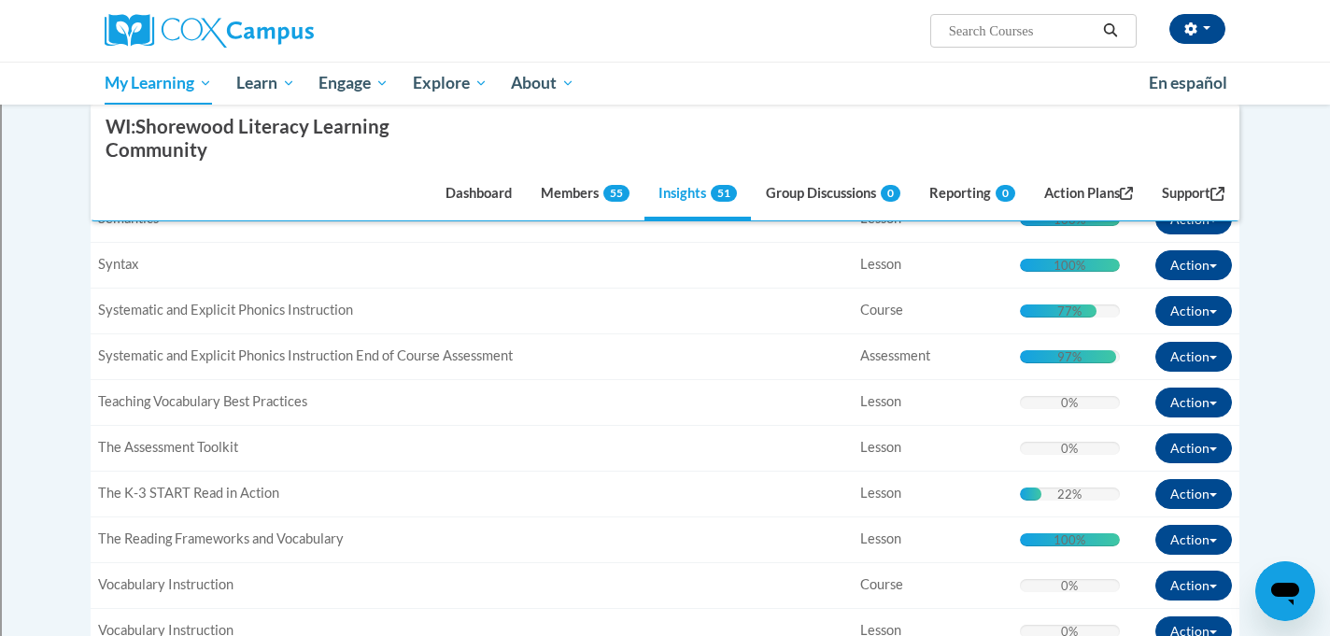
scroll to position [2671, 0]
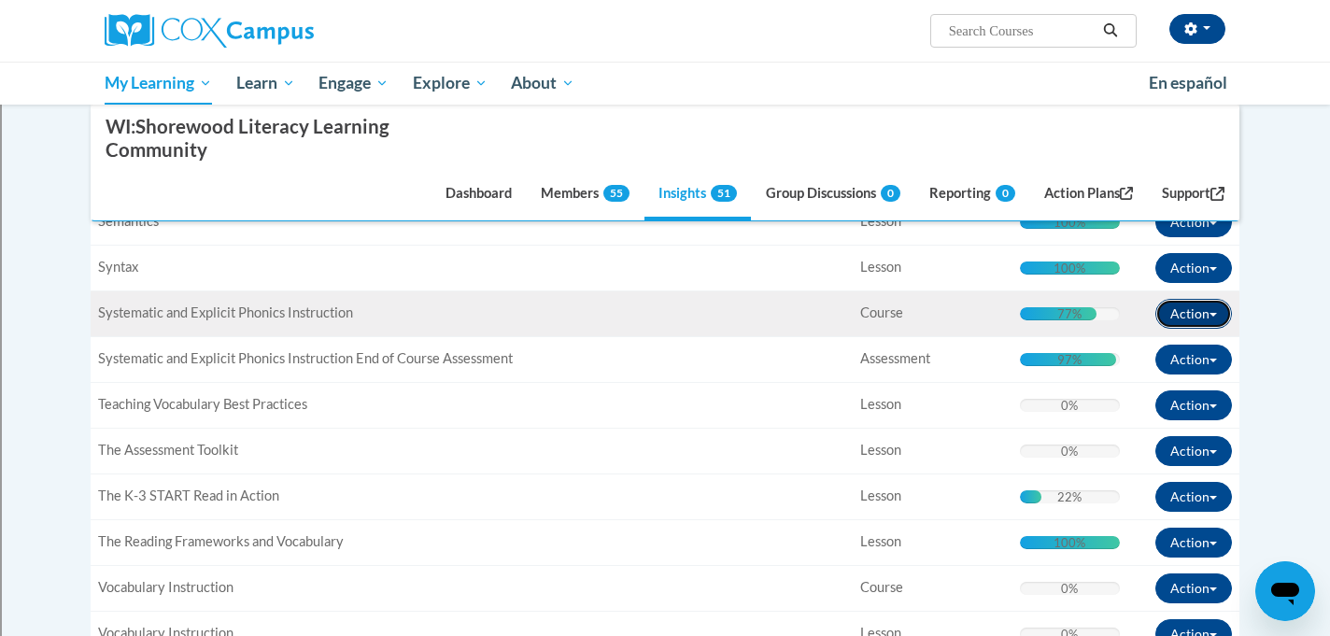
click at [1184, 317] on button "Action" at bounding box center [1194, 314] width 77 height 30
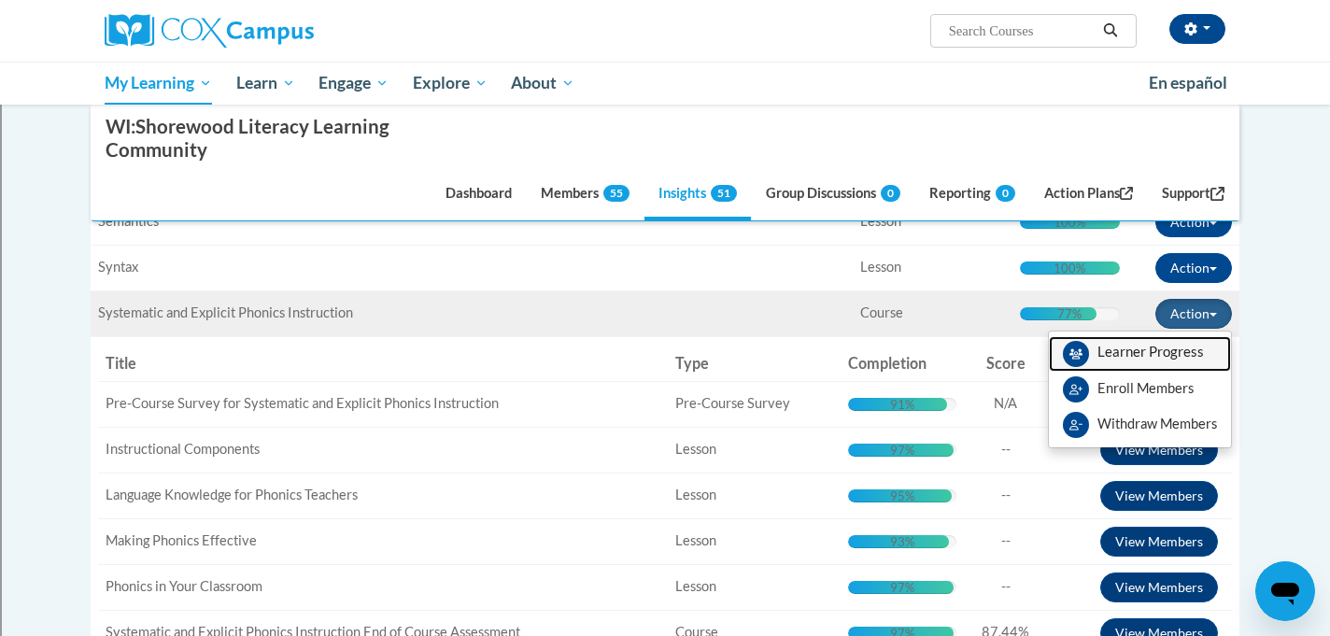
click at [1112, 357] on span "View Members" at bounding box center [1151, 357] width 106 height 0
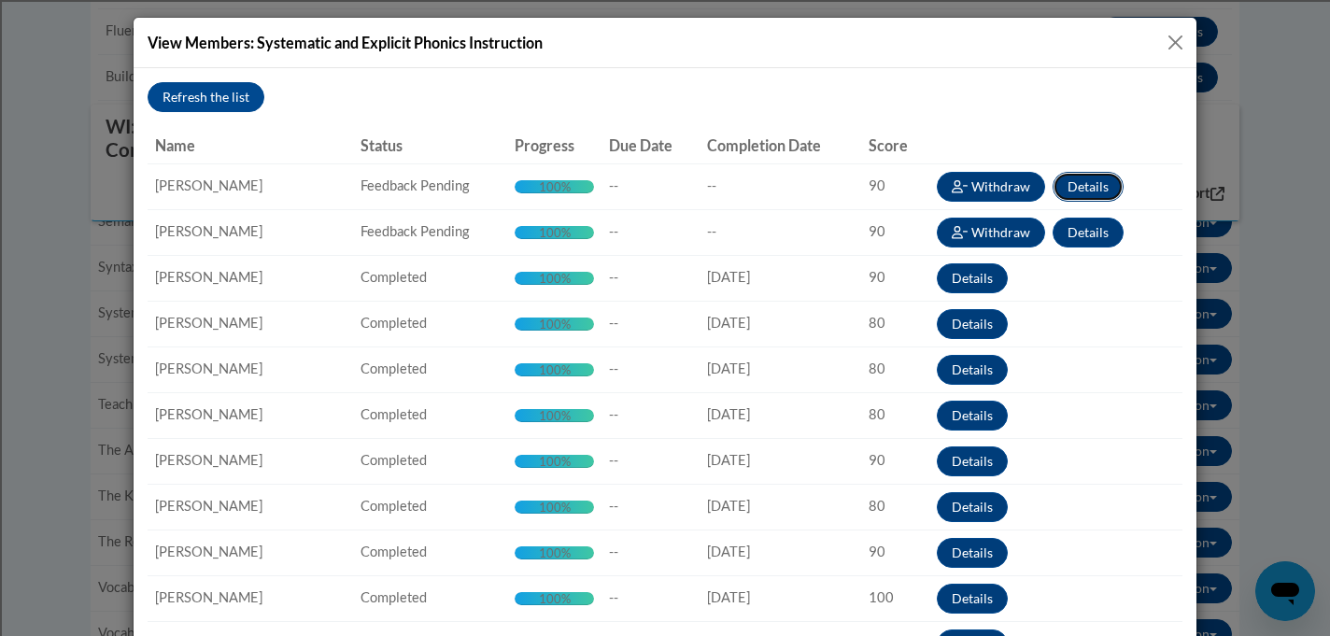
click at [1109, 181] on button "Details" at bounding box center [1088, 187] width 71 height 30
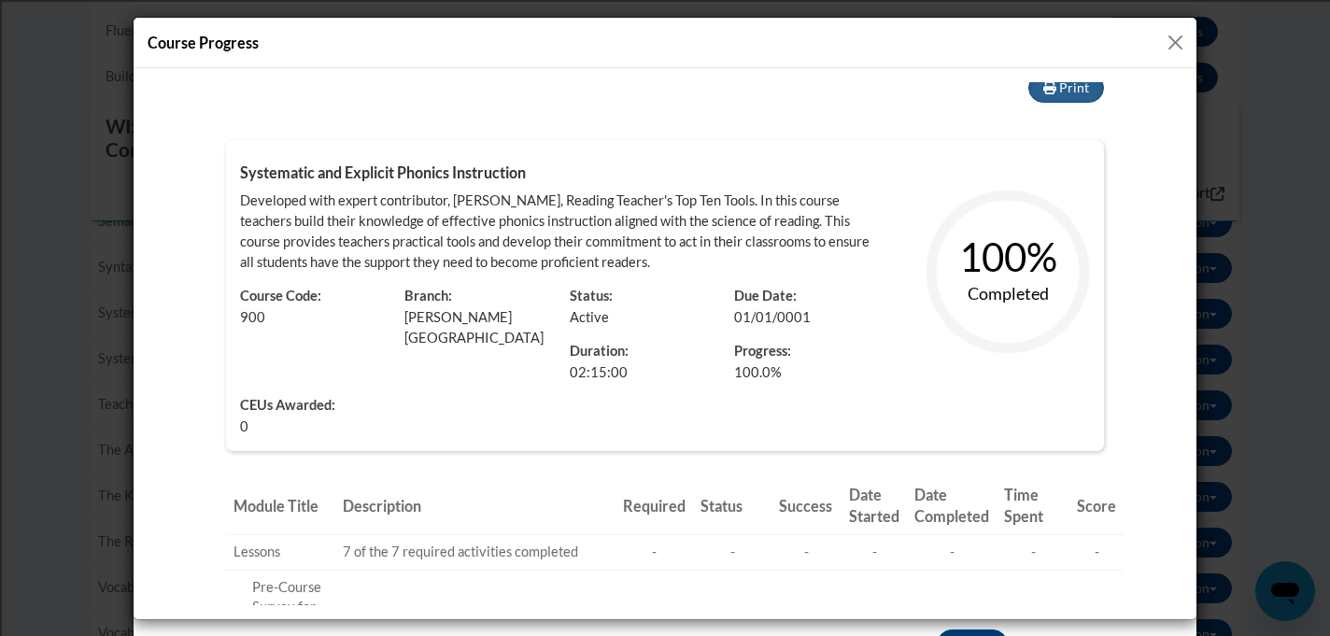
scroll to position [0, 0]
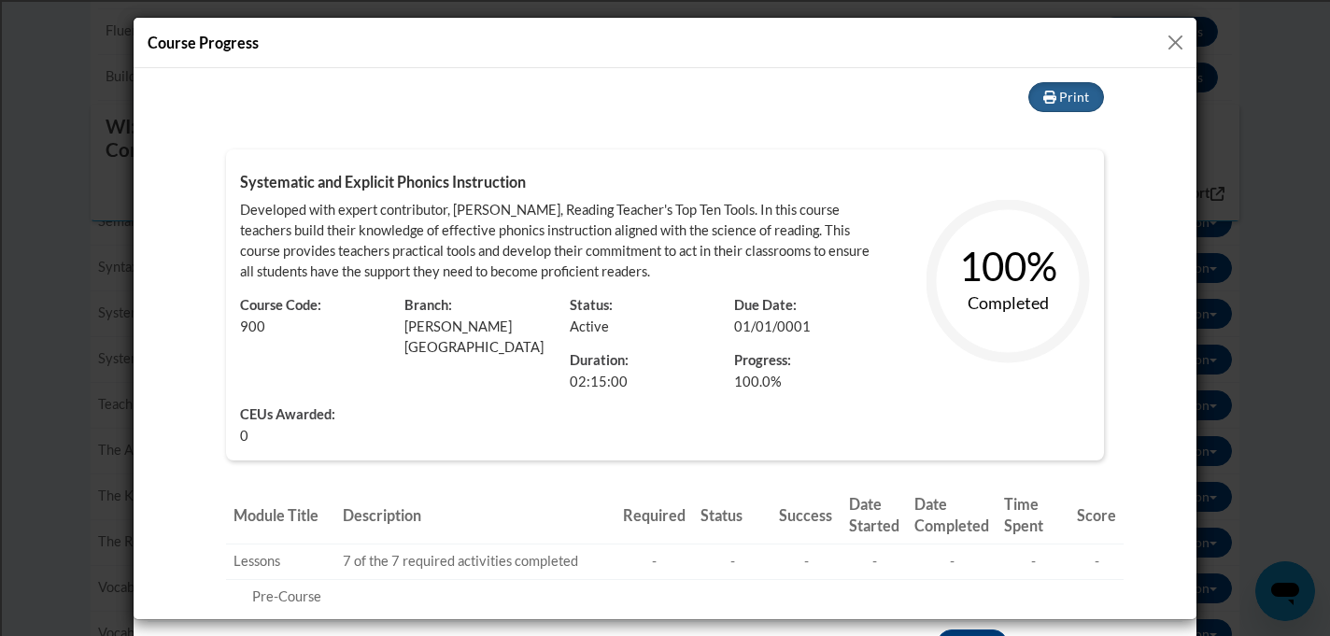
click at [1175, 35] on button "Close" at bounding box center [1175, 42] width 23 height 23
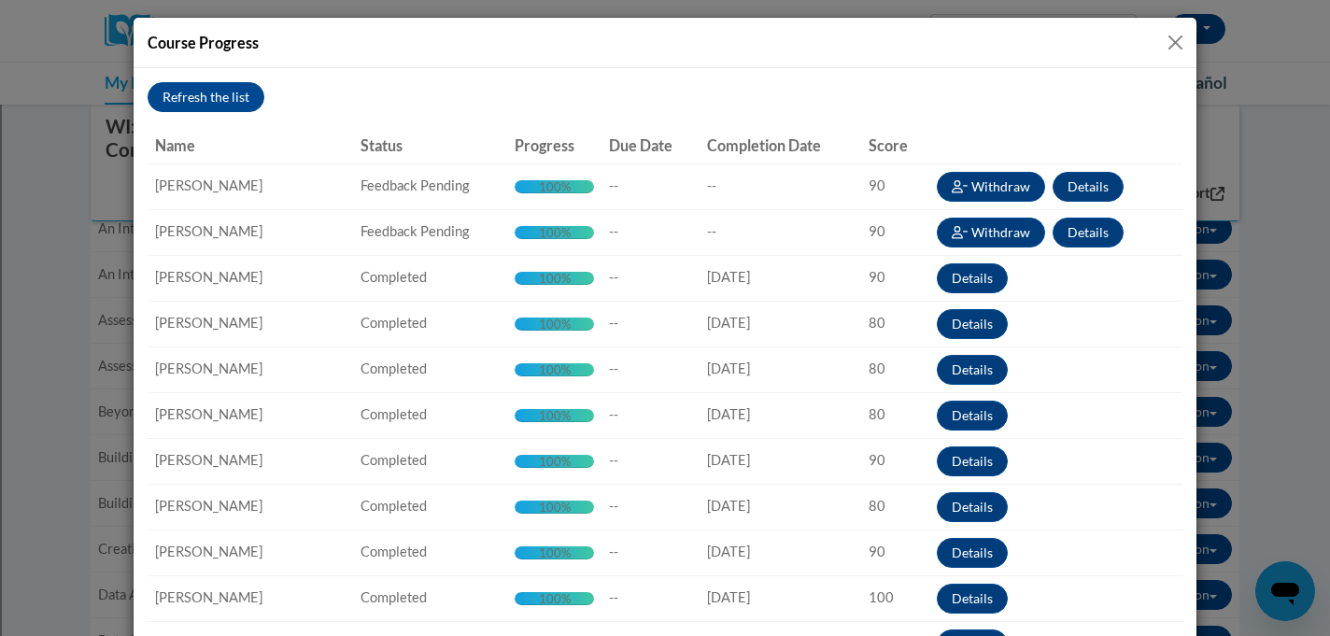
scroll to position [192, 0]
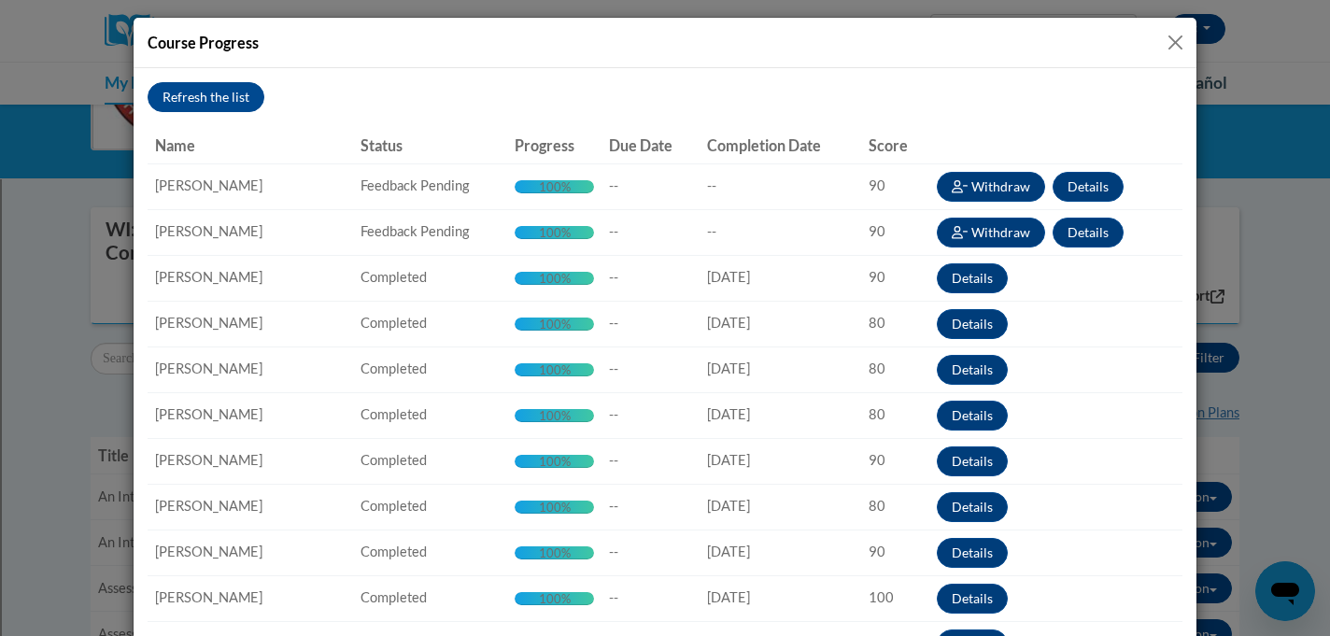
click at [1173, 42] on button "Close" at bounding box center [1175, 42] width 23 height 23
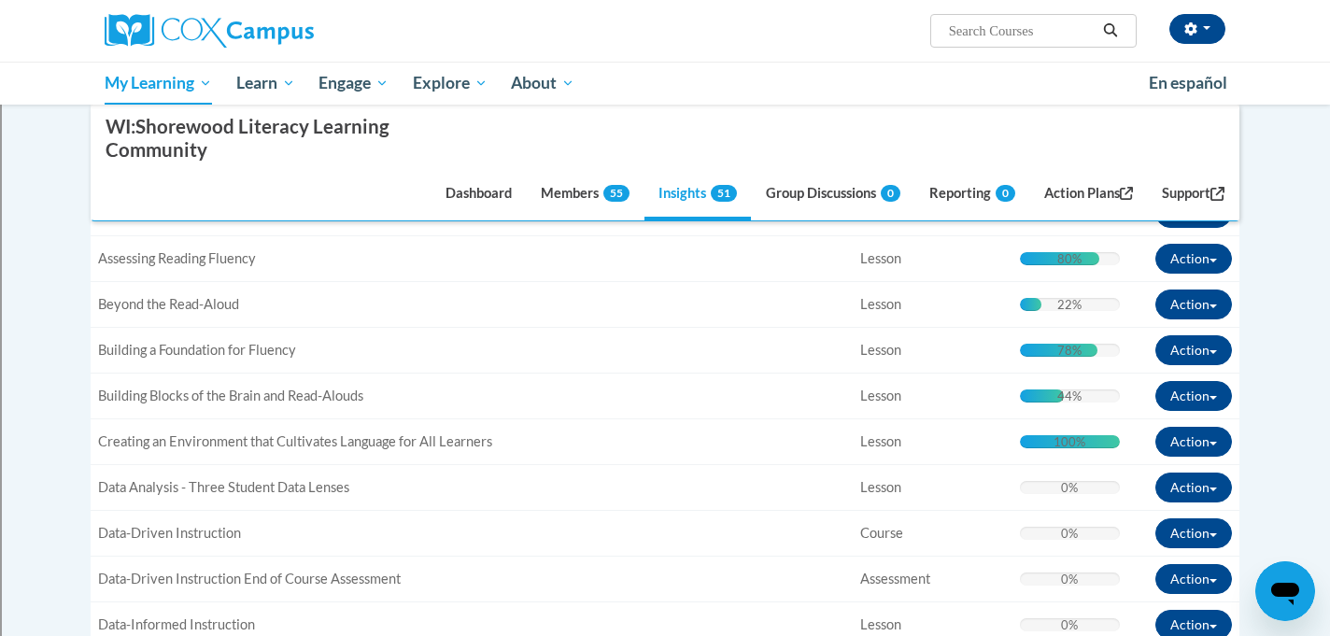
scroll to position [0, 0]
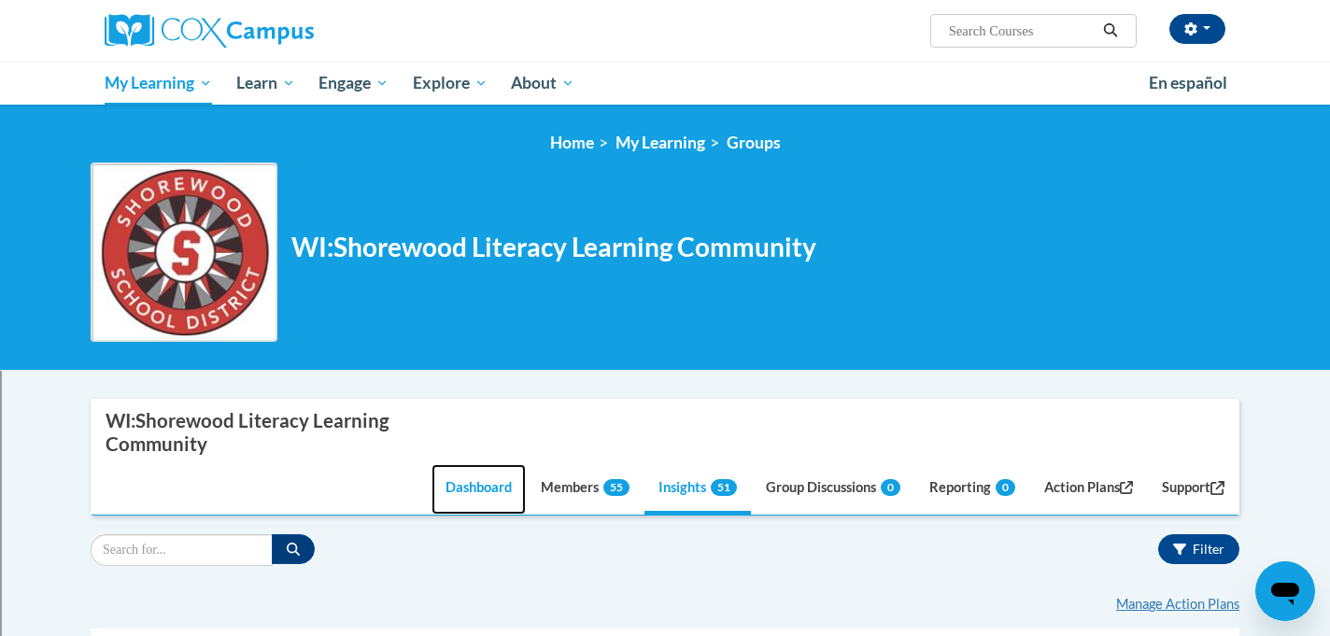
click at [468, 477] on link "Dashboard" at bounding box center [479, 489] width 94 height 50
